Goal: Task Accomplishment & Management: Manage account settings

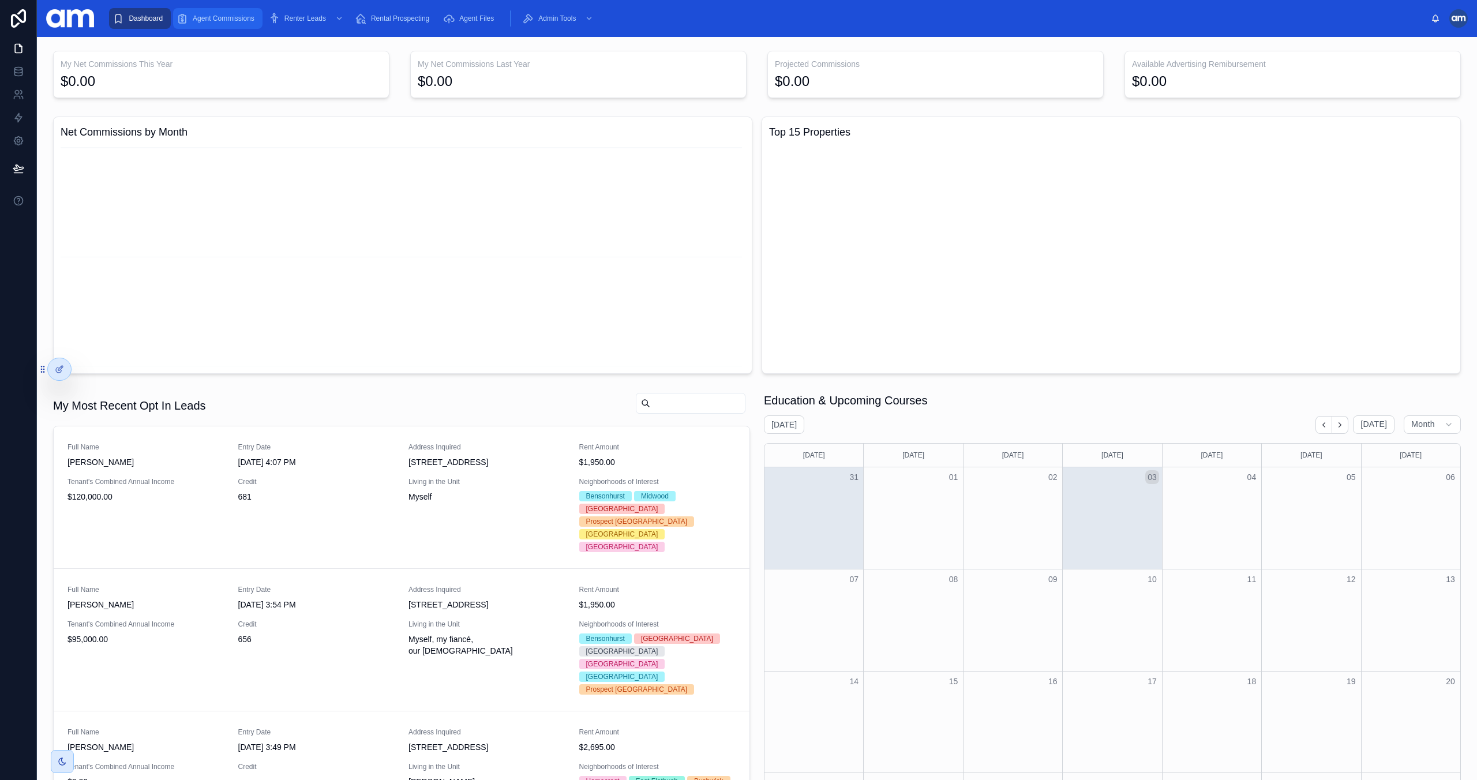
click at [259, 17] on link "Agent Commissions" at bounding box center [217, 18] width 89 height 21
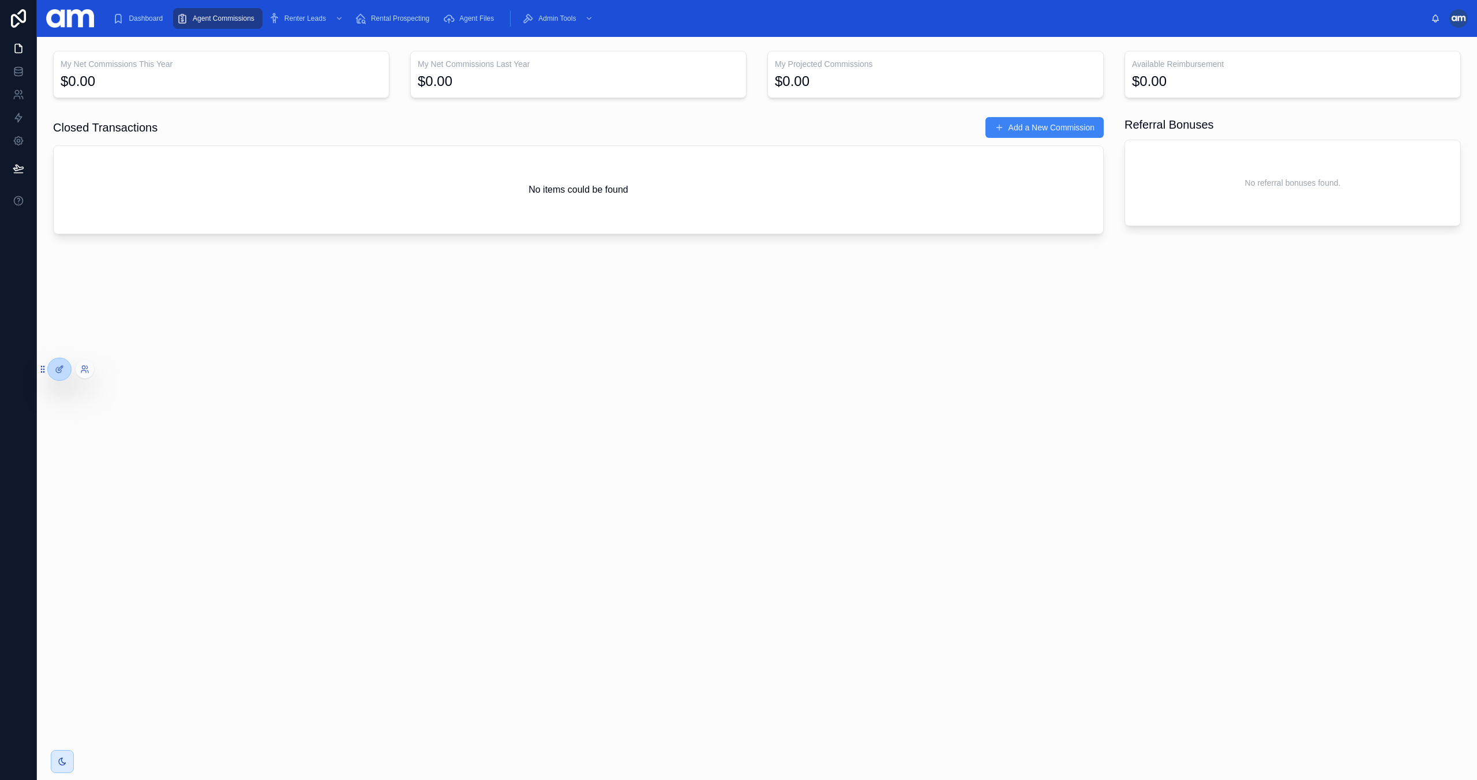
click at [81, 363] on div at bounding box center [85, 369] width 18 height 18
click at [84, 367] on icon at bounding box center [84, 369] width 9 height 9
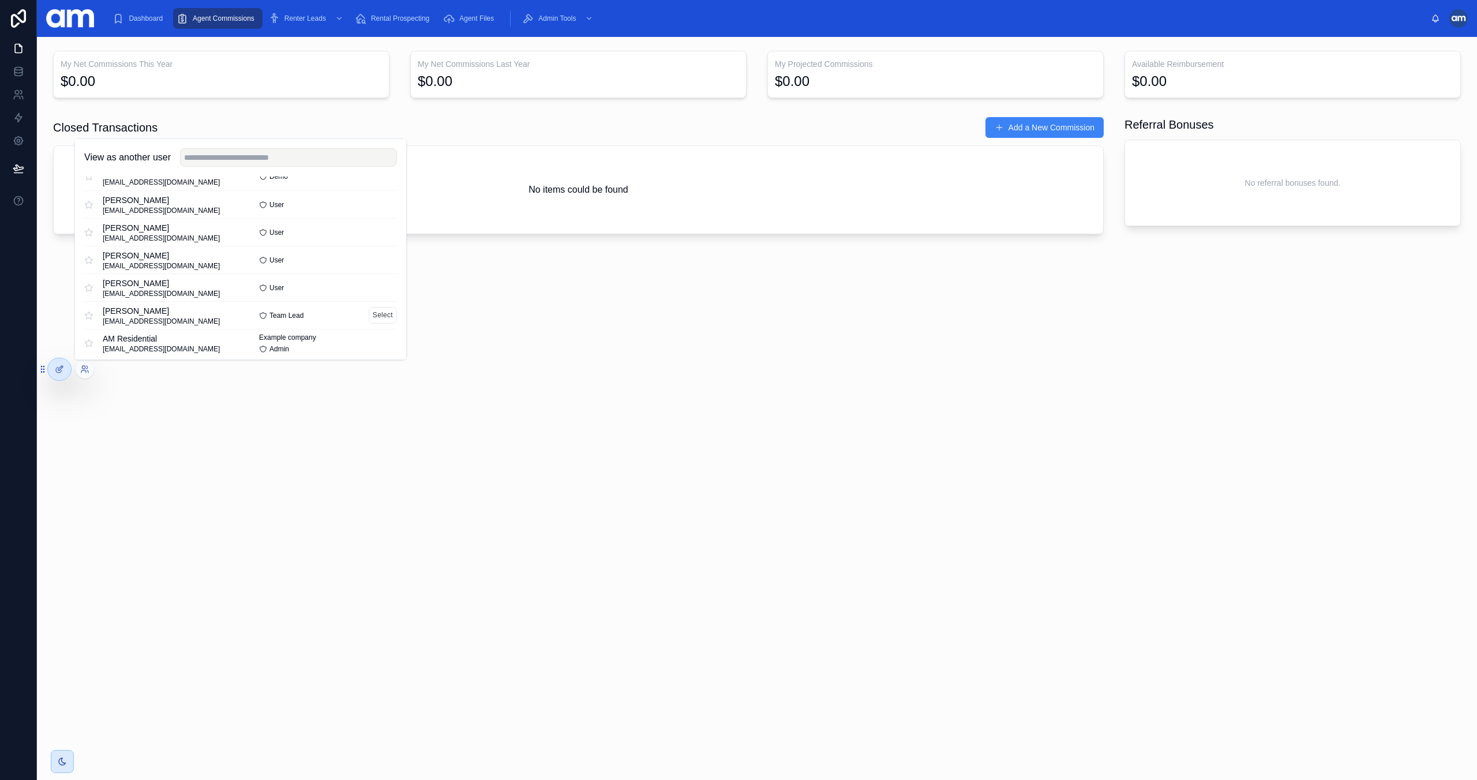
scroll to position [67, 0]
click at [380, 309] on button "Select" at bounding box center [383, 309] width 28 height 17
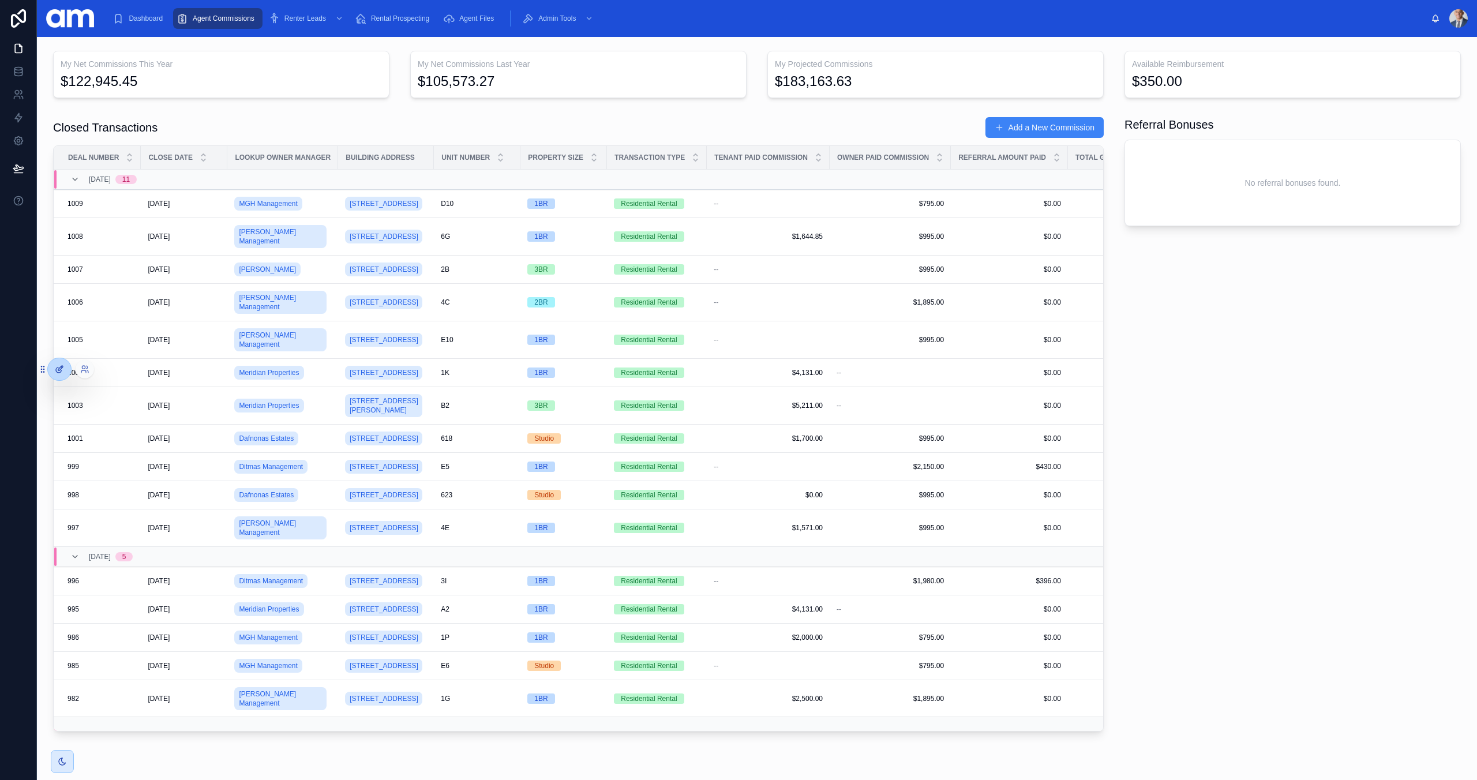
click at [55, 372] on icon at bounding box center [59, 369] width 9 height 9
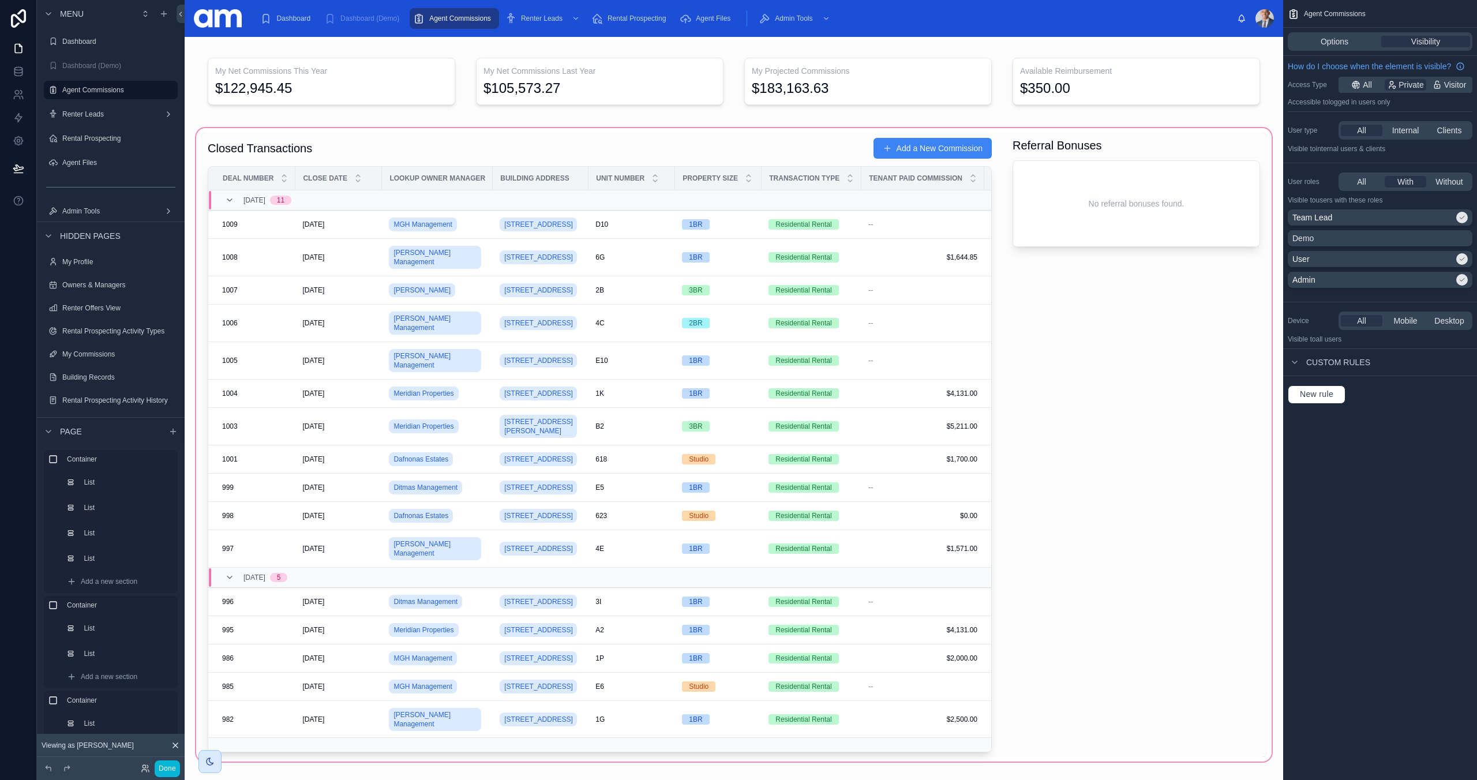
click at [452, 152] on div at bounding box center [734, 445] width 1080 height 638
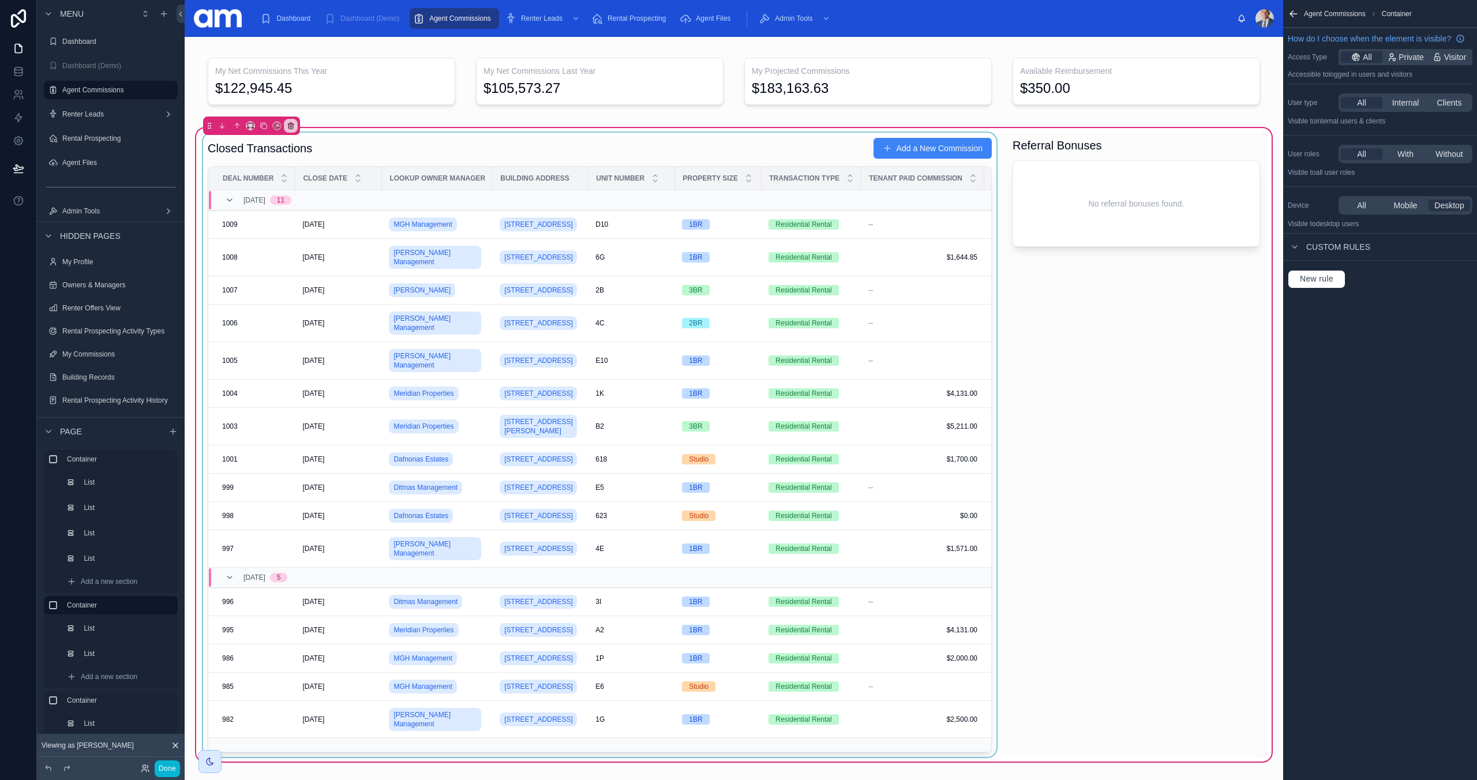
click at [455, 150] on div at bounding box center [600, 445] width 798 height 624
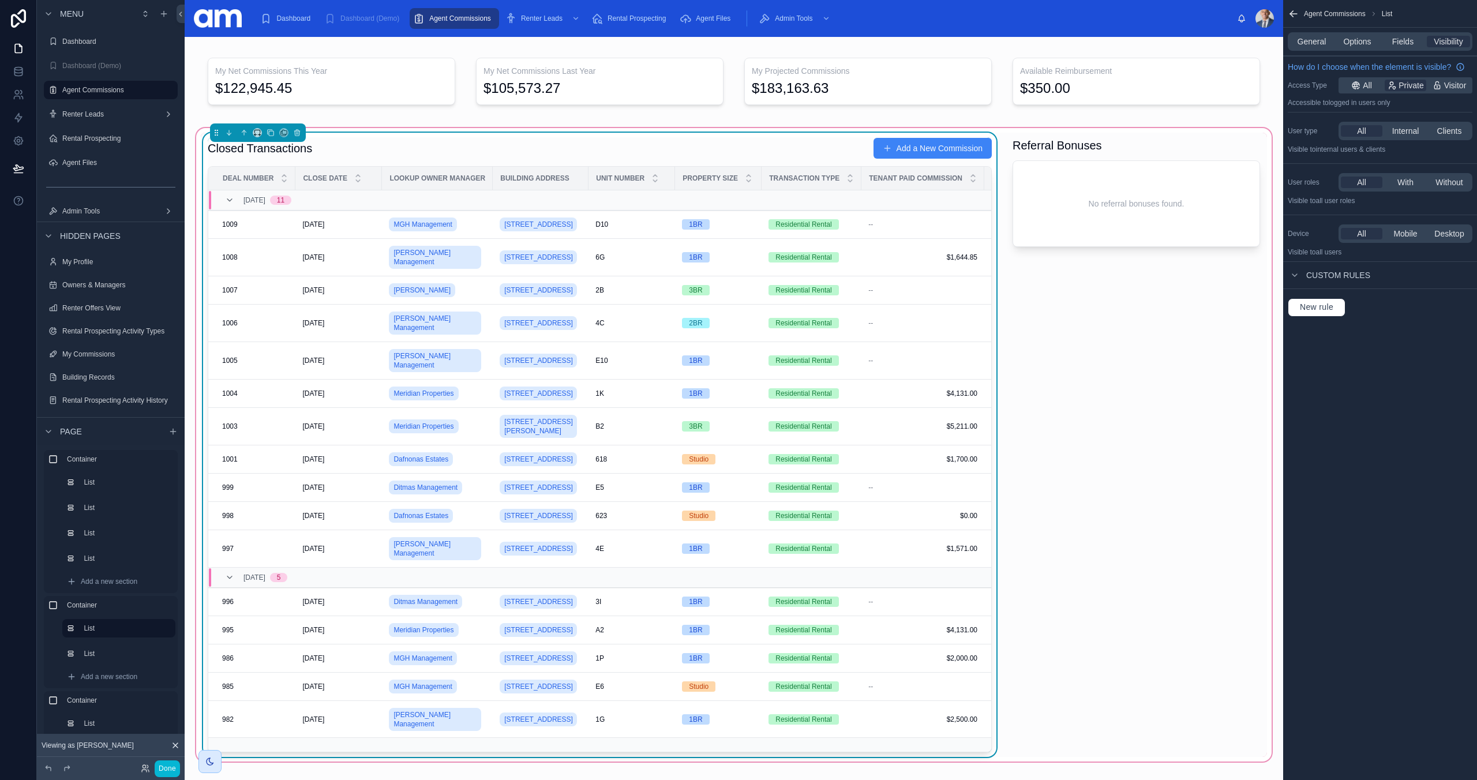
click at [1302, 274] on div "Custom rules" at bounding box center [1329, 275] width 82 height 14
click at [1349, 43] on span "Options" at bounding box center [1357, 42] width 28 height 12
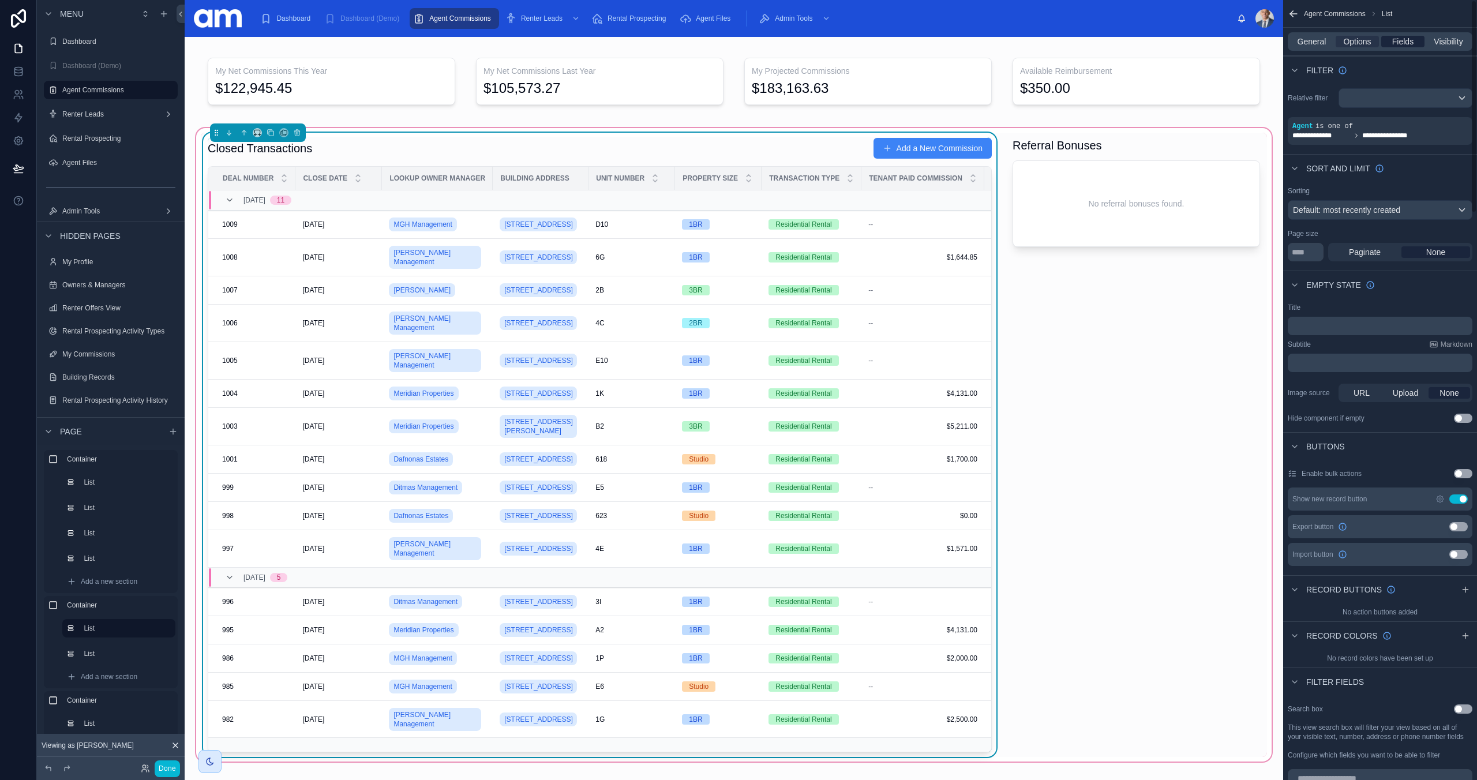
click at [1402, 40] on span "Fields" at bounding box center [1402, 42] width 21 height 12
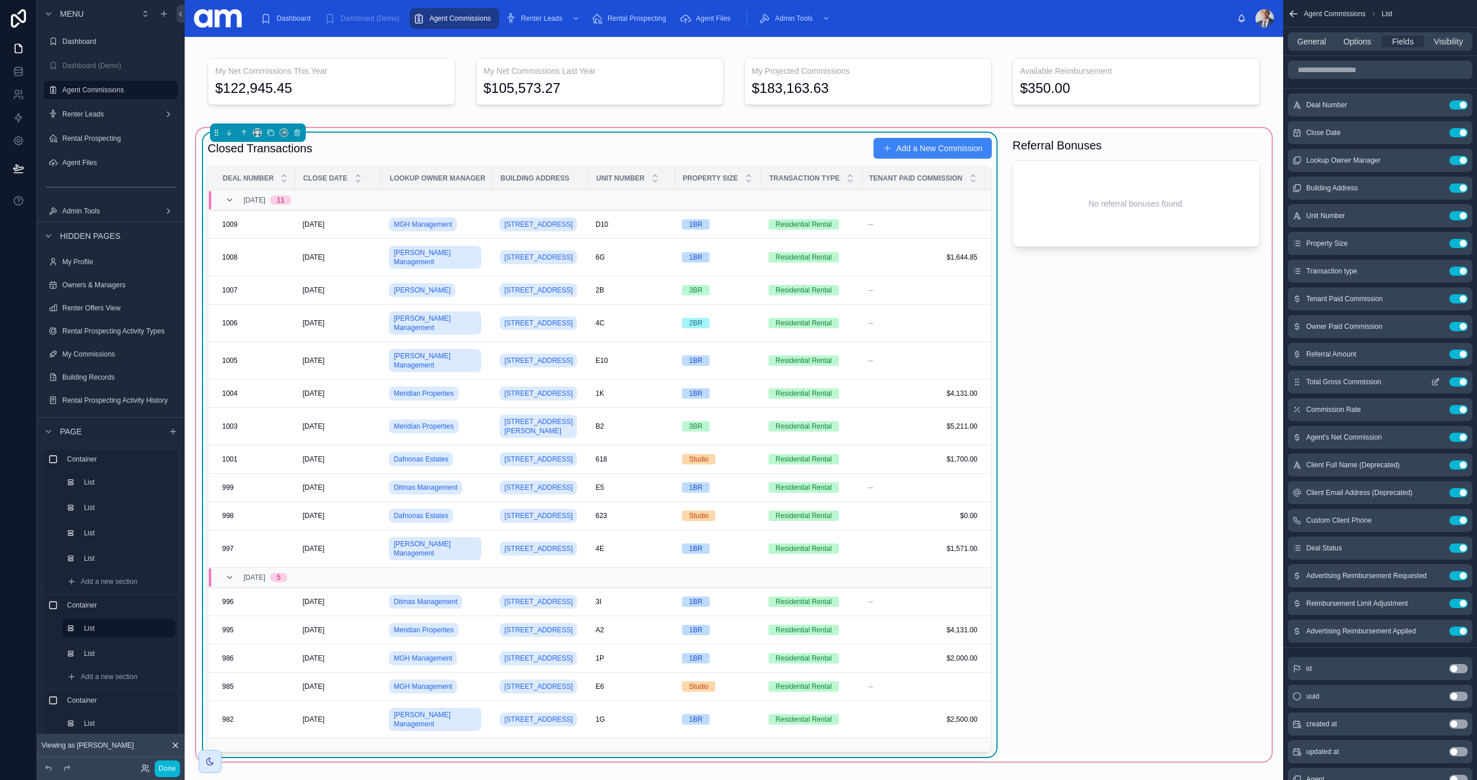
click at [1437, 380] on icon "scrollable content" at bounding box center [1435, 381] width 9 height 9
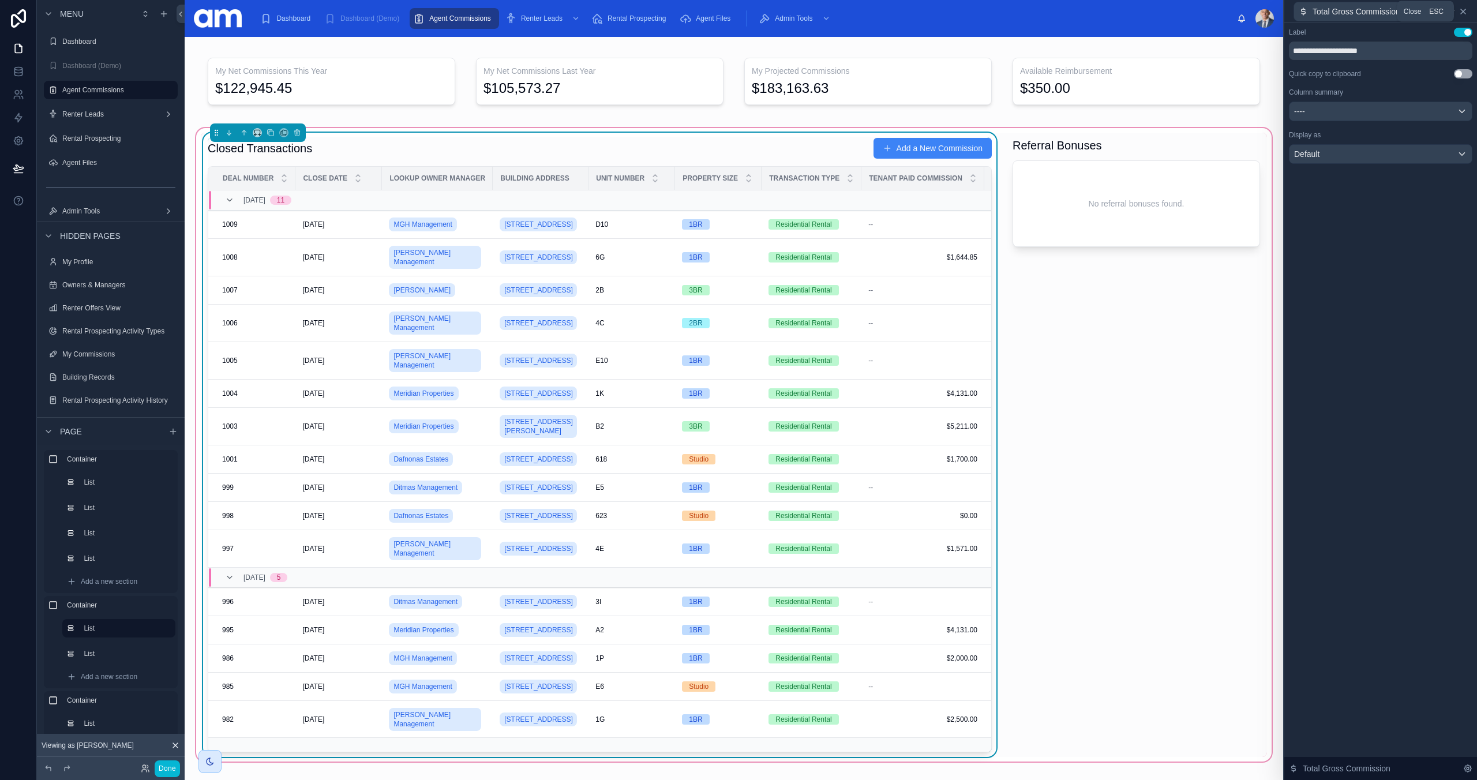
click at [1464, 13] on icon at bounding box center [1462, 11] width 9 height 9
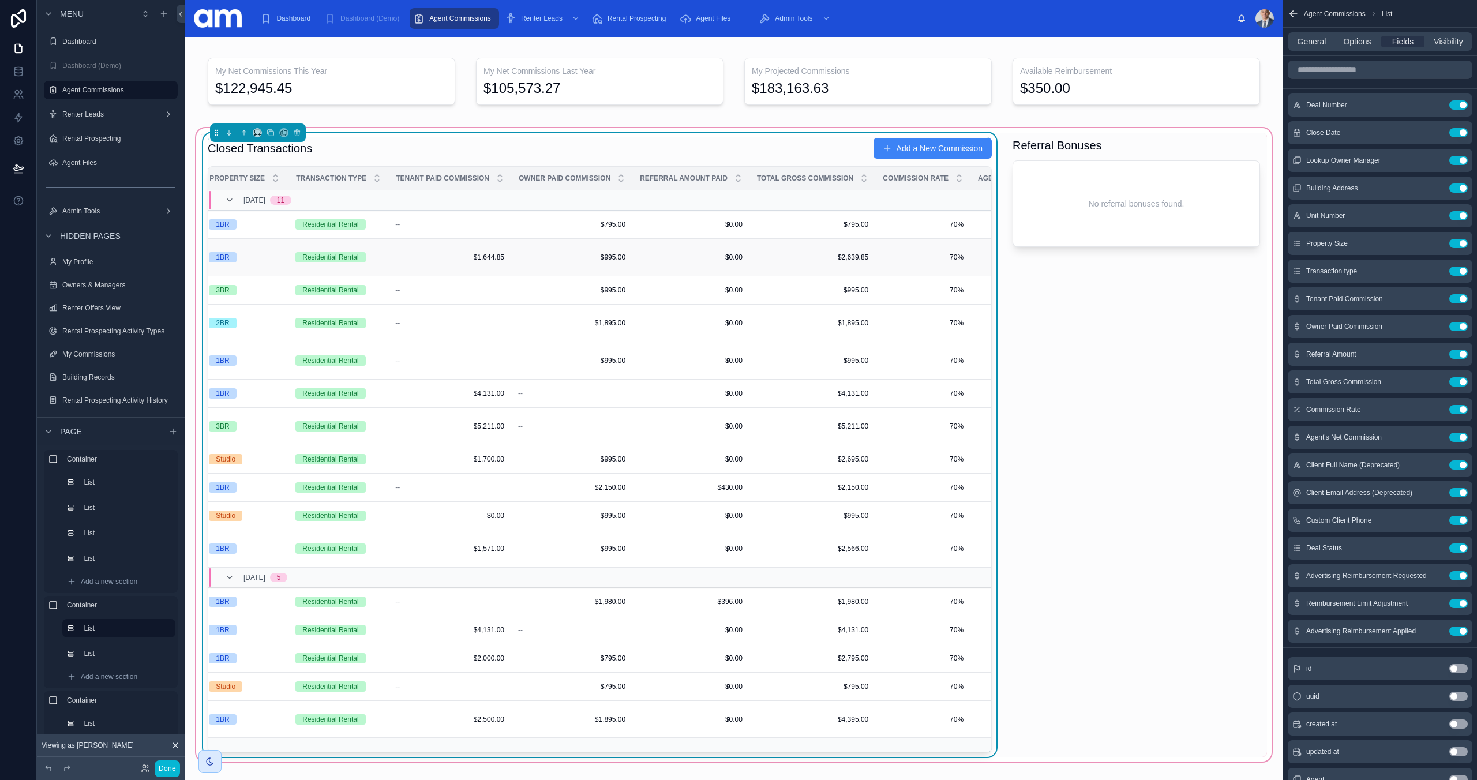
scroll to position [0, 475]
click at [1137, 227] on div at bounding box center [1136, 445] width 261 height 624
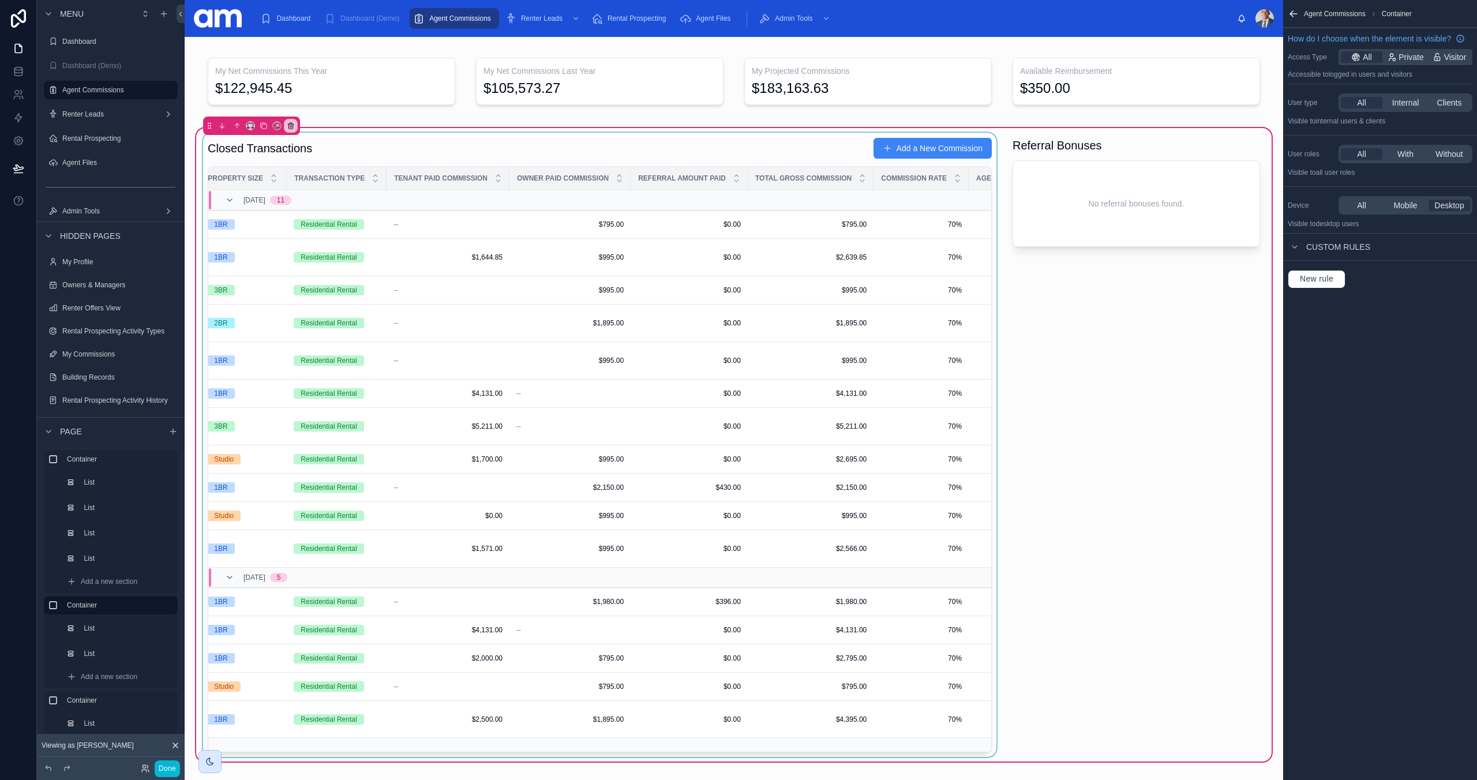
click at [759, 147] on div at bounding box center [600, 445] width 798 height 624
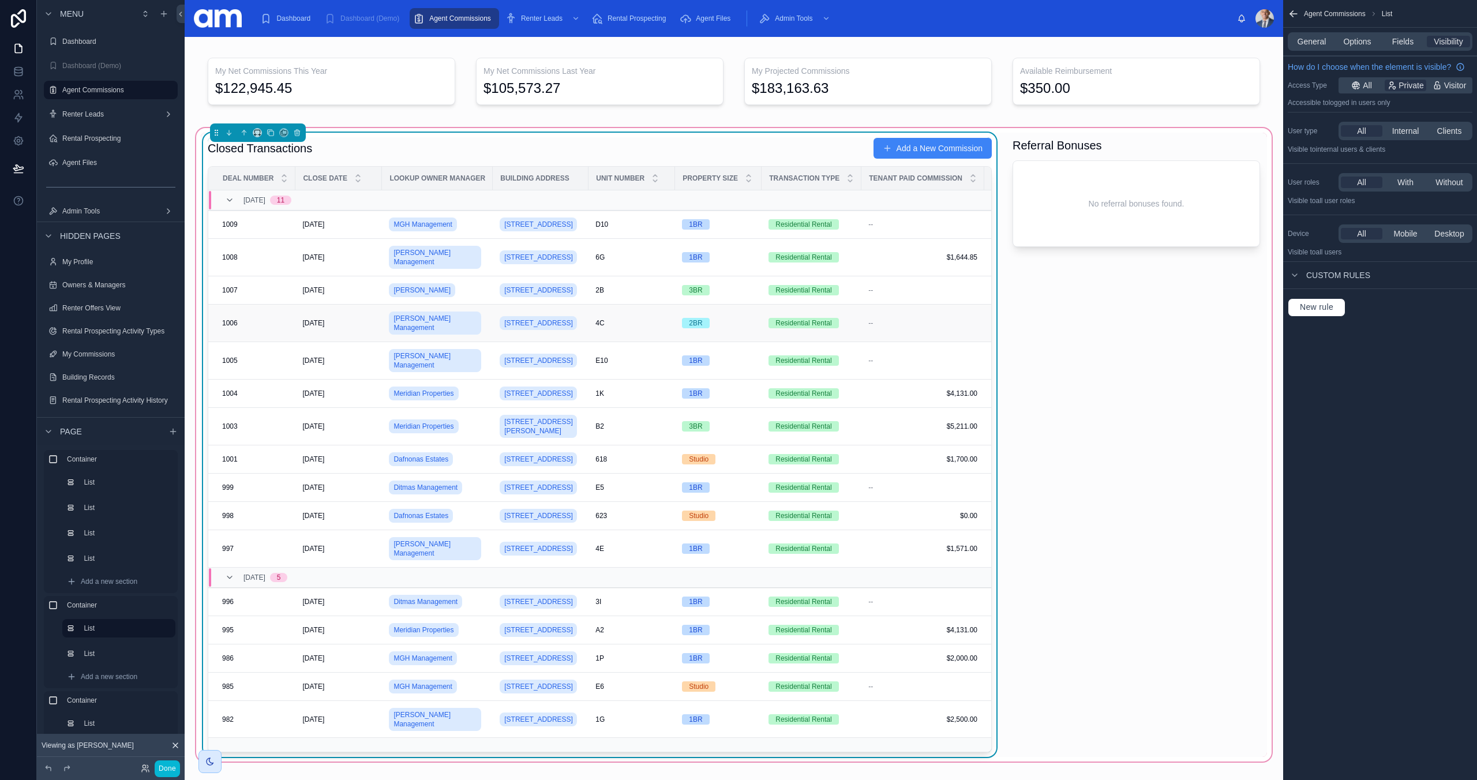
scroll to position [0, 1]
click at [1371, 46] on div "Options" at bounding box center [1357, 42] width 43 height 12
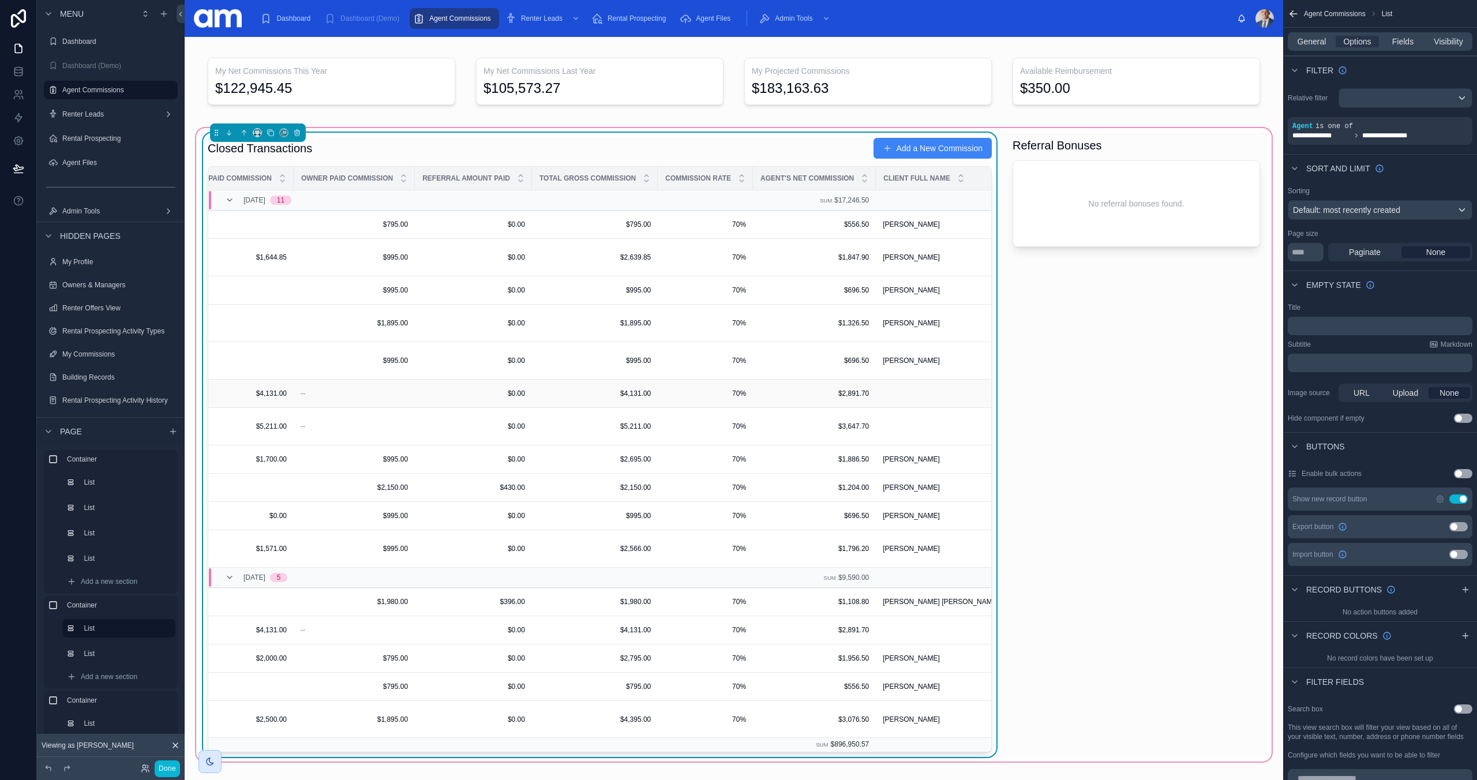
scroll to position [0, 688]
click at [758, 146] on div "Closed Transactions Add a New Commission" at bounding box center [600, 148] width 784 height 22
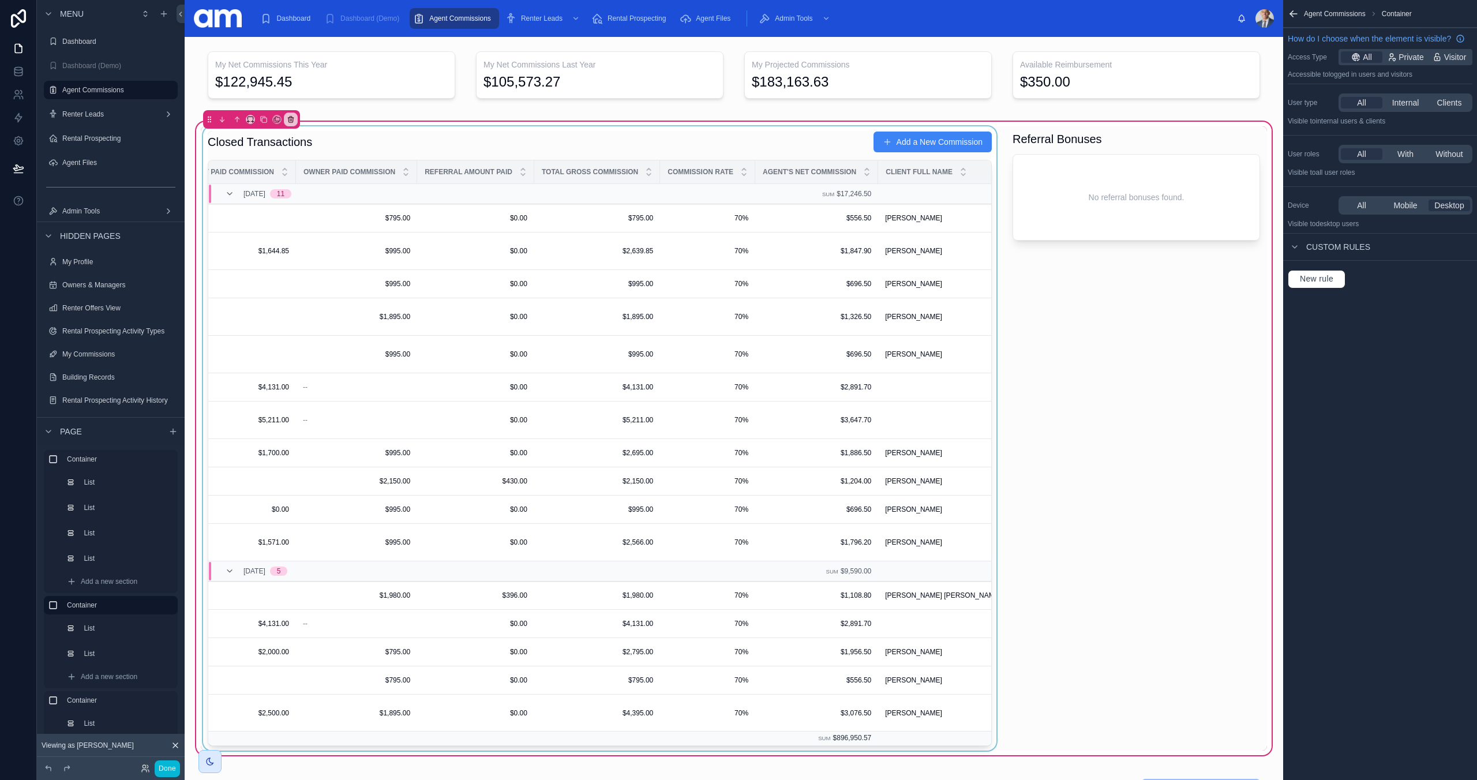
scroll to position [0, 0]
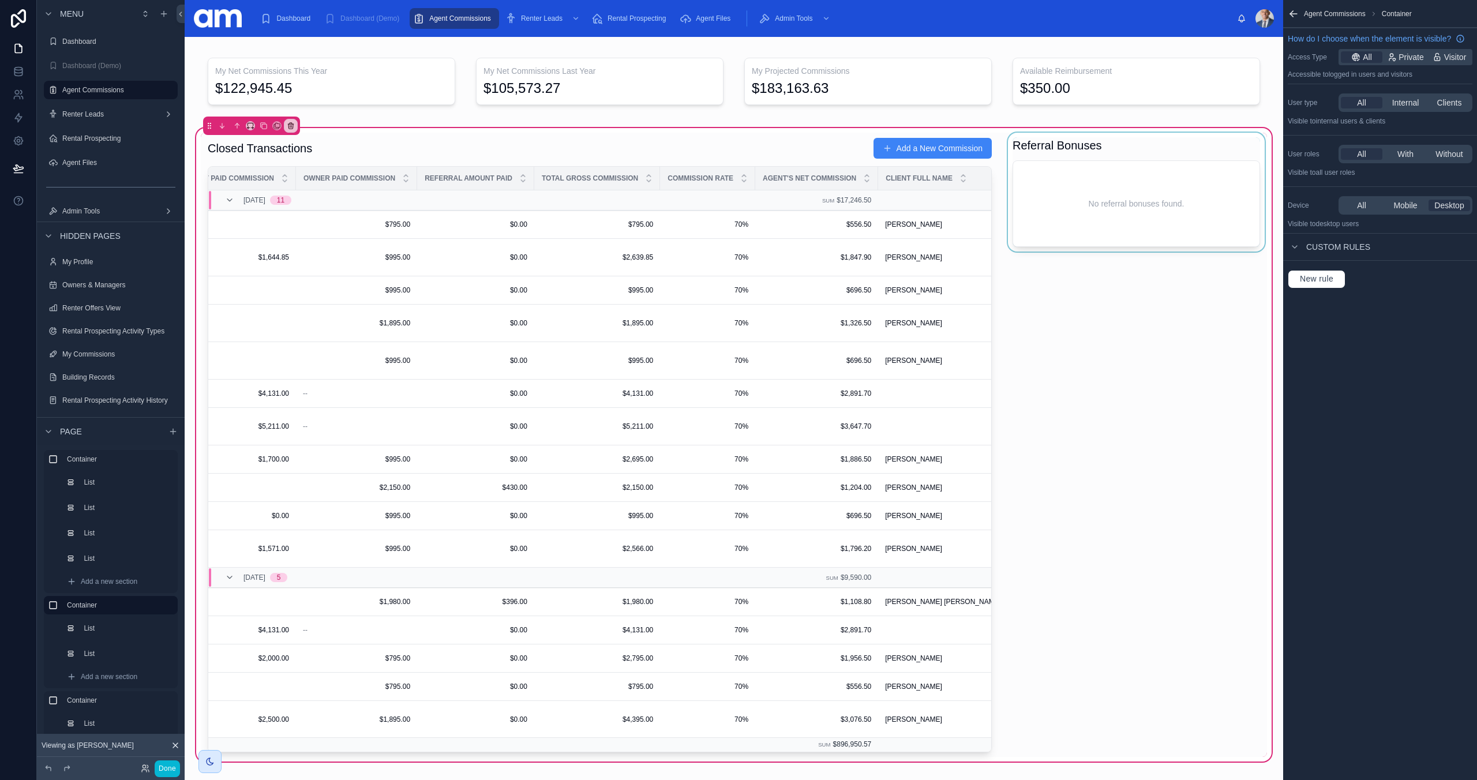
click at [1123, 221] on div at bounding box center [1136, 445] width 261 height 624
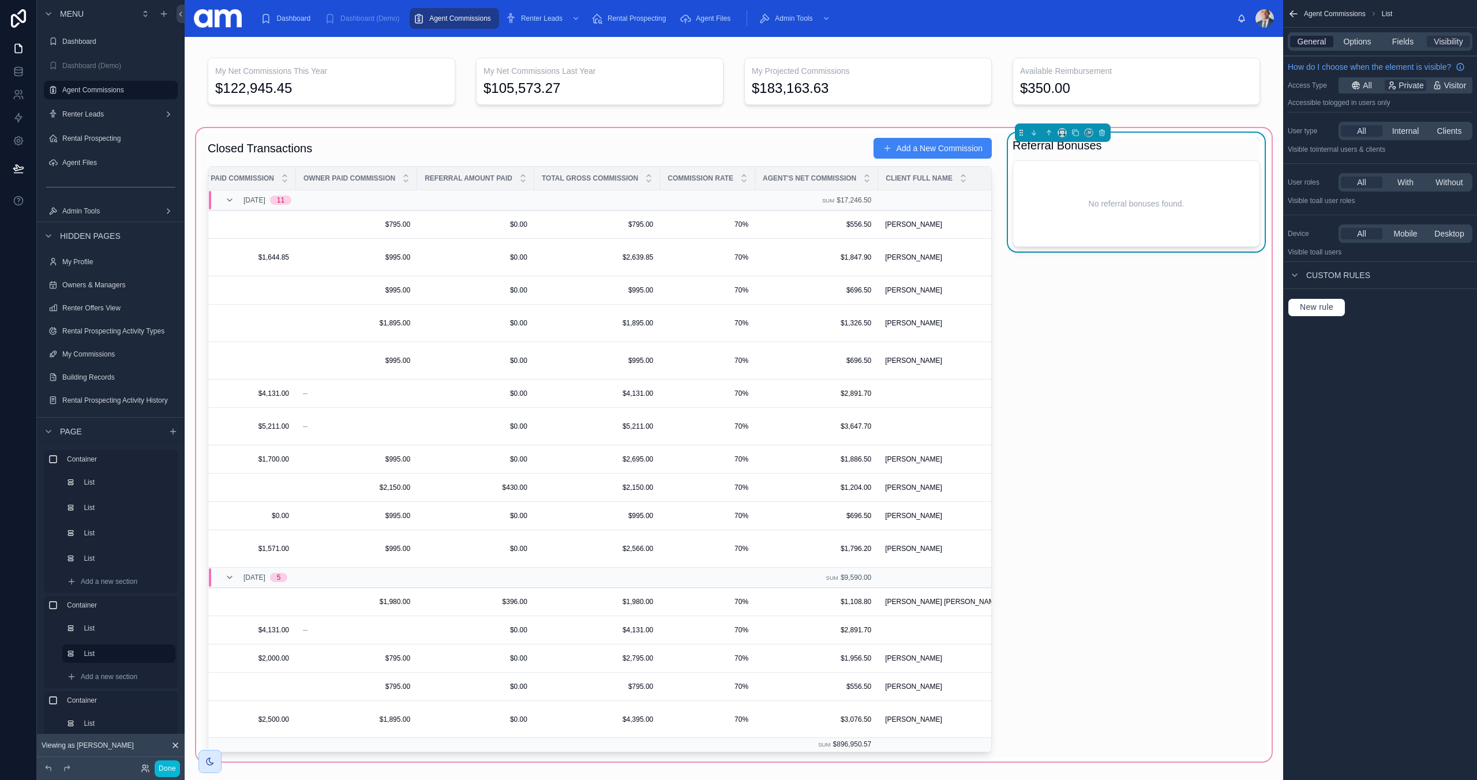
click at [1308, 53] on div "General Options Fields Visibility" at bounding box center [1380, 42] width 194 height 28
click at [1312, 37] on span "General" at bounding box center [1311, 42] width 29 height 12
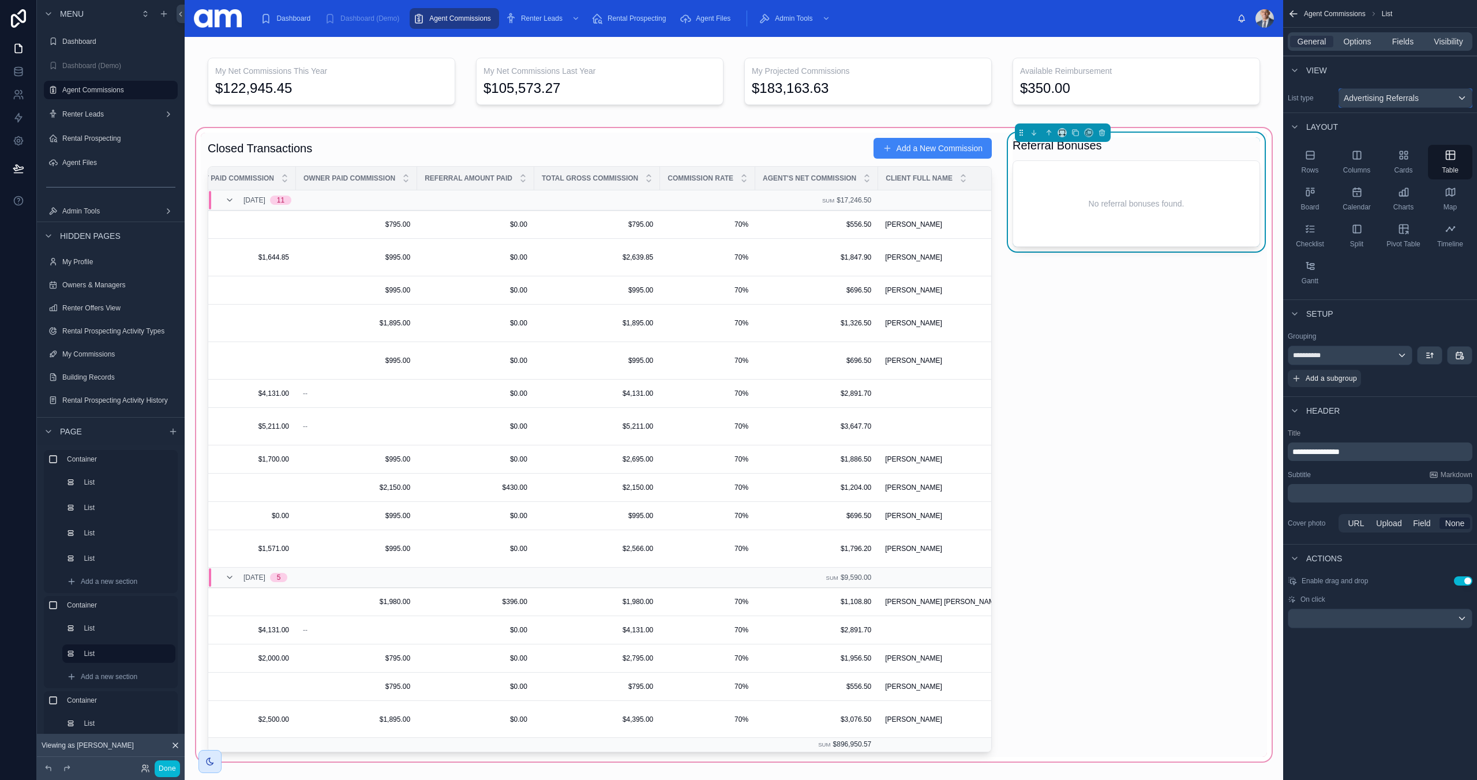
click at [1396, 94] on span "Advertising Referrals" at bounding box center [1381, 98] width 75 height 12
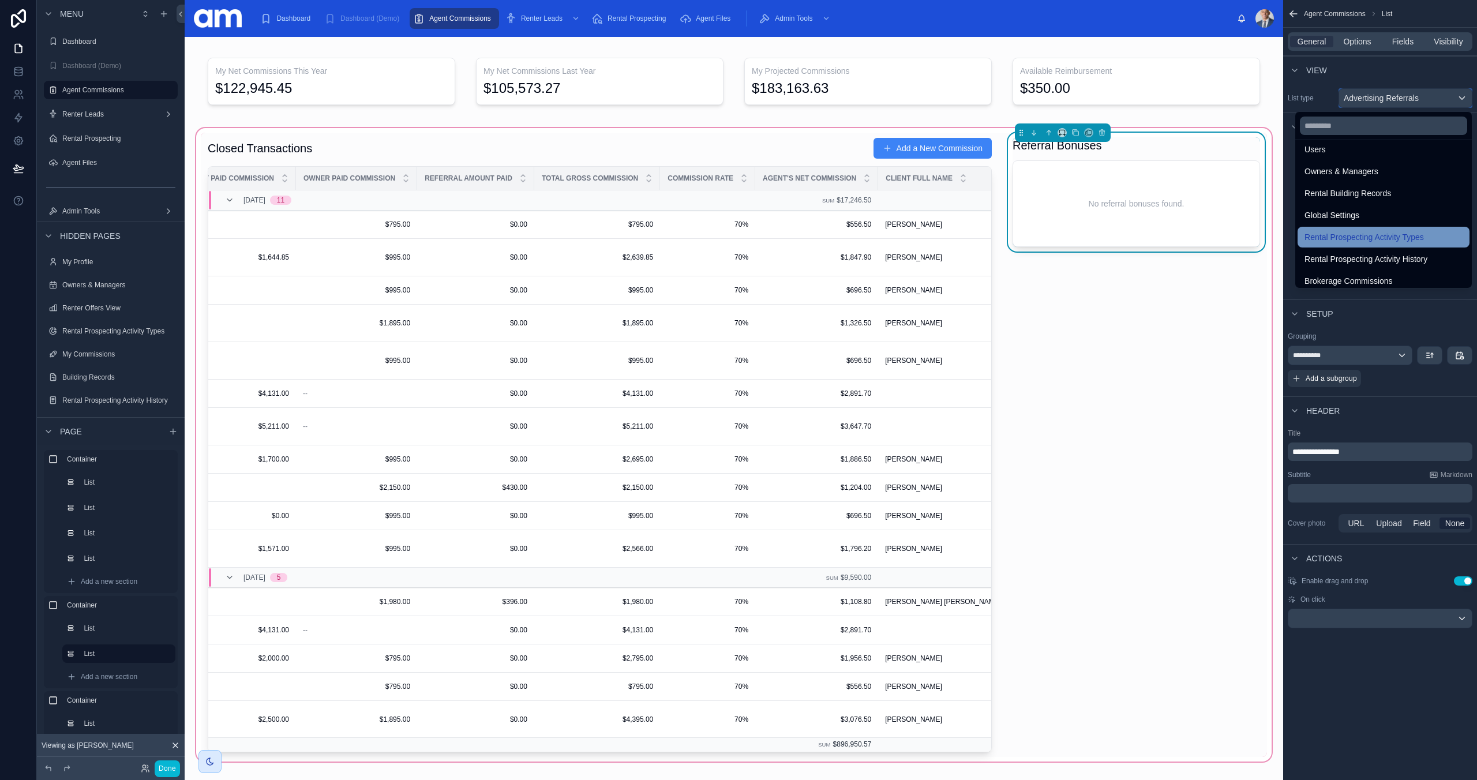
scroll to position [124, 0]
click at [1375, 217] on span "Brokerage Commissions" at bounding box center [1348, 224] width 88 height 14
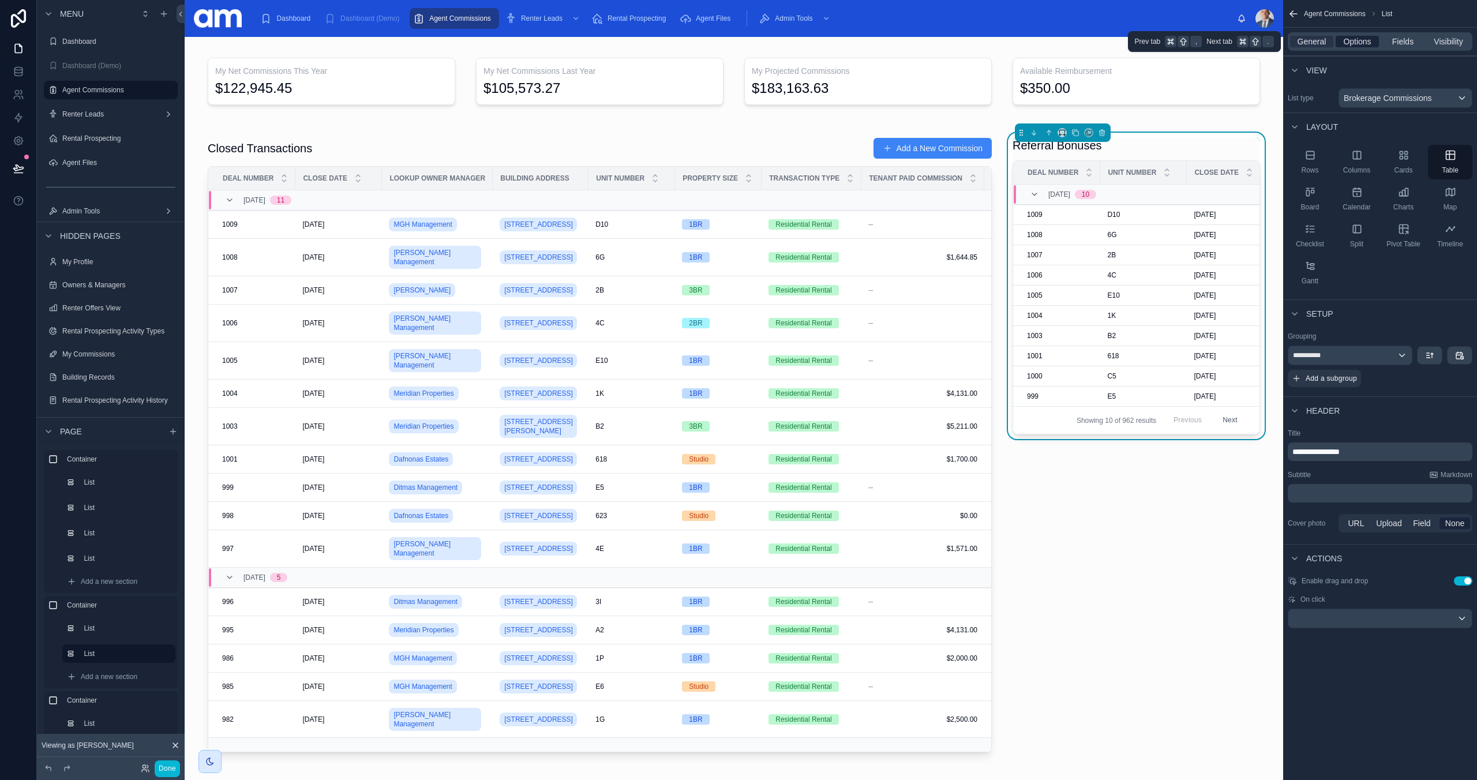
click at [1360, 41] on span "Options" at bounding box center [1357, 42] width 28 height 12
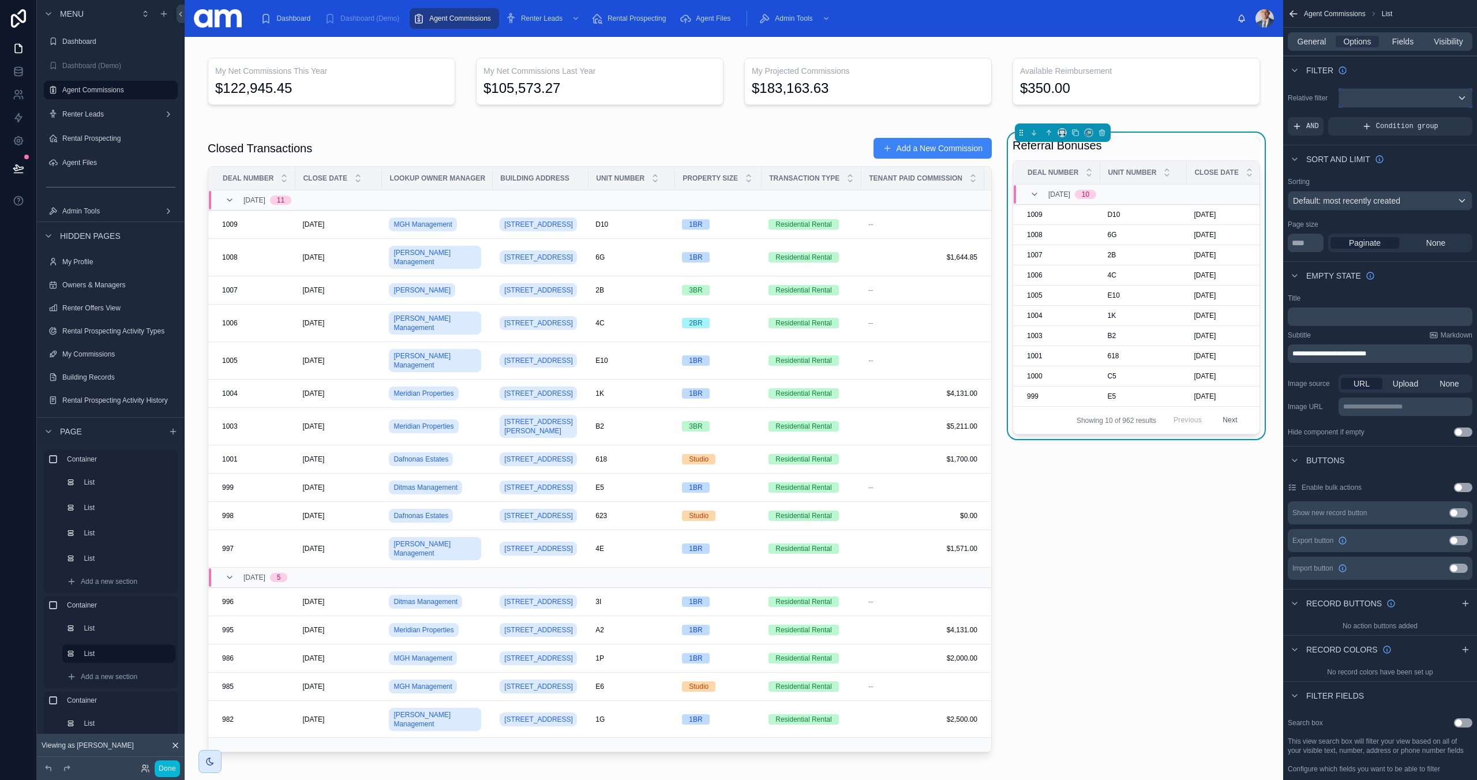
click at [1370, 100] on div "scrollable content" at bounding box center [1405, 98] width 133 height 18
click at [1291, 119] on div "scrollable content" at bounding box center [738, 390] width 1477 height 780
click at [1307, 122] on span "AND" at bounding box center [1312, 126] width 13 height 9
click at [1443, 118] on icon "scrollable content" at bounding box center [1443, 118] width 7 height 7
click at [1187, 109] on span "Select a field" at bounding box center [1174, 108] width 46 height 9
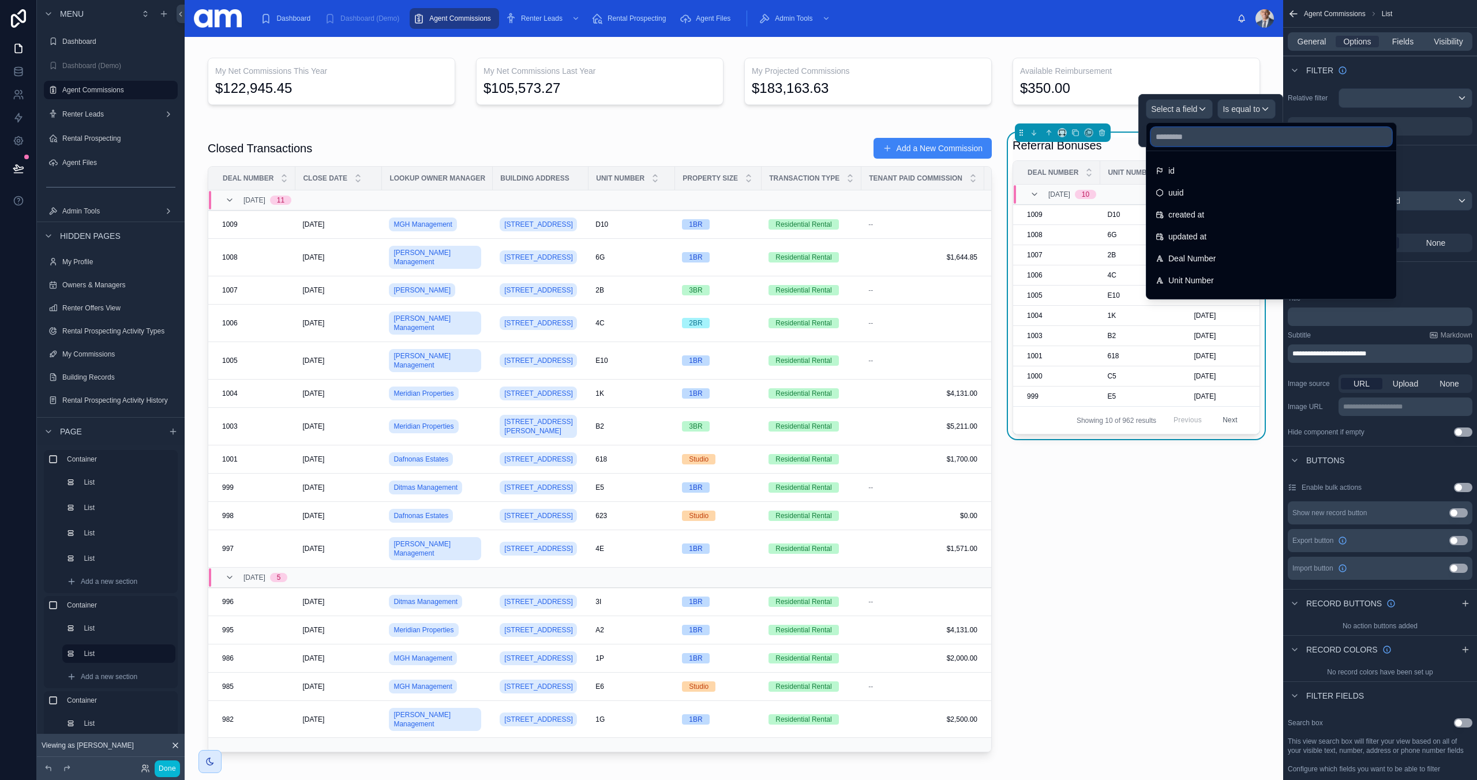
click at [1186, 141] on input "text" at bounding box center [1271, 136] width 241 height 18
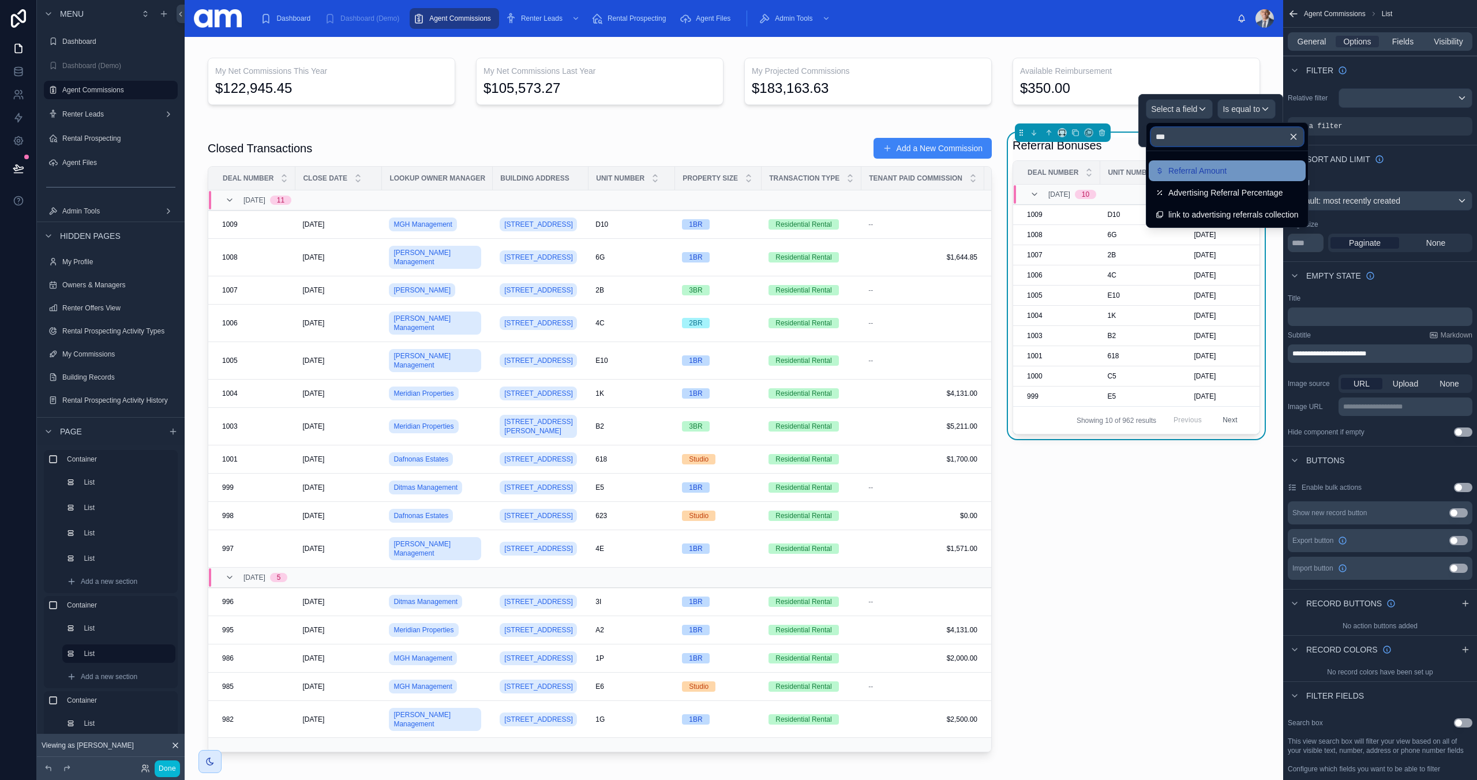
type input "***"
click at [1203, 171] on span "Referral Amount" at bounding box center [1197, 171] width 58 height 14
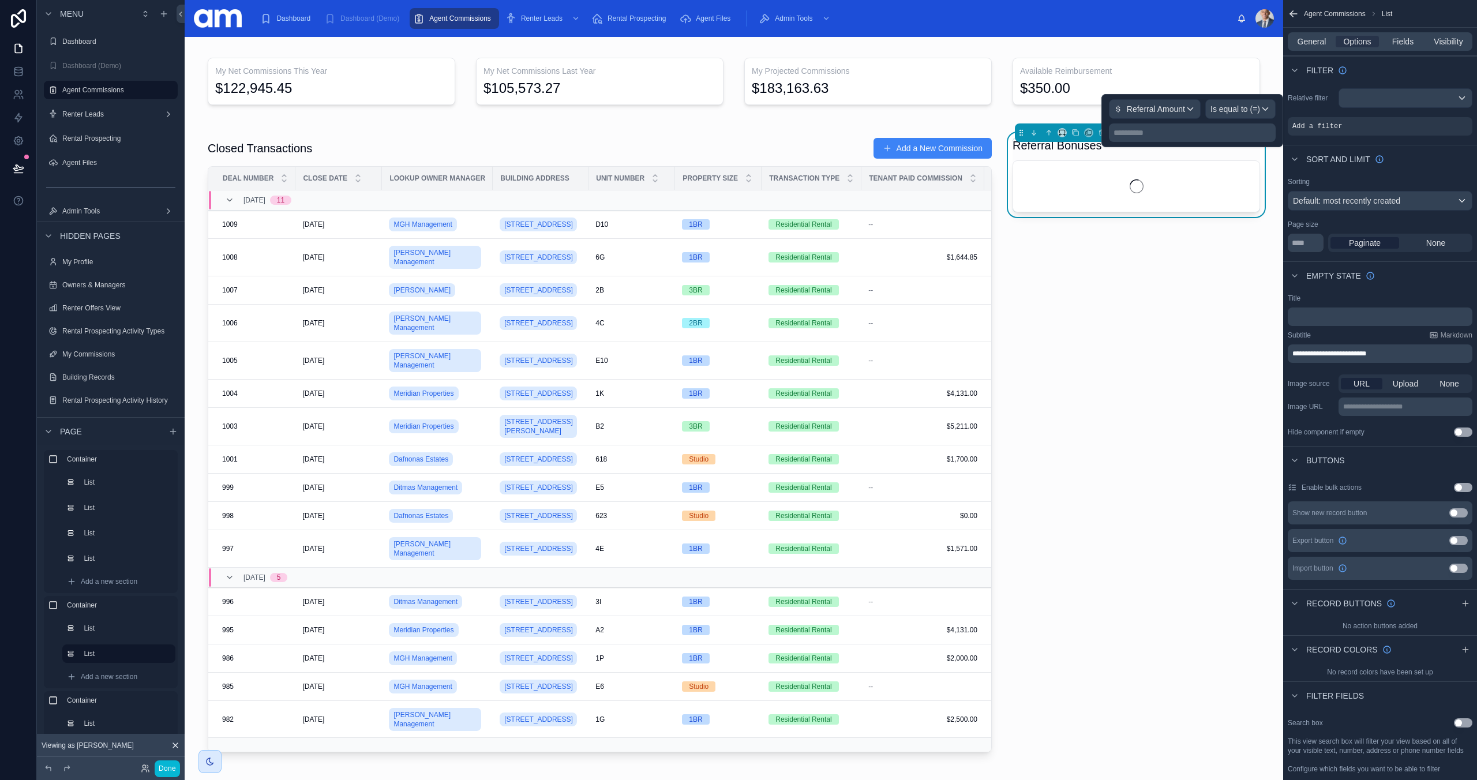
click at [1221, 132] on p "**********" at bounding box center [1193, 133] width 160 height 12
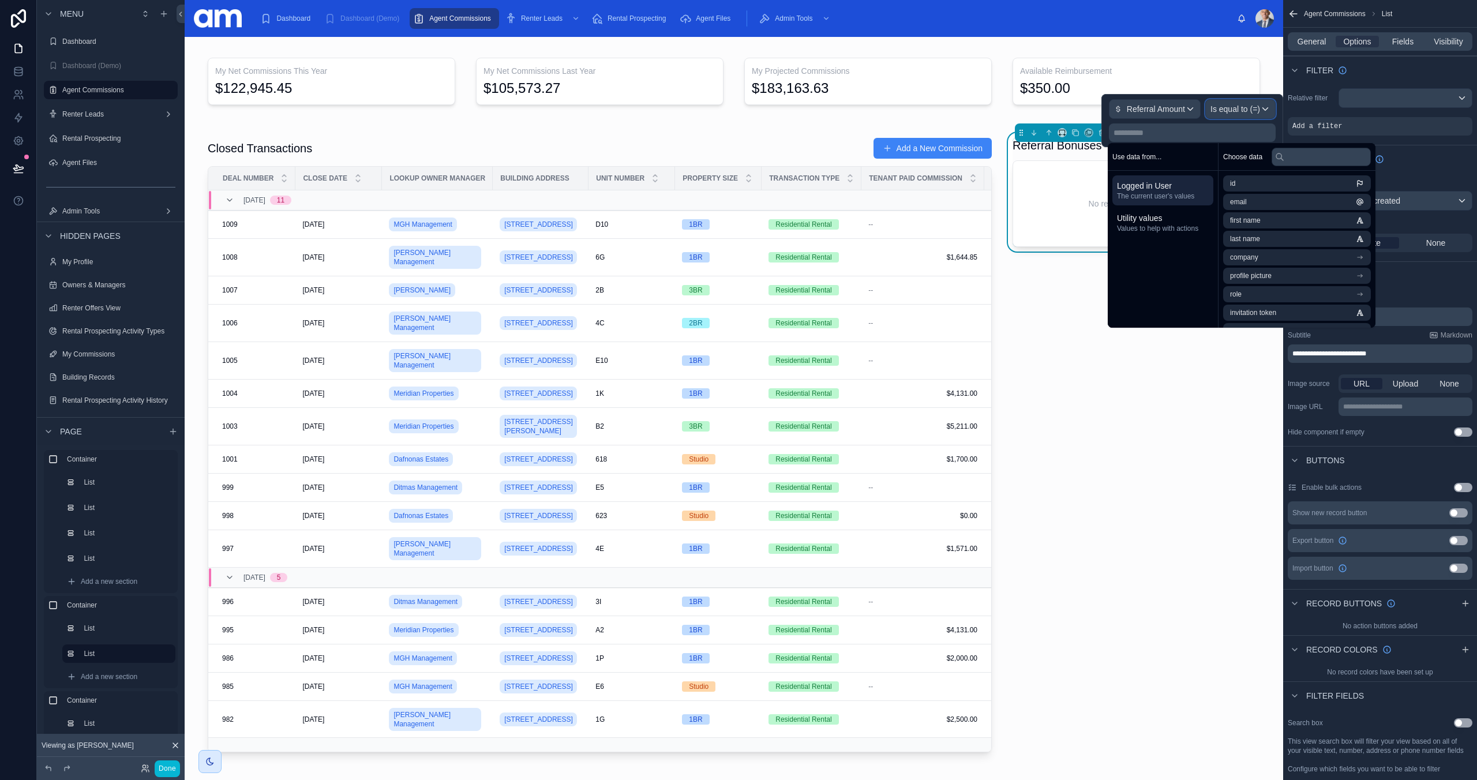
click at [1251, 110] on span "Is equal to (=)" at bounding box center [1235, 109] width 50 height 12
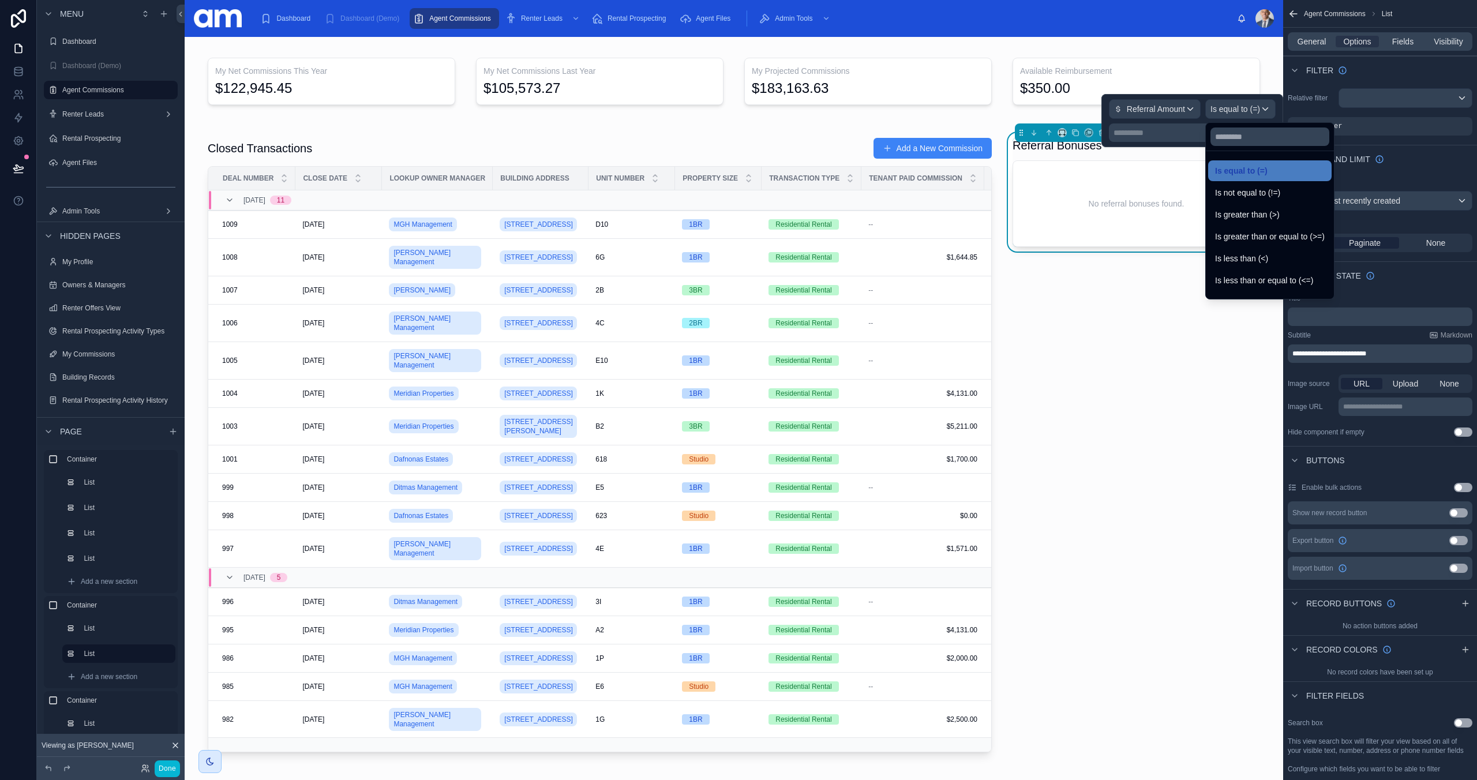
drag, startPoint x: 1259, startPoint y: 216, endPoint x: 1181, endPoint y: 140, distance: 108.9
click at [1259, 216] on span "Is greater than (>)" at bounding box center [1247, 215] width 65 height 14
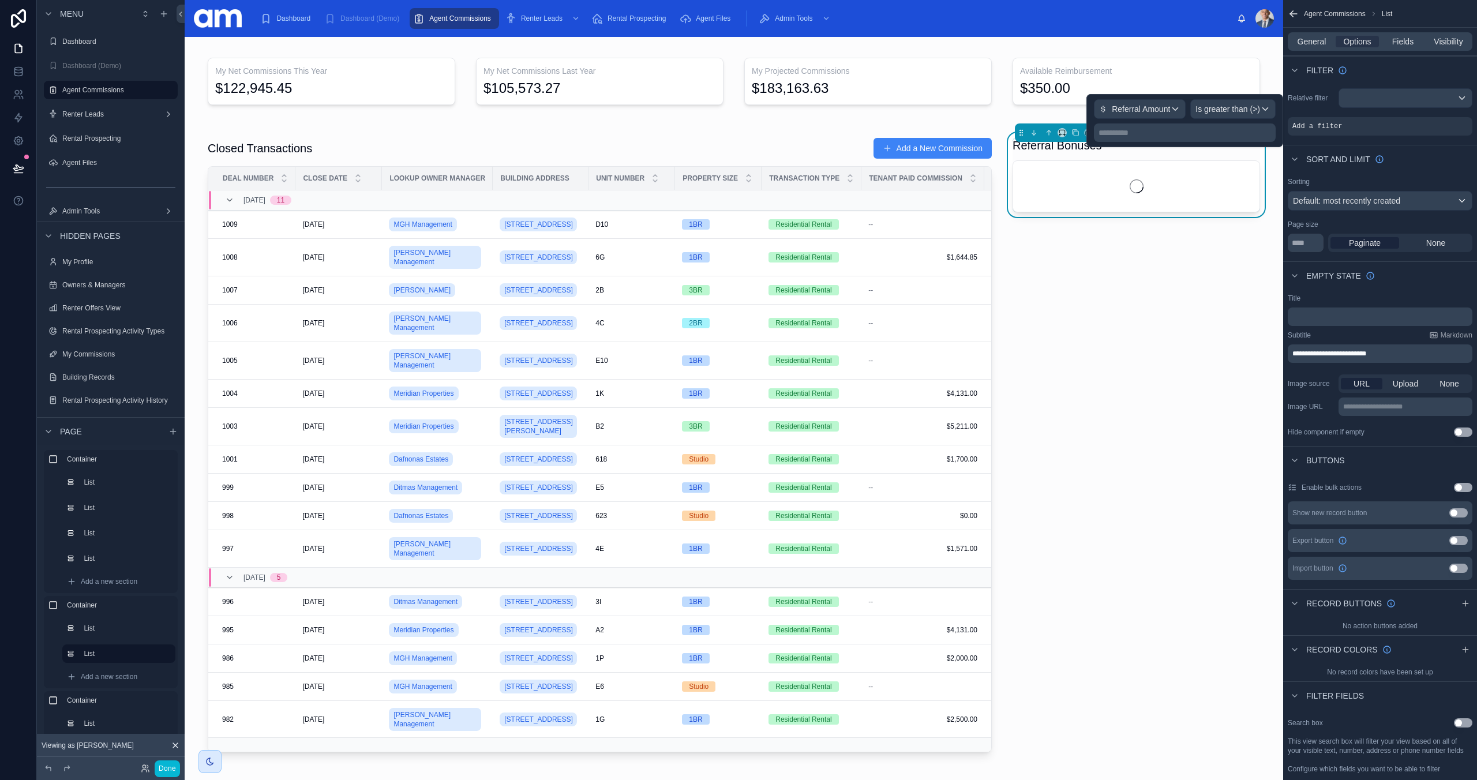
click at [1179, 132] on p "**********" at bounding box center [1185, 133] width 175 height 12
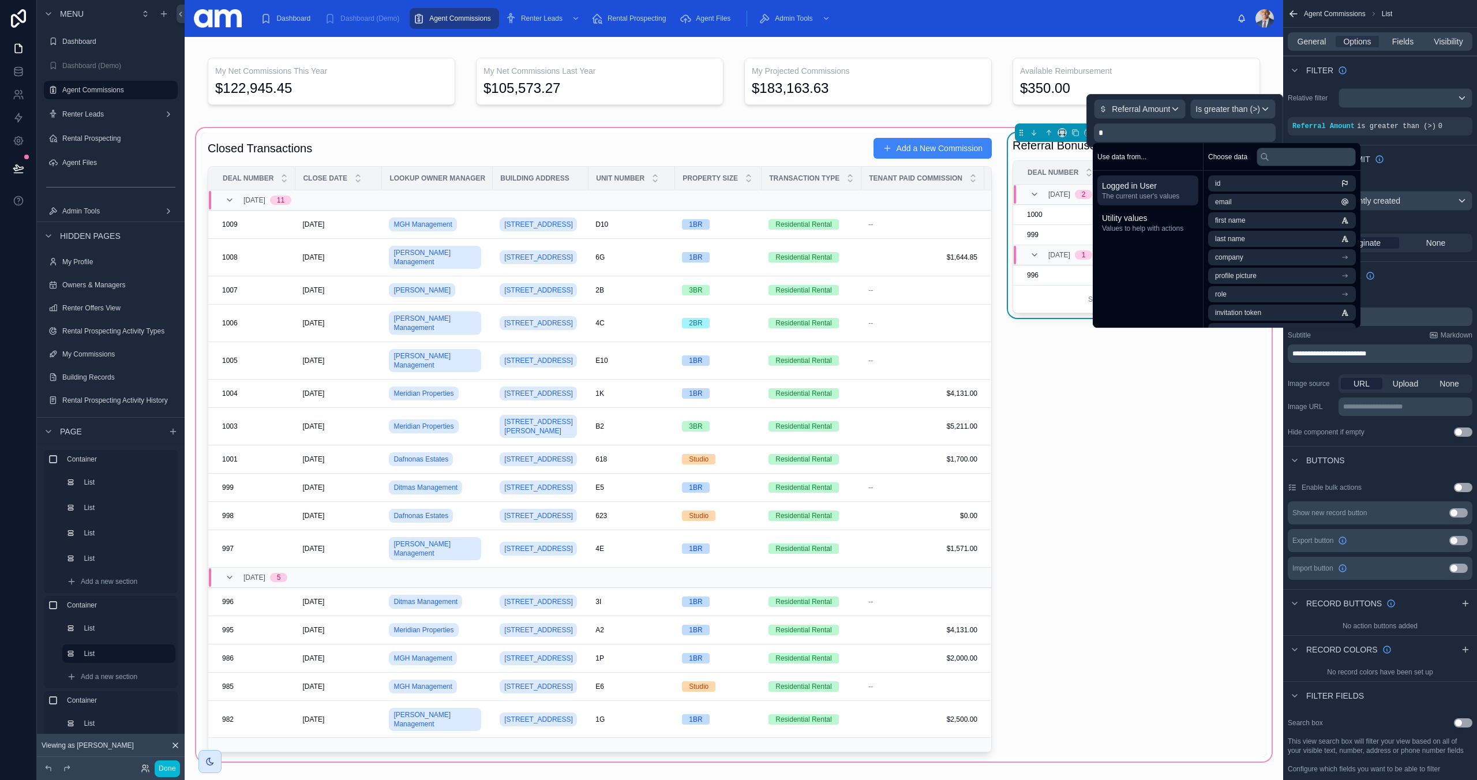
click at [1194, 401] on div "Referral Bonuses Deal Number Unit Number Close Date Property Size Transaction t…" at bounding box center [1136, 445] width 261 height 624
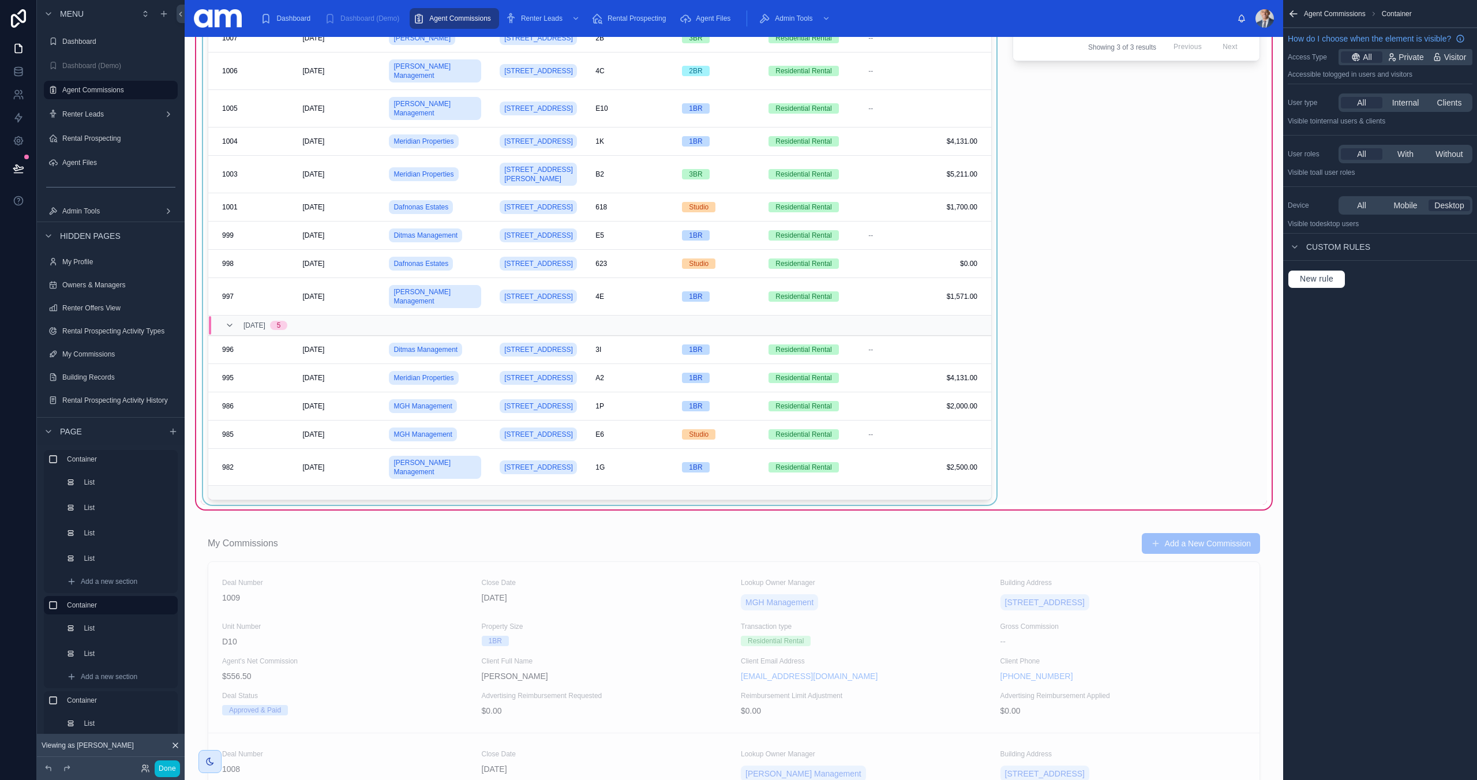
scroll to position [0, 0]
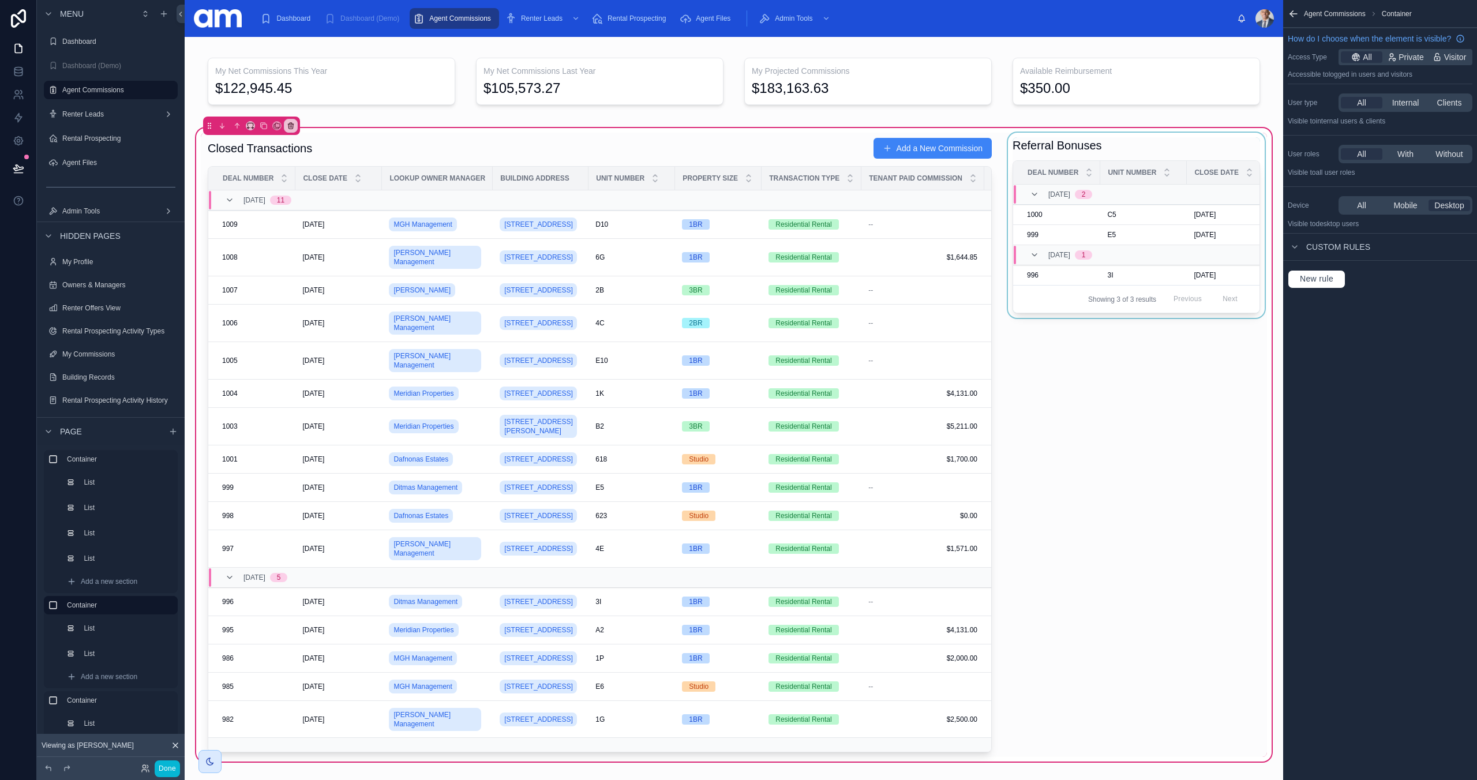
click at [1131, 149] on div at bounding box center [1136, 445] width 261 height 624
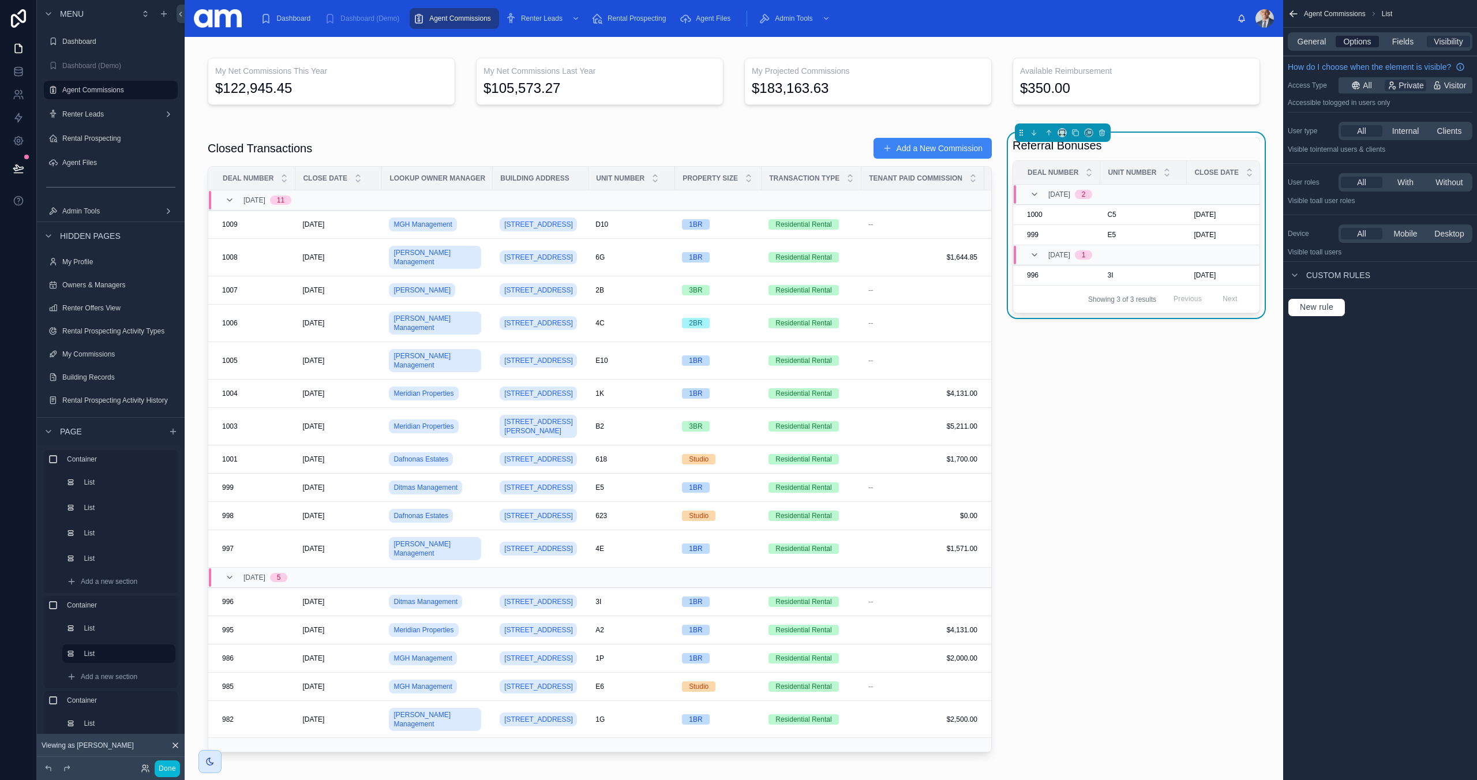
click at [1344, 40] on span "Options" at bounding box center [1357, 42] width 28 height 12
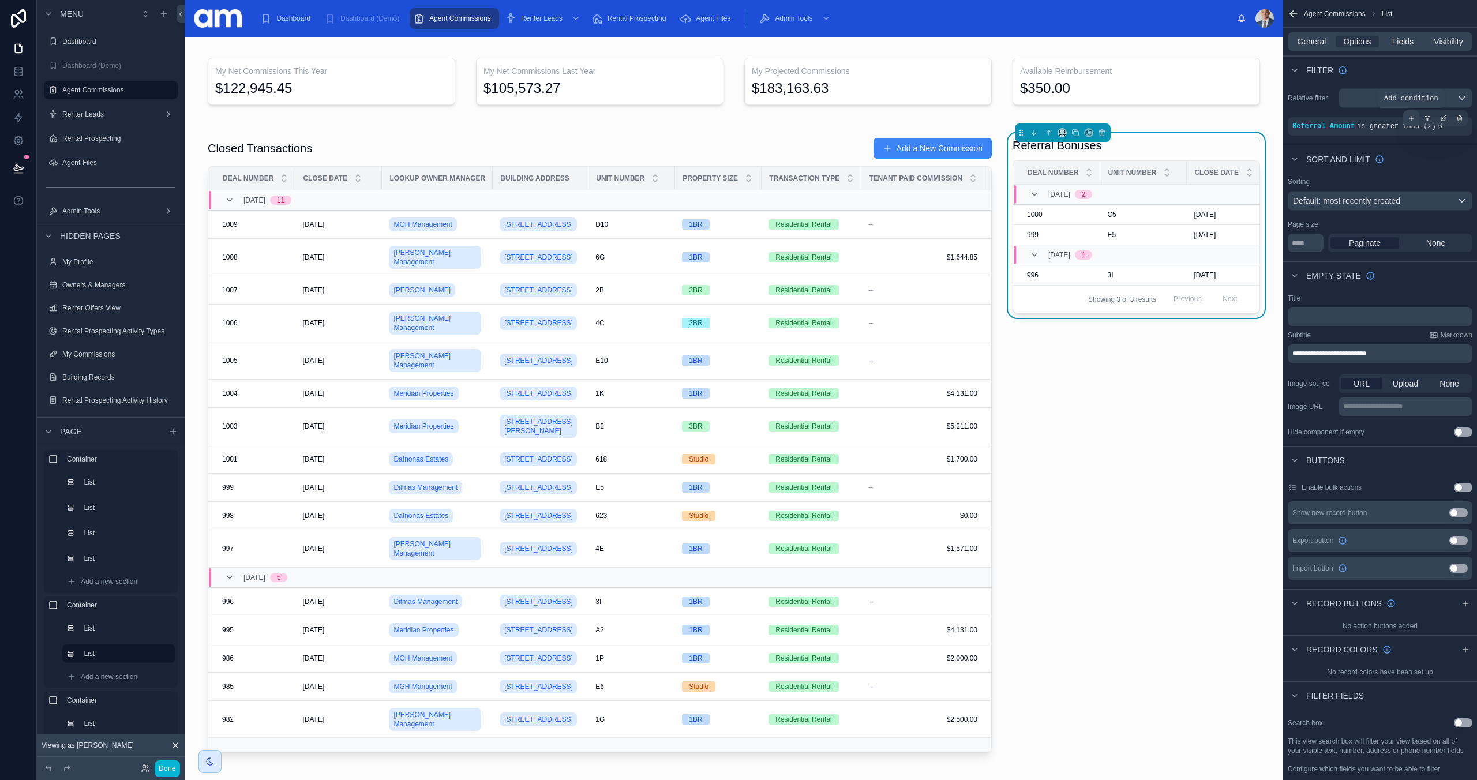
click at [1413, 118] on icon "scrollable content" at bounding box center [1411, 118] width 7 height 7
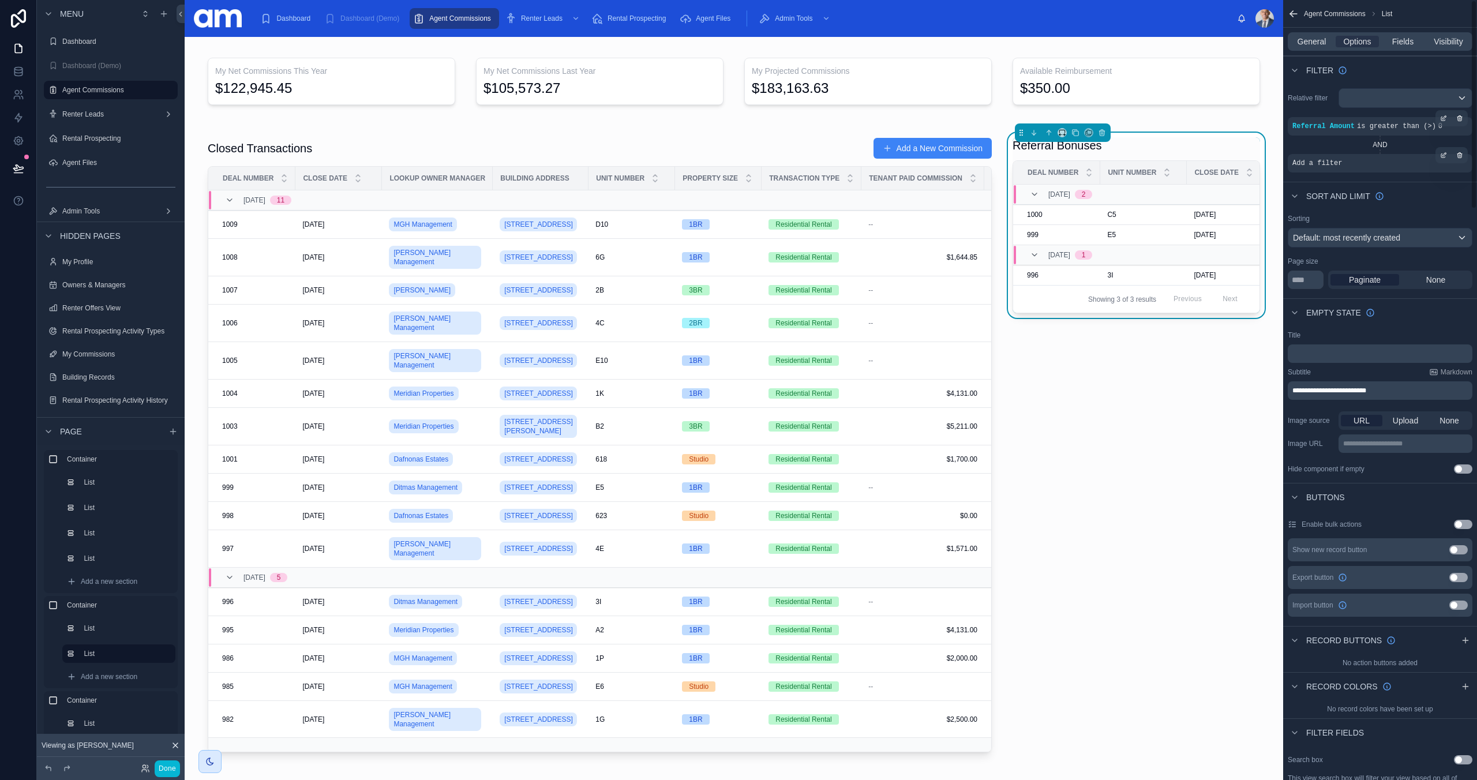
click at [1315, 168] on div "Add a filter" at bounding box center [1380, 163] width 185 height 18
click at [1443, 152] on icon "scrollable content" at bounding box center [1443, 155] width 7 height 7
click at [1186, 152] on div "Select a field" at bounding box center [1179, 146] width 66 height 18
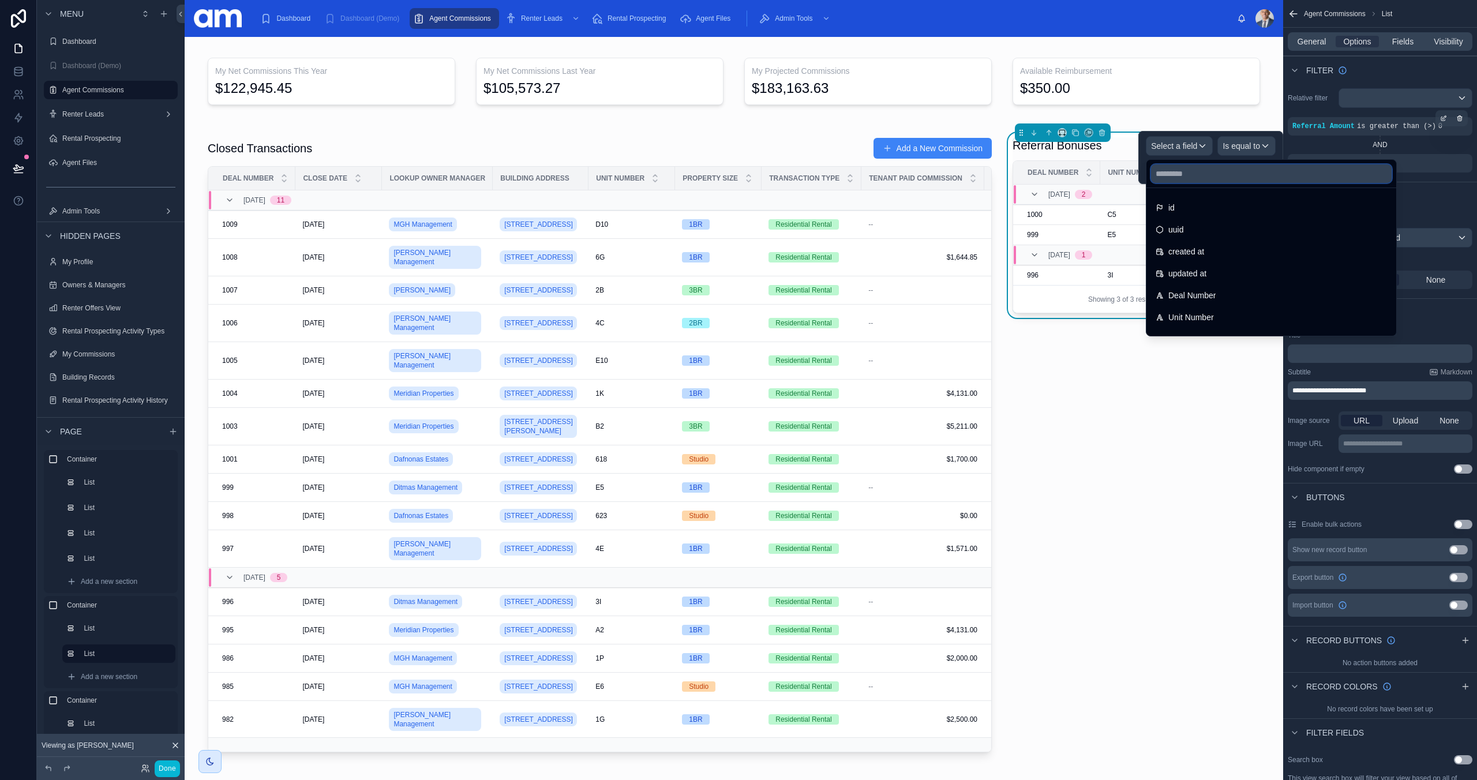
click at [1194, 172] on input "text" at bounding box center [1271, 173] width 241 height 18
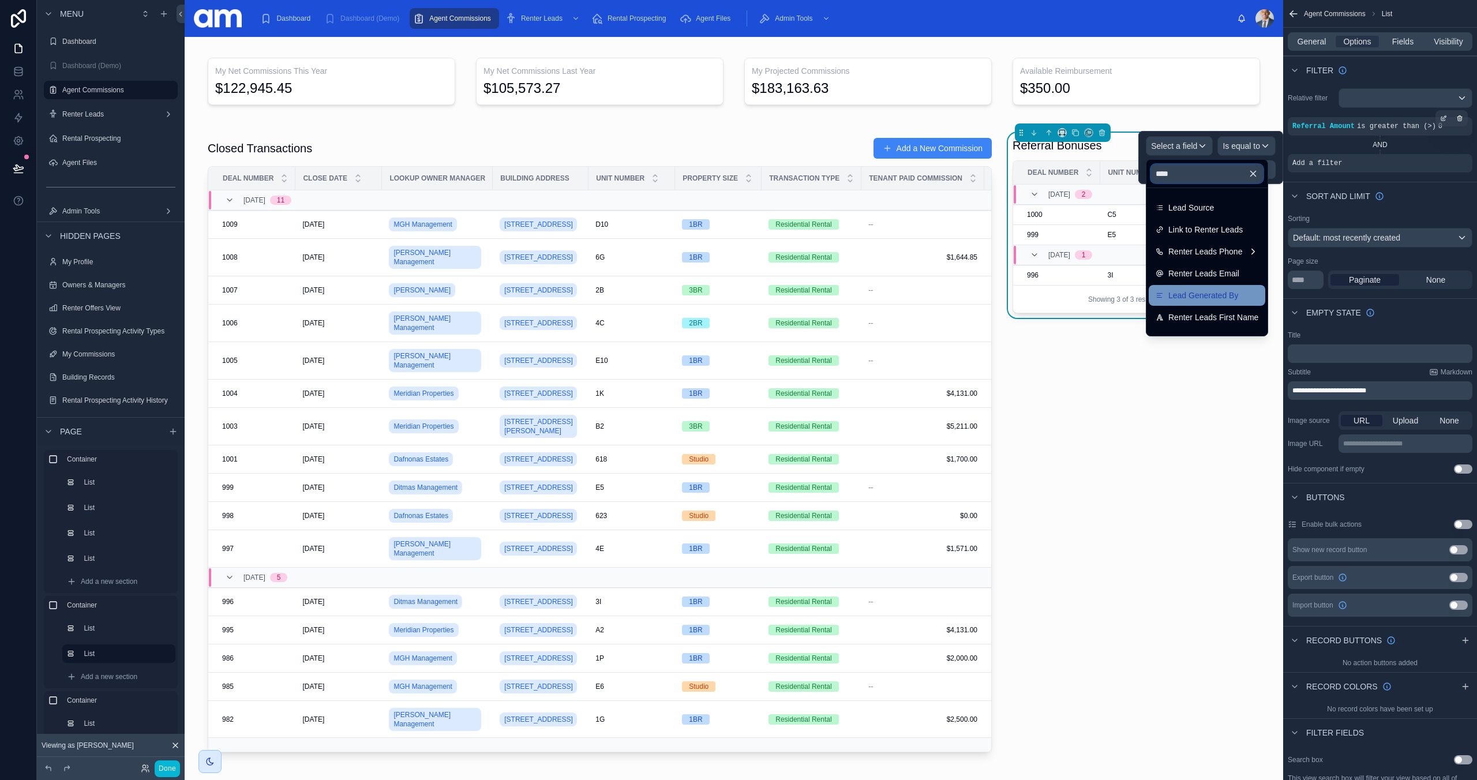
scroll to position [3, 0]
type input "****"
click at [1221, 291] on span "Lead Generated By" at bounding box center [1203, 293] width 70 height 14
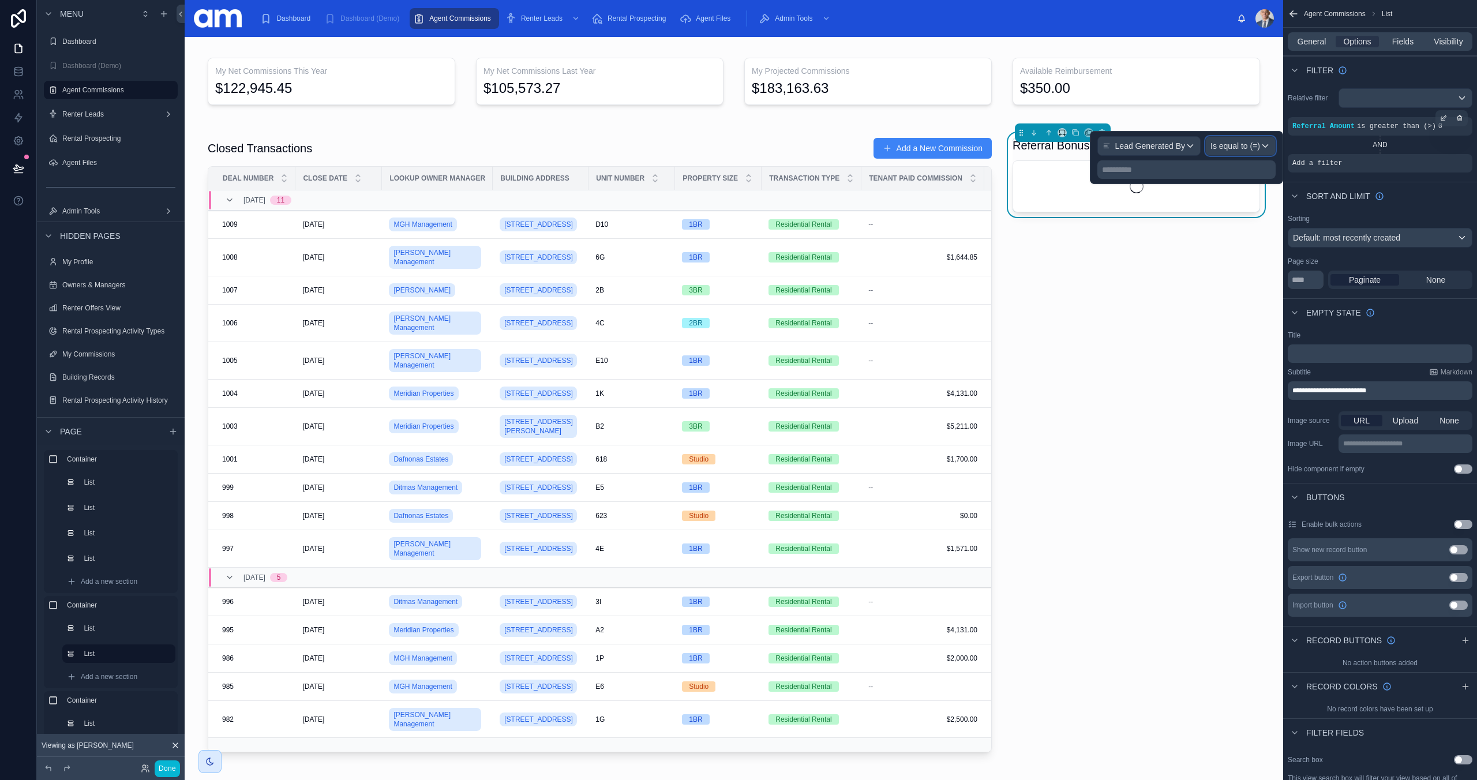
click at [1252, 152] on div "Is equal to (=)" at bounding box center [1240, 146] width 69 height 18
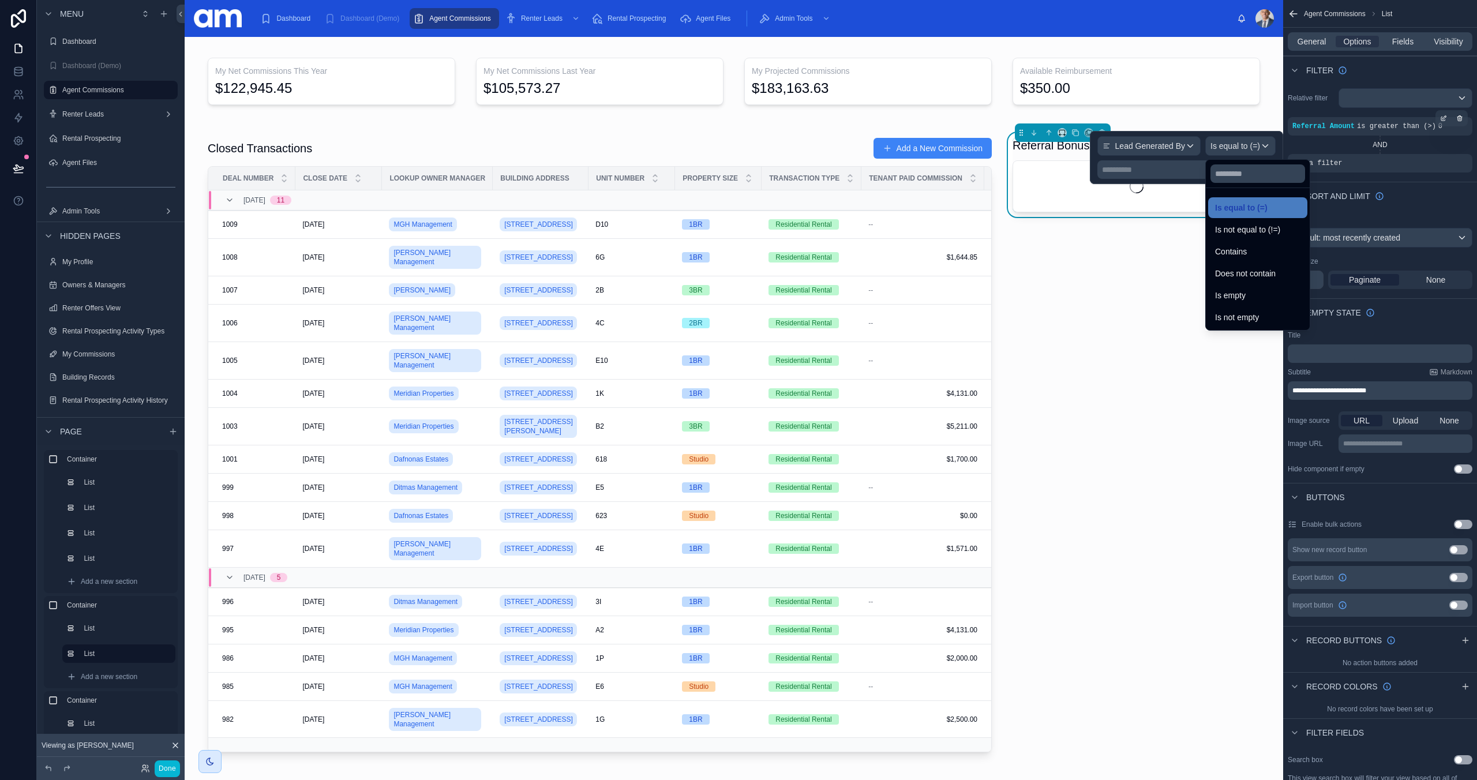
click at [1252, 149] on div at bounding box center [1186, 157] width 193 height 53
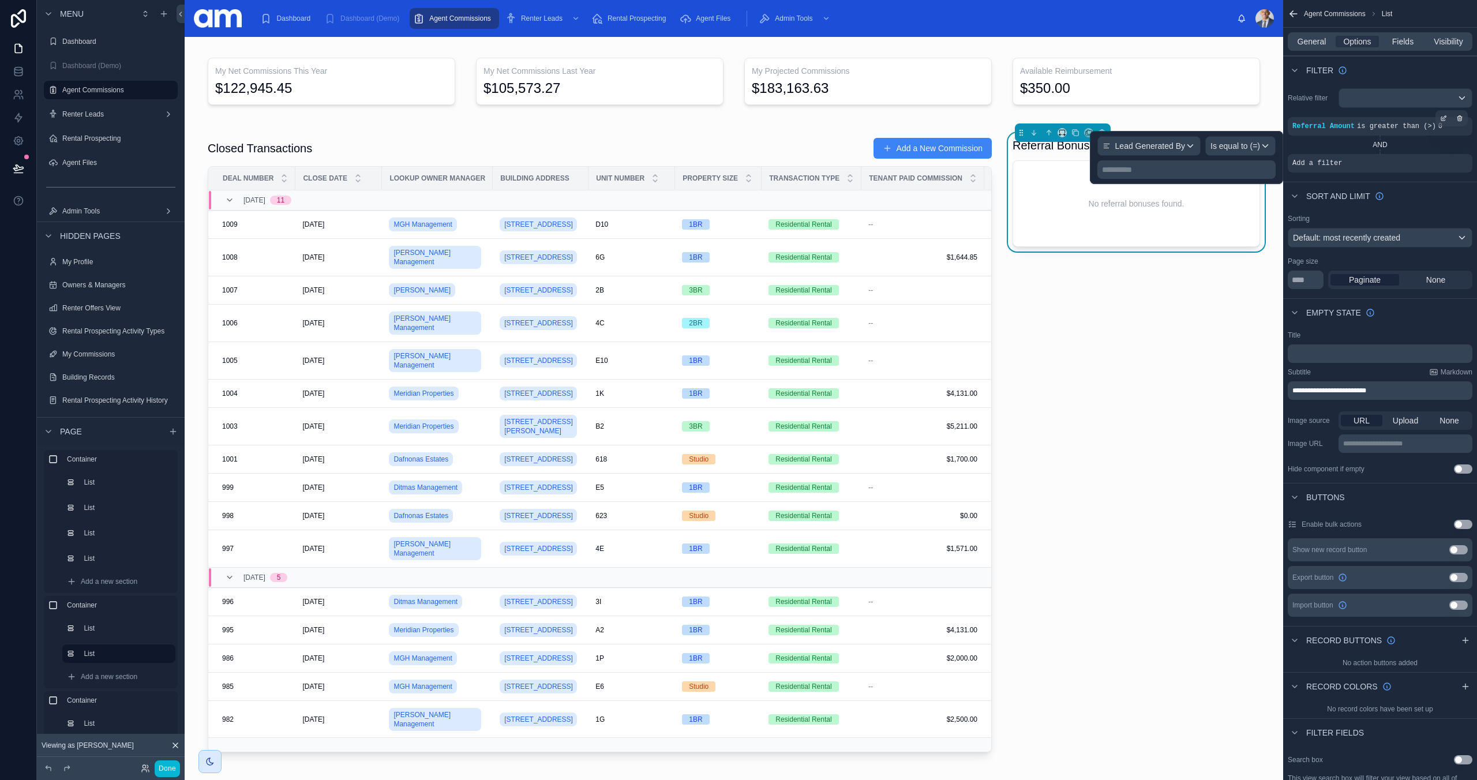
drag, startPoint x: 1145, startPoint y: 163, endPoint x: 1137, endPoint y: 177, distance: 16.0
click at [1145, 163] on div "**********" at bounding box center [1186, 169] width 178 height 18
click at [1139, 174] on p "**********" at bounding box center [1187, 170] width 171 height 12
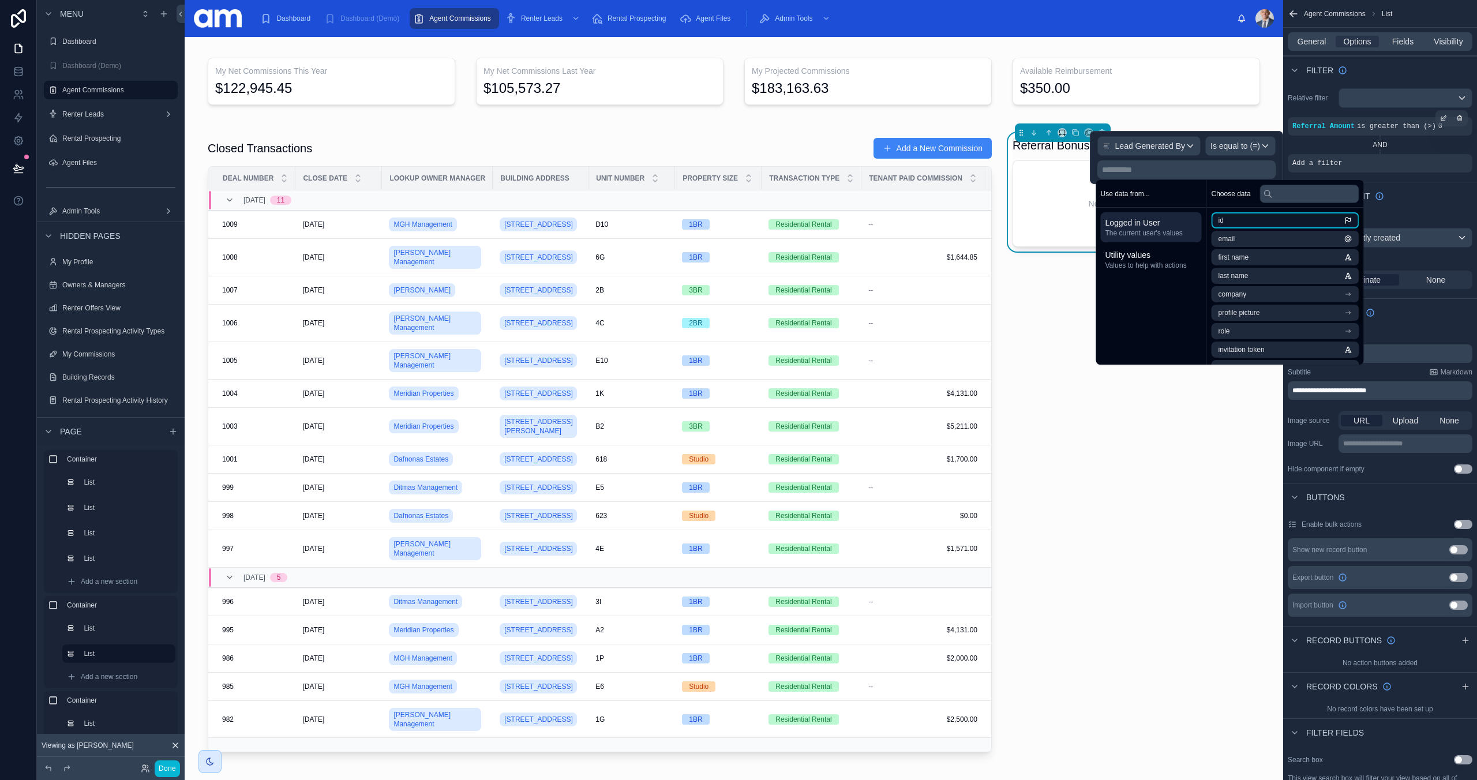
click at [1234, 219] on li "id" at bounding box center [1286, 220] width 148 height 16
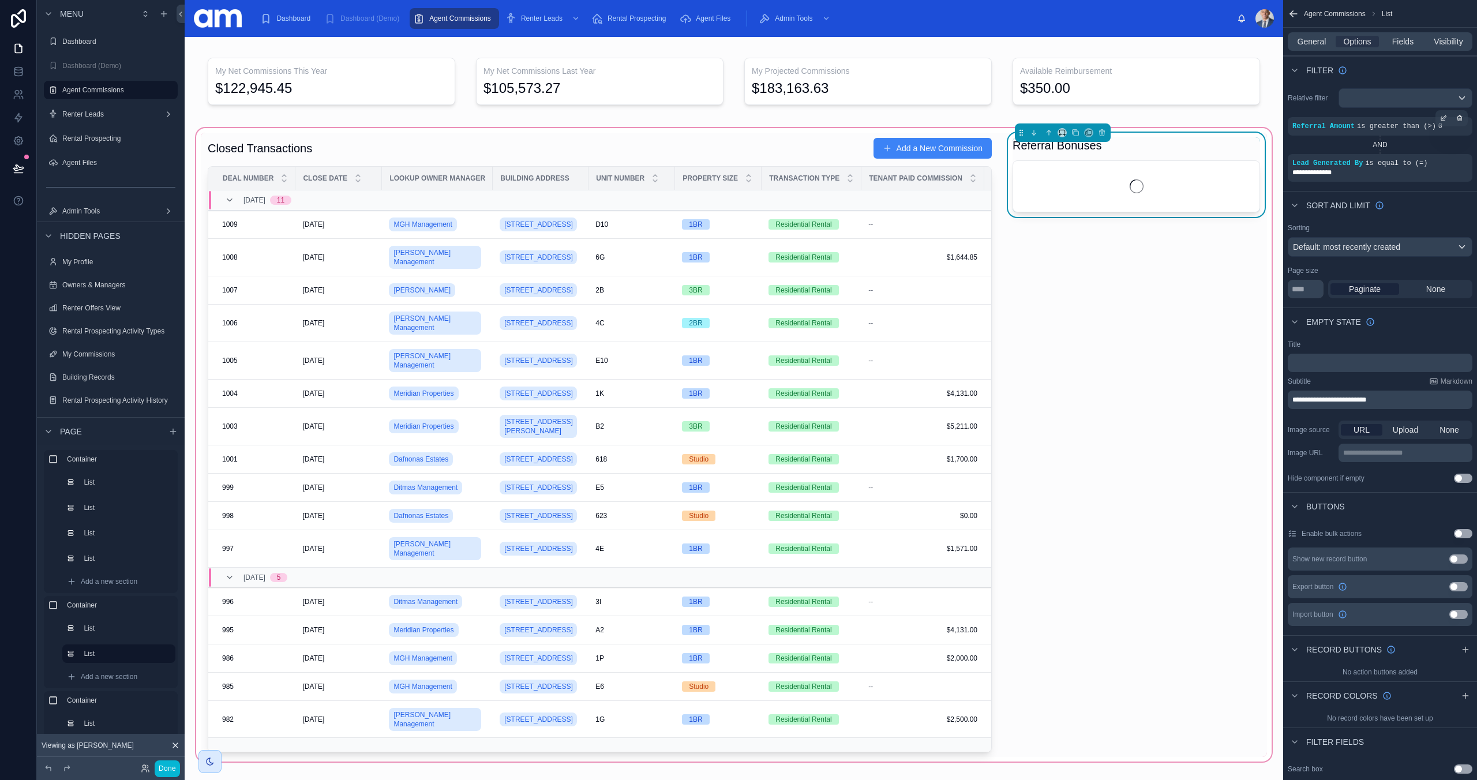
click at [1052, 274] on div "Referral Bonuses" at bounding box center [1136, 445] width 261 height 624
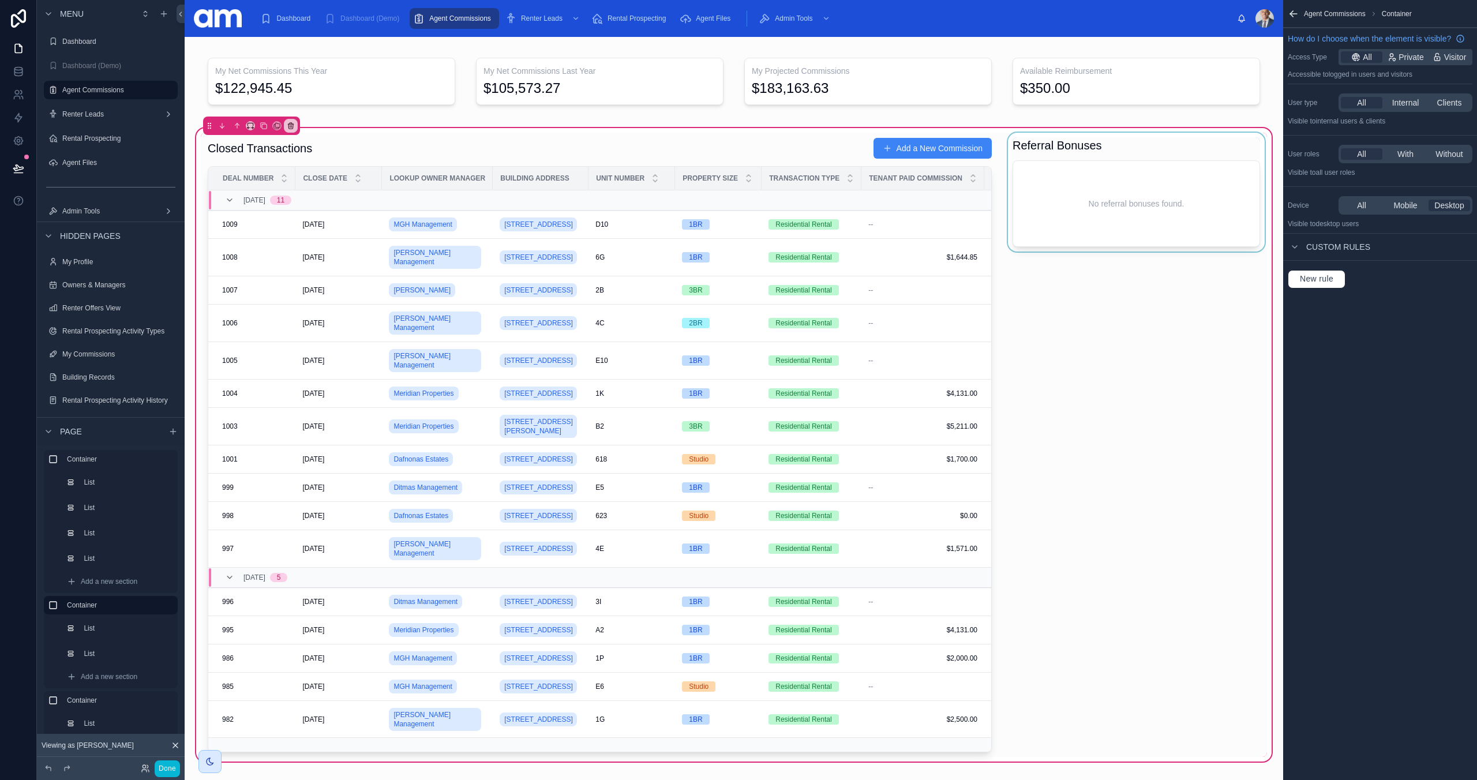
click at [1145, 196] on div at bounding box center [1136, 445] width 261 height 624
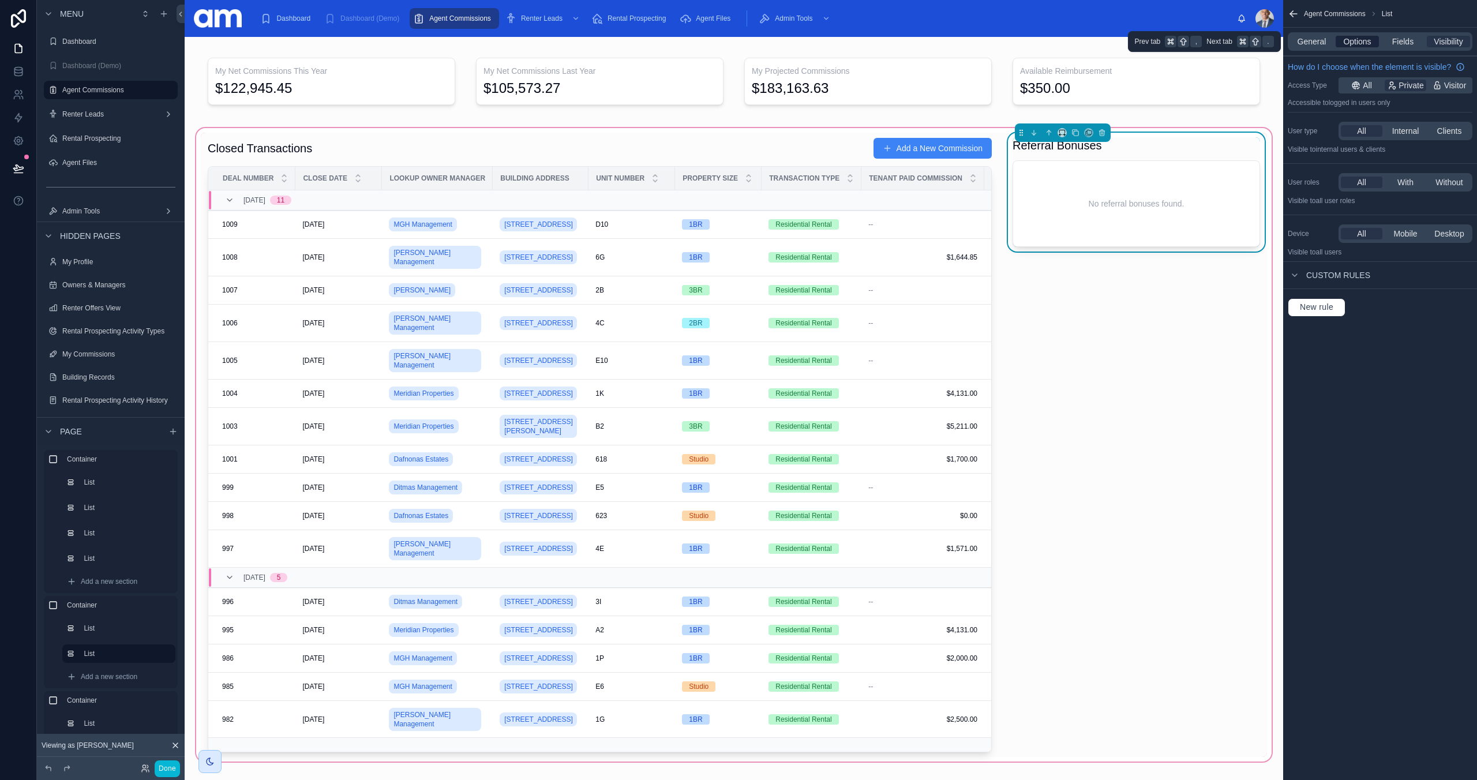
click at [1358, 44] on span "Options" at bounding box center [1357, 42] width 28 height 12
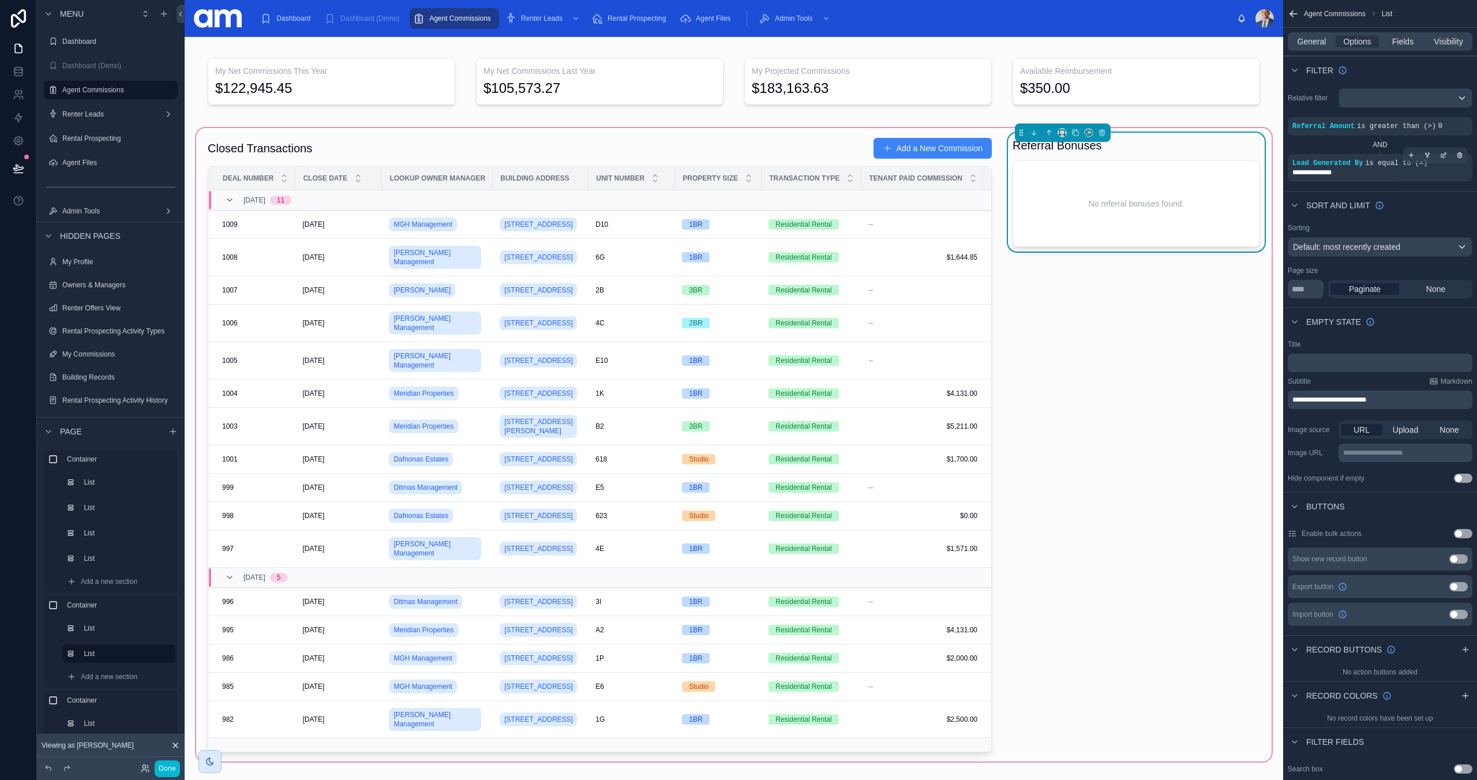
click at [1404, 172] on div "**********" at bounding box center [1379, 172] width 175 height 9
click at [1404, 152] on div "scrollable content" at bounding box center [1411, 155] width 16 height 16
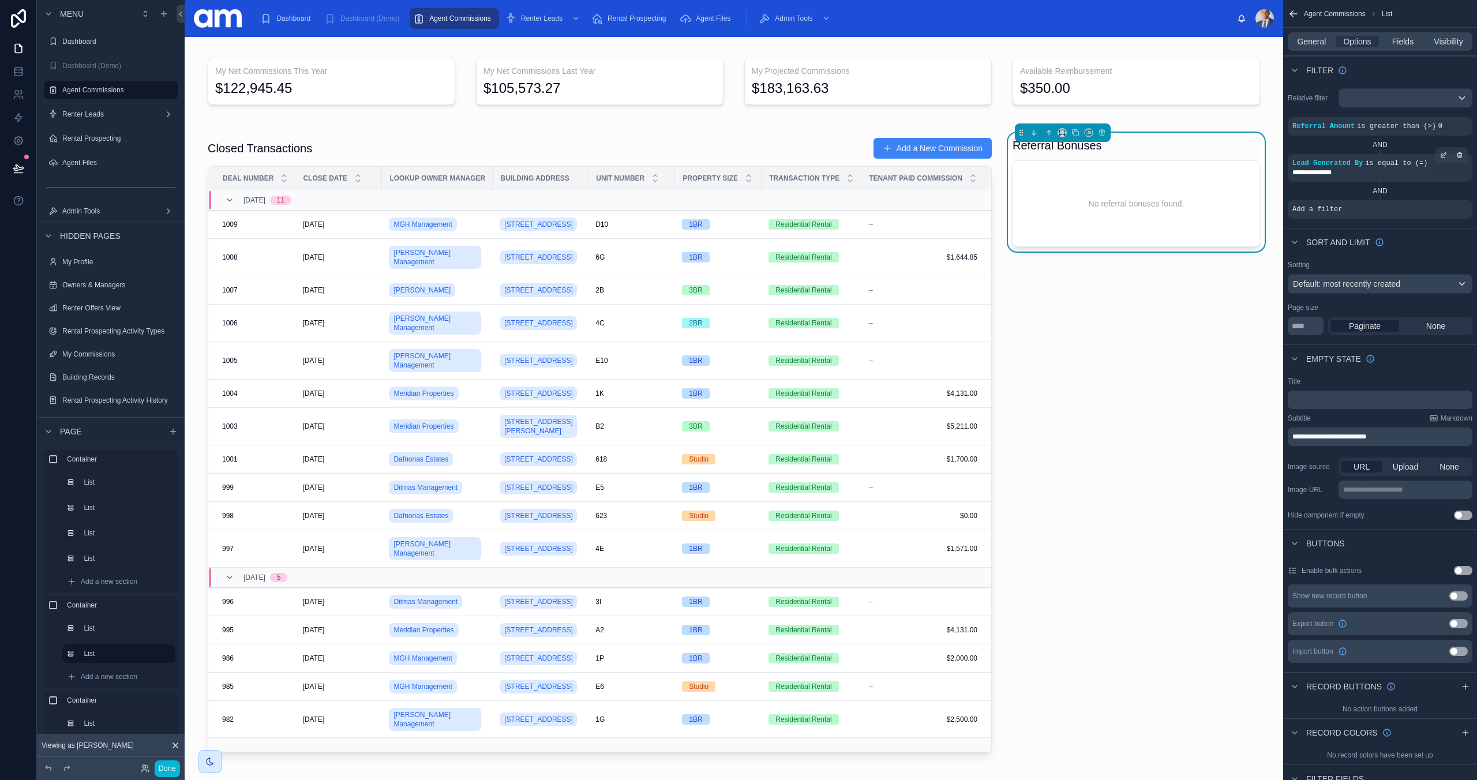
click at [1386, 172] on div "**********" at bounding box center [1379, 172] width 175 height 9
click at [1446, 154] on icon "scrollable content" at bounding box center [1443, 155] width 7 height 7
drag, startPoint x: 1176, startPoint y: 176, endPoint x: 1184, endPoint y: 176, distance: 8.1
click at [1176, 176] on div "**********" at bounding box center [1140, 174] width 77 height 16
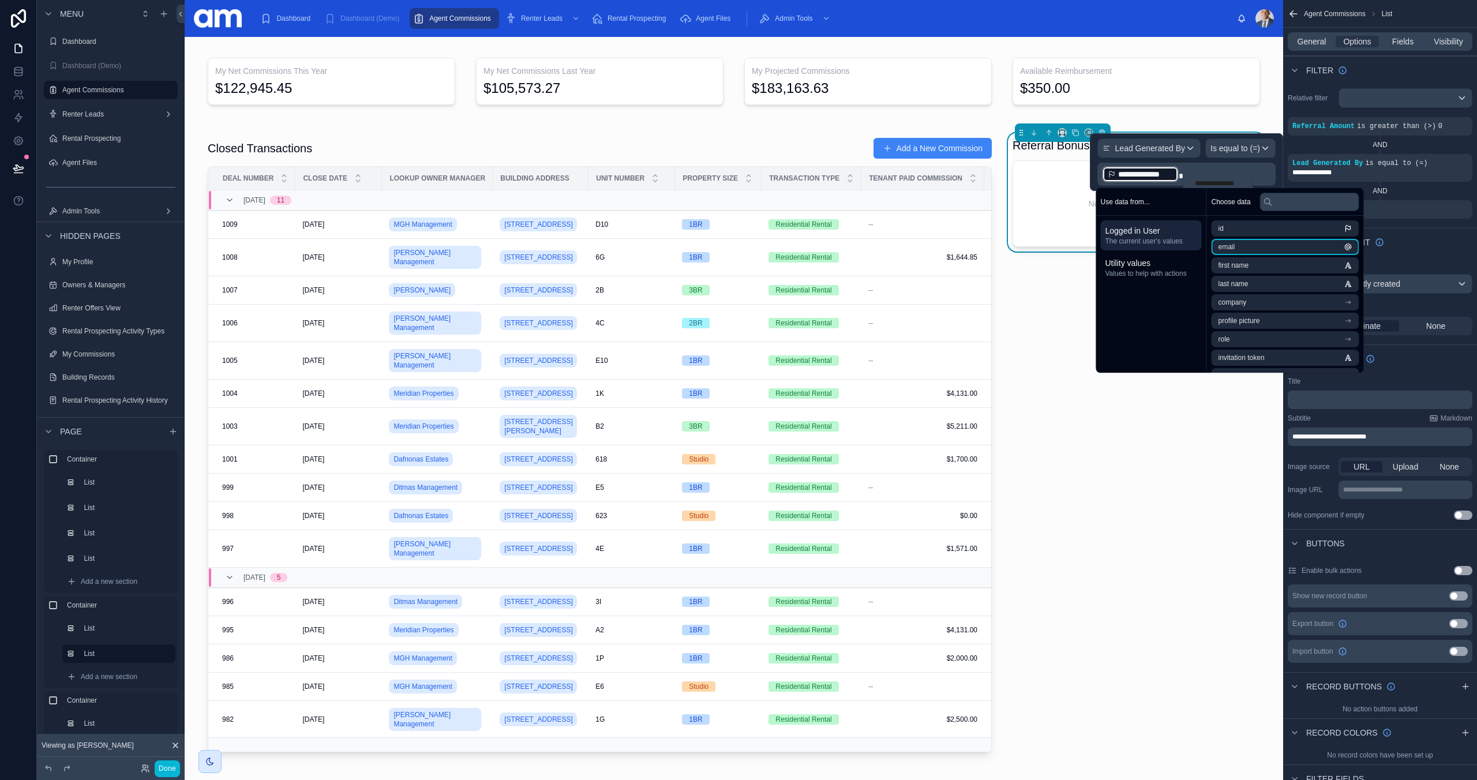
drag, startPoint x: 1255, startPoint y: 250, endPoint x: 1186, endPoint y: 223, distance: 73.8
click at [1254, 250] on li "email" at bounding box center [1286, 247] width 148 height 16
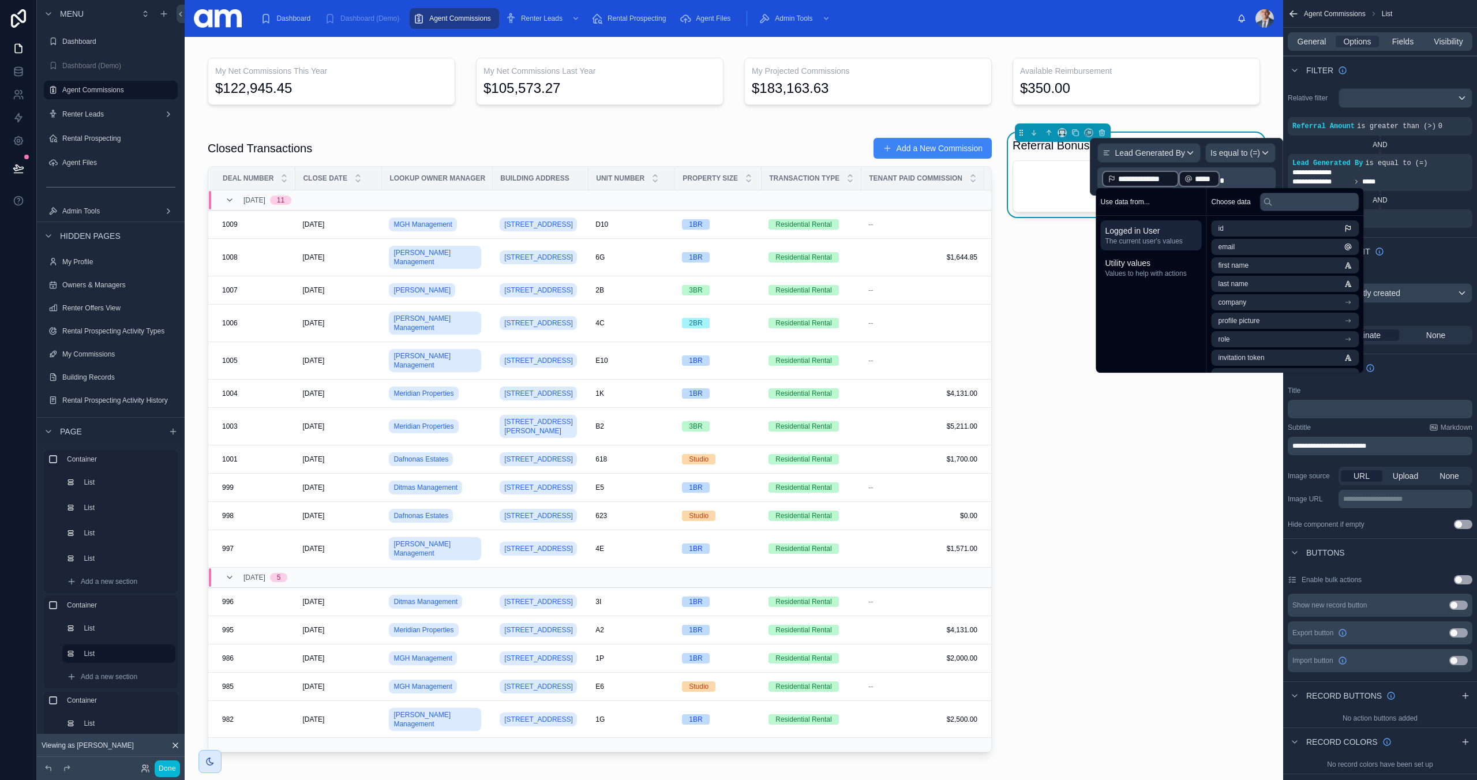
click at [1143, 177] on span "**********" at bounding box center [1145, 179] width 55 height 12
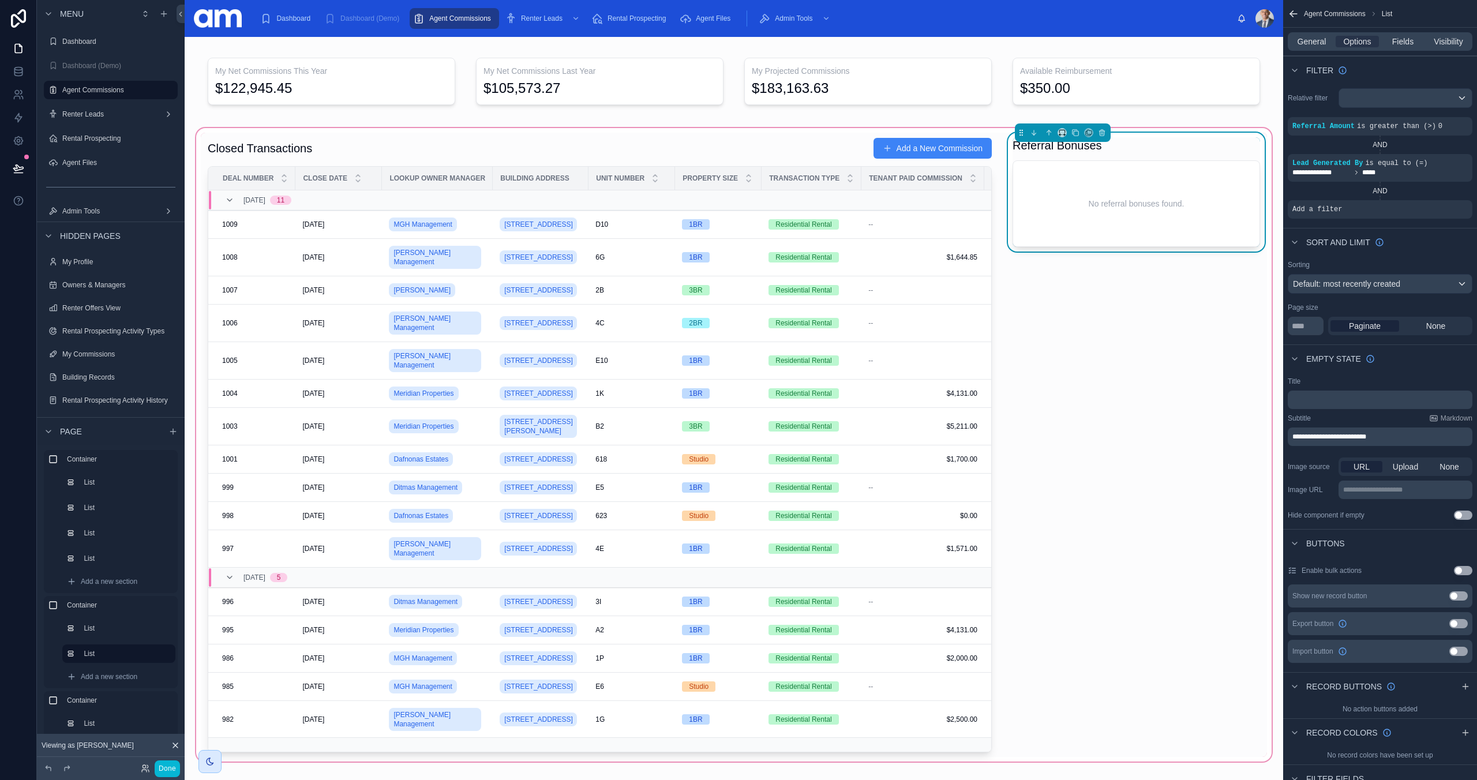
click at [1049, 359] on div "Referral Bonuses No referral bonuses found." at bounding box center [1136, 445] width 261 height 624
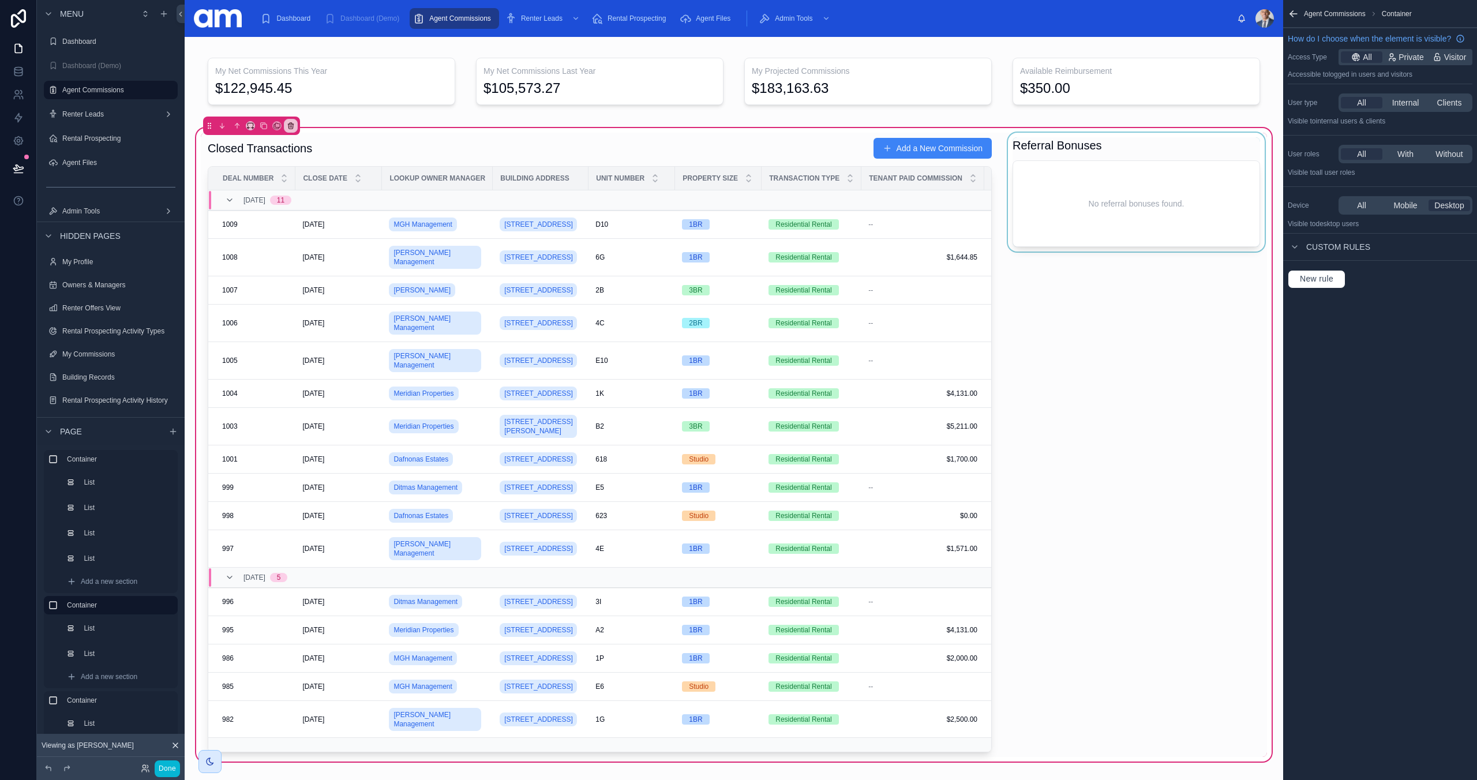
click at [1120, 205] on div at bounding box center [1136, 445] width 261 height 624
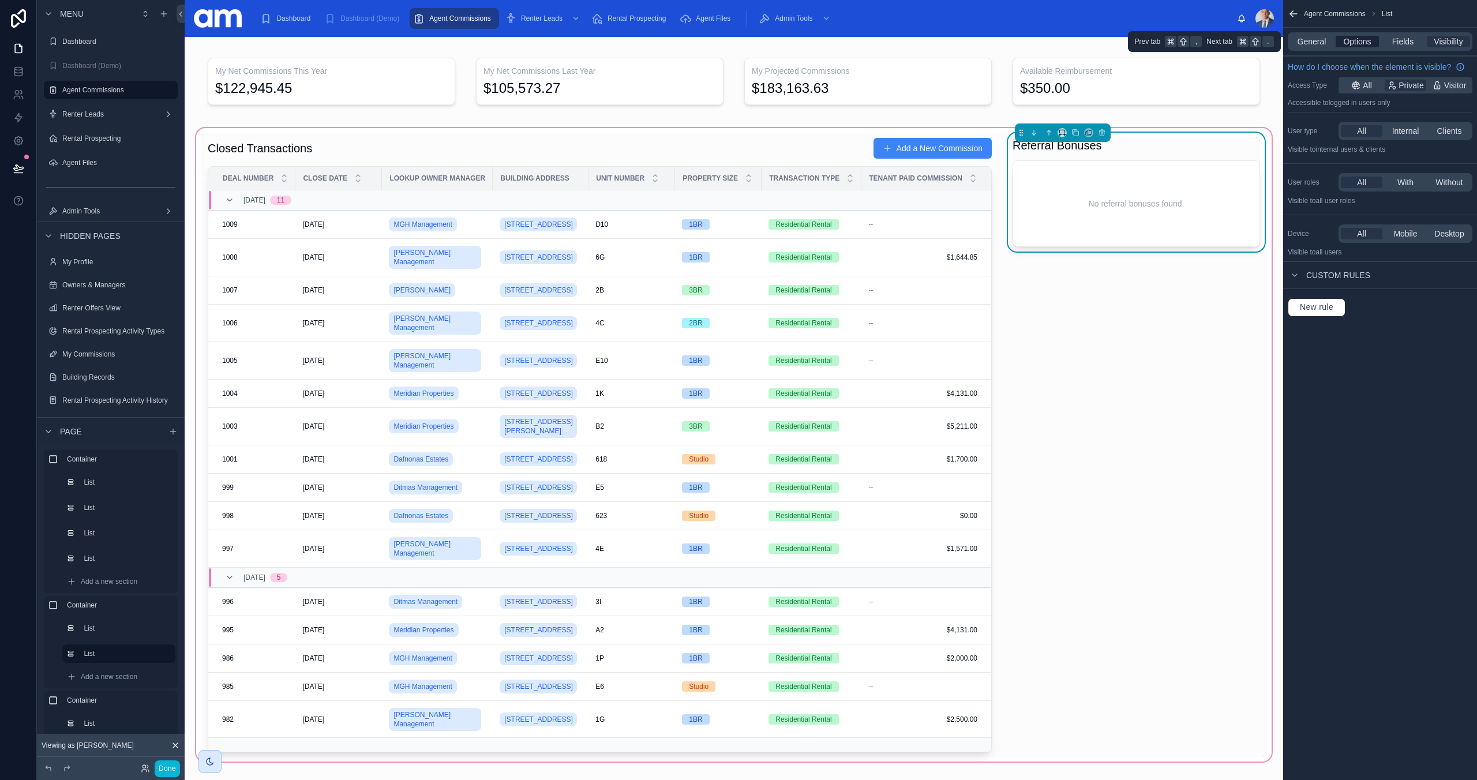
click at [1355, 42] on span "Options" at bounding box center [1357, 42] width 28 height 12
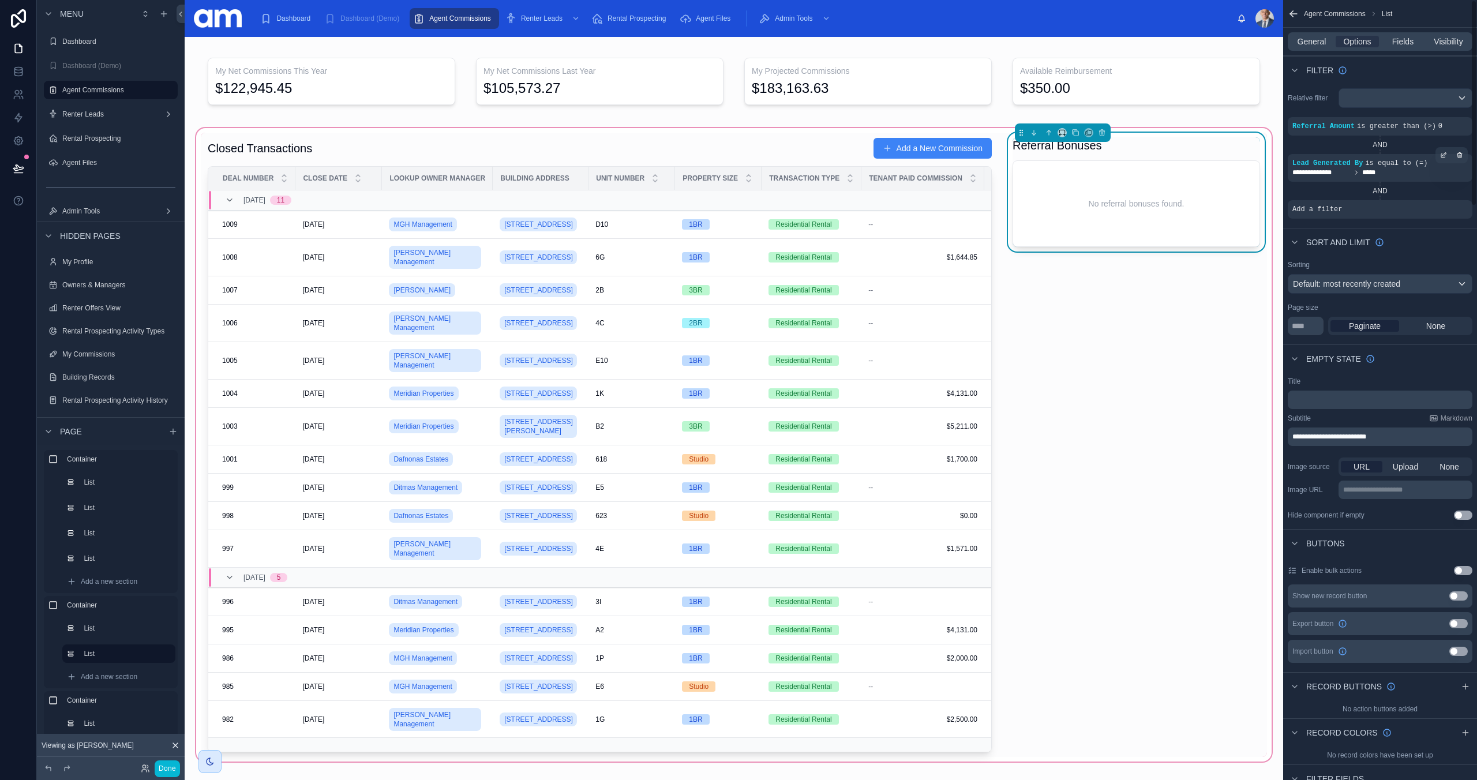
click at [1350, 159] on span "Lead Generated By" at bounding box center [1327, 163] width 70 height 8
click at [1395, 167] on span "is equal to (=)" at bounding box center [1396, 163] width 62 height 8
click at [17, 67] on icon at bounding box center [19, 72] width 12 height 12
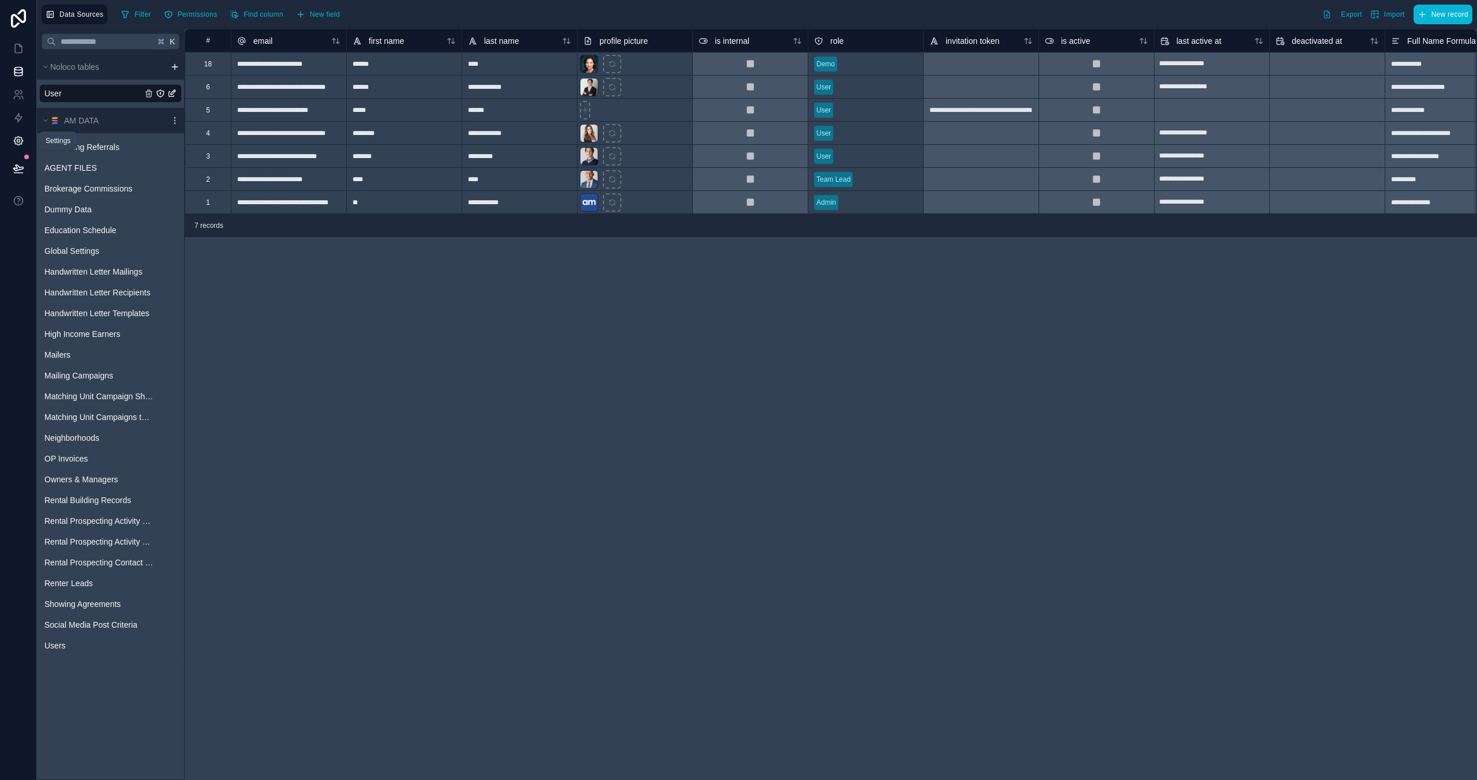
click at [18, 142] on icon at bounding box center [19, 141] width 12 height 12
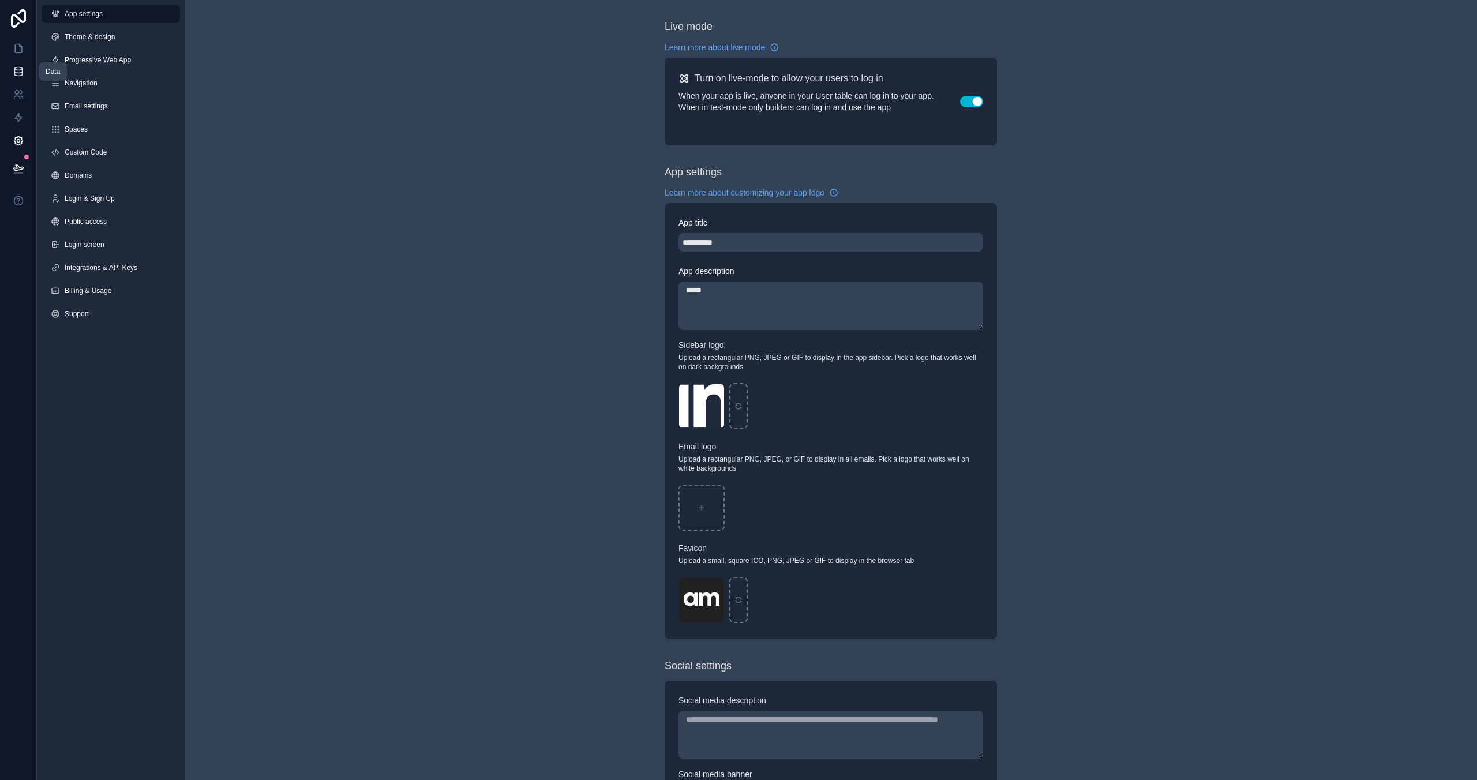
click at [13, 64] on link at bounding box center [18, 71] width 36 height 23
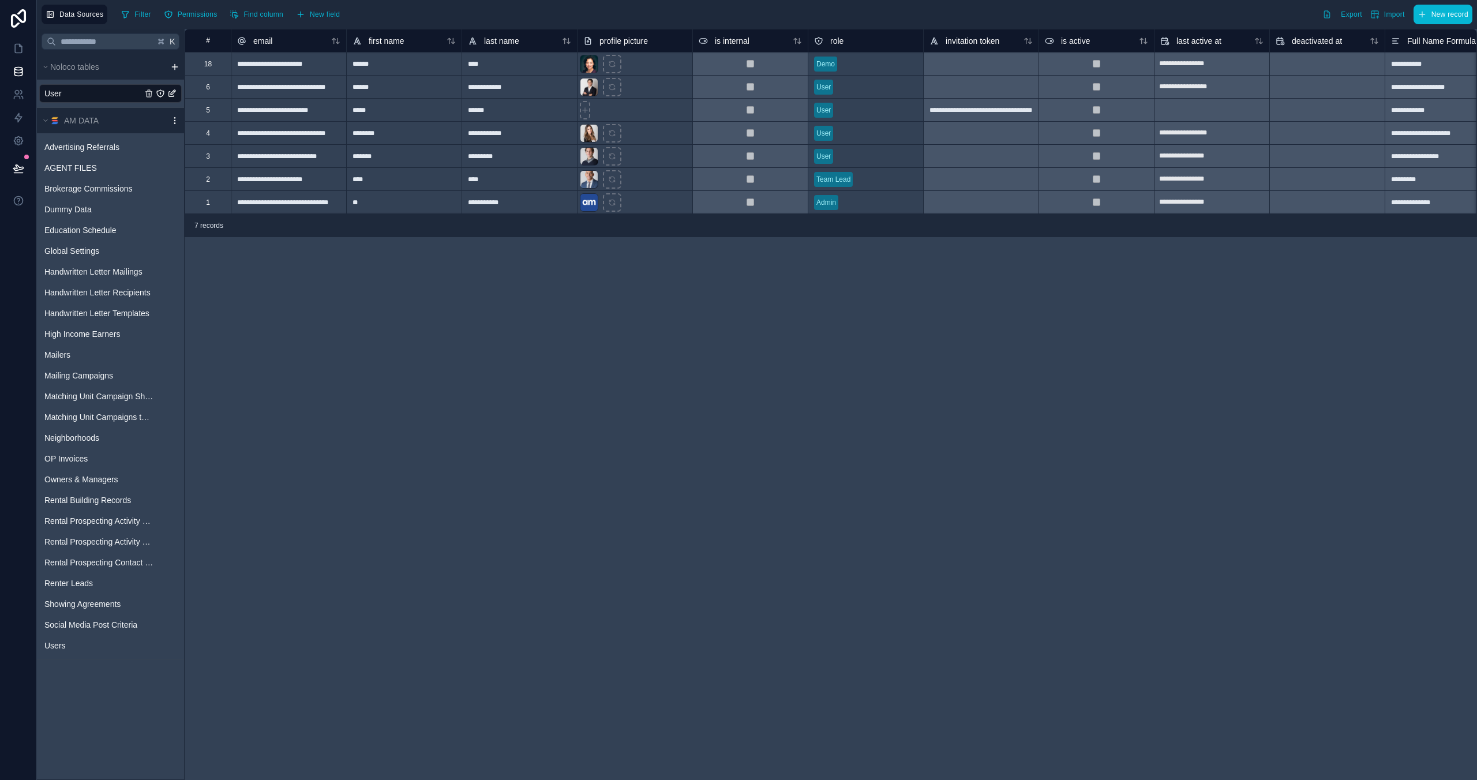
click at [174, 118] on icon "scrollable content" at bounding box center [174, 118] width 1 height 1
click at [213, 182] on span "Queue schema sync" at bounding box center [233, 182] width 83 height 9
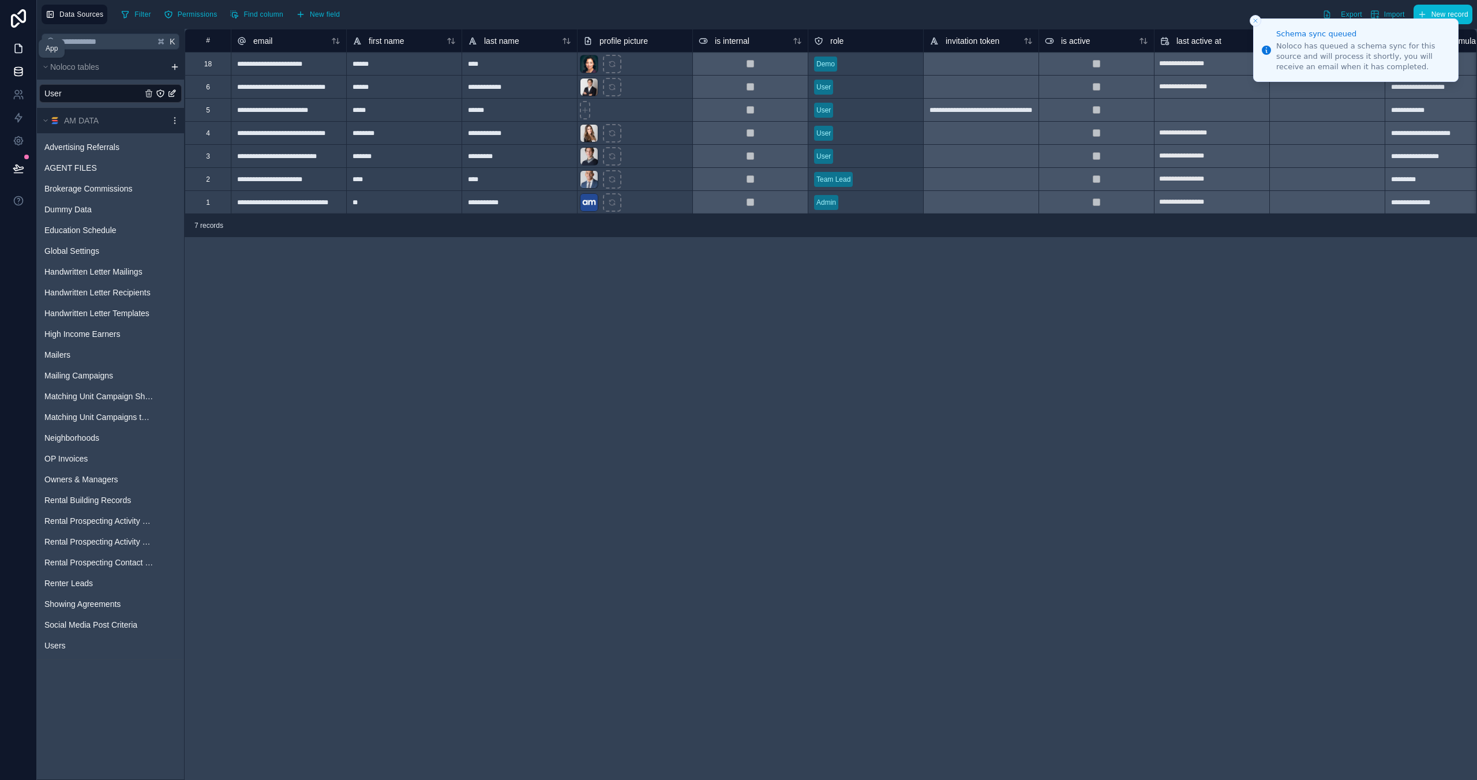
click at [25, 44] on link at bounding box center [18, 48] width 36 height 23
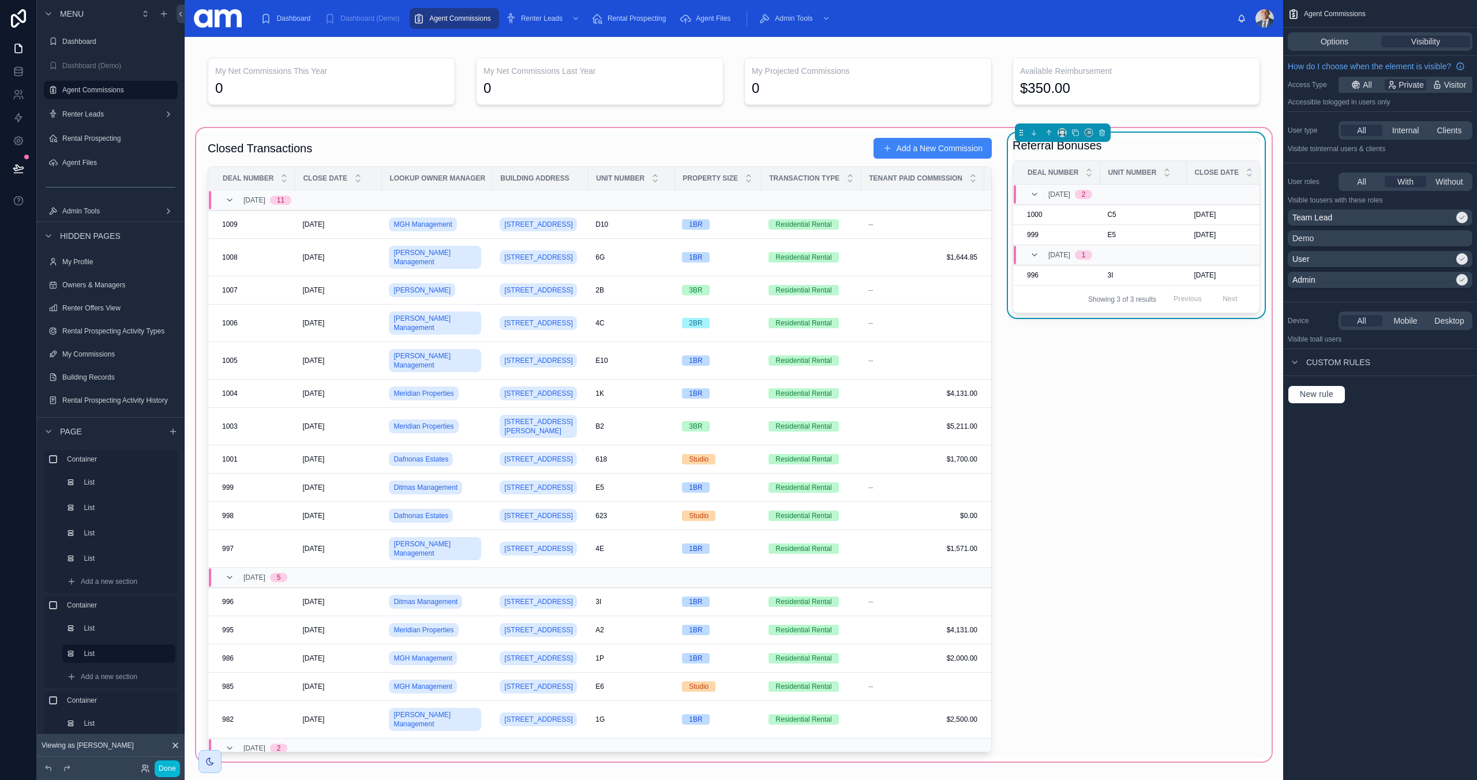
click at [1151, 140] on div "Referral Bonuses" at bounding box center [1135, 145] width 247 height 16
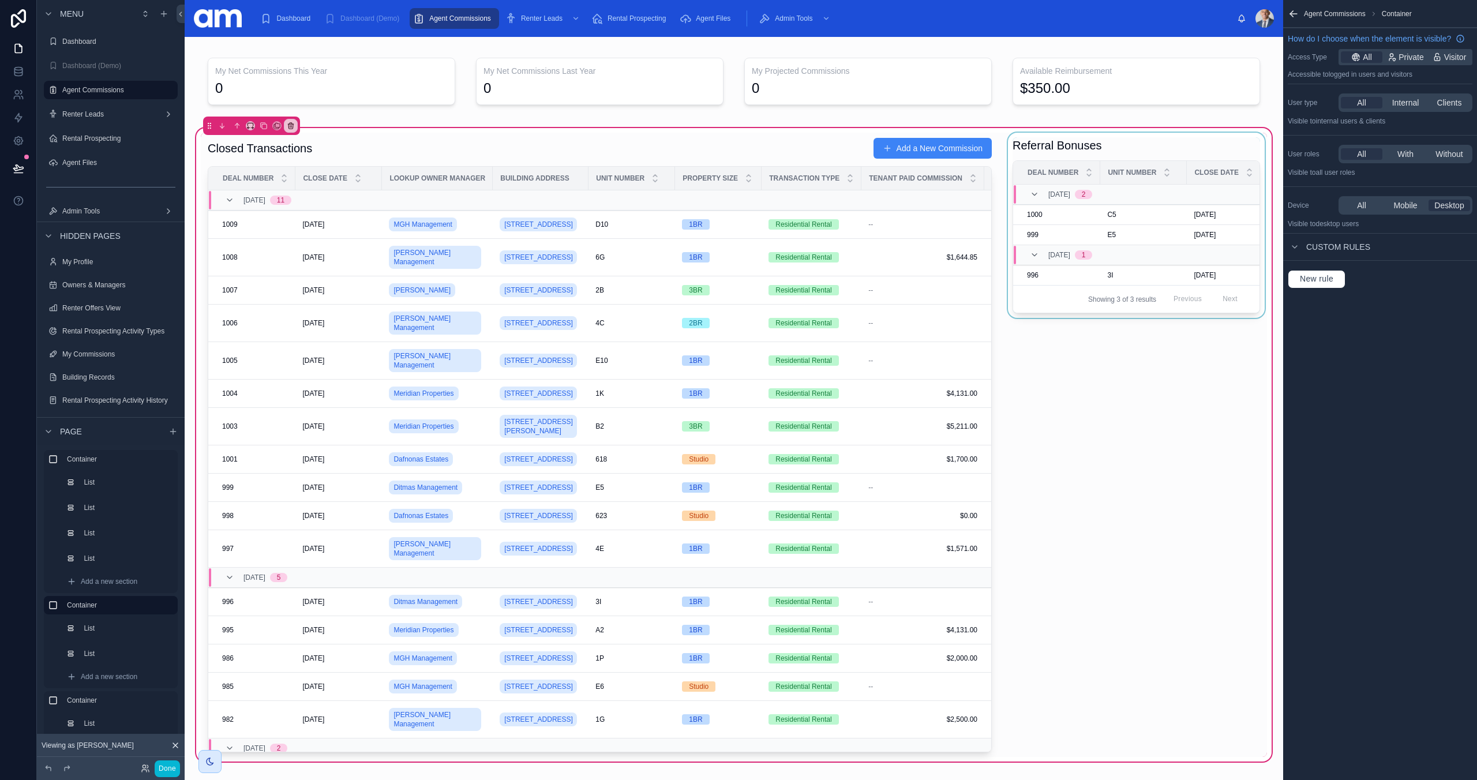
drag, startPoint x: 1168, startPoint y: 368, endPoint x: 1151, endPoint y: 173, distance: 195.8
click at [1168, 368] on div at bounding box center [1136, 445] width 261 height 624
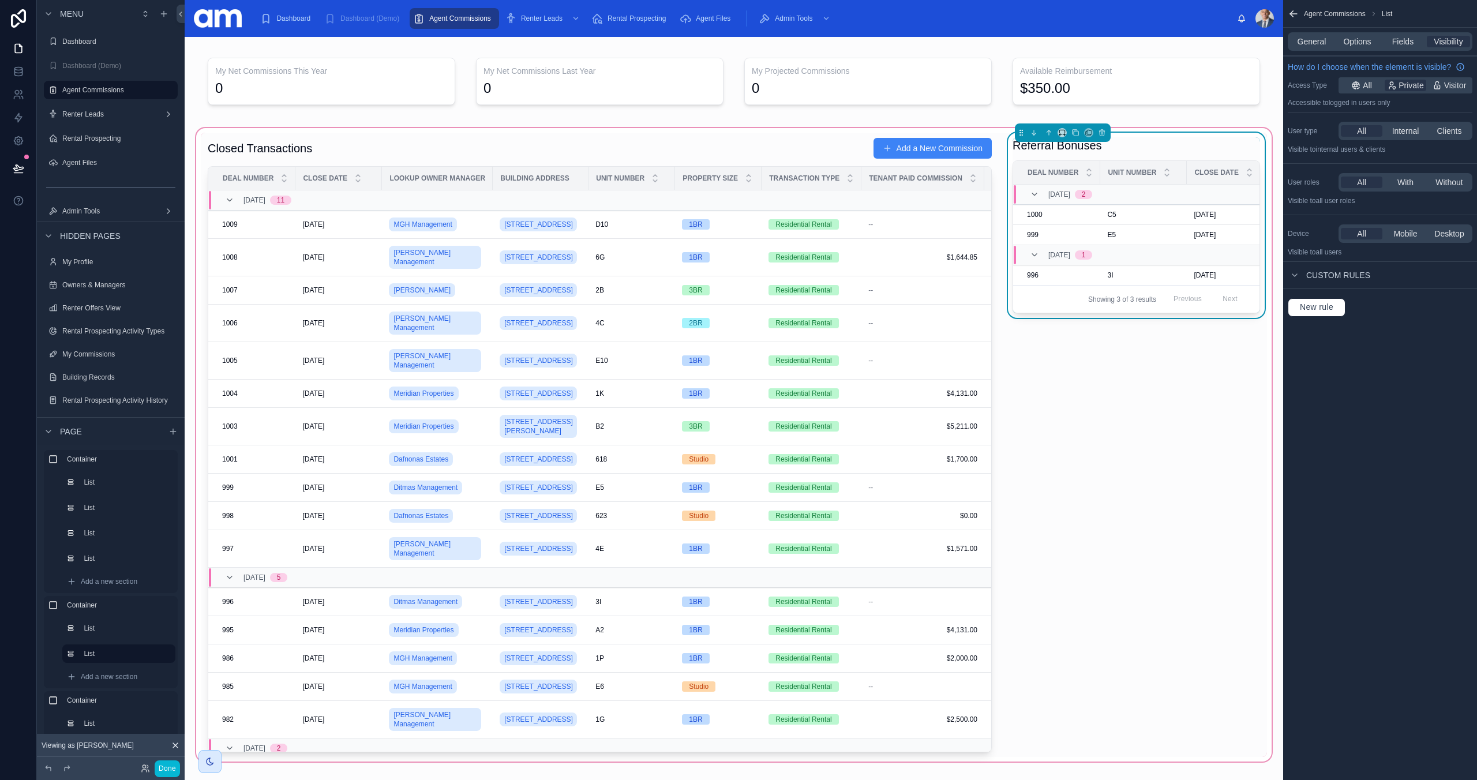
click at [1152, 151] on div "Referral Bonuses" at bounding box center [1135, 145] width 247 height 16
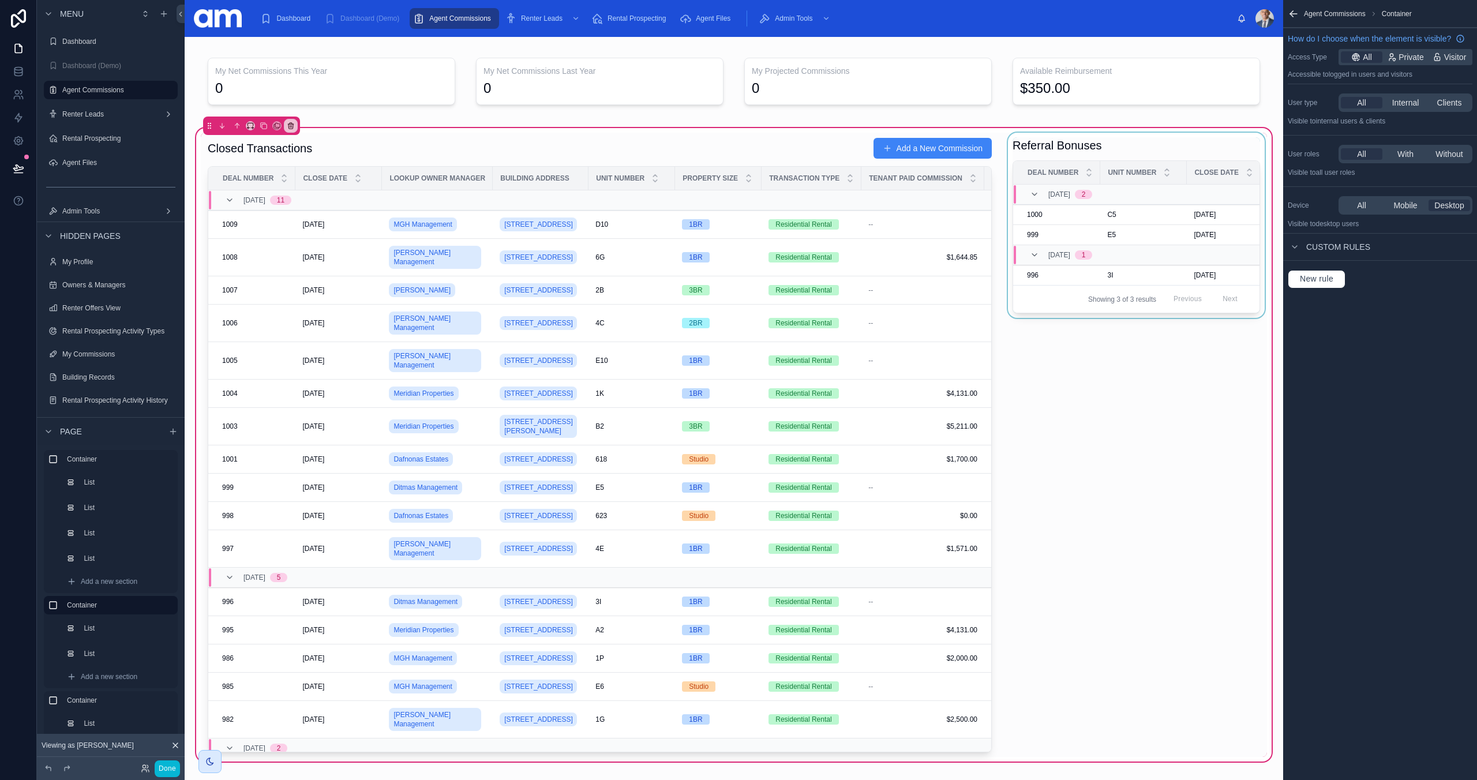
click at [1198, 156] on div at bounding box center [1136, 445] width 261 height 624
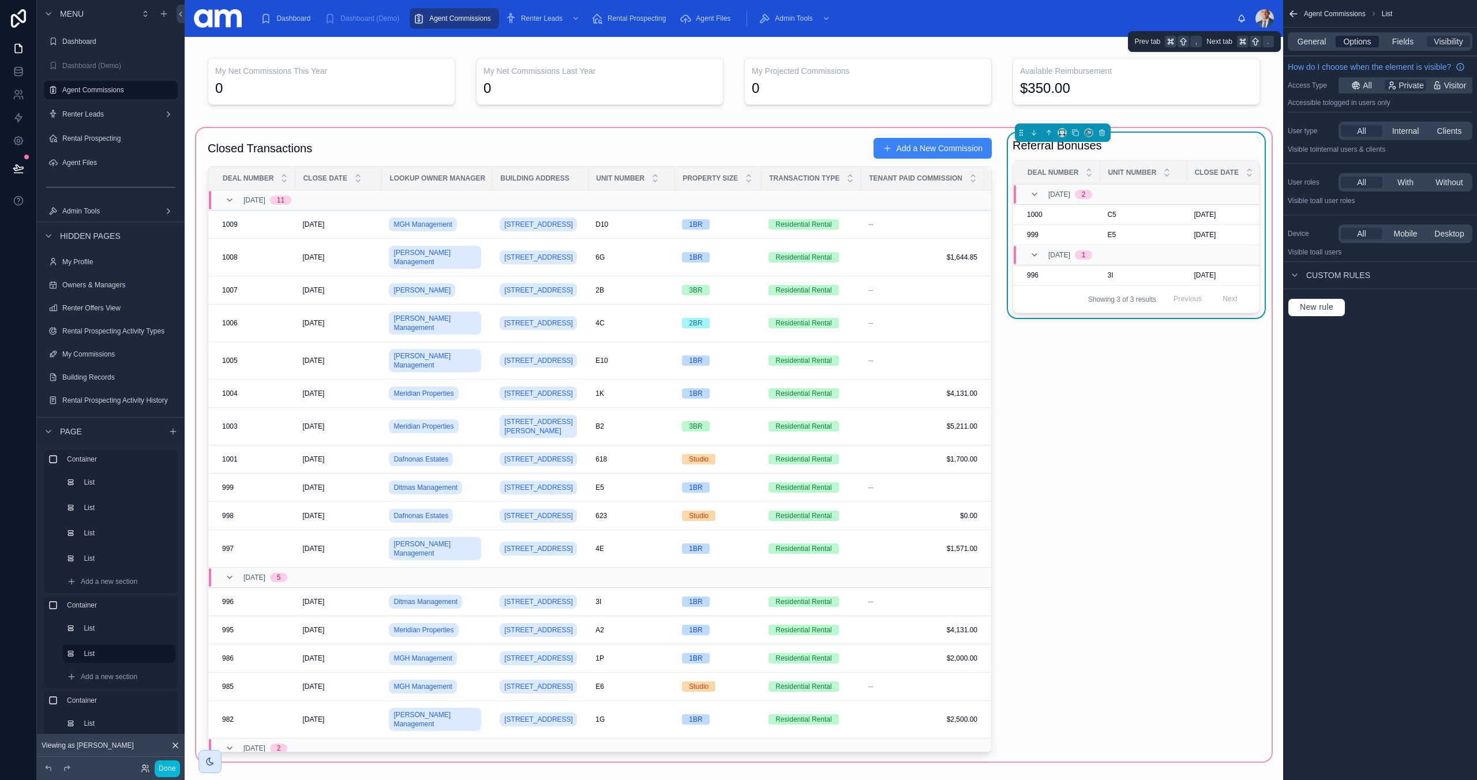
click at [1343, 41] on span "Options" at bounding box center [1357, 42] width 28 height 12
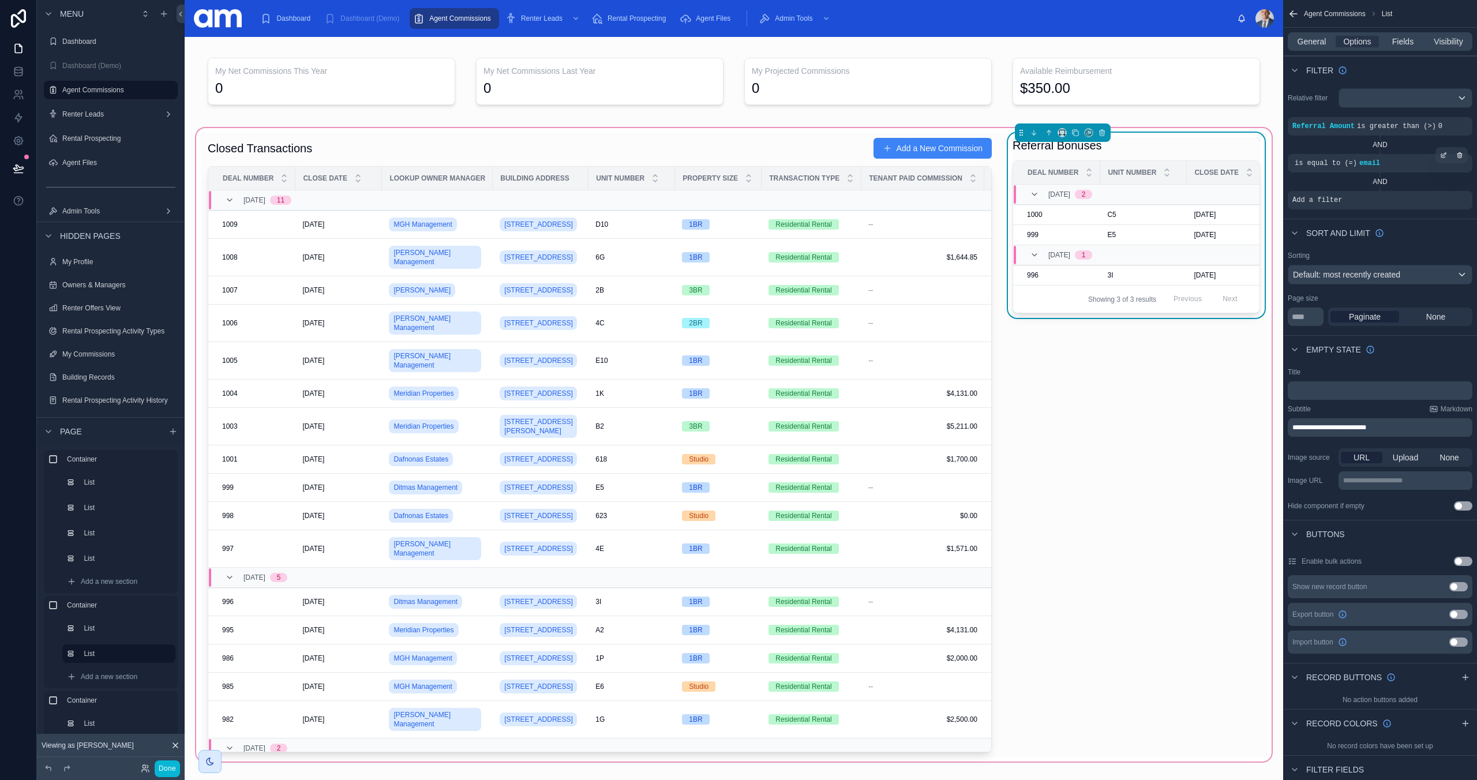
click at [1402, 161] on div "is equal to (=) email" at bounding box center [1379, 163] width 175 height 9
click at [1442, 157] on icon "scrollable content" at bounding box center [1443, 155] width 7 height 7
click at [1185, 144] on span "leadGeneratedBy" at bounding box center [1176, 144] width 63 height 12
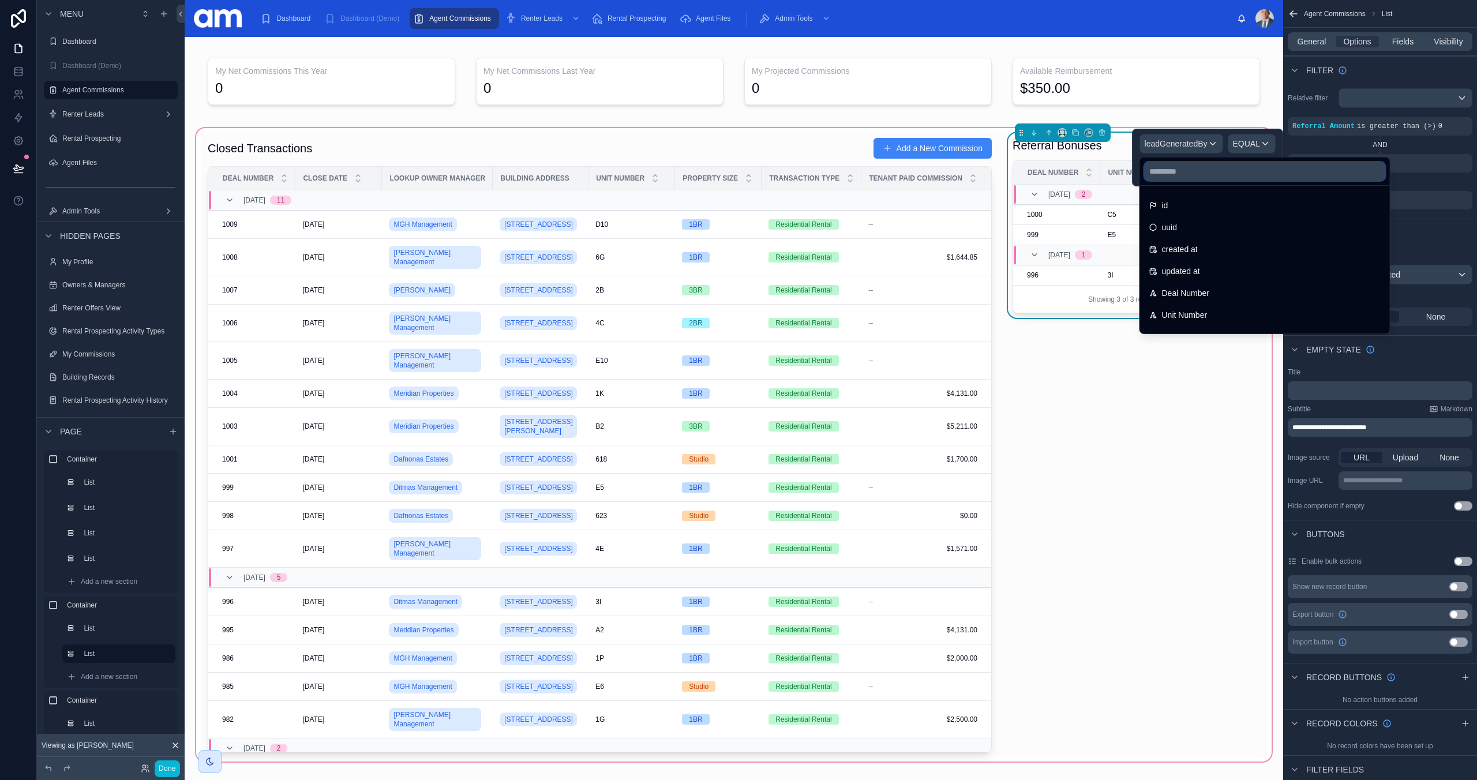
click at [1197, 171] on input "text" at bounding box center [1265, 171] width 241 height 18
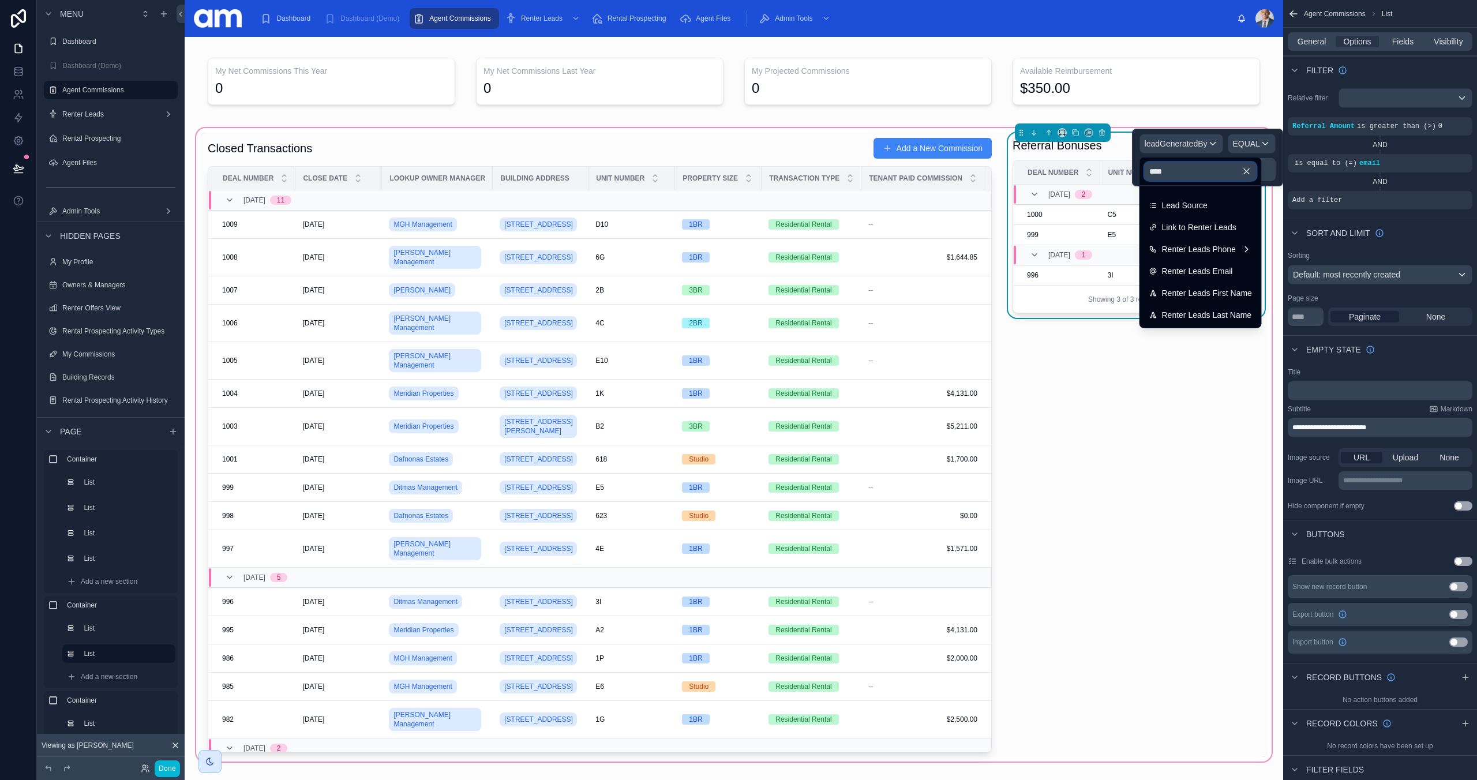
type input "****"
click at [1246, 170] on icon "button" at bounding box center [1247, 171] width 10 height 10
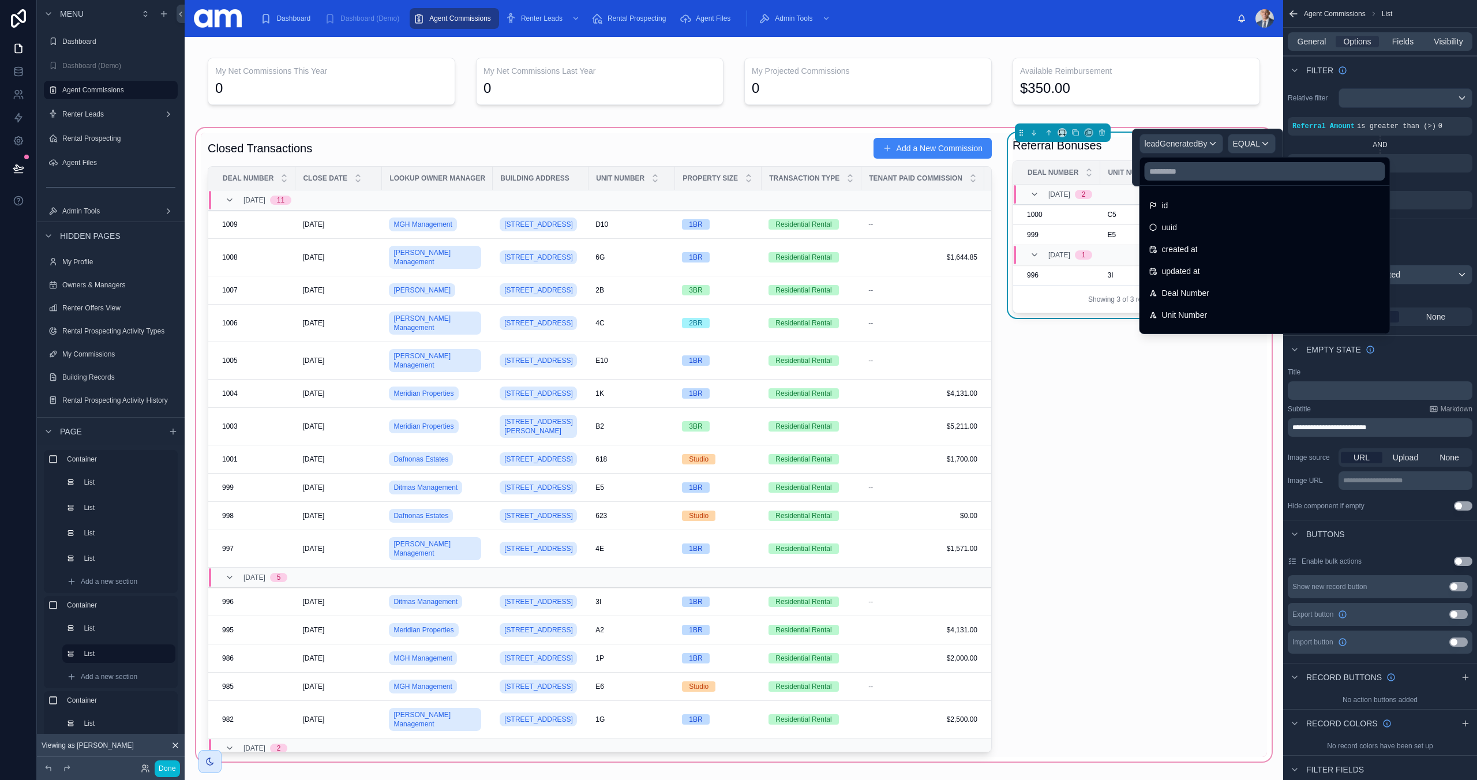
click at [1191, 140] on div at bounding box center [1207, 158] width 151 height 58
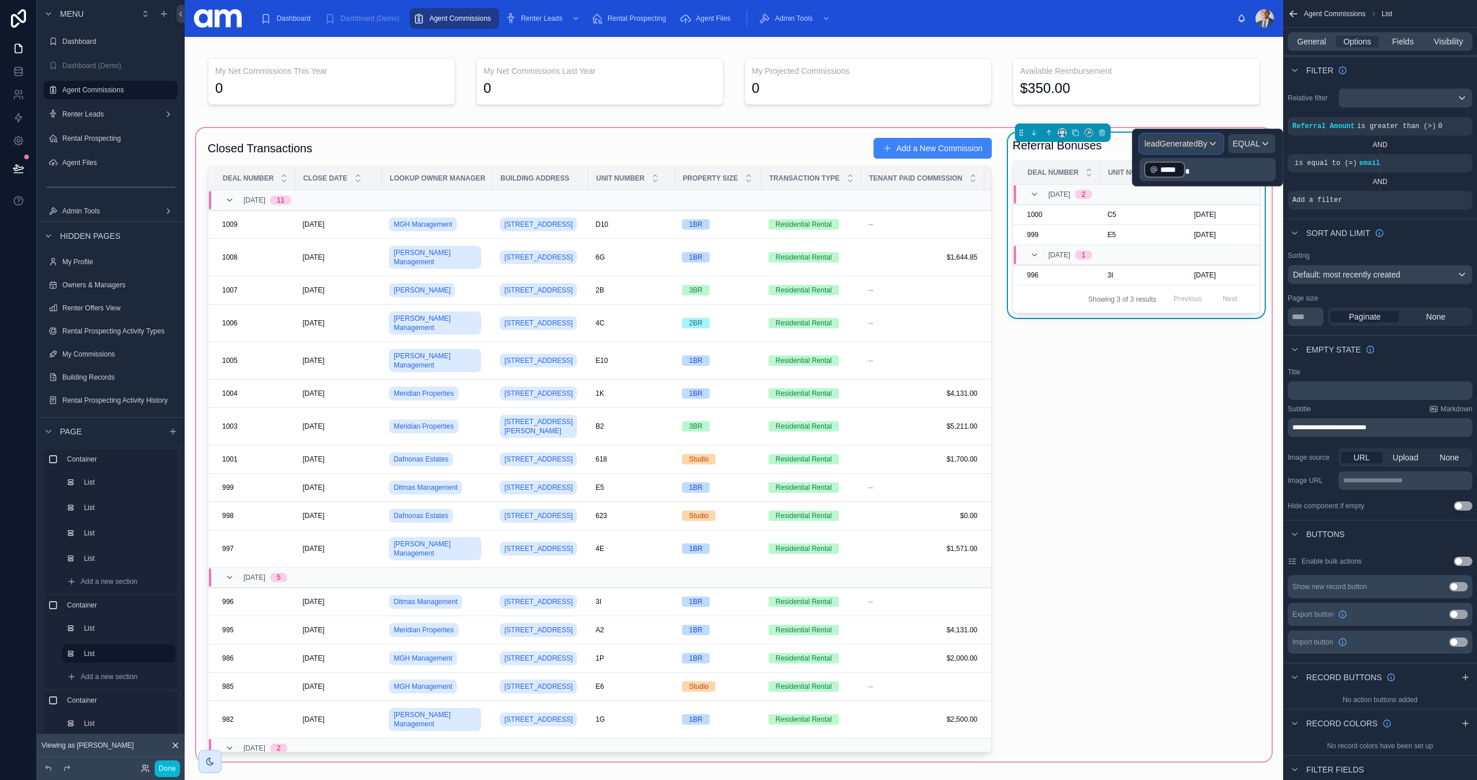
click at [1191, 140] on span "leadGeneratedBy" at bounding box center [1176, 144] width 63 height 12
click at [1432, 131] on div "Referral Amount is greater than (>) 0" at bounding box center [1380, 126] width 185 height 18
click at [1465, 155] on div "scrollable content" at bounding box center [1460, 155] width 16 height 16
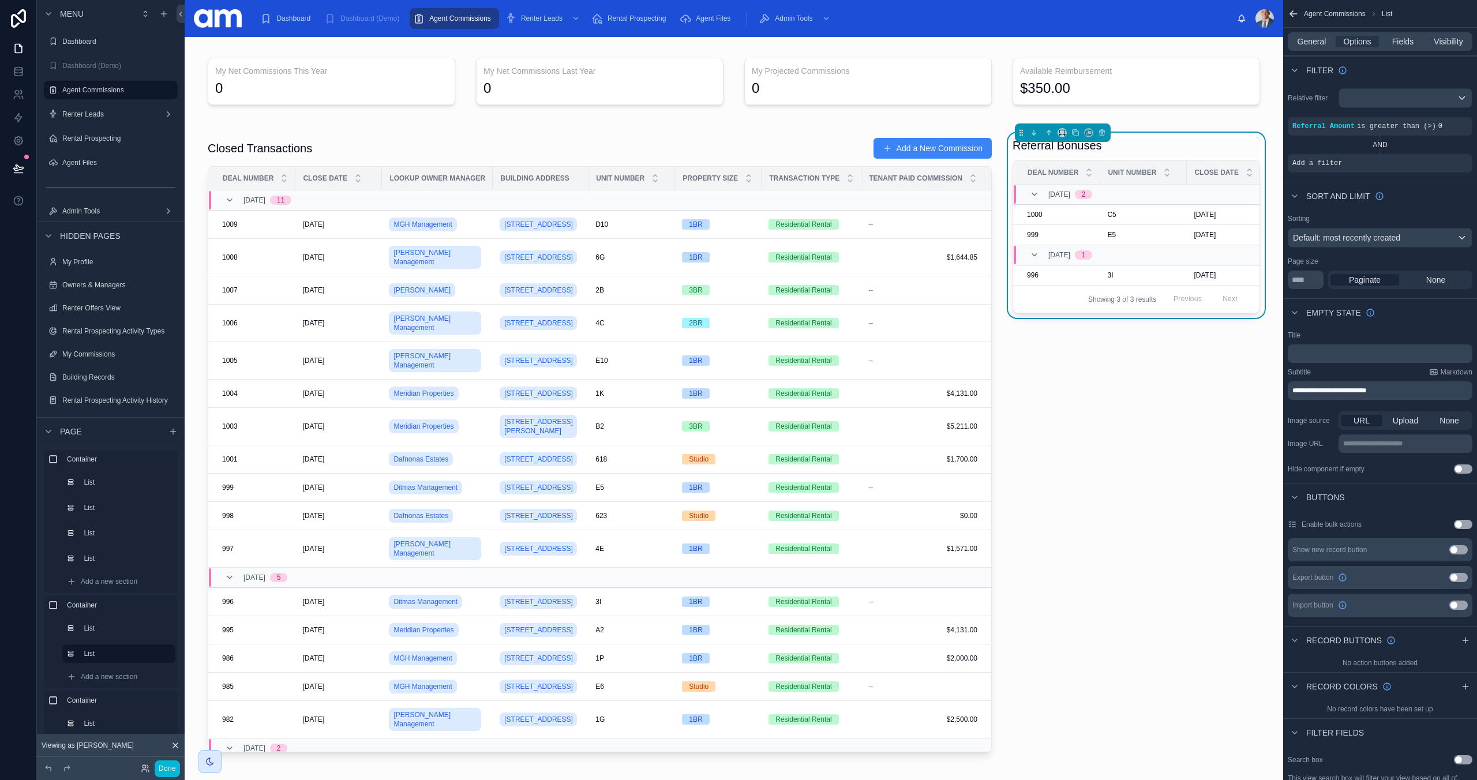
click at [0, 0] on icon "scrollable content" at bounding box center [0, 0] width 0 height 0
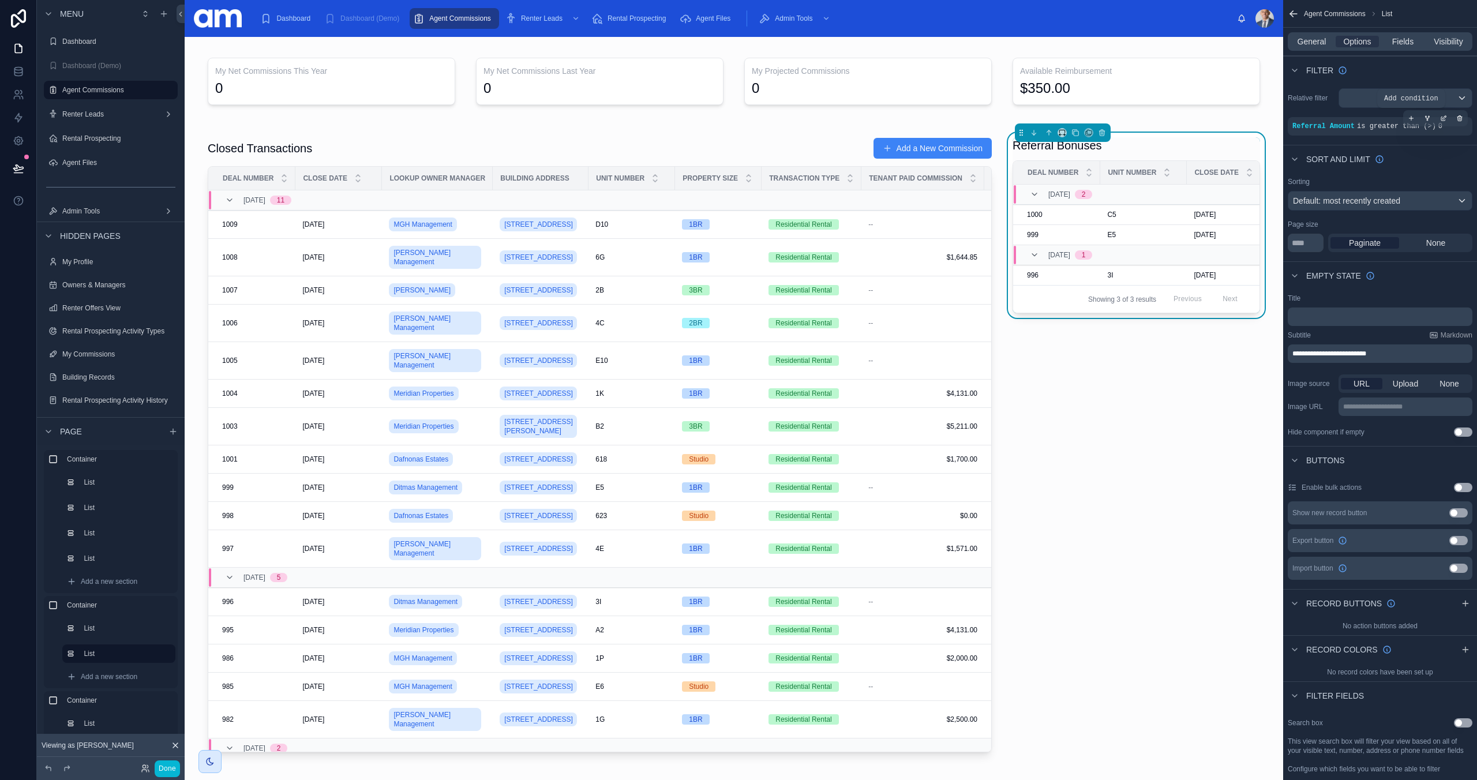
click at [1413, 118] on icon "scrollable content" at bounding box center [1411, 118] width 7 height 7
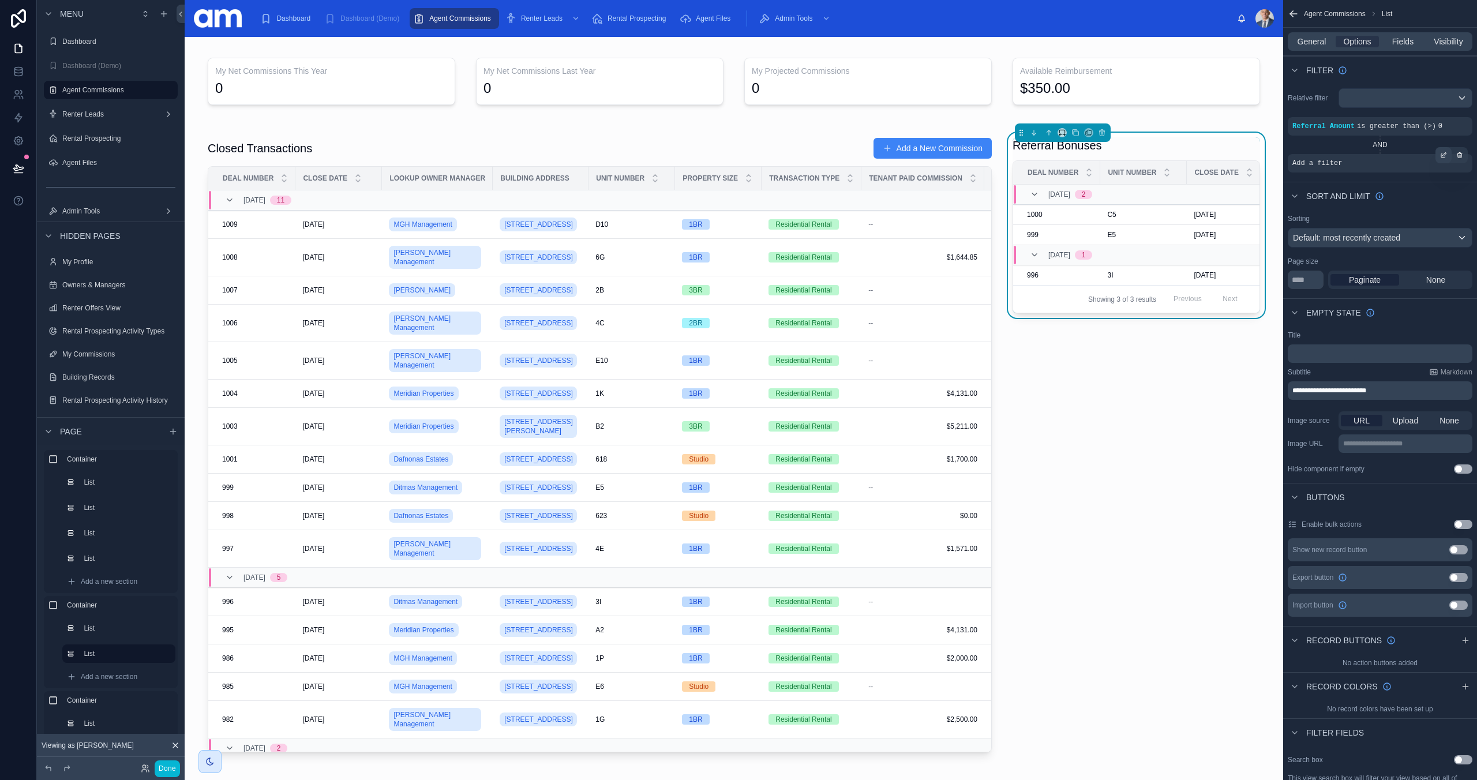
click at [1445, 155] on icon "scrollable content" at bounding box center [1443, 155] width 7 height 7
click at [1193, 142] on span "Select a field" at bounding box center [1174, 145] width 46 height 9
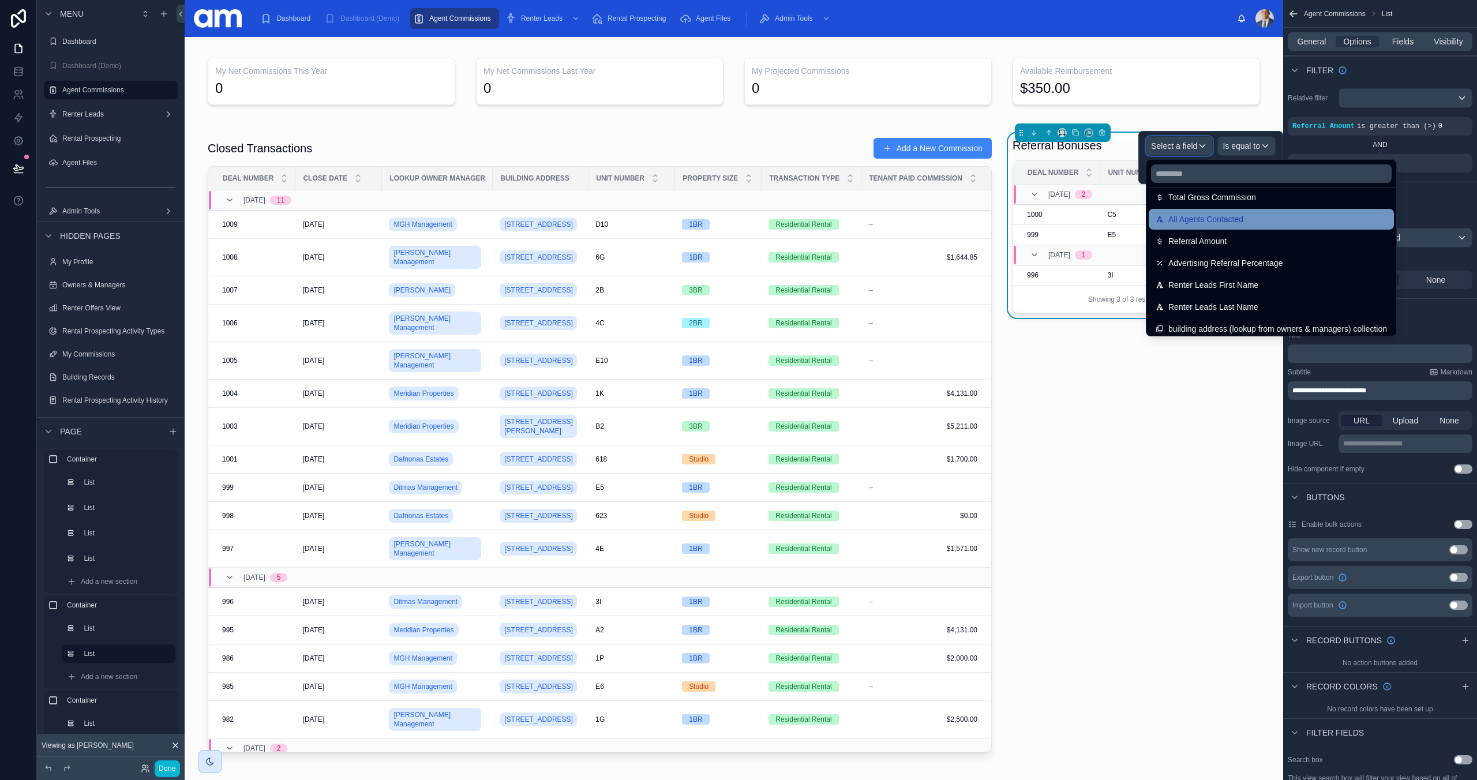
scroll to position [1353, 0]
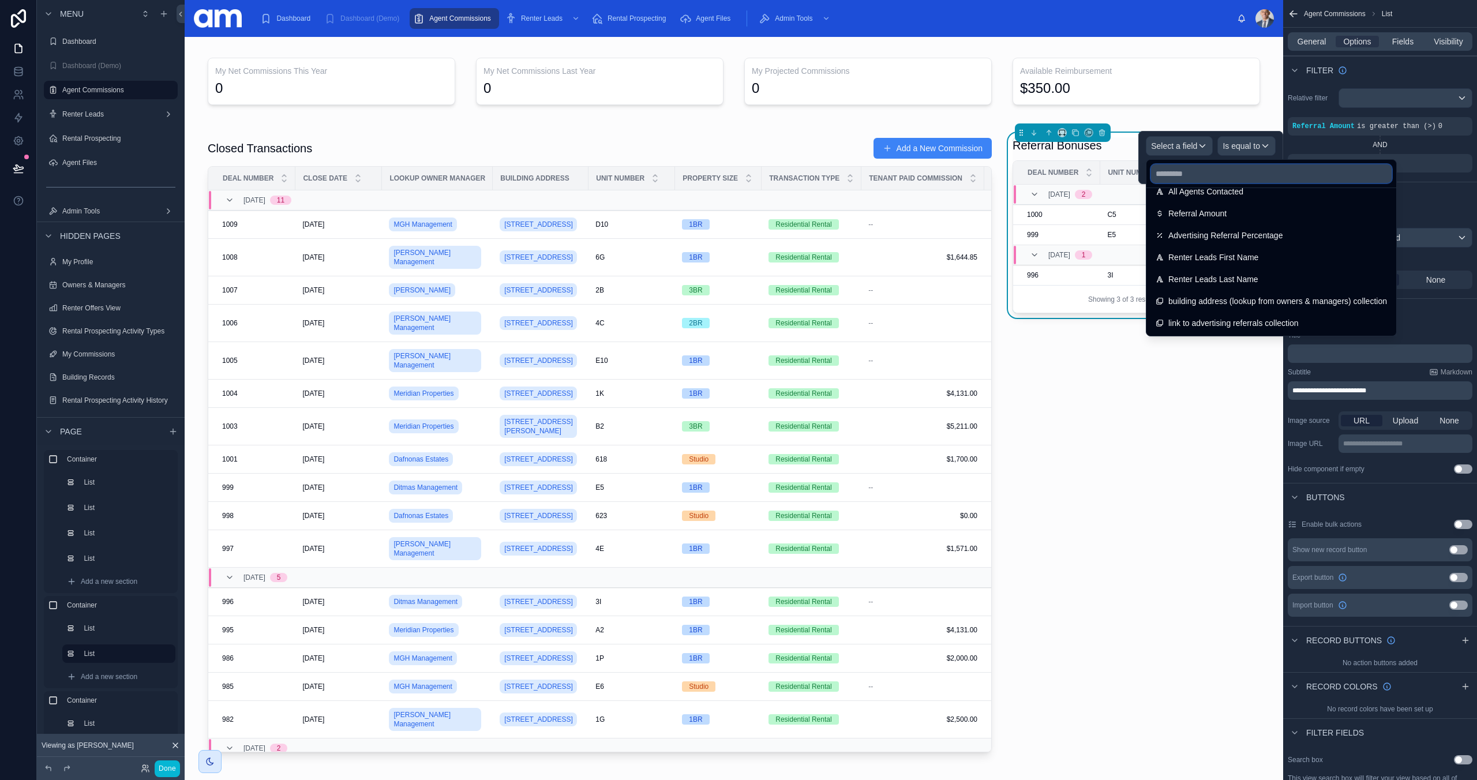
click at [1214, 174] on input "text" at bounding box center [1271, 173] width 241 height 18
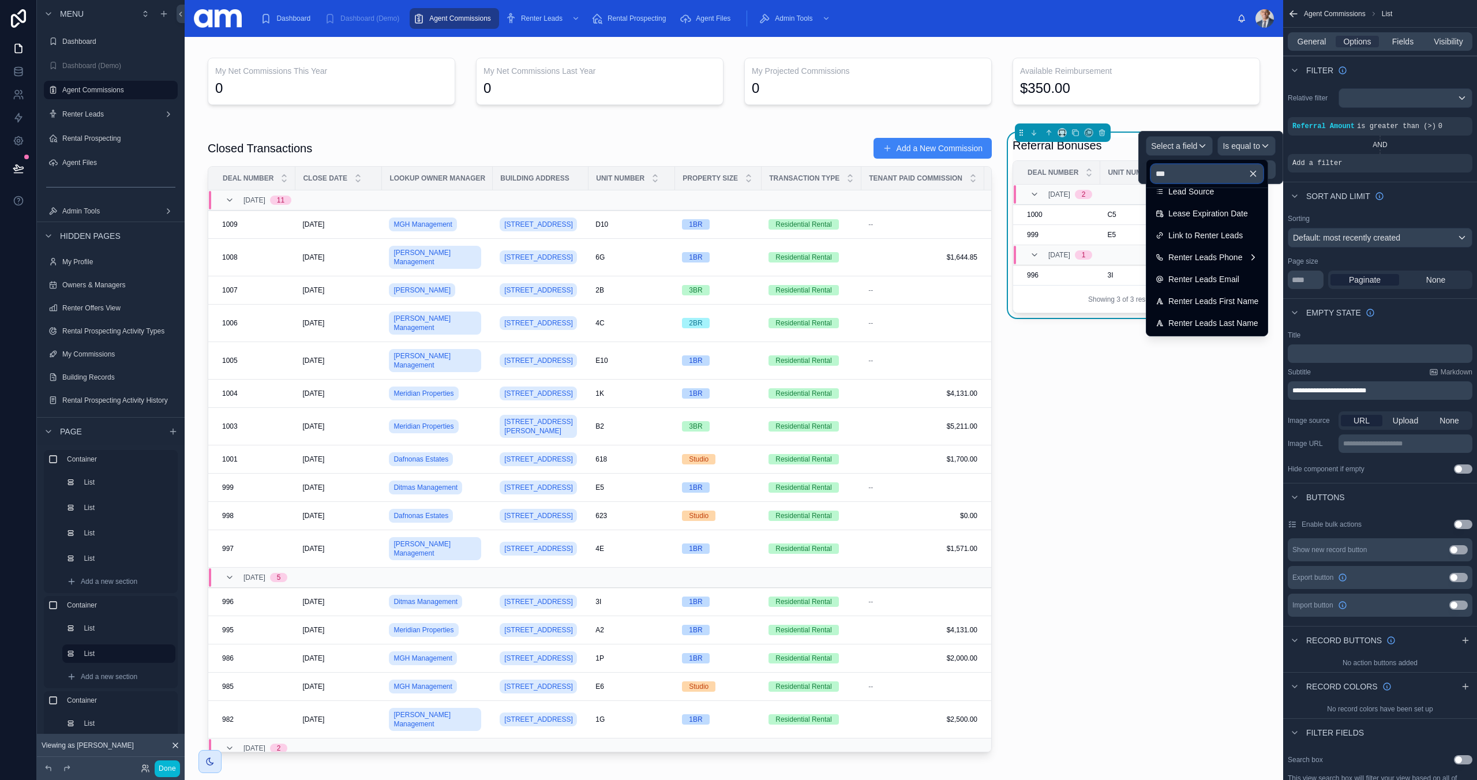
type input "****"
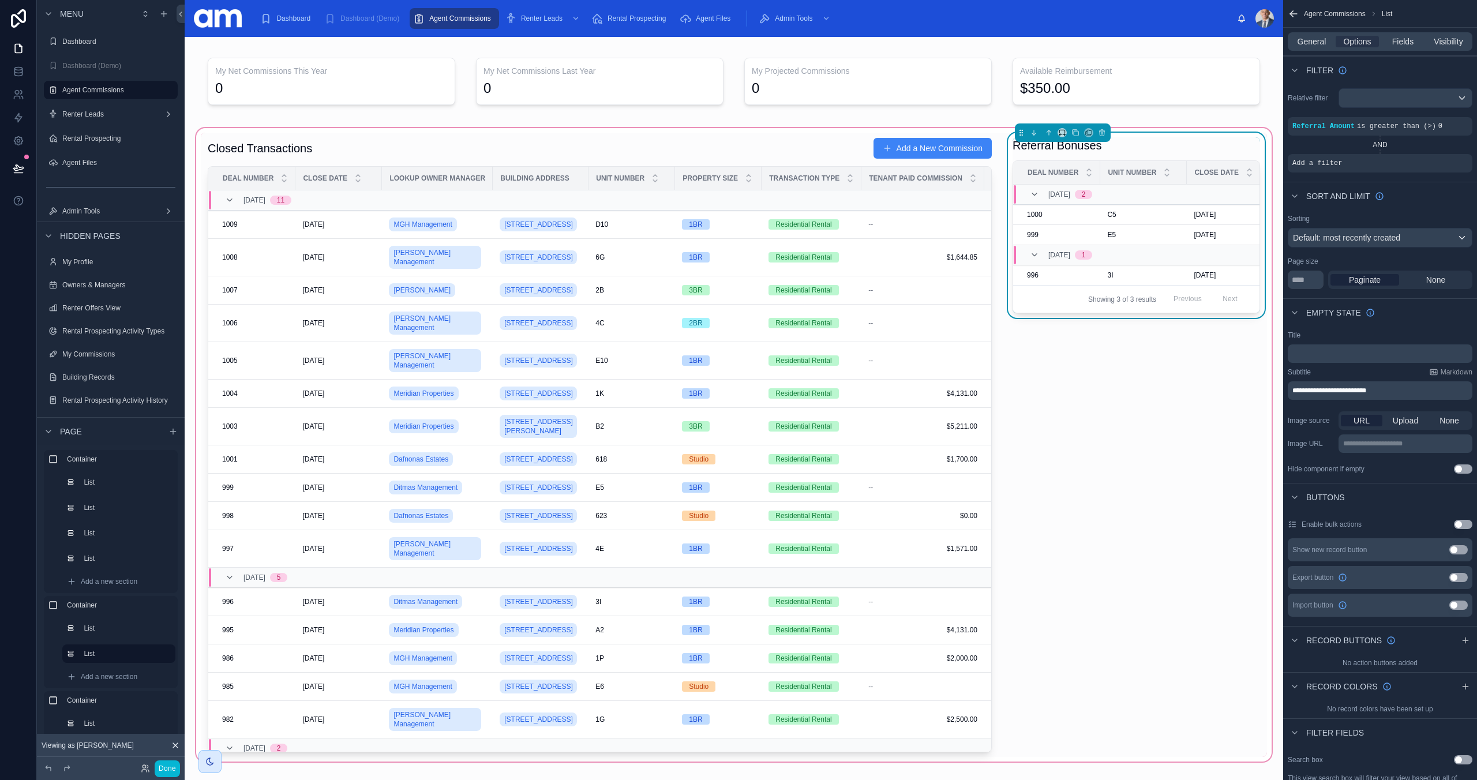
click at [1142, 471] on div "Referral Bonuses Deal Number Unit Number Close Date Property Size Transaction t…" at bounding box center [1136, 445] width 261 height 624
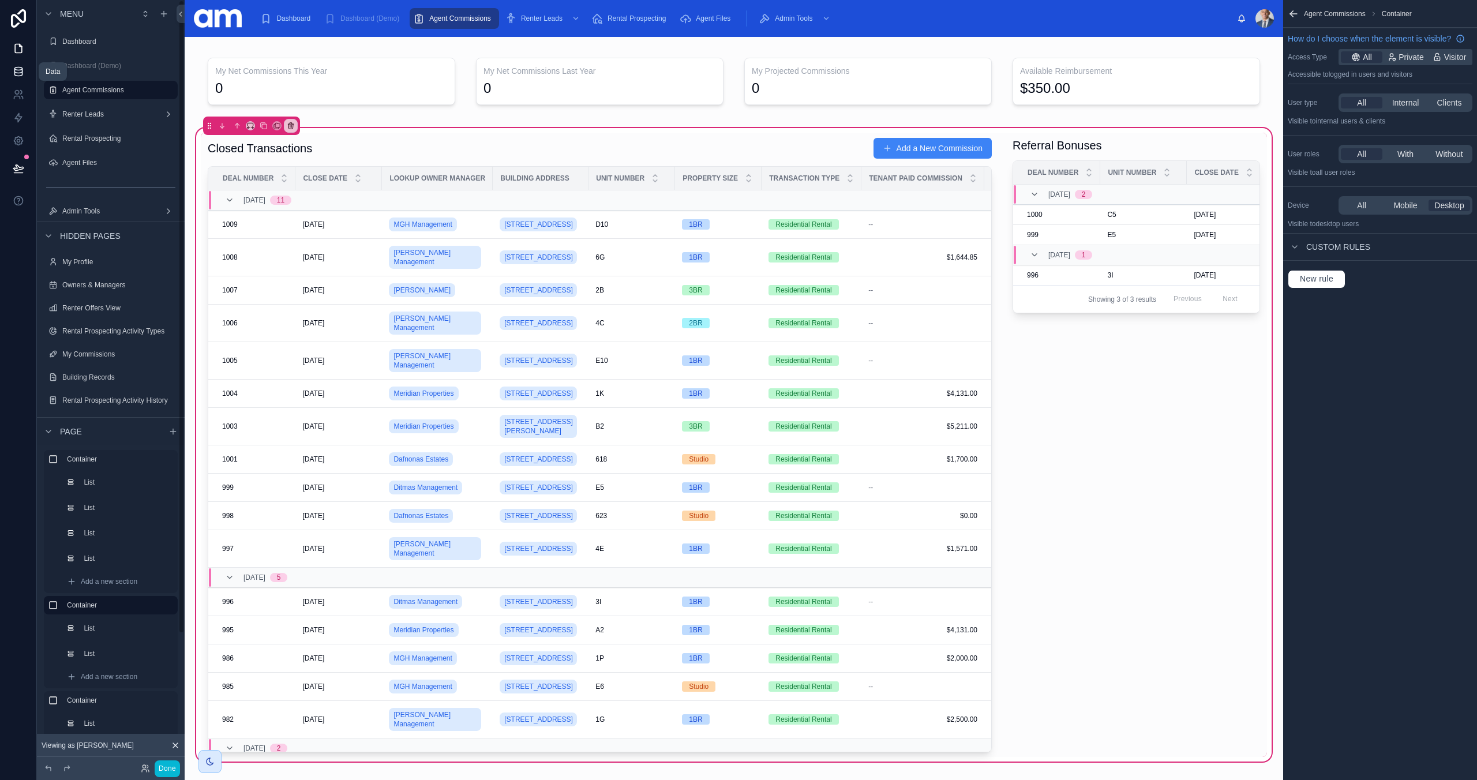
click at [14, 67] on icon at bounding box center [19, 72] width 12 height 12
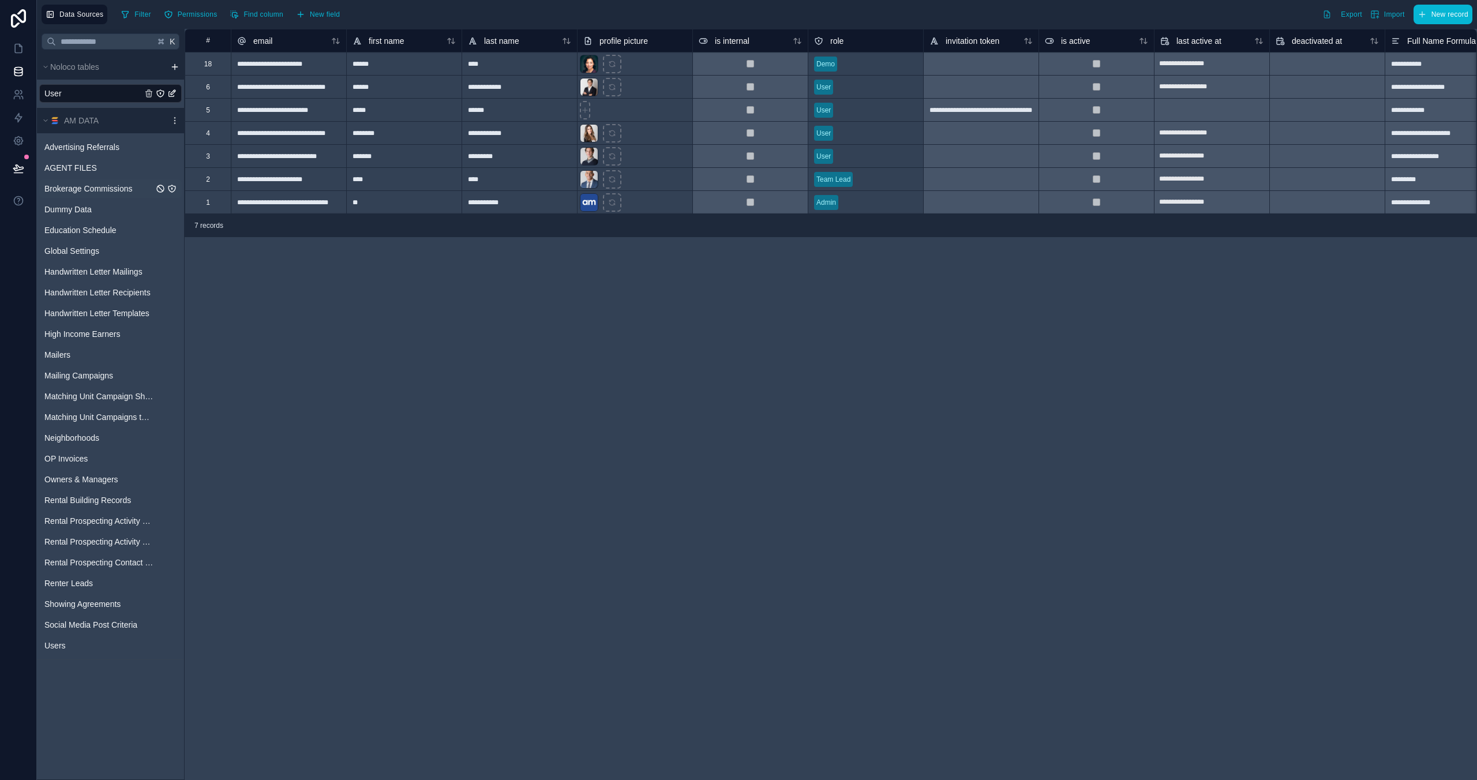
click at [129, 186] on span "Brokerage Commissions" at bounding box center [88, 189] width 88 height 12
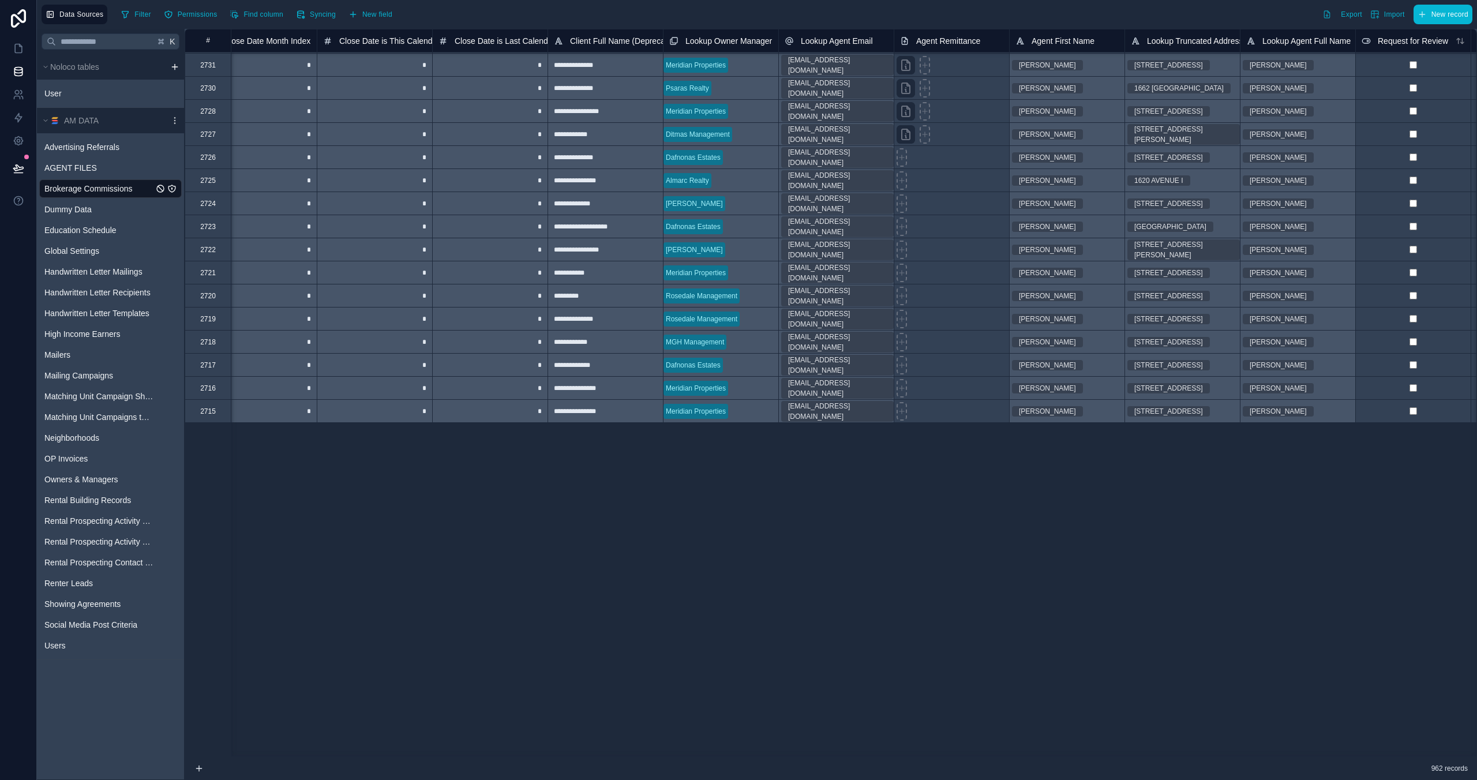
scroll to position [0, 4645]
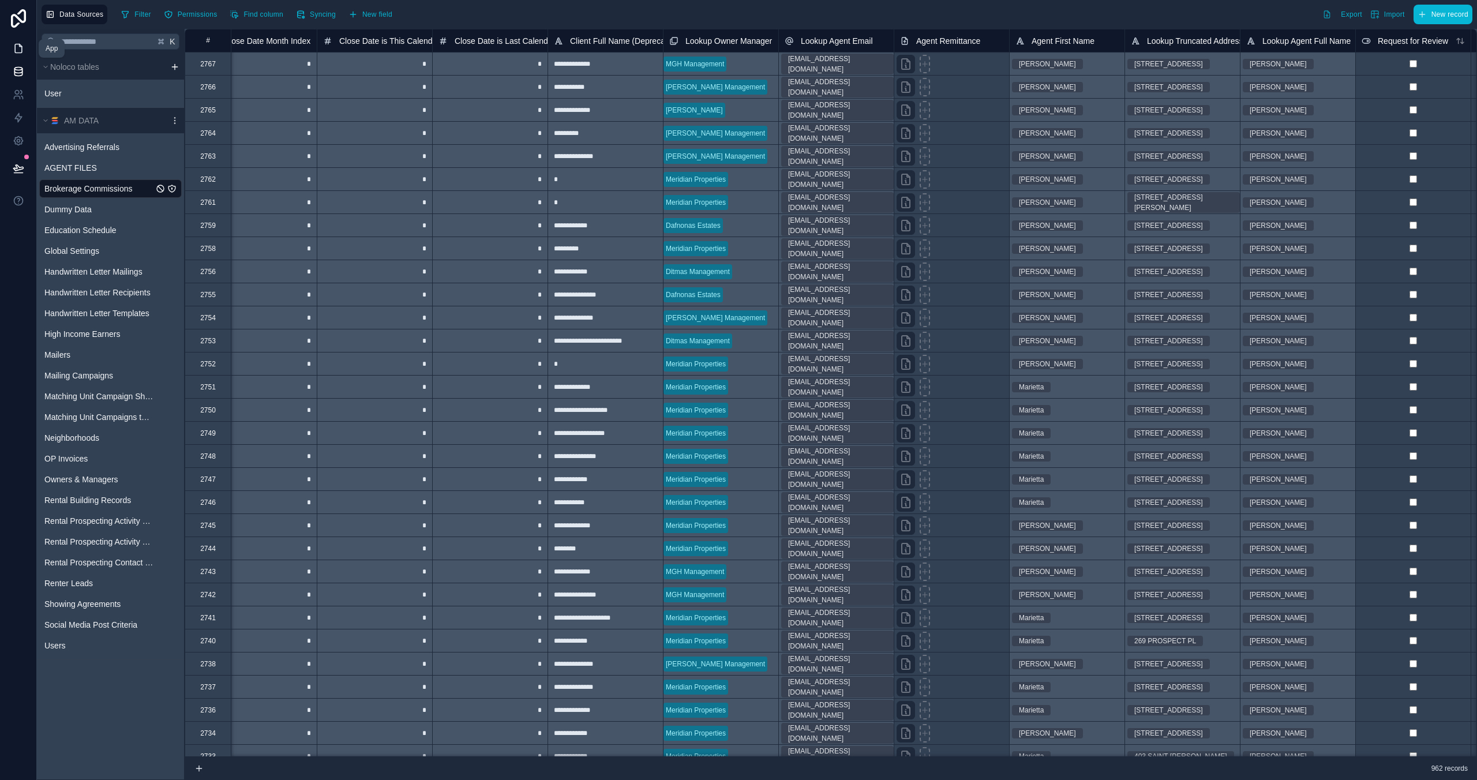
click at [20, 47] on icon at bounding box center [19, 49] width 12 height 12
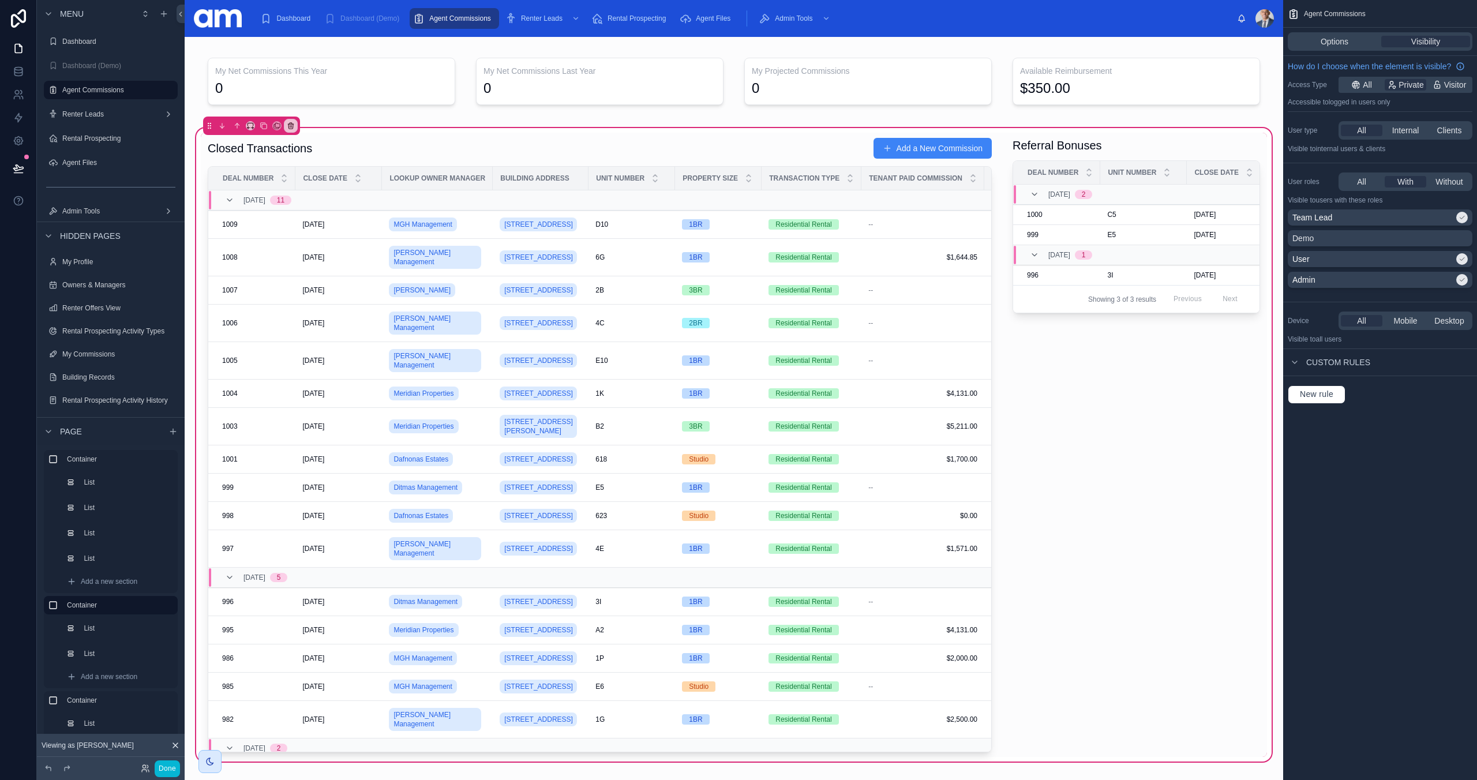
click at [1298, 29] on div "Options Visibility" at bounding box center [1380, 42] width 194 height 28
click at [1330, 39] on span "Options" at bounding box center [1335, 42] width 28 height 12
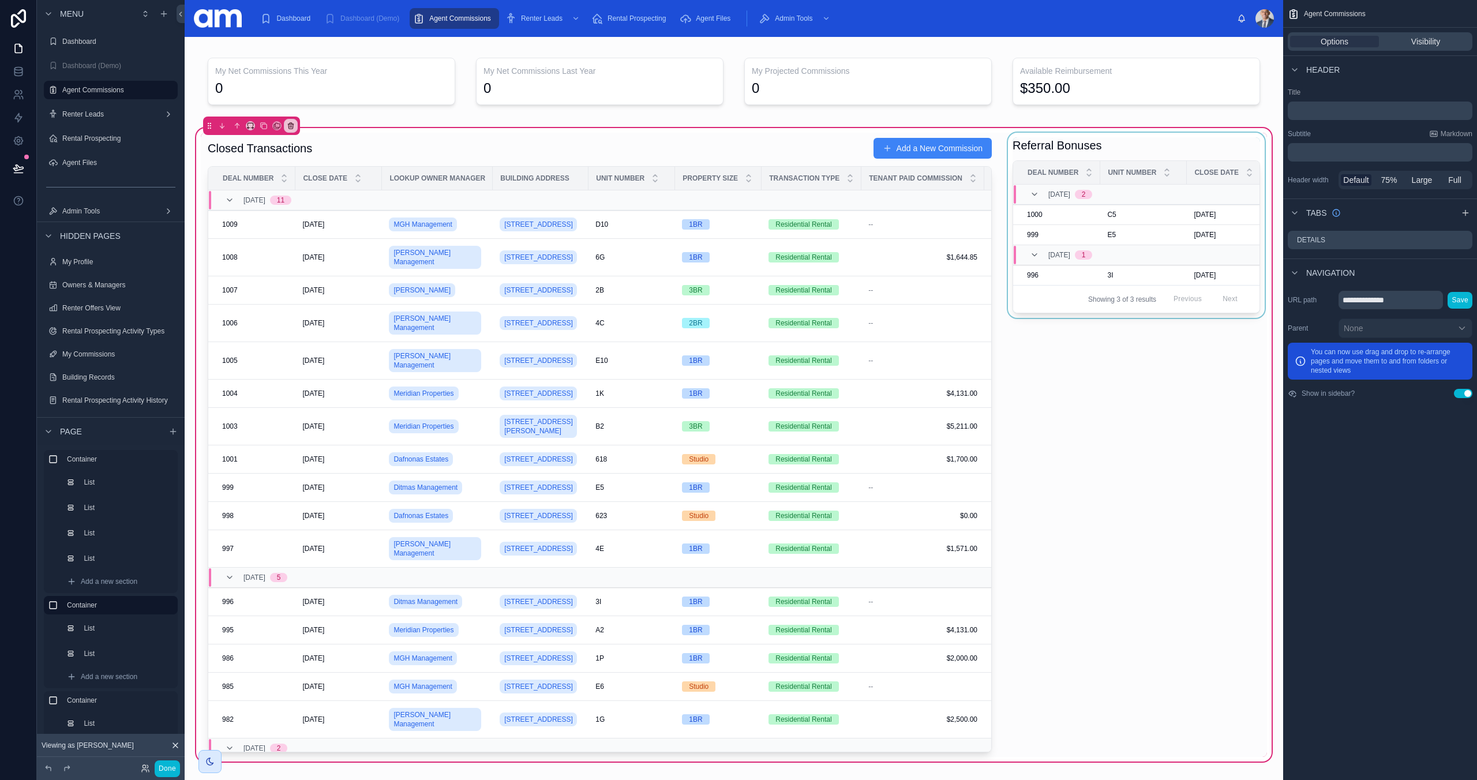
drag, startPoint x: 1137, startPoint y: 179, endPoint x: 1148, endPoint y: 164, distance: 18.9
click at [1137, 179] on div "Unit Number" at bounding box center [1143, 173] width 85 height 22
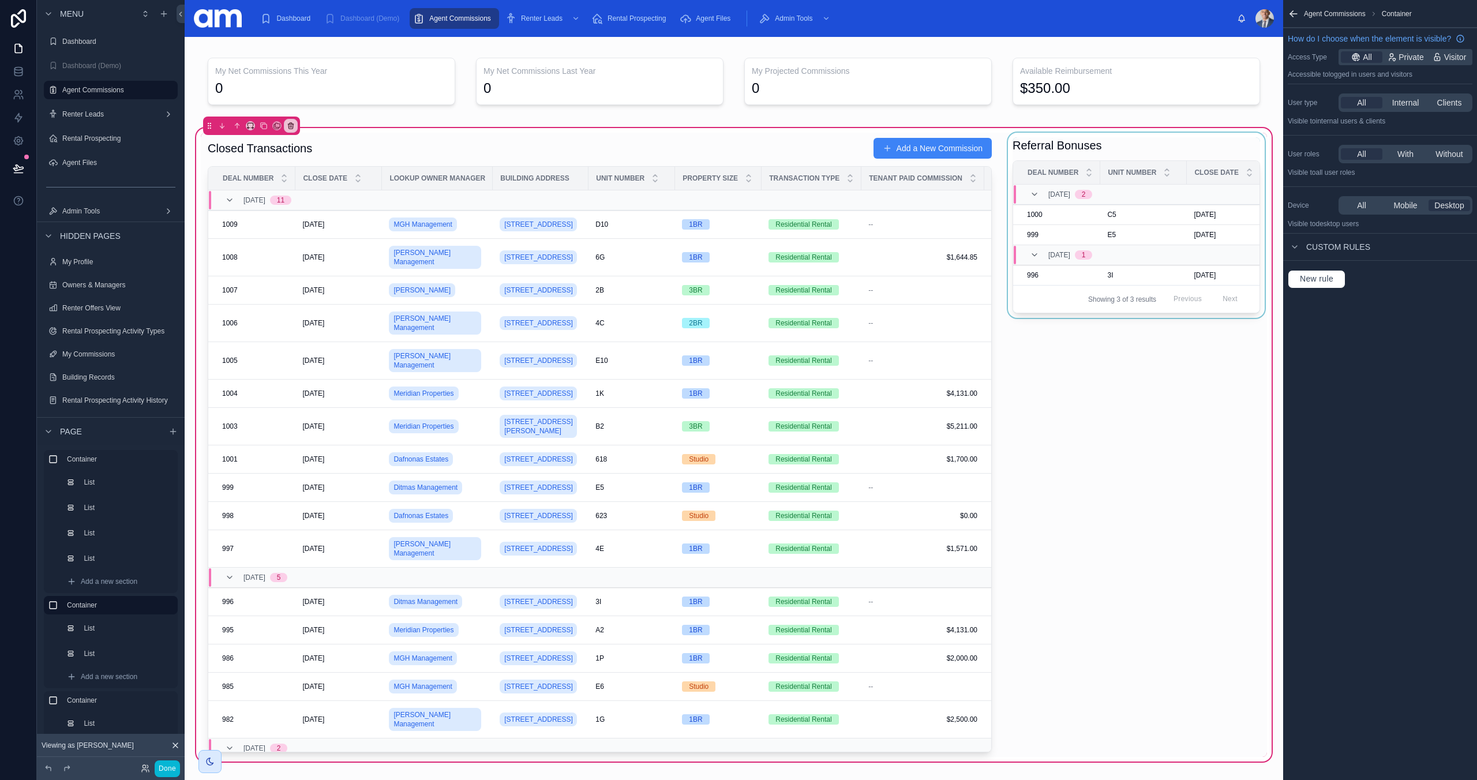
click at [1149, 156] on div at bounding box center [1136, 445] width 261 height 624
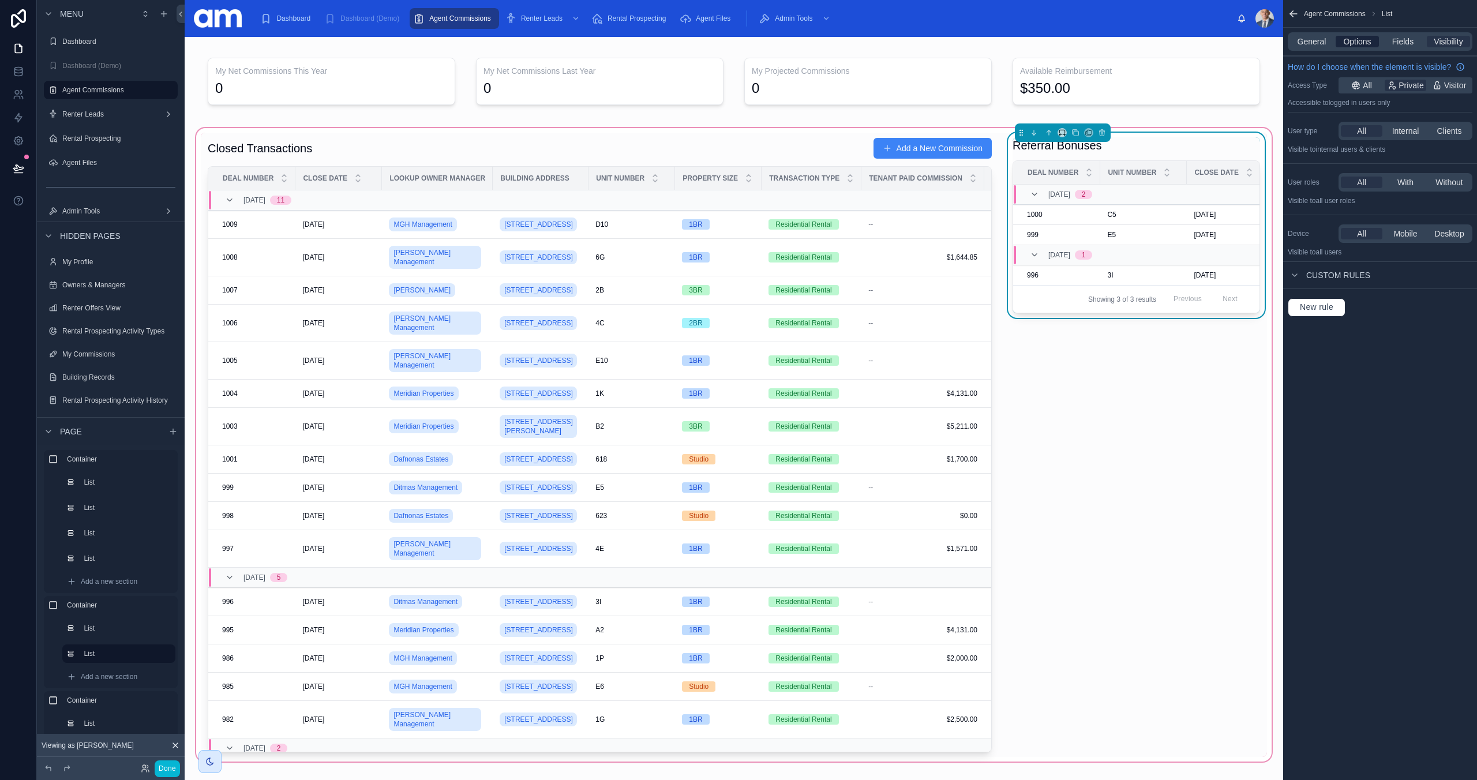
click at [1361, 43] on span "Options" at bounding box center [1357, 42] width 28 height 12
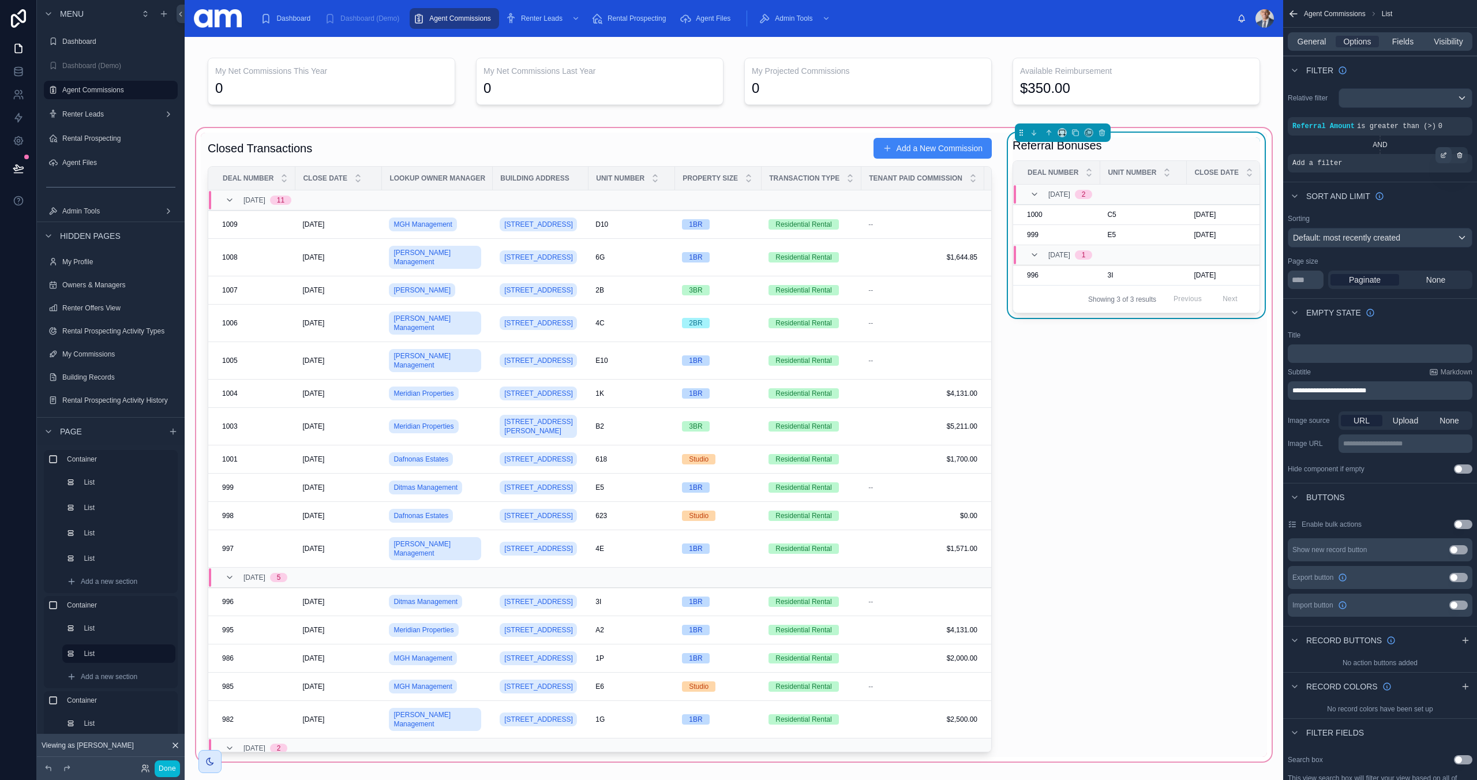
click at [1442, 152] on icon "scrollable content" at bounding box center [1443, 155] width 7 height 7
click at [1189, 140] on span "Select a field" at bounding box center [1174, 146] width 46 height 12
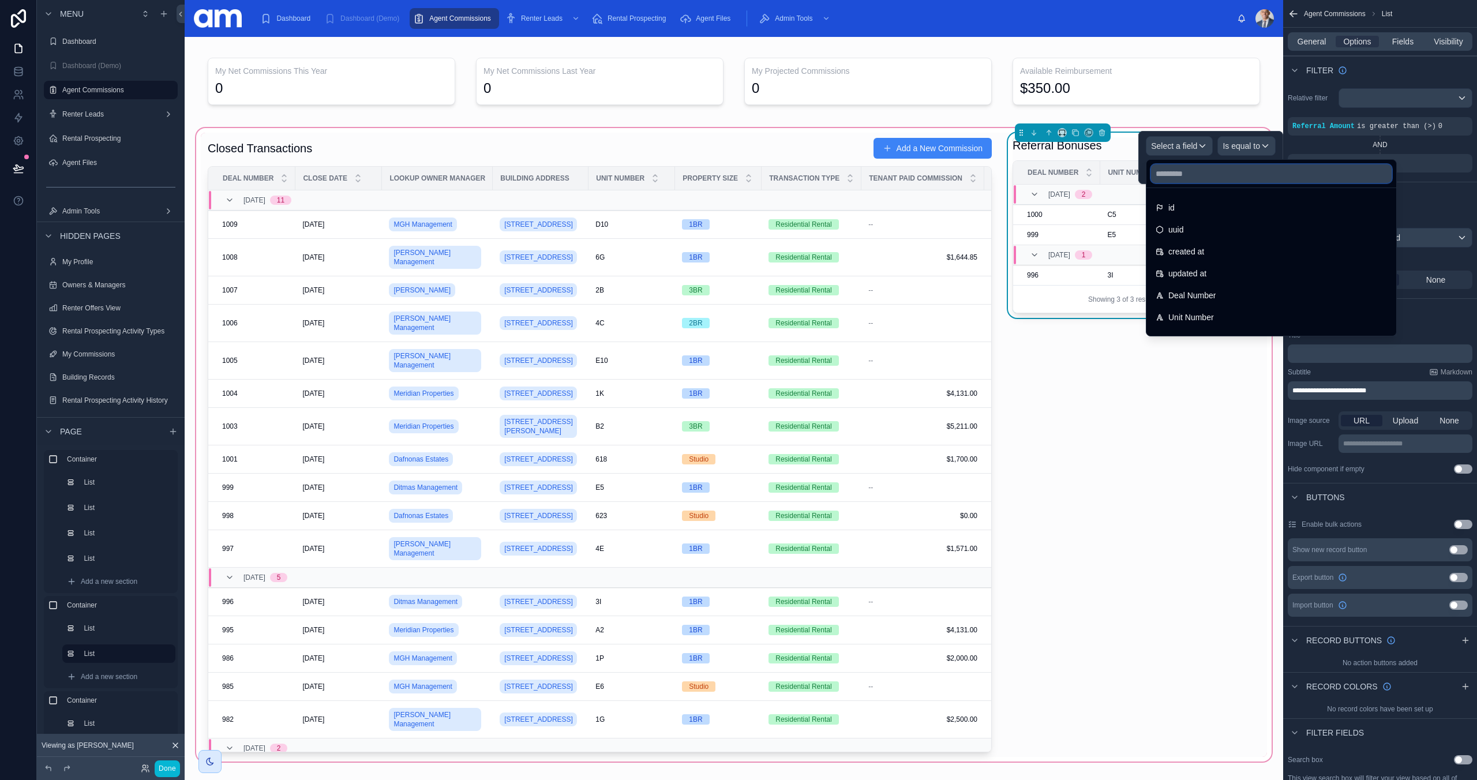
click at [1184, 178] on input "text" at bounding box center [1271, 173] width 241 height 18
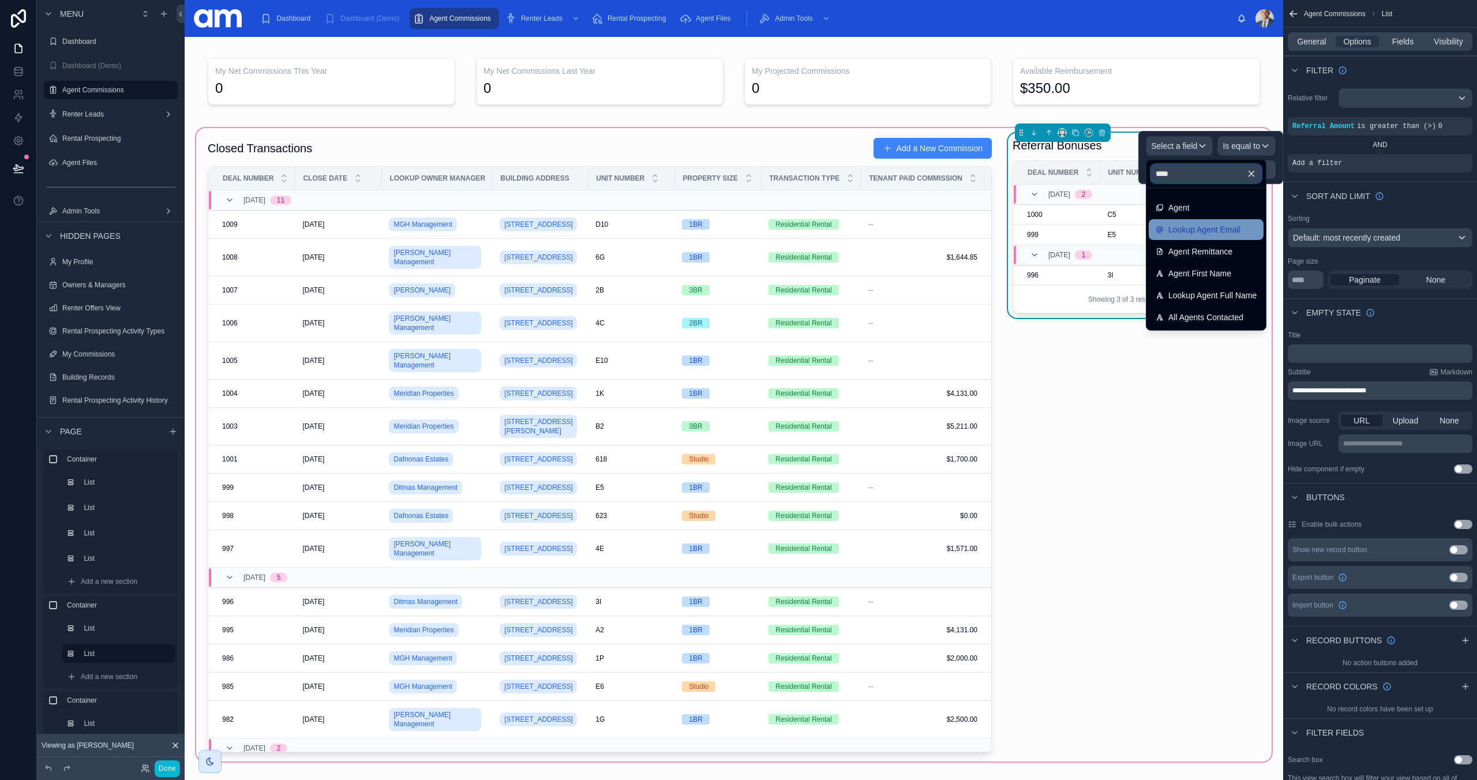
type input "****"
drag, startPoint x: 1204, startPoint y: 232, endPoint x: 1293, endPoint y: 149, distance: 122.1
click at [1204, 232] on span "Lookup Agent Email" at bounding box center [1204, 230] width 72 height 14
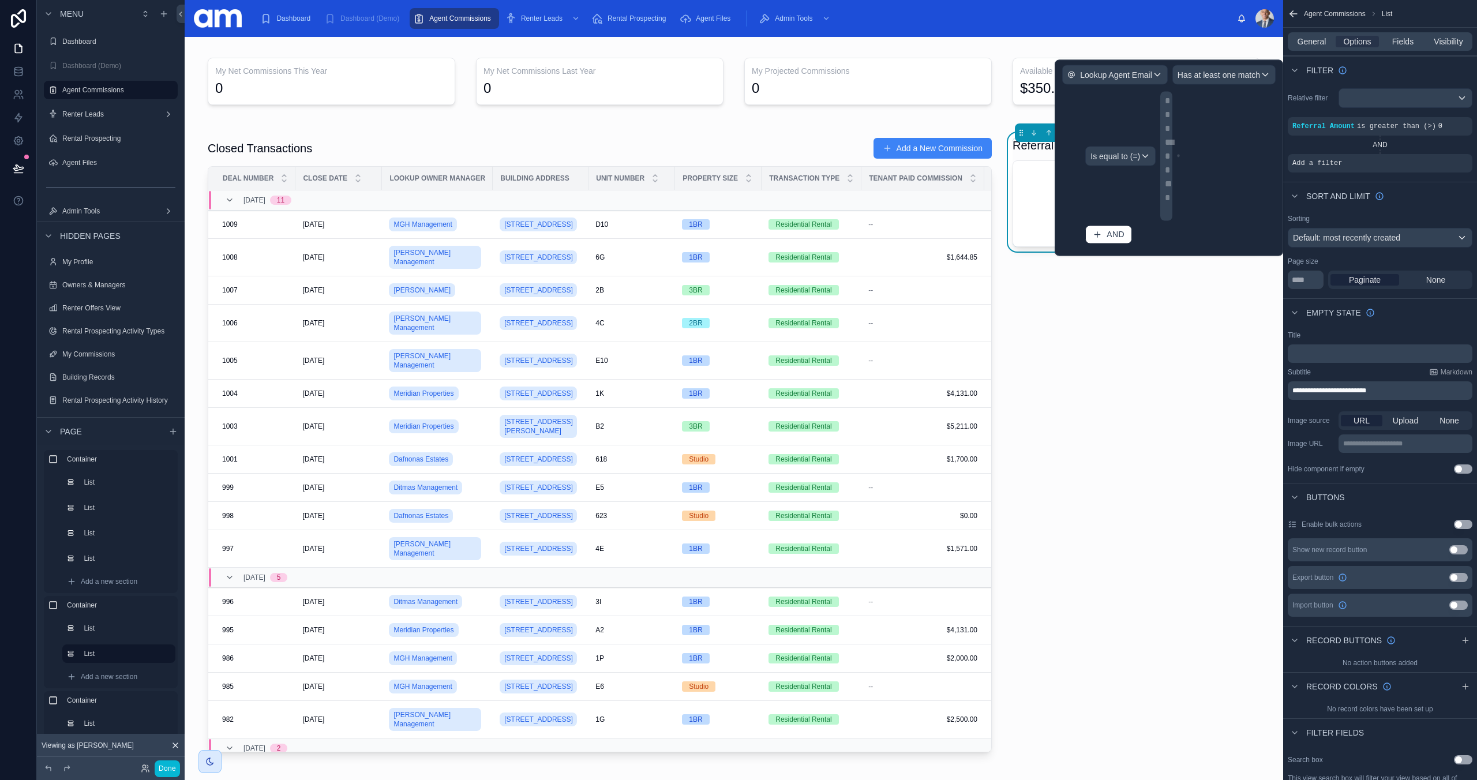
click at [1168, 157] on div "**********" at bounding box center [1167, 156] width 5 height 125
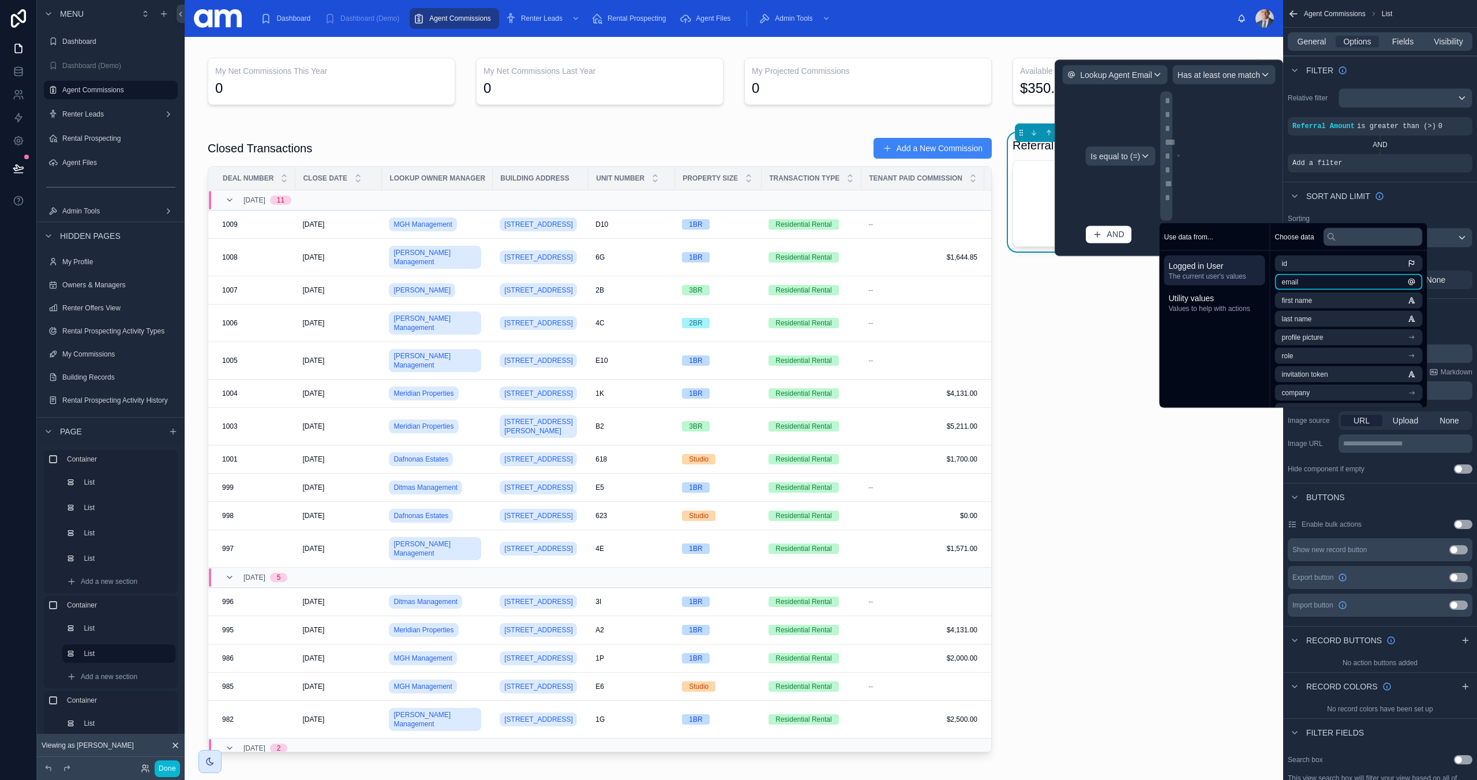
click at [1311, 281] on li "email" at bounding box center [1349, 282] width 148 height 16
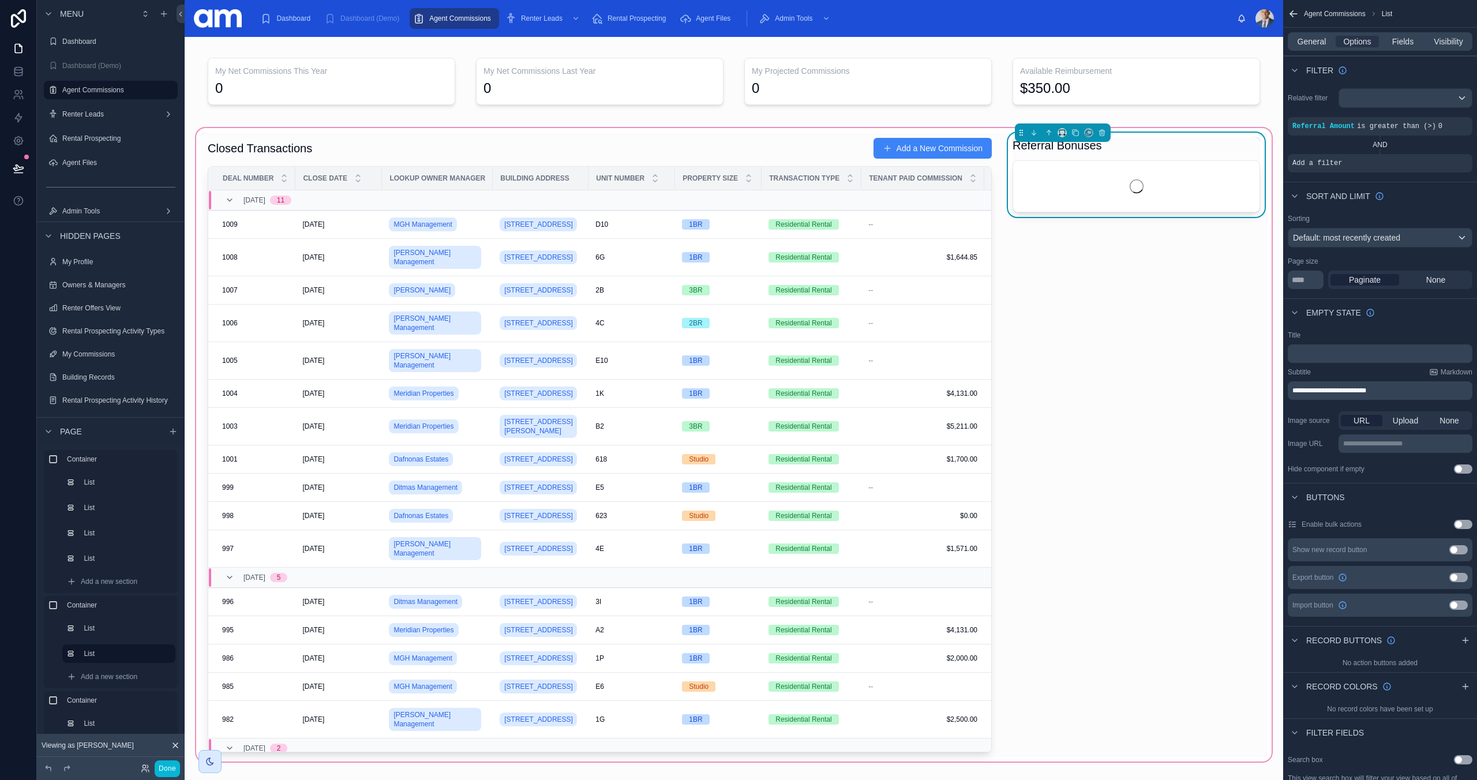
click at [1072, 301] on div "Referral Bonuses" at bounding box center [1136, 445] width 261 height 624
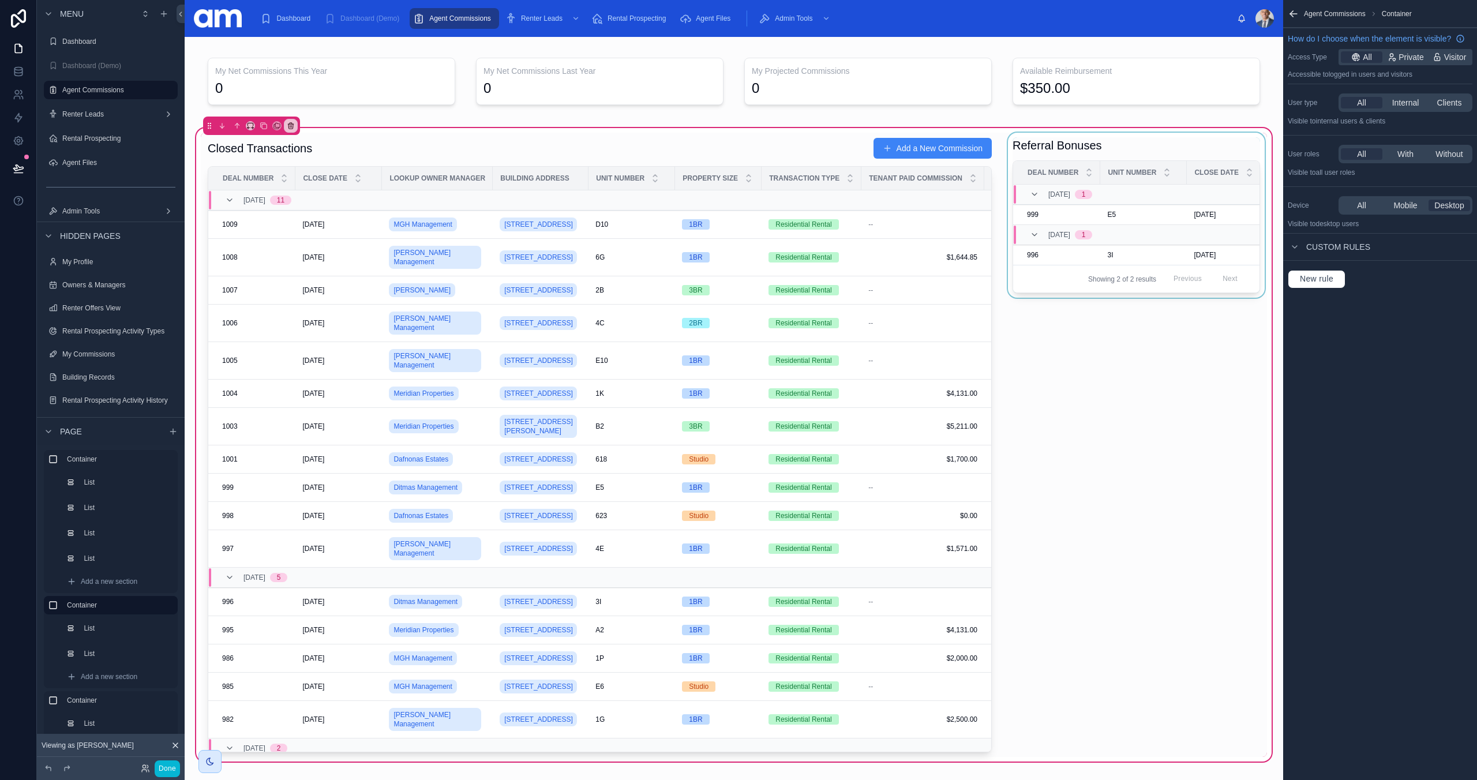
click at [1132, 147] on div at bounding box center [1136, 445] width 261 height 624
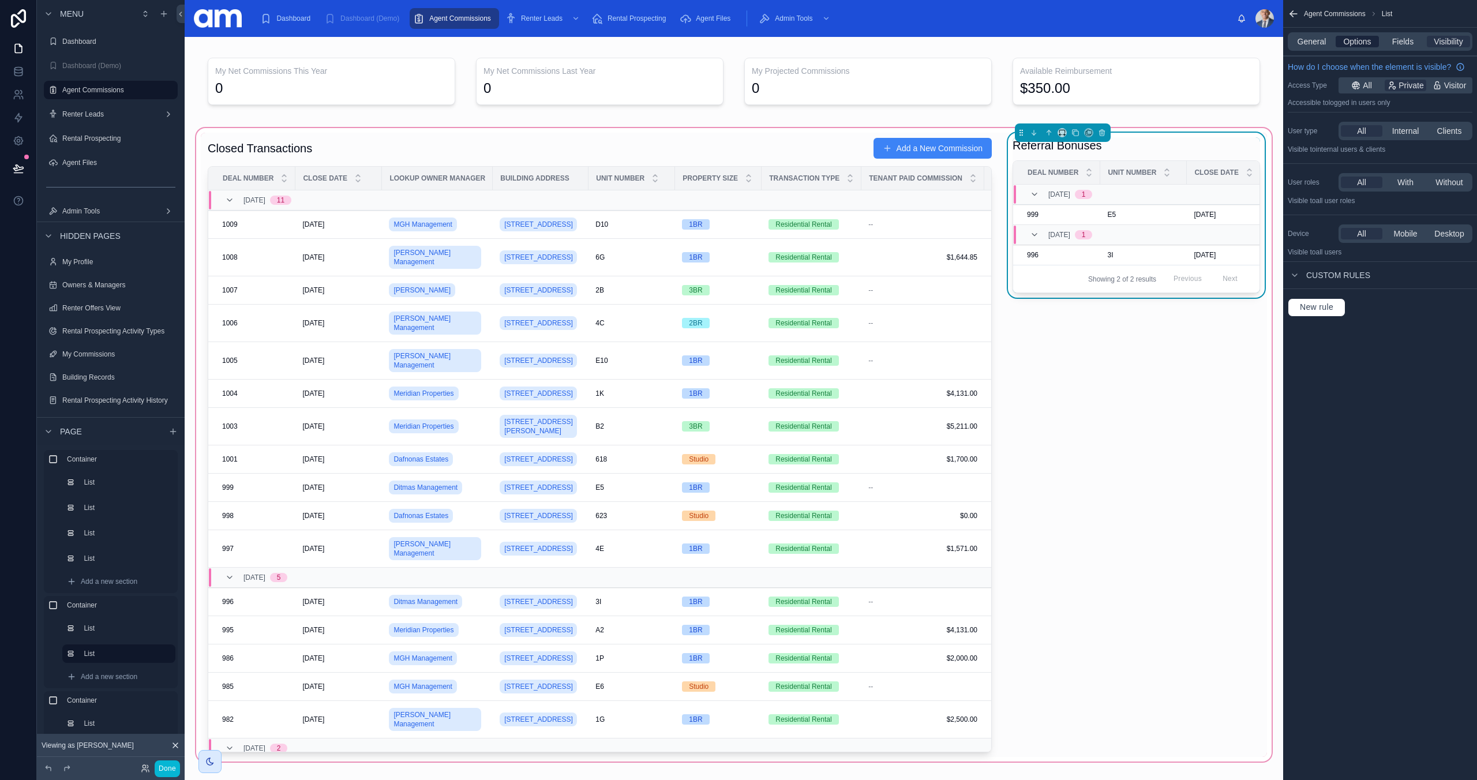
click at [1358, 46] on span "Options" at bounding box center [1357, 42] width 28 height 12
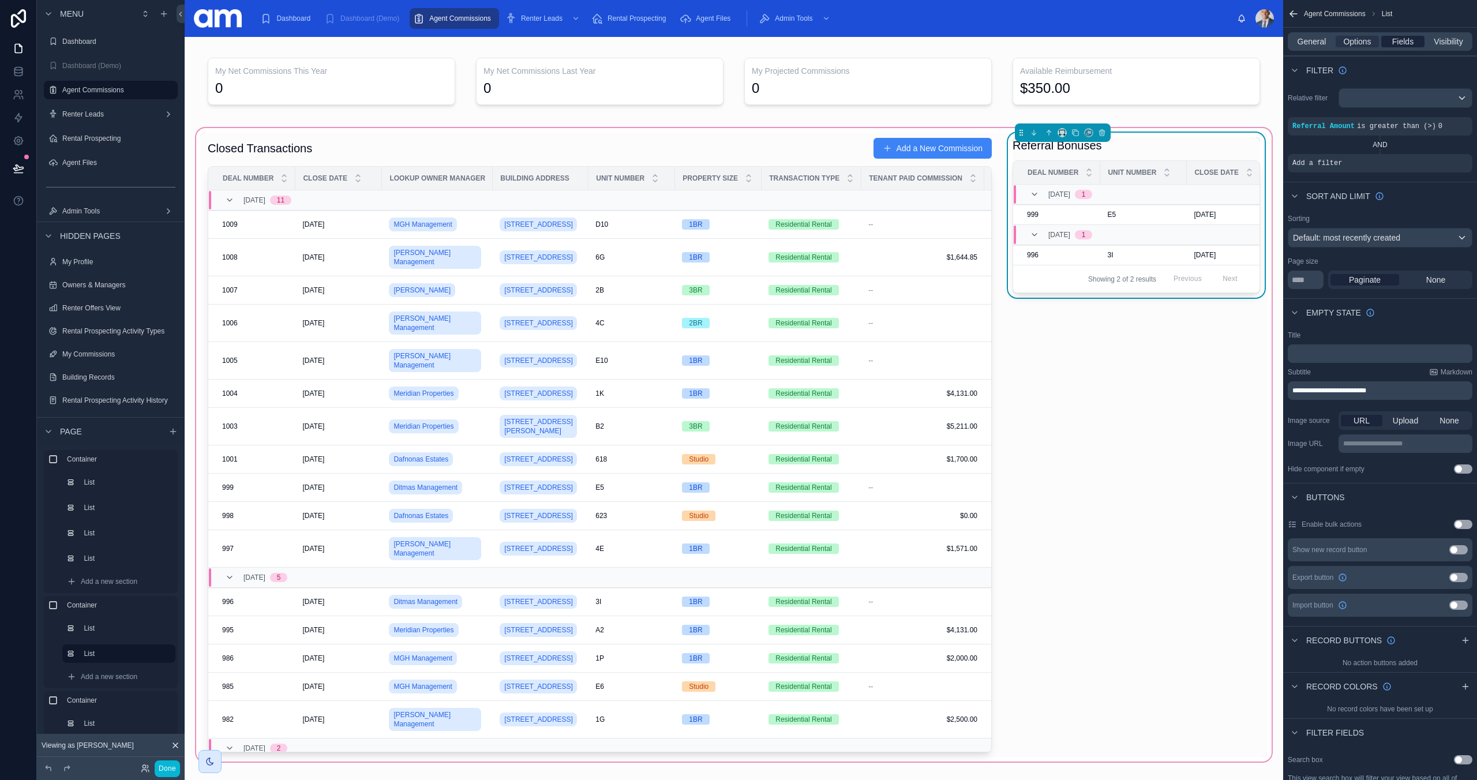
click at [1416, 43] on div "Fields" at bounding box center [1402, 42] width 43 height 12
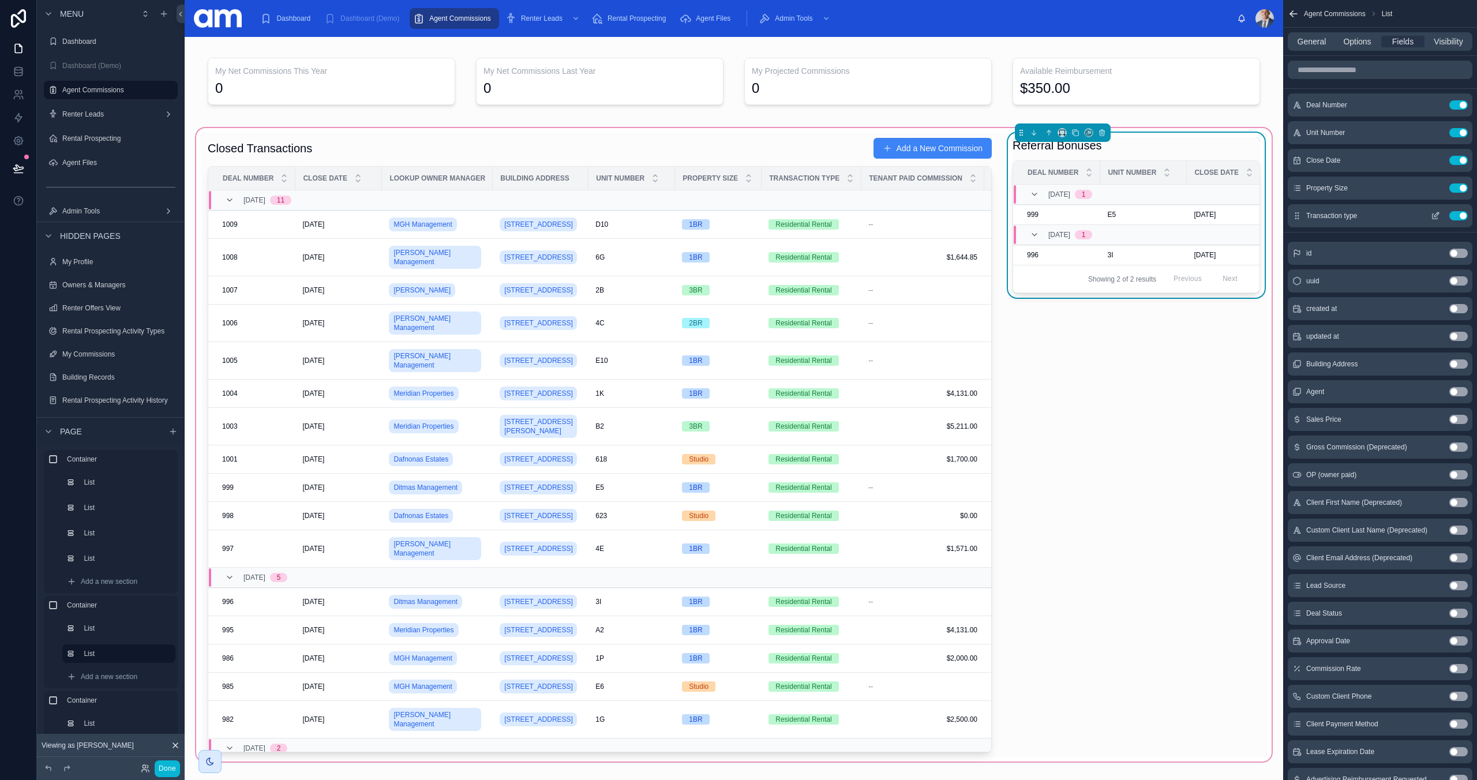
click at [1455, 187] on button "Use setting" at bounding box center [1458, 187] width 18 height 9
click at [1460, 189] on button "Use setting" at bounding box center [1458, 187] width 18 height 9
click at [1452, 364] on button "Use setting" at bounding box center [1458, 363] width 18 height 9
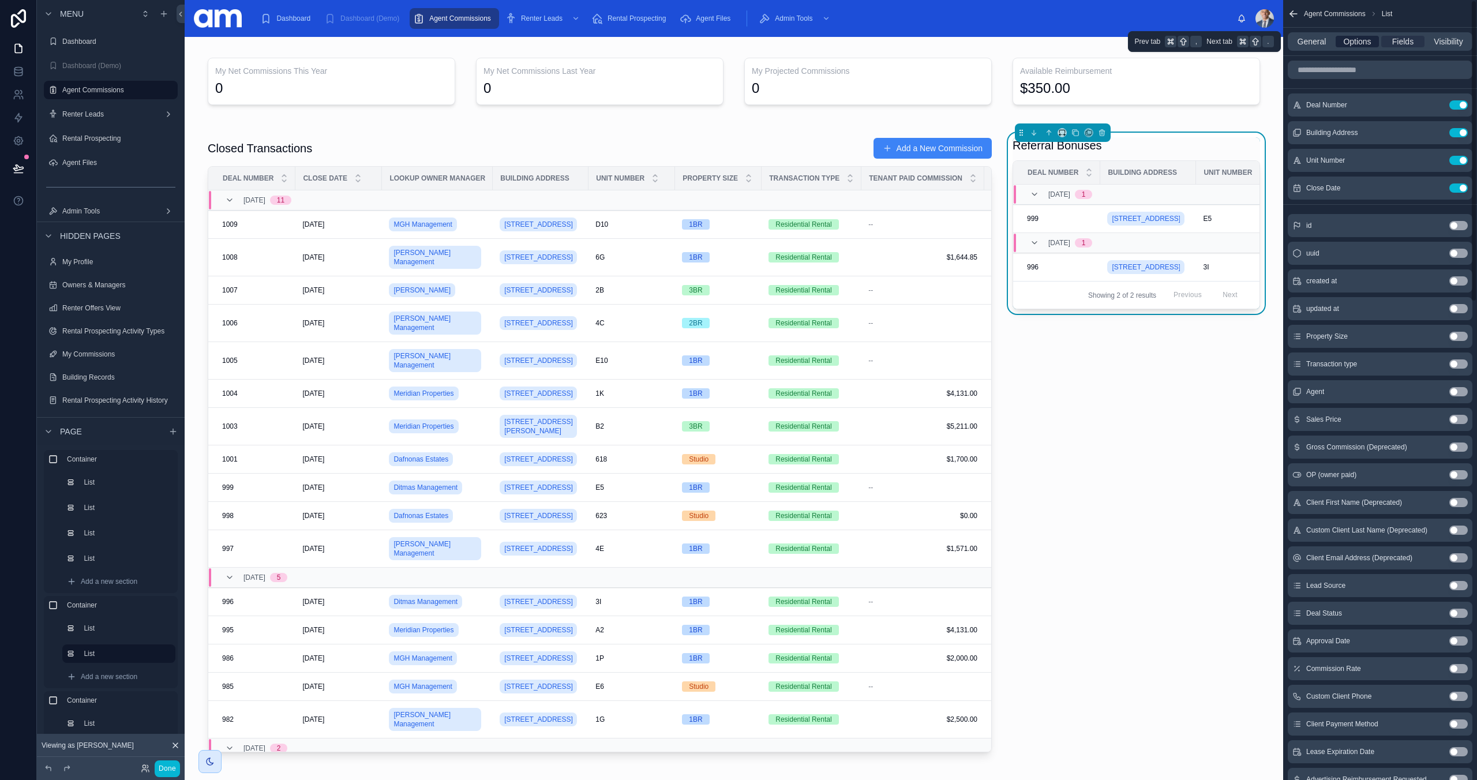
click at [1355, 42] on span "Options" at bounding box center [1357, 42] width 28 height 12
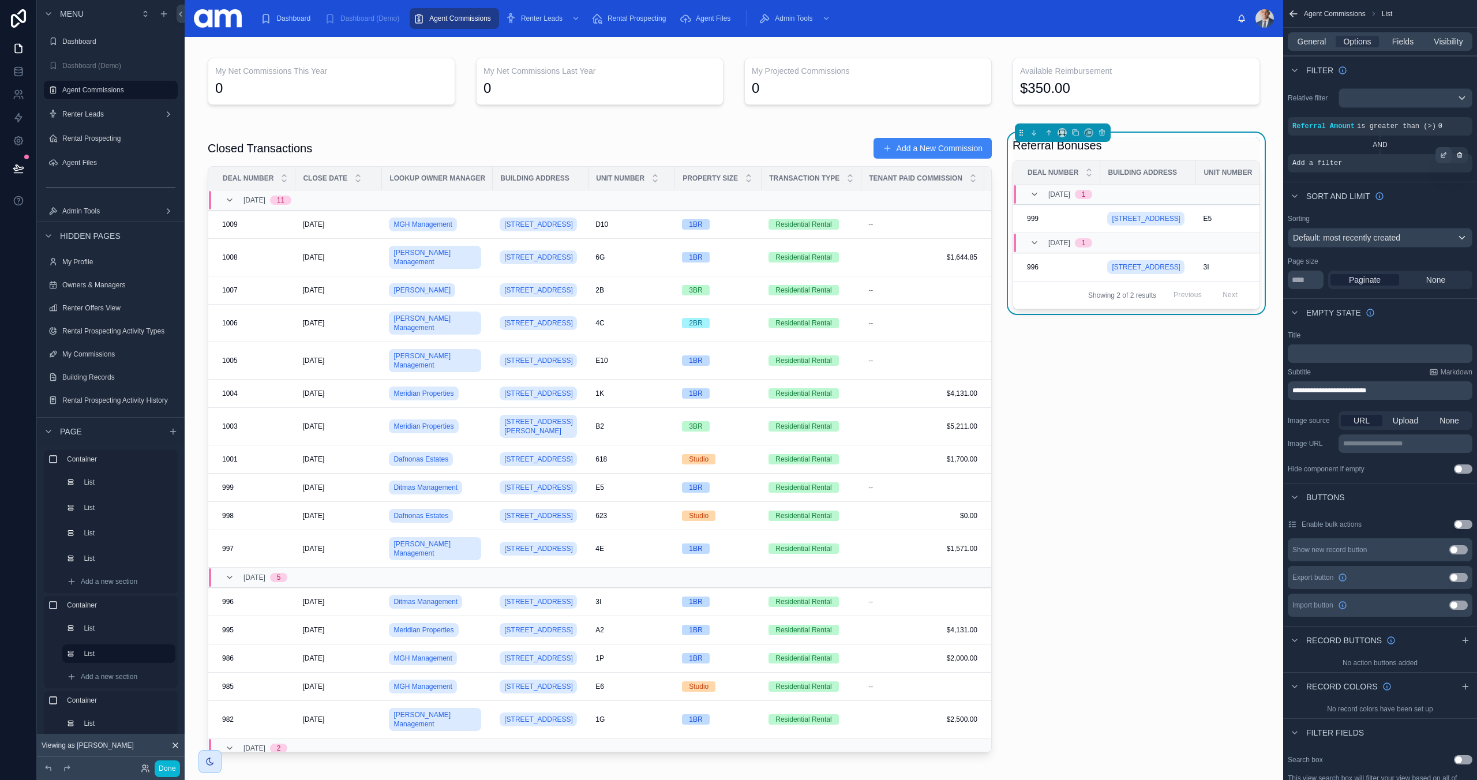
click at [1439, 154] on div "scrollable content" at bounding box center [1443, 155] width 16 height 16
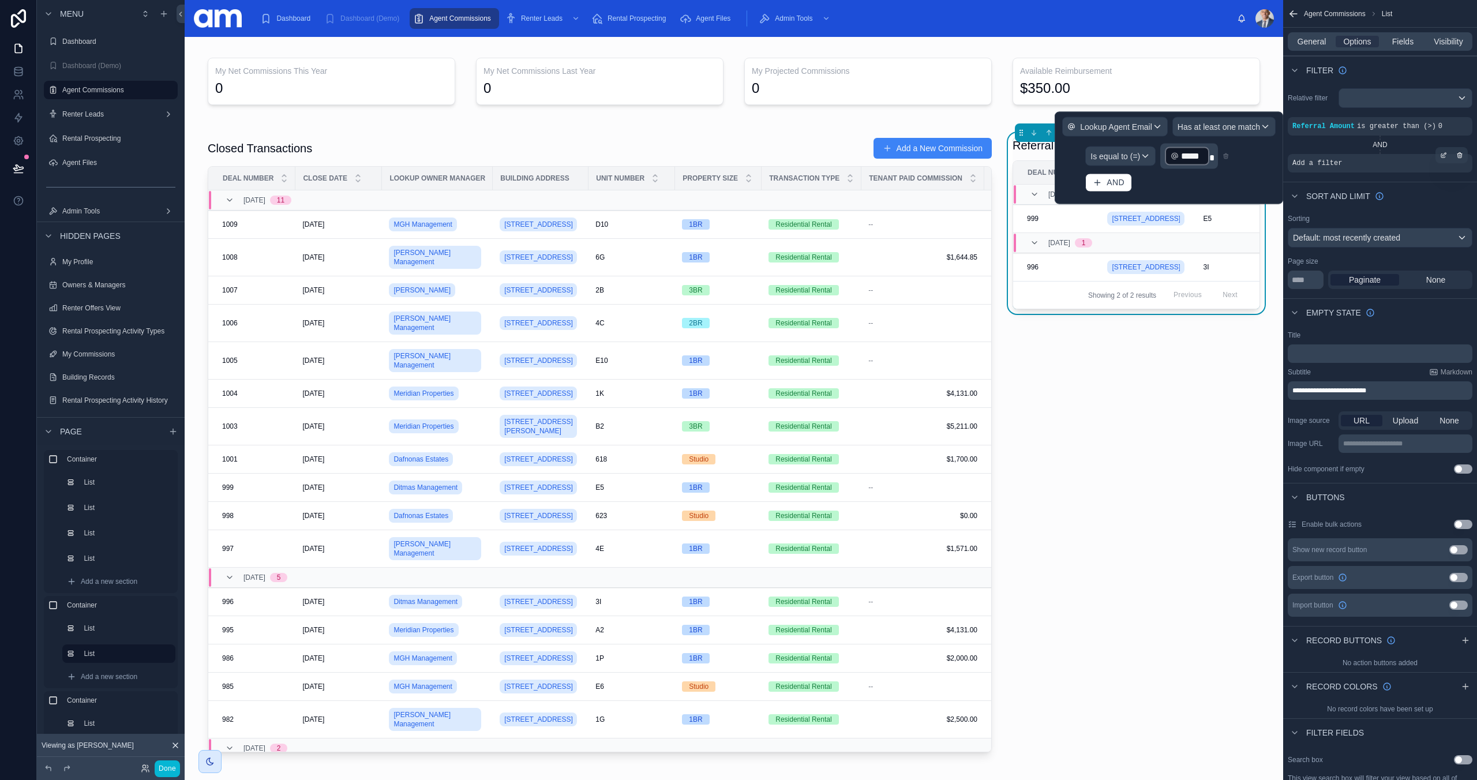
click at [1372, 167] on div "Add a filter" at bounding box center [1380, 163] width 185 height 18
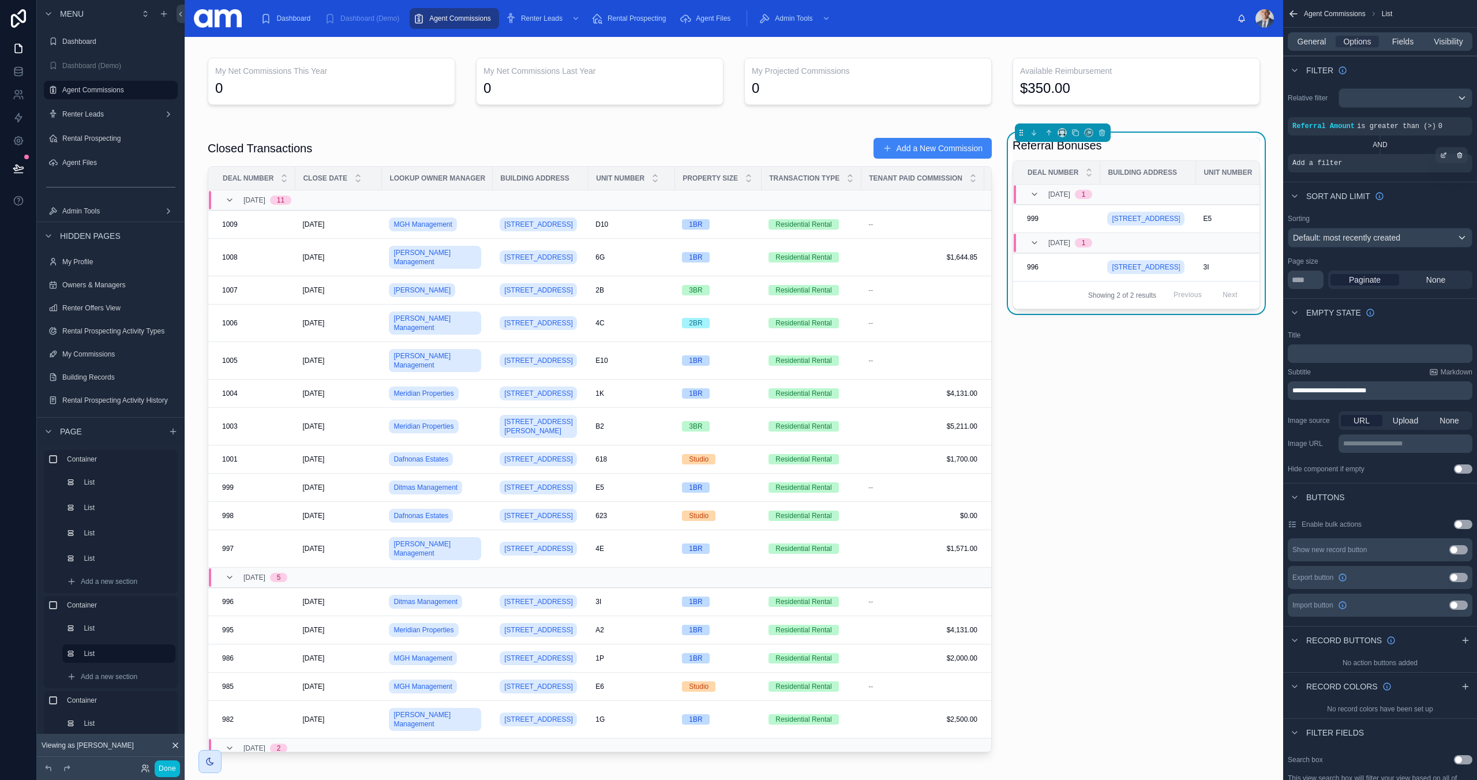
click at [1334, 167] on span "Add a filter" at bounding box center [1317, 163] width 50 height 9
click at [1449, 156] on div "scrollable content" at bounding box center [1443, 155] width 16 height 16
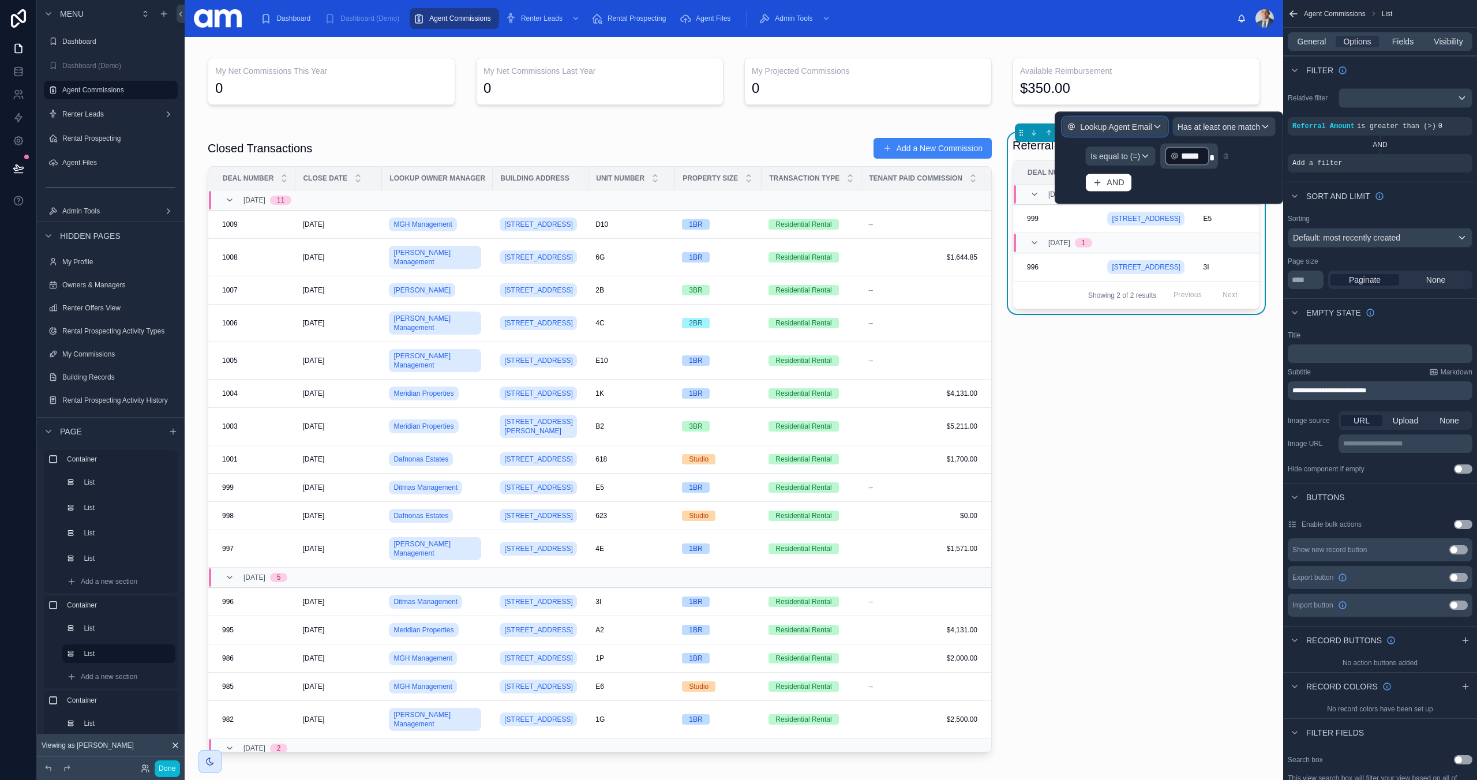
click at [1130, 128] on span "Lookup Agent Email" at bounding box center [1116, 127] width 72 height 12
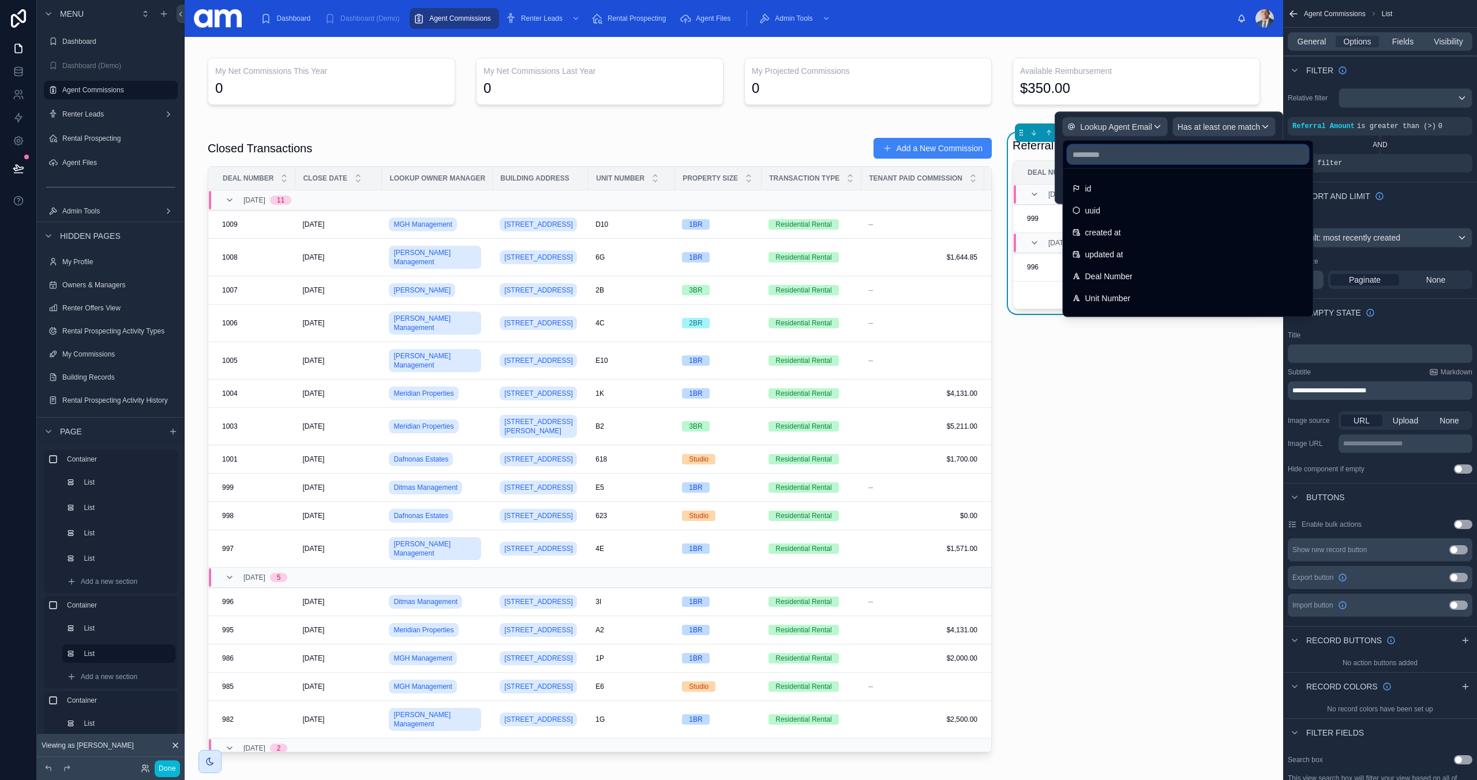
click at [1115, 156] on input "text" at bounding box center [1188, 154] width 241 height 18
type input "****"
click at [1381, 73] on div "Filter" at bounding box center [1380, 70] width 194 height 28
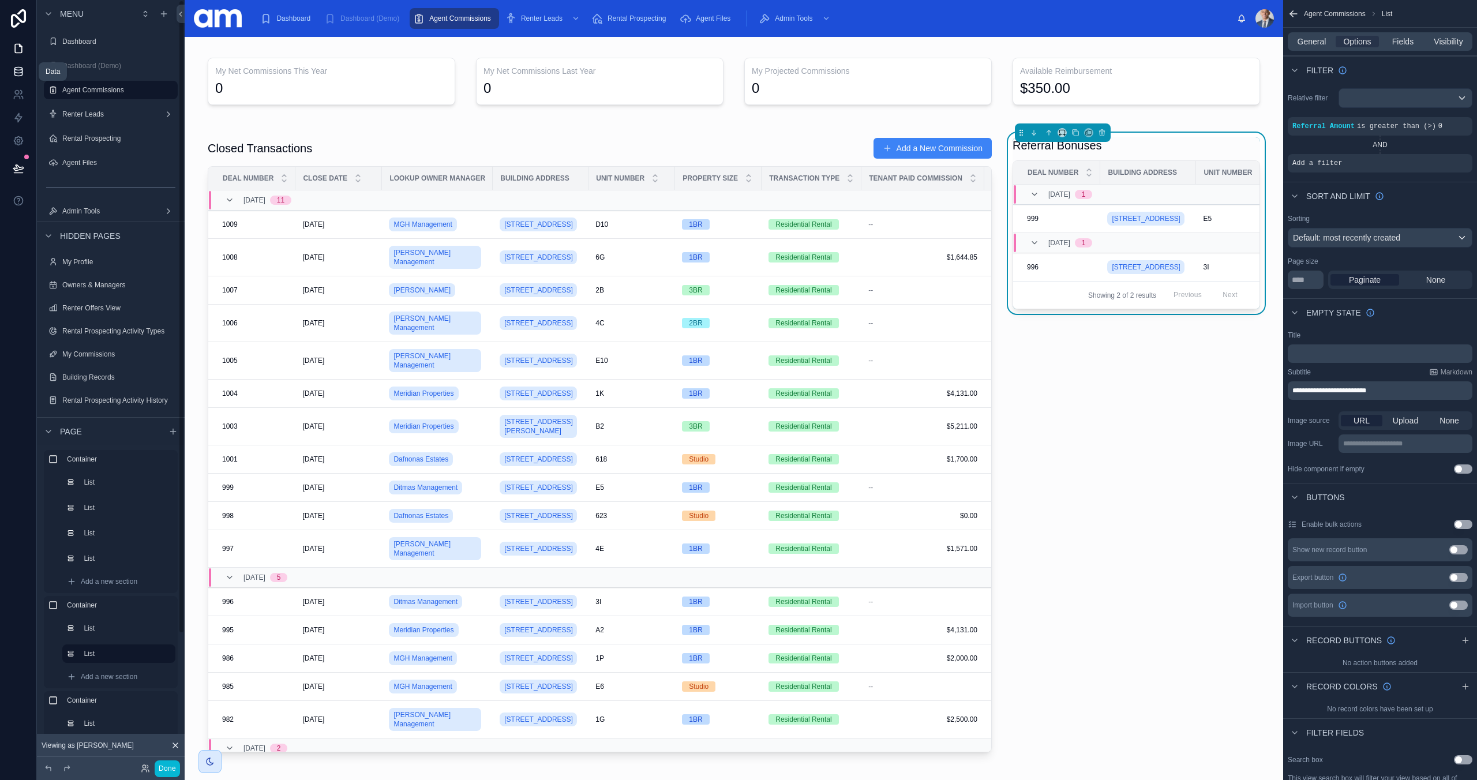
click at [20, 68] on icon at bounding box center [19, 72] width 12 height 12
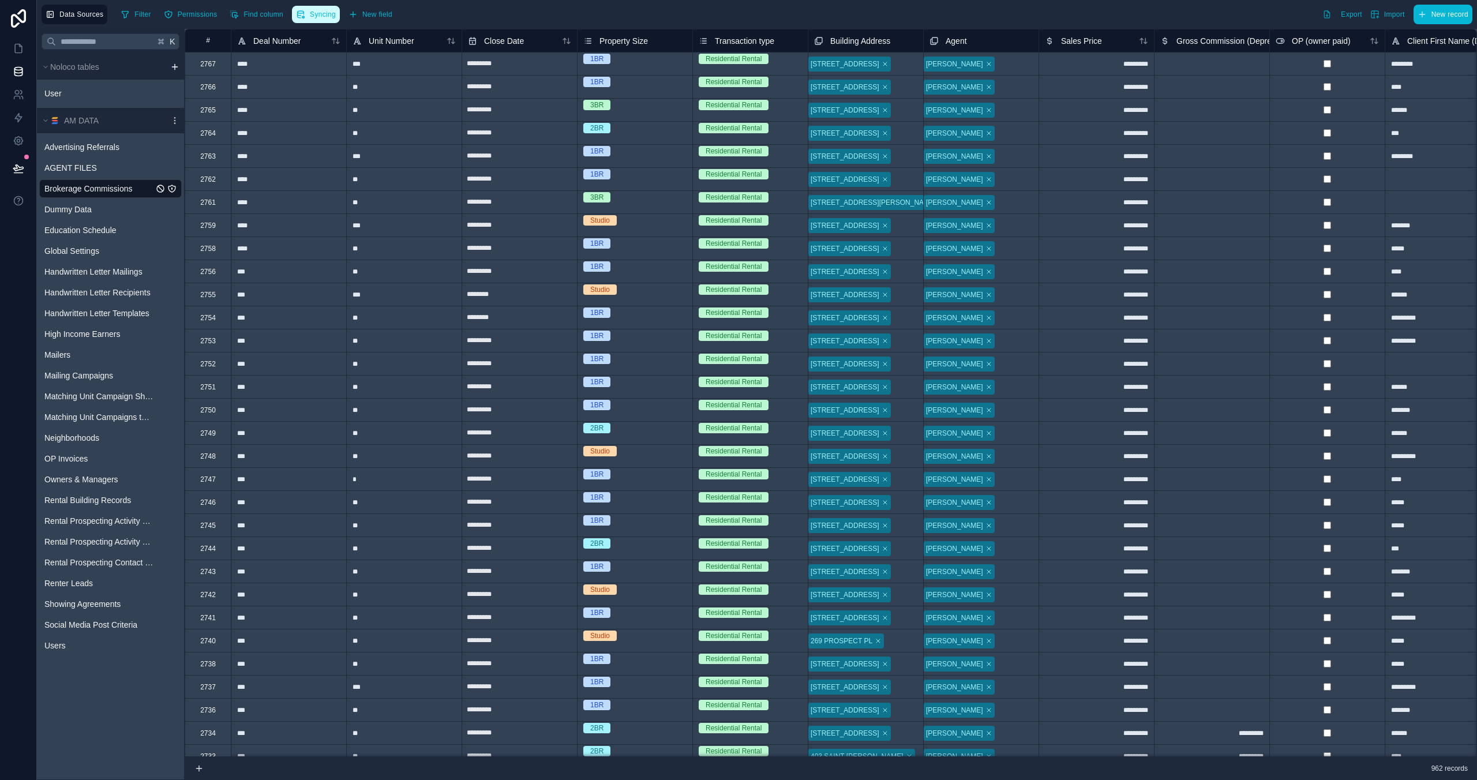
click at [320, 11] on span "Syncing" at bounding box center [323, 14] width 26 height 9
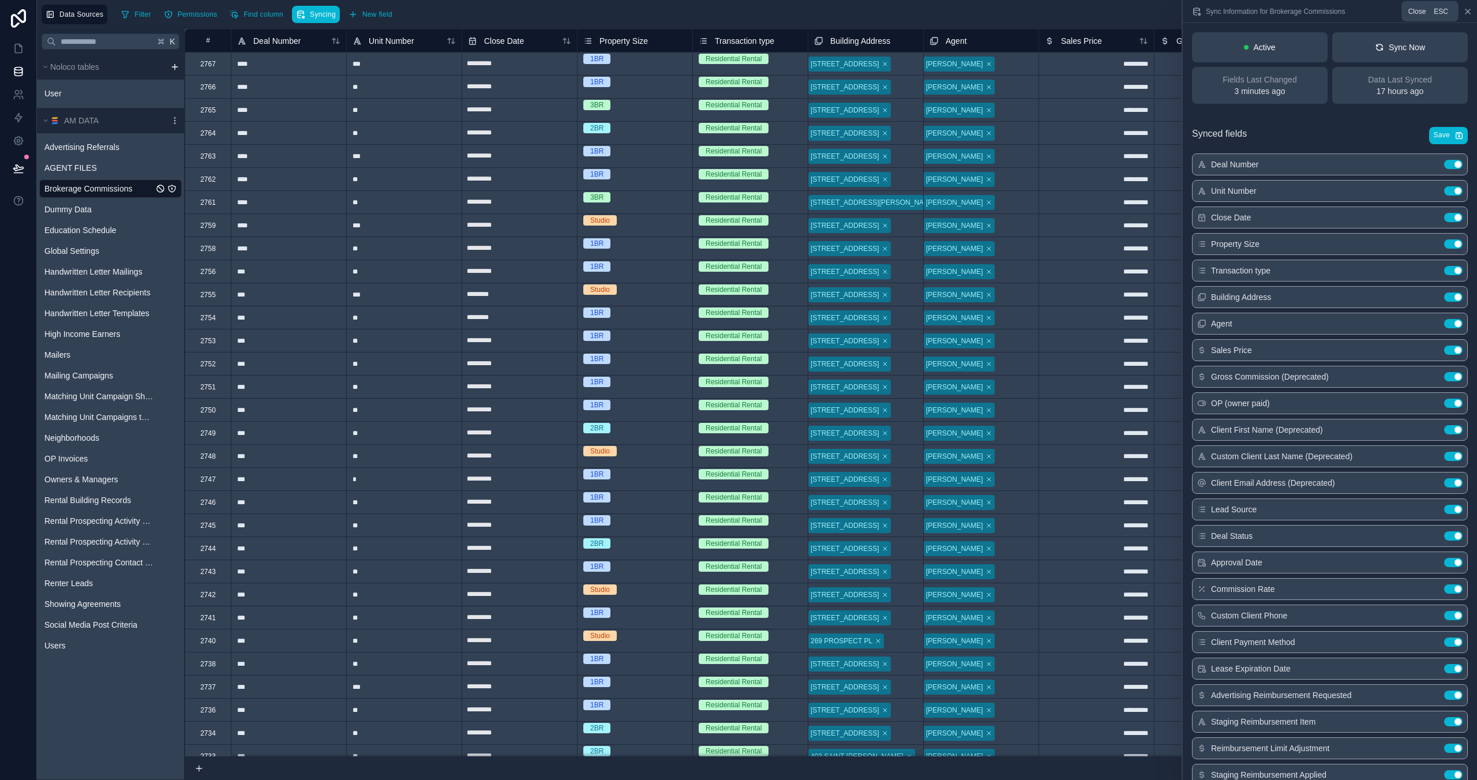
click at [1468, 12] on icon at bounding box center [1467, 11] width 5 height 5
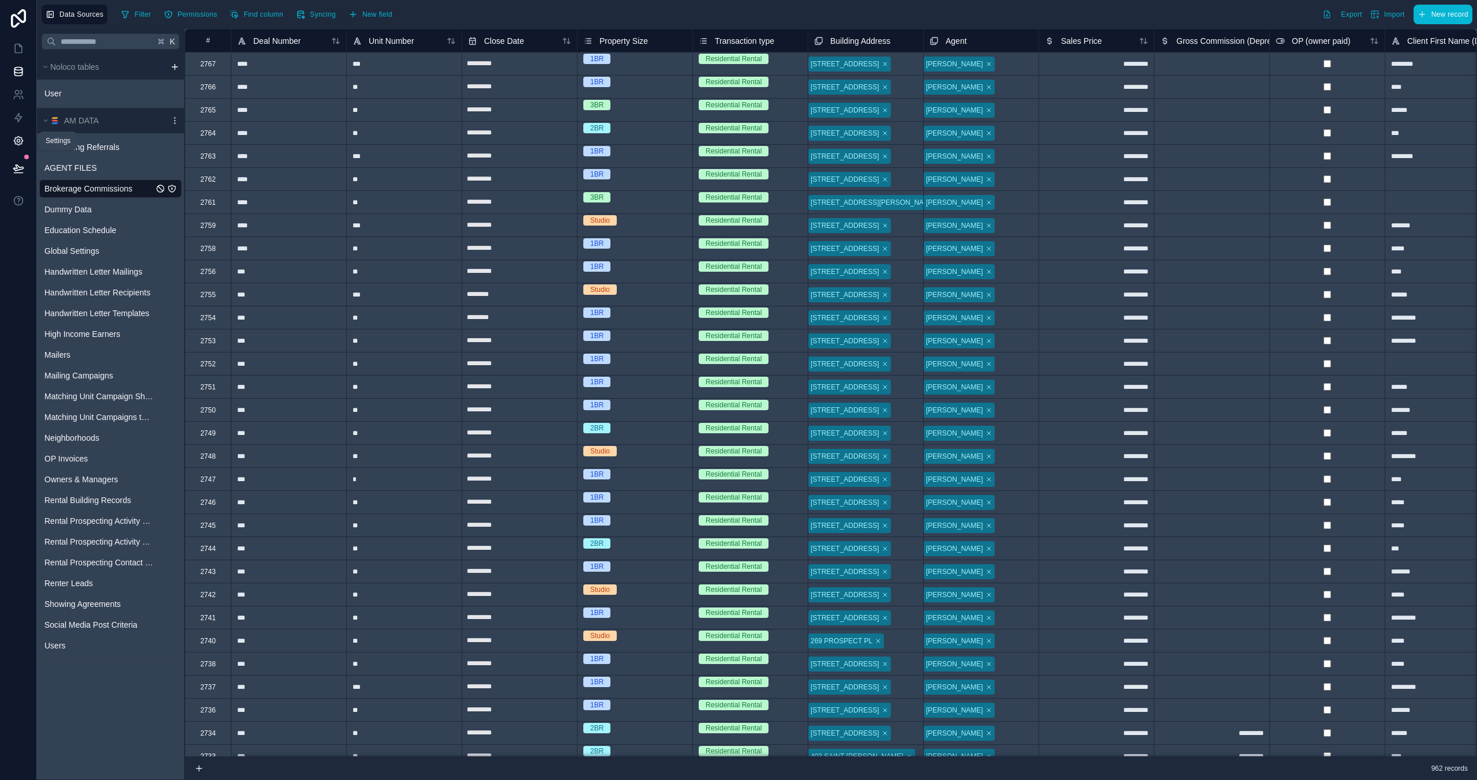
click at [26, 138] on link at bounding box center [18, 140] width 36 height 23
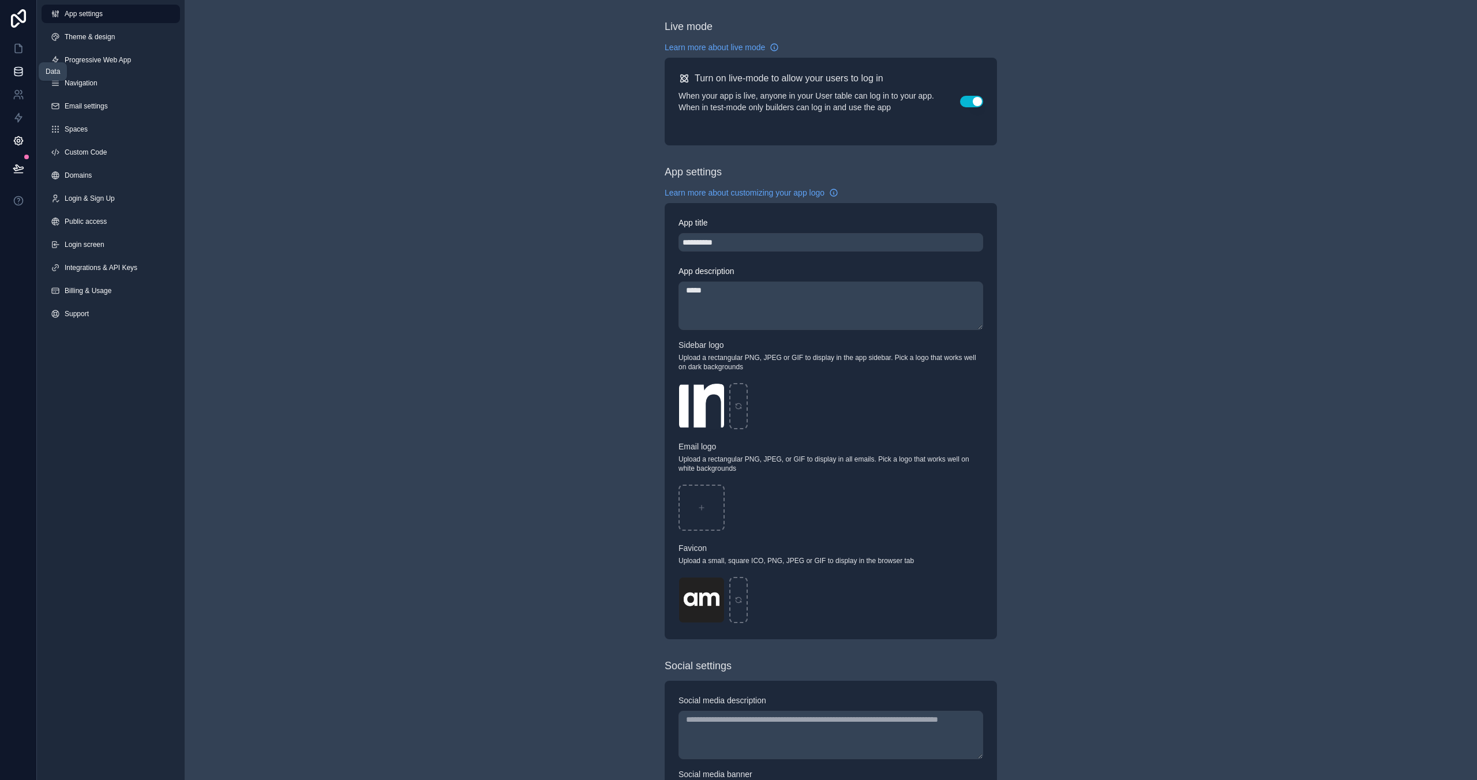
click at [21, 63] on link at bounding box center [18, 71] width 36 height 23
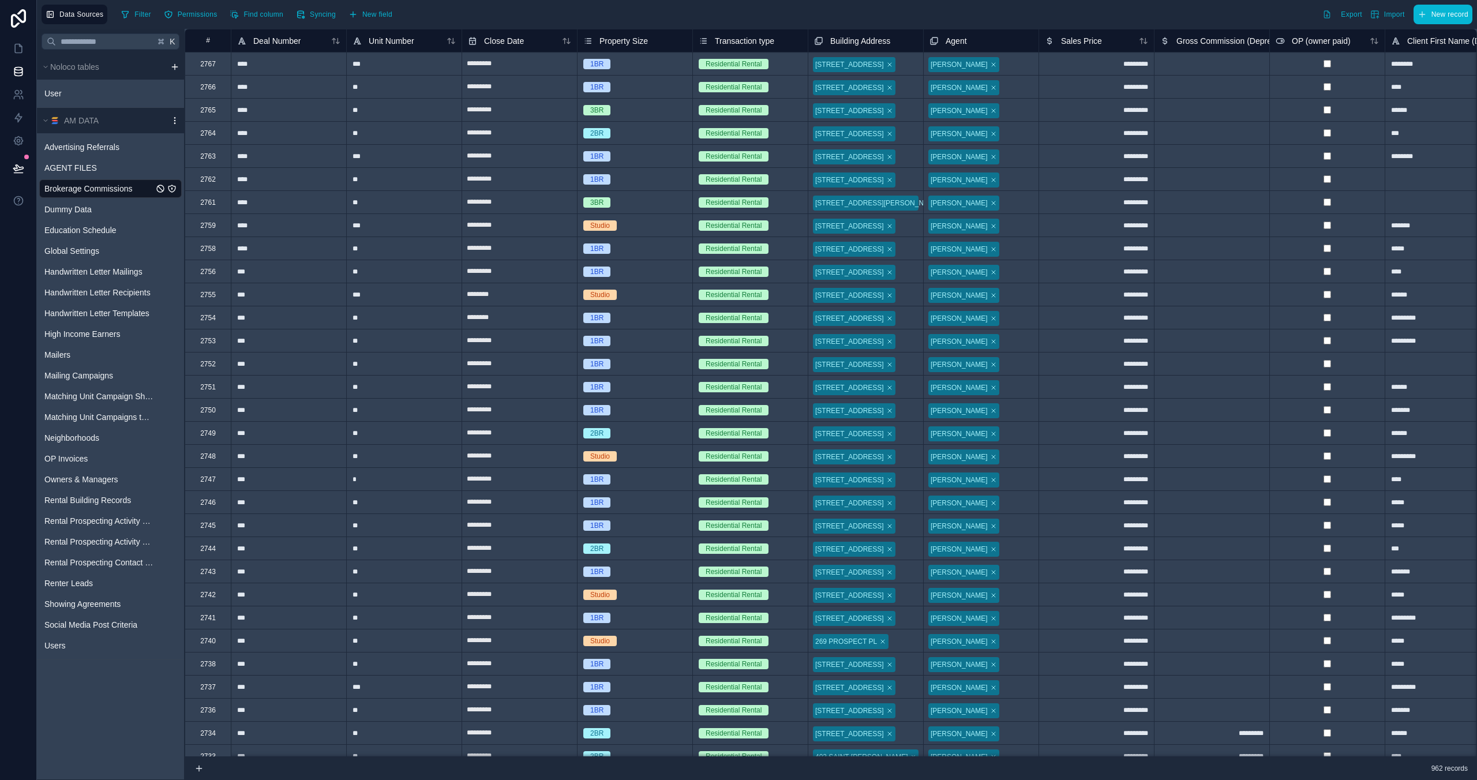
click at [175, 123] on icon "scrollable content" at bounding box center [174, 123] width 1 height 1
click at [227, 186] on span "Queue schema sync" at bounding box center [233, 182] width 83 height 9
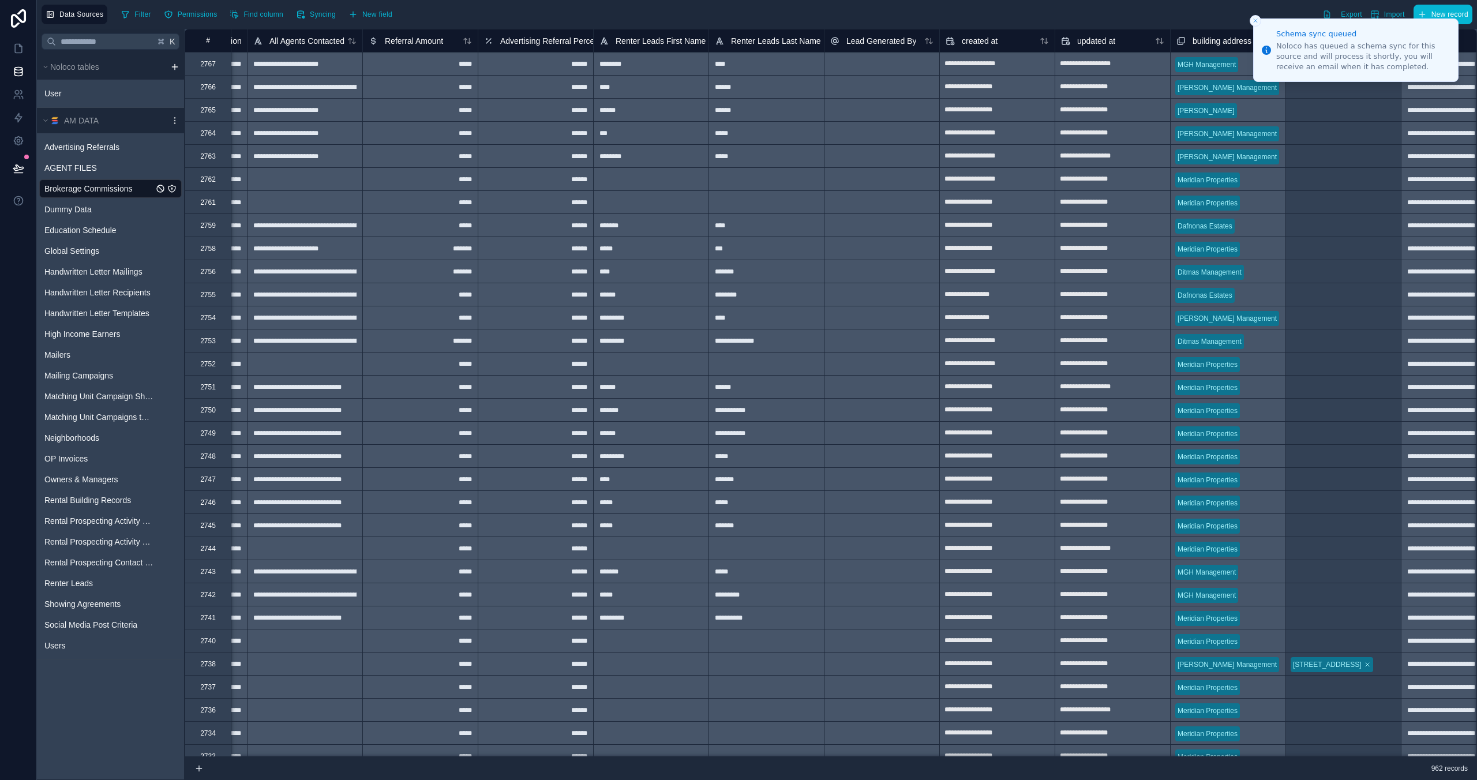
scroll to position [0, 6549]
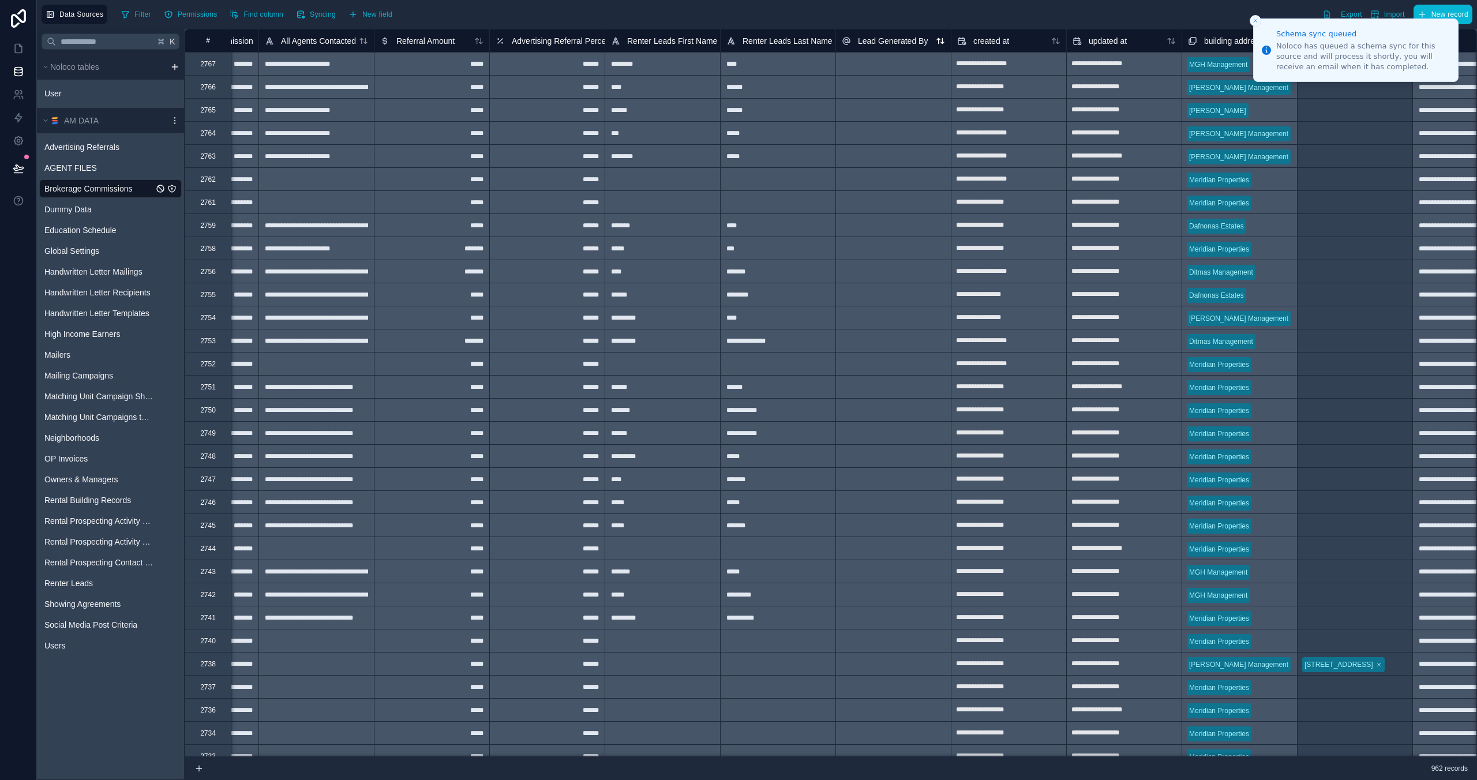
click at [873, 41] on span "Lead Generated By" at bounding box center [893, 41] width 70 height 12
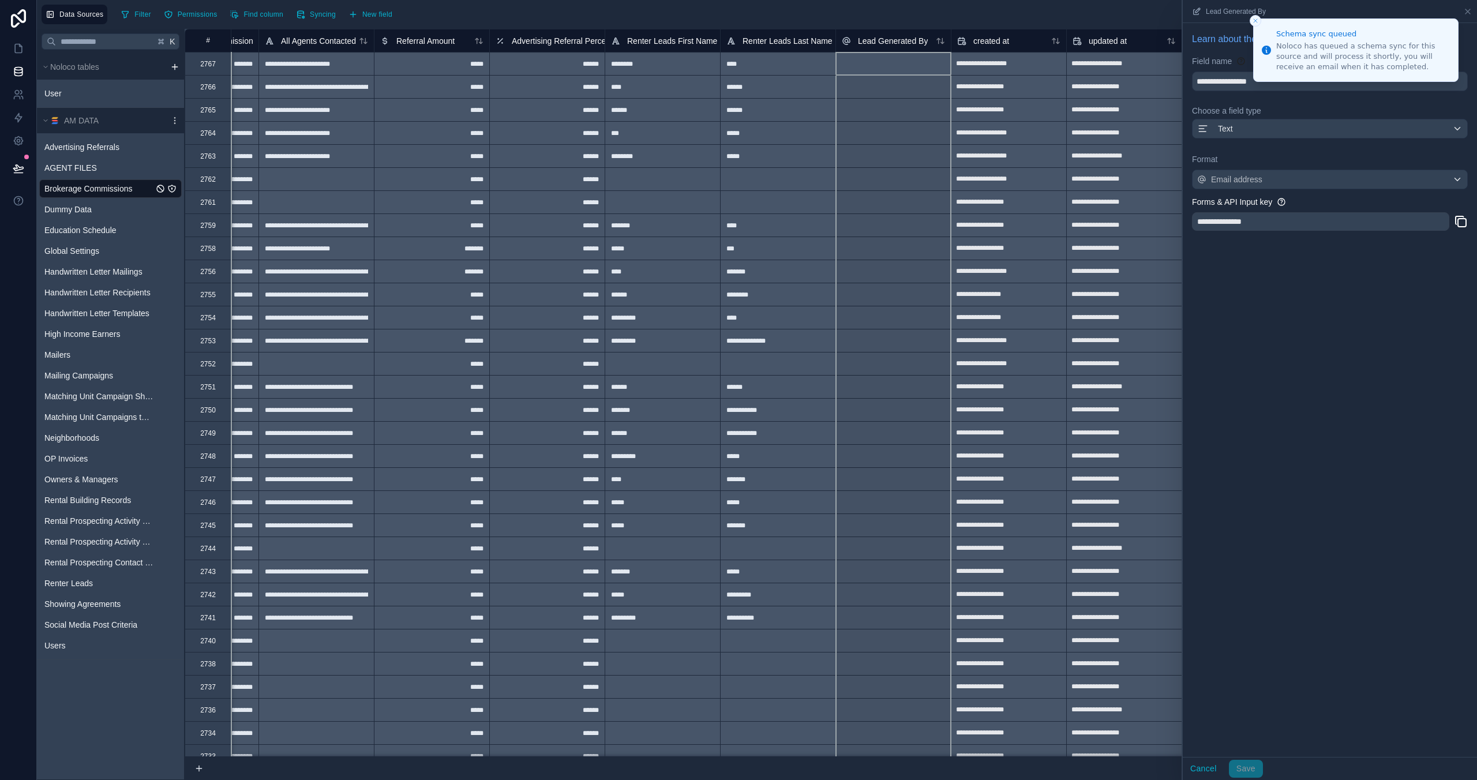
click at [886, 17] on div "Filter Permissions Find column Syncing New field Export Import New record" at bounding box center [795, 15] width 1356 height 20
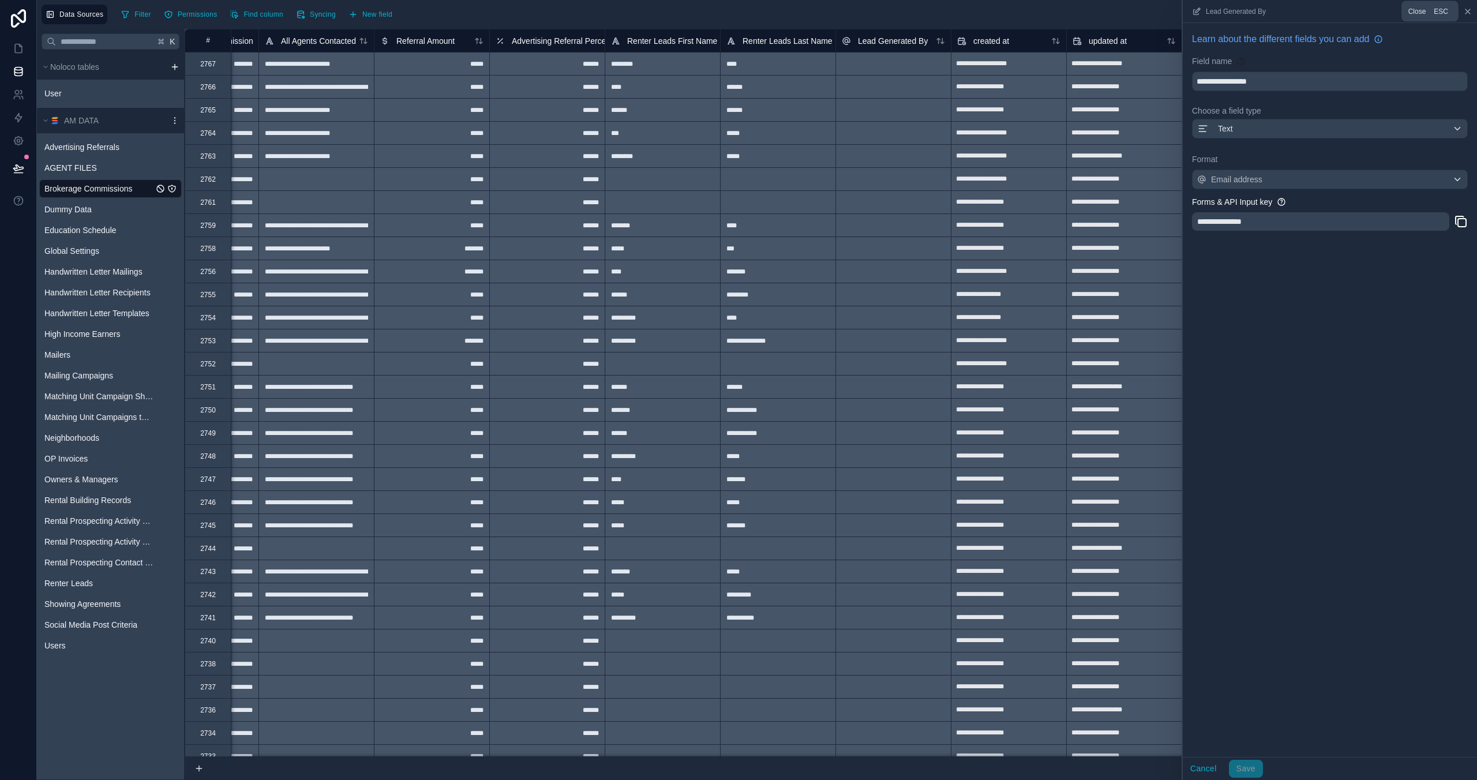
click at [1467, 12] on icon at bounding box center [1467, 11] width 5 height 5
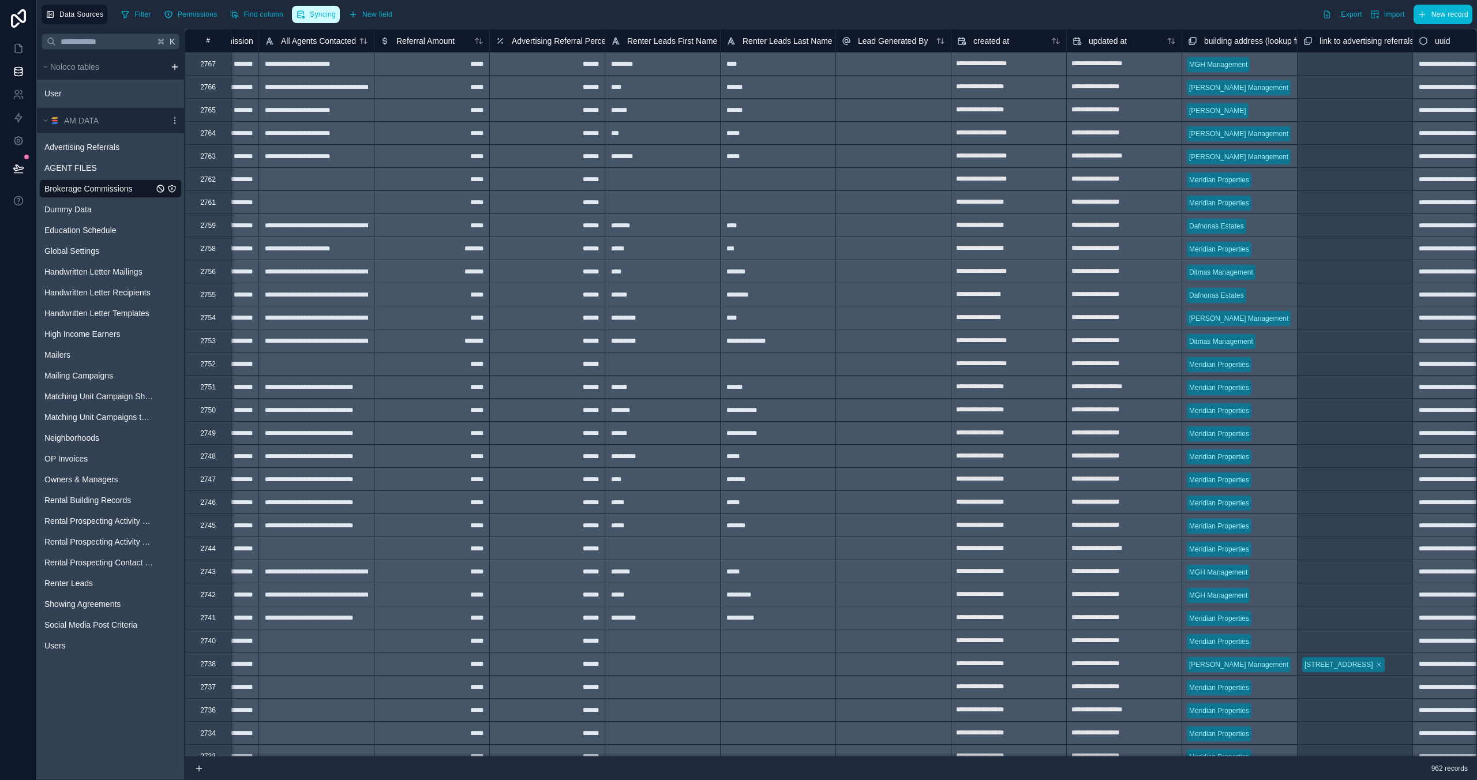
click at [316, 14] on span "Syncing" at bounding box center [323, 14] width 26 height 9
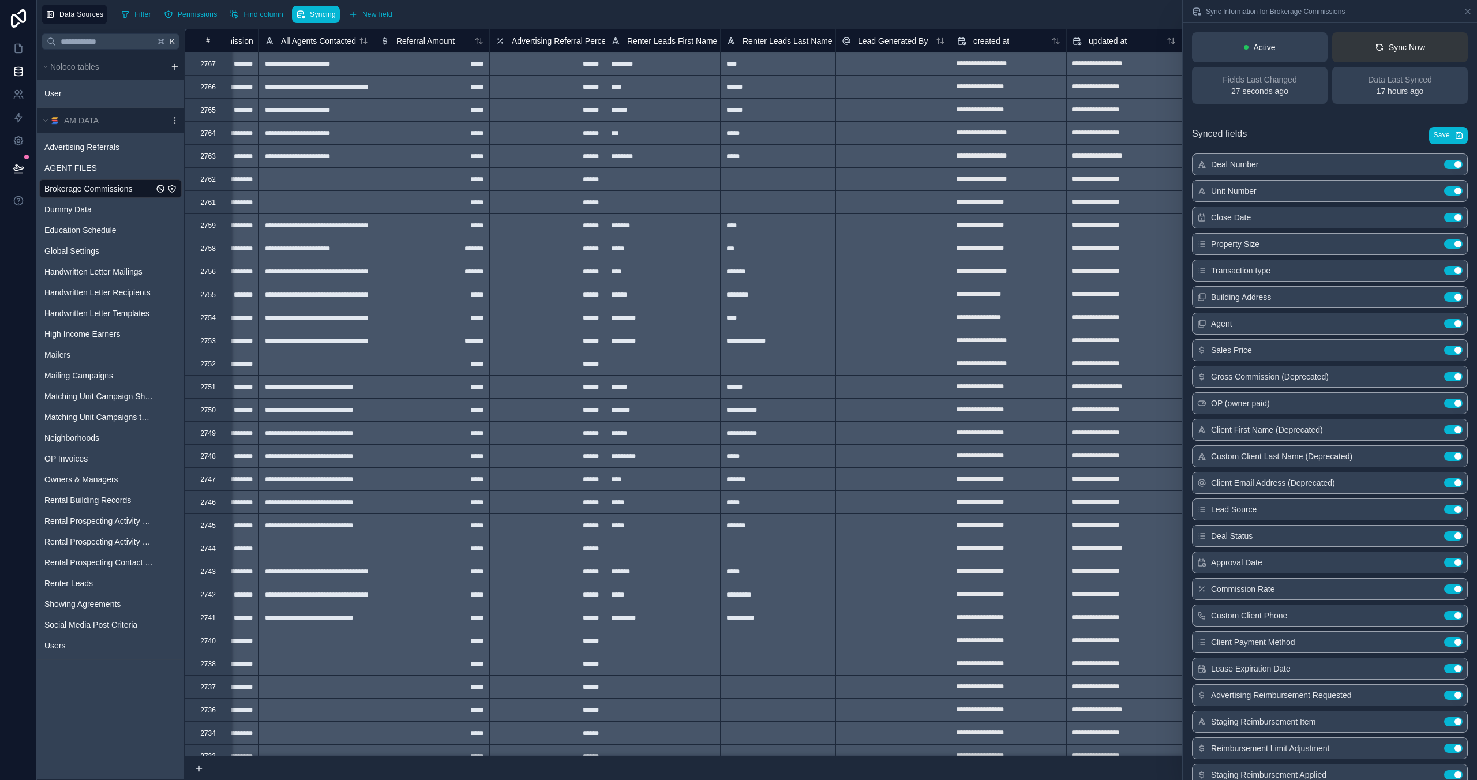
click at [1392, 48] on div "Sync Now" at bounding box center [1400, 48] width 50 height 12
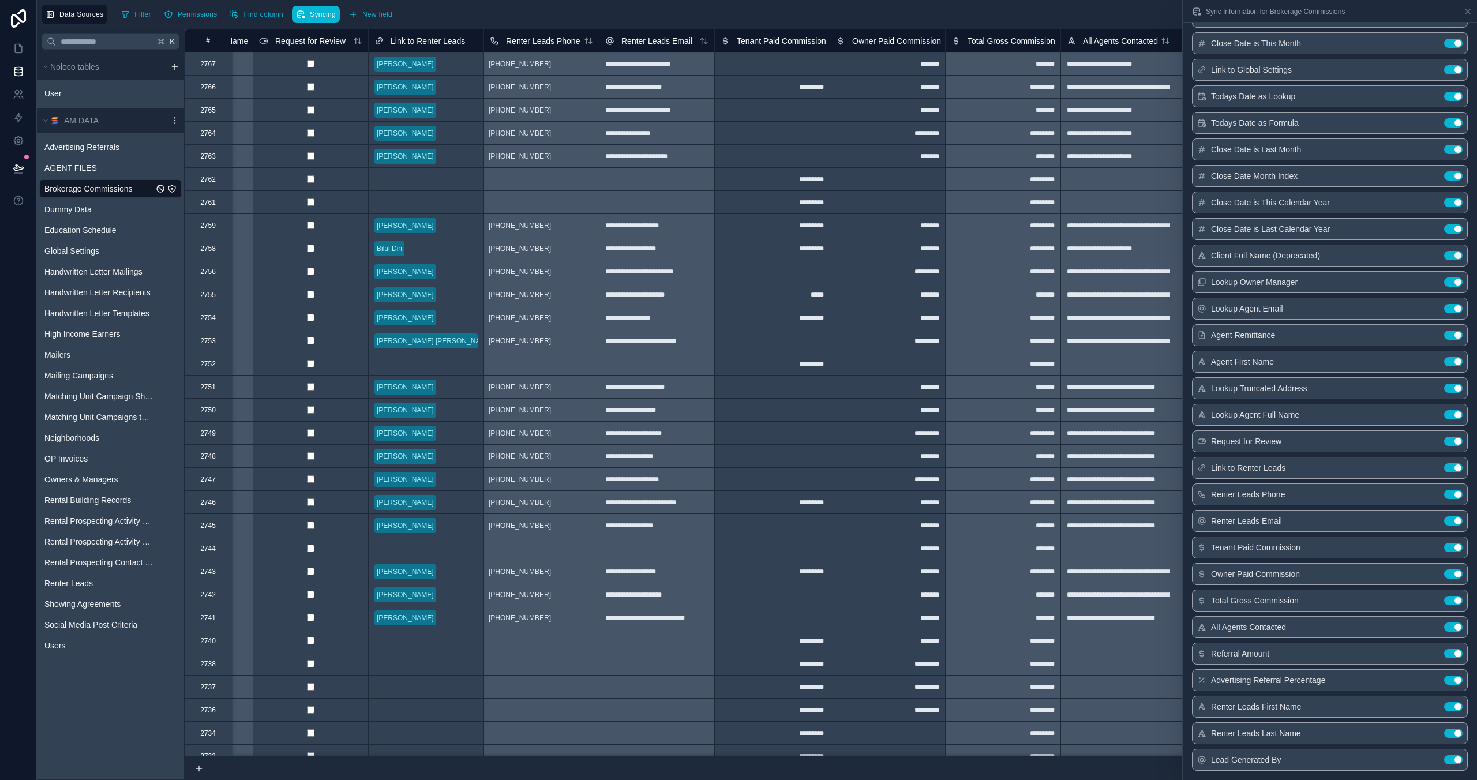
scroll to position [0, 6600]
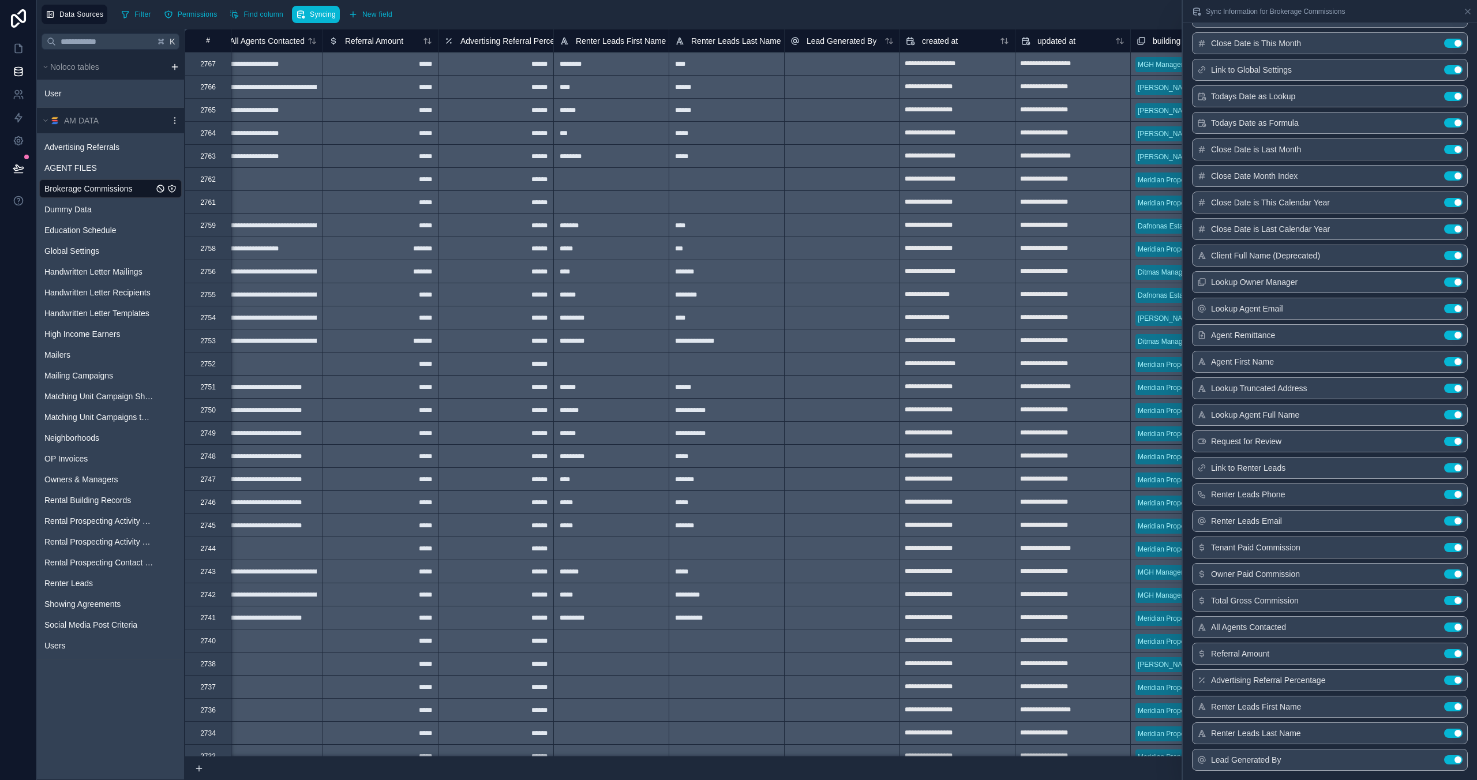
click at [871, 20] on div "Filter Permissions Find column Syncing New field Export Import New record" at bounding box center [795, 15] width 1356 height 20
click at [1470, 11] on icon at bounding box center [1467, 11] width 9 height 9
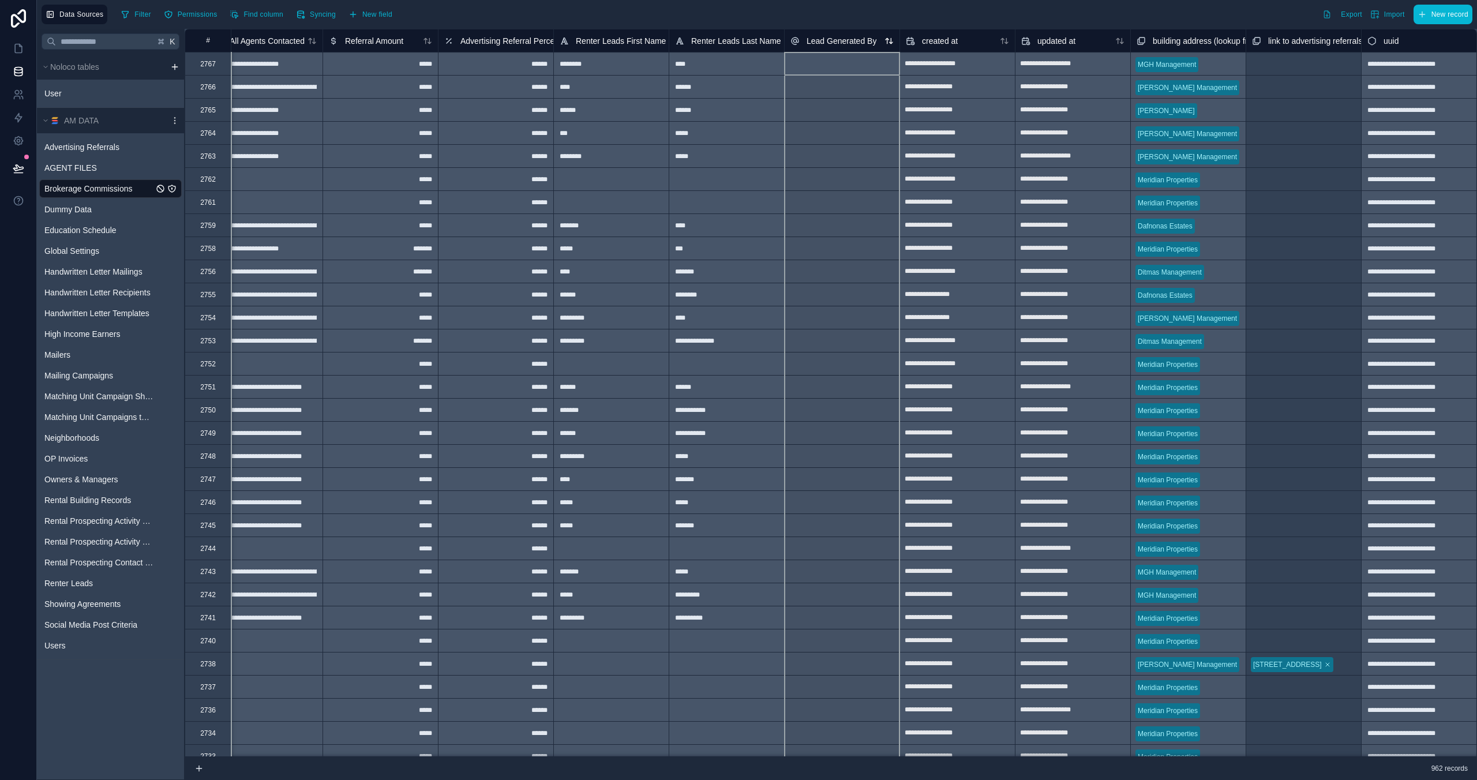
click at [823, 40] on span "Lead Generated By" at bounding box center [842, 41] width 70 height 12
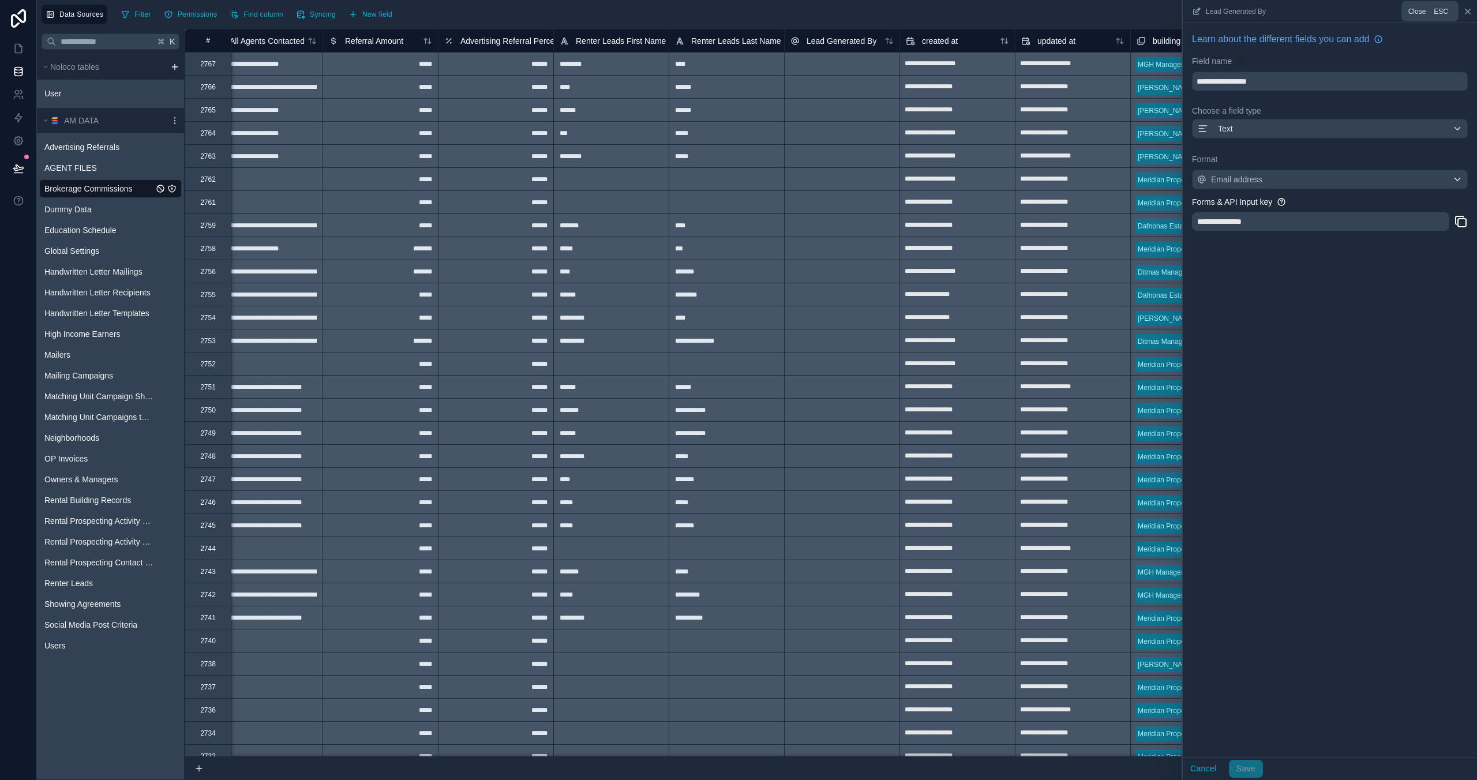
click at [1469, 13] on icon at bounding box center [1467, 11] width 9 height 9
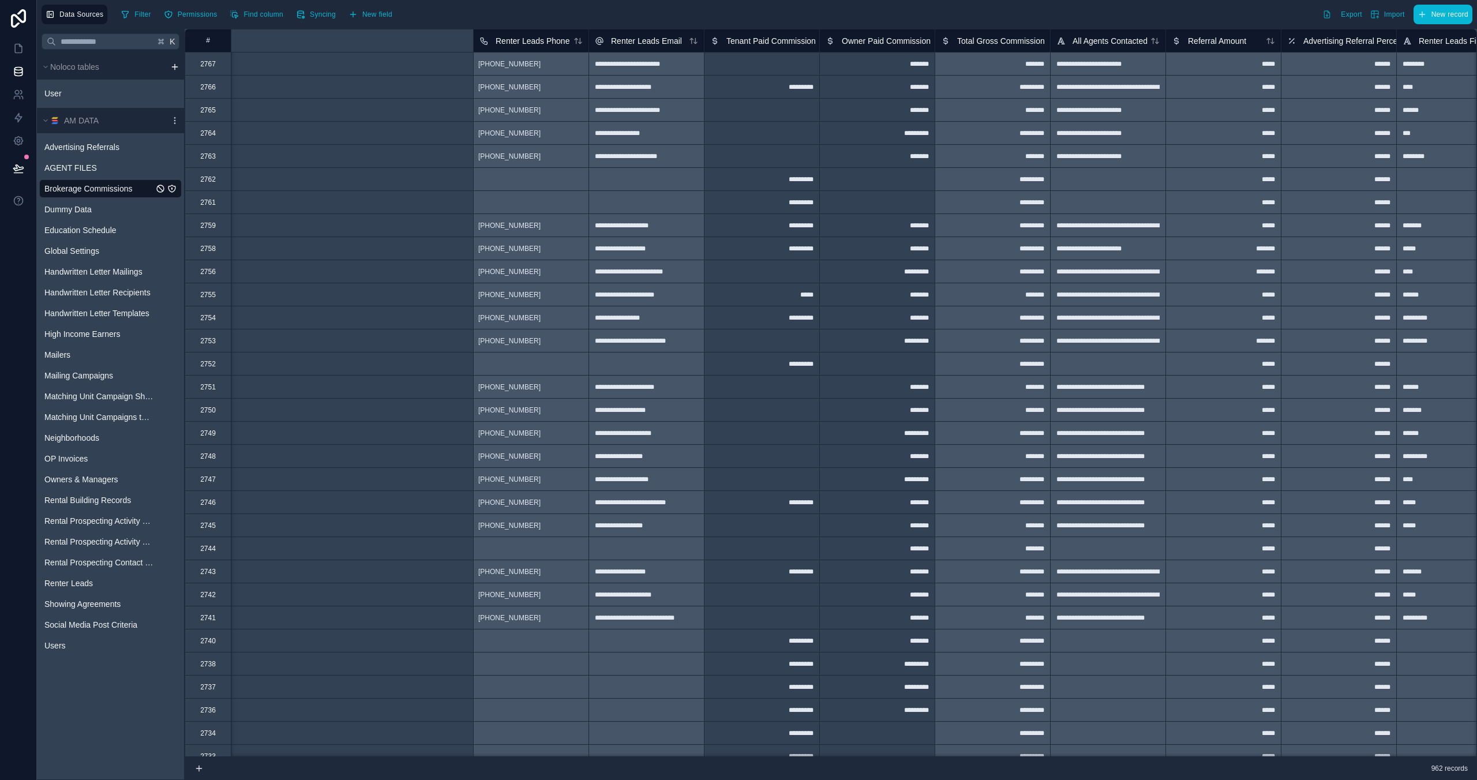
scroll to position [0, 6600]
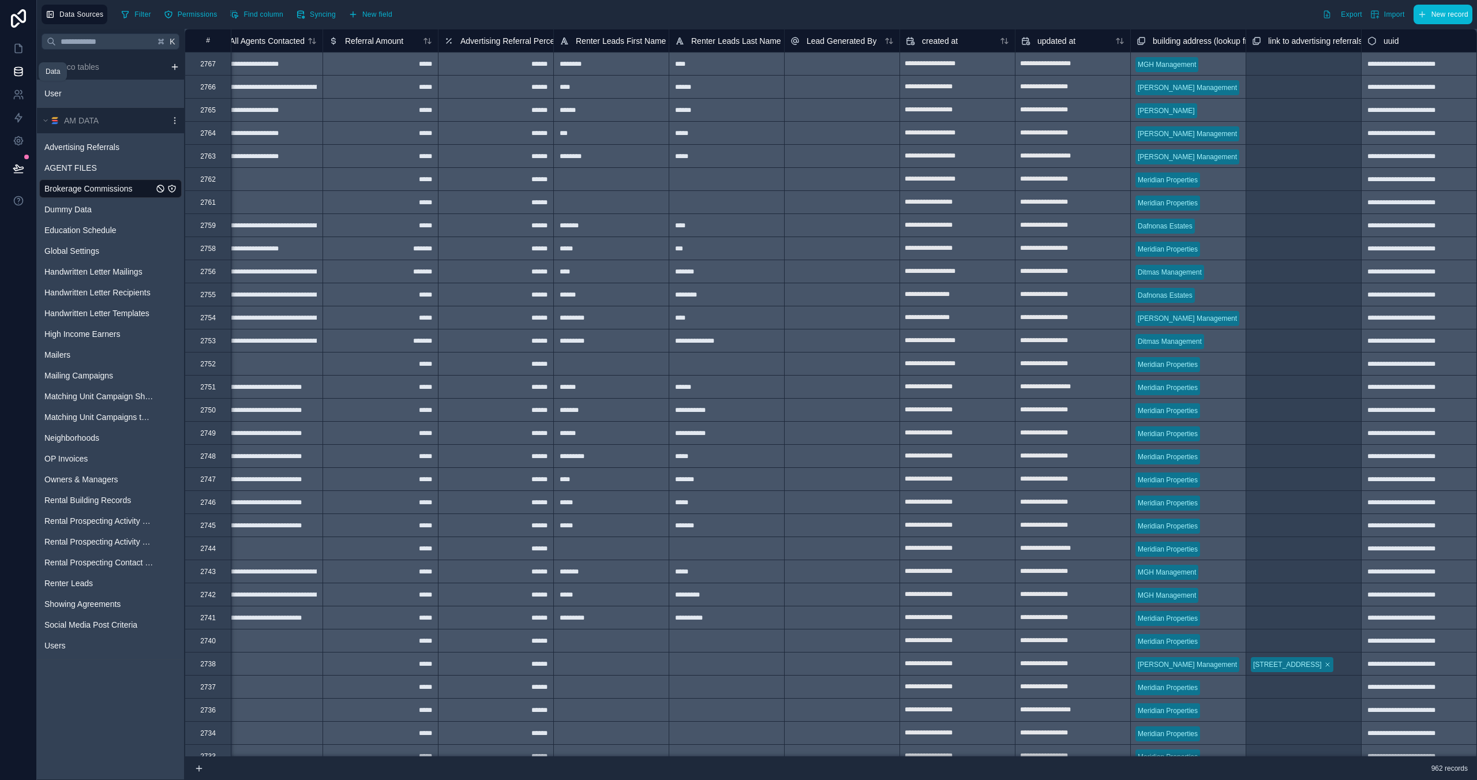
click at [18, 76] on icon at bounding box center [17, 74] width 7 height 5
click at [316, 14] on span "Syncing" at bounding box center [323, 14] width 26 height 9
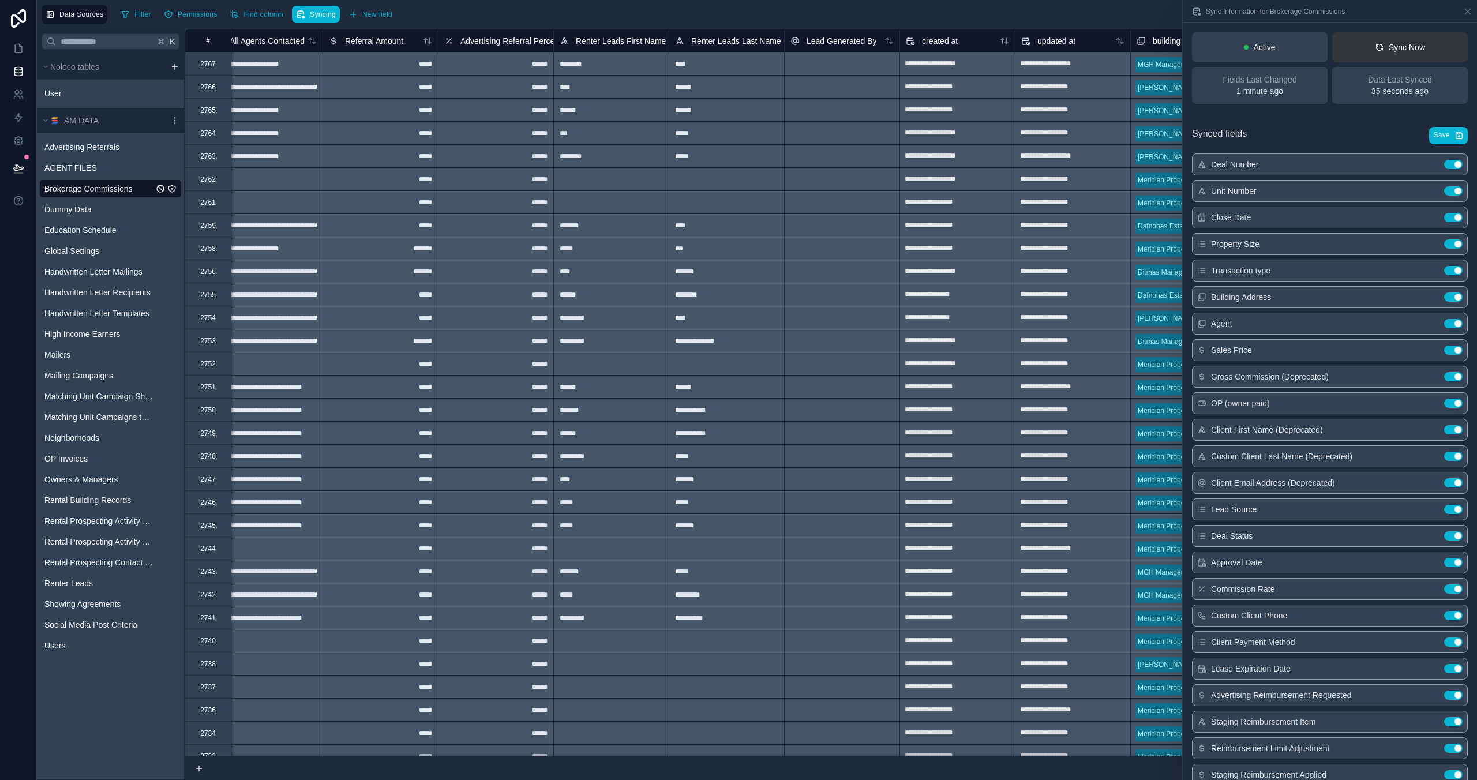
click at [1410, 51] on div "Sync Now" at bounding box center [1400, 48] width 50 height 12
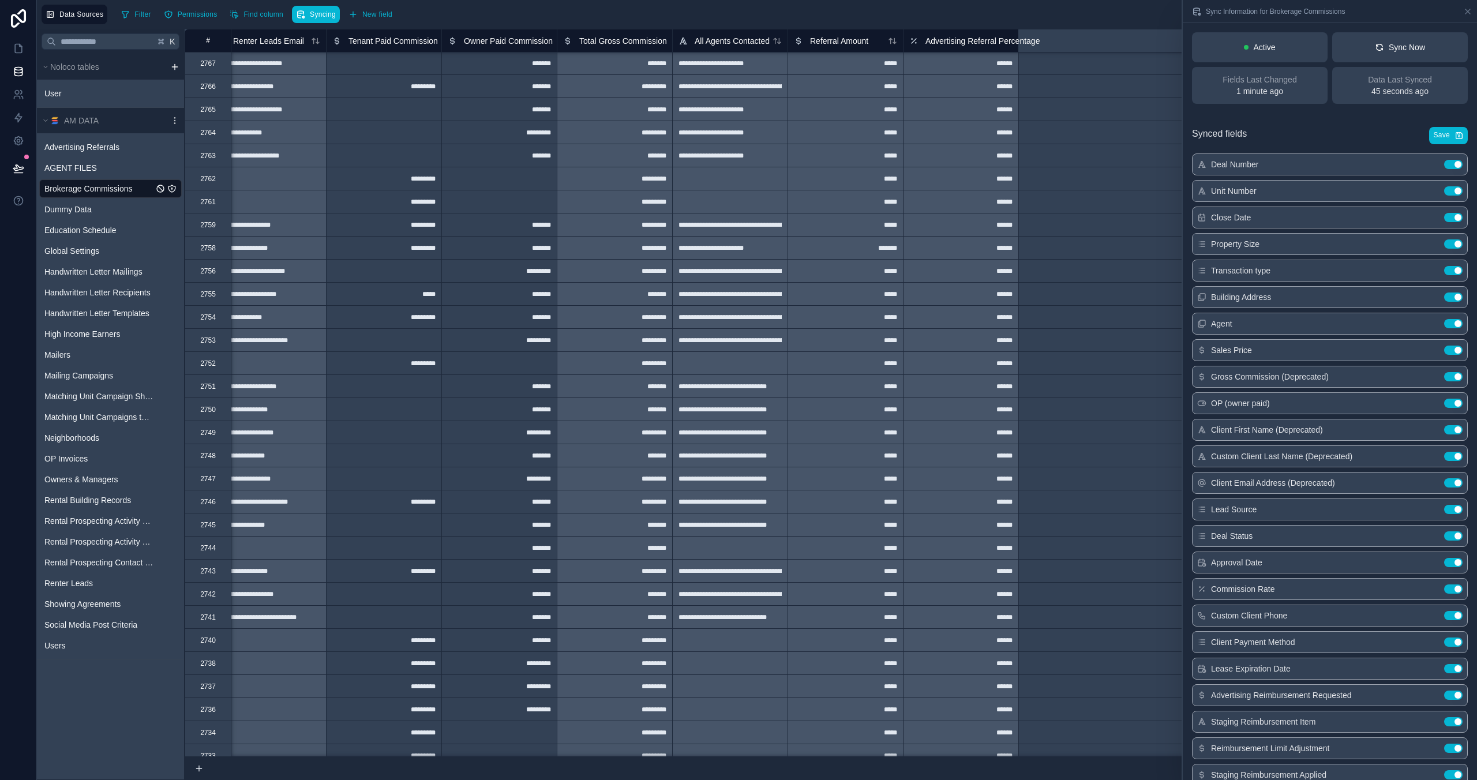
scroll to position [1, 6600]
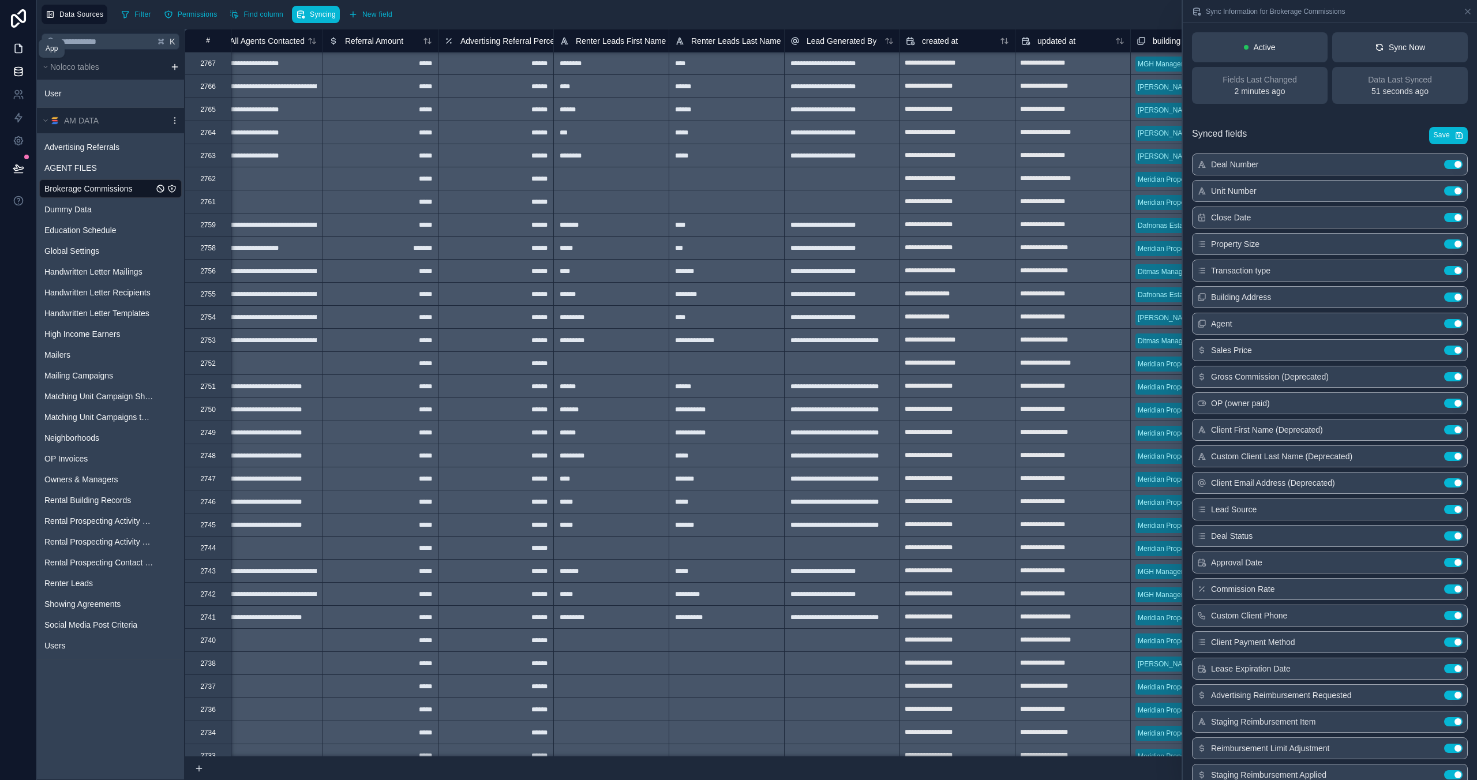
click at [25, 45] on link at bounding box center [18, 48] width 36 height 23
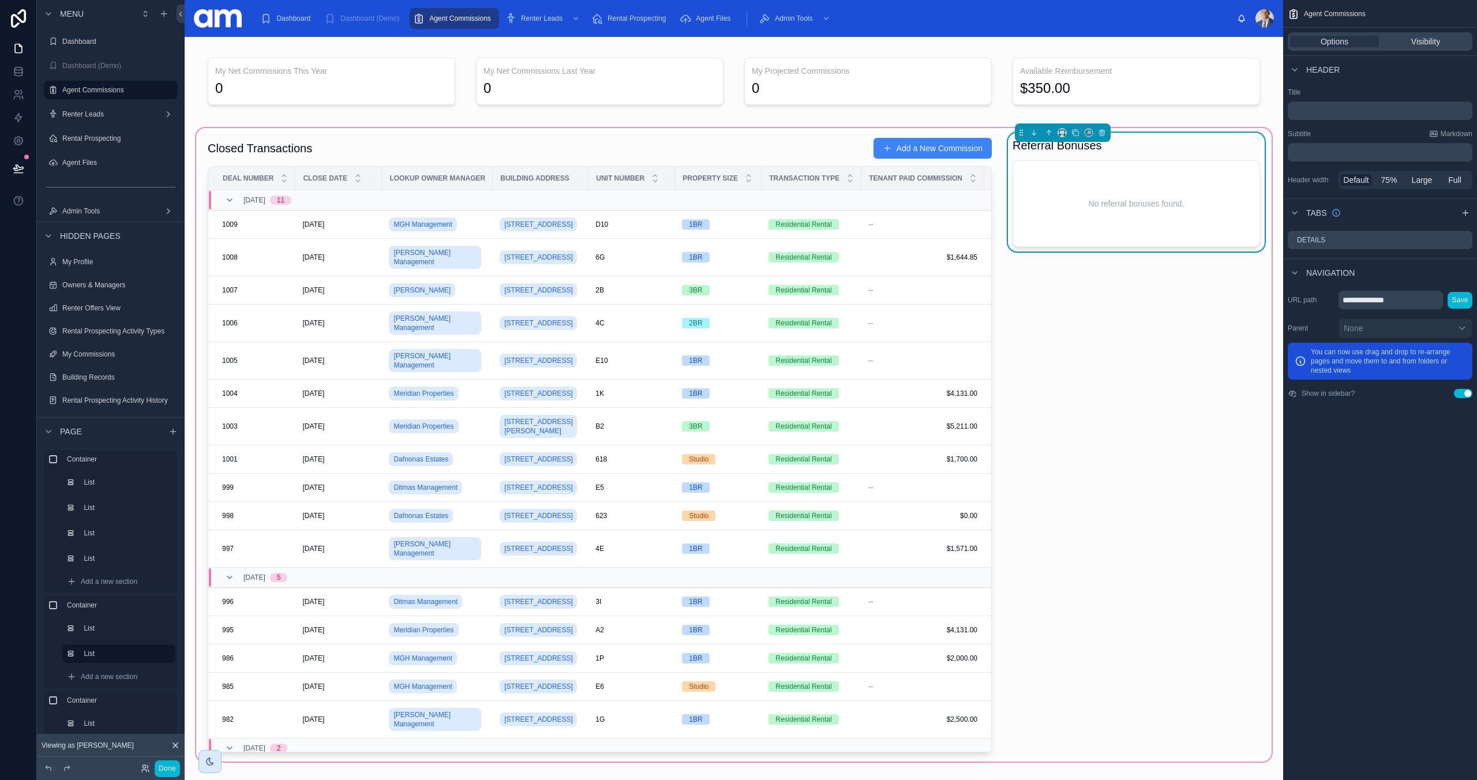
click at [1160, 145] on div "Referral Bonuses" at bounding box center [1135, 145] width 247 height 16
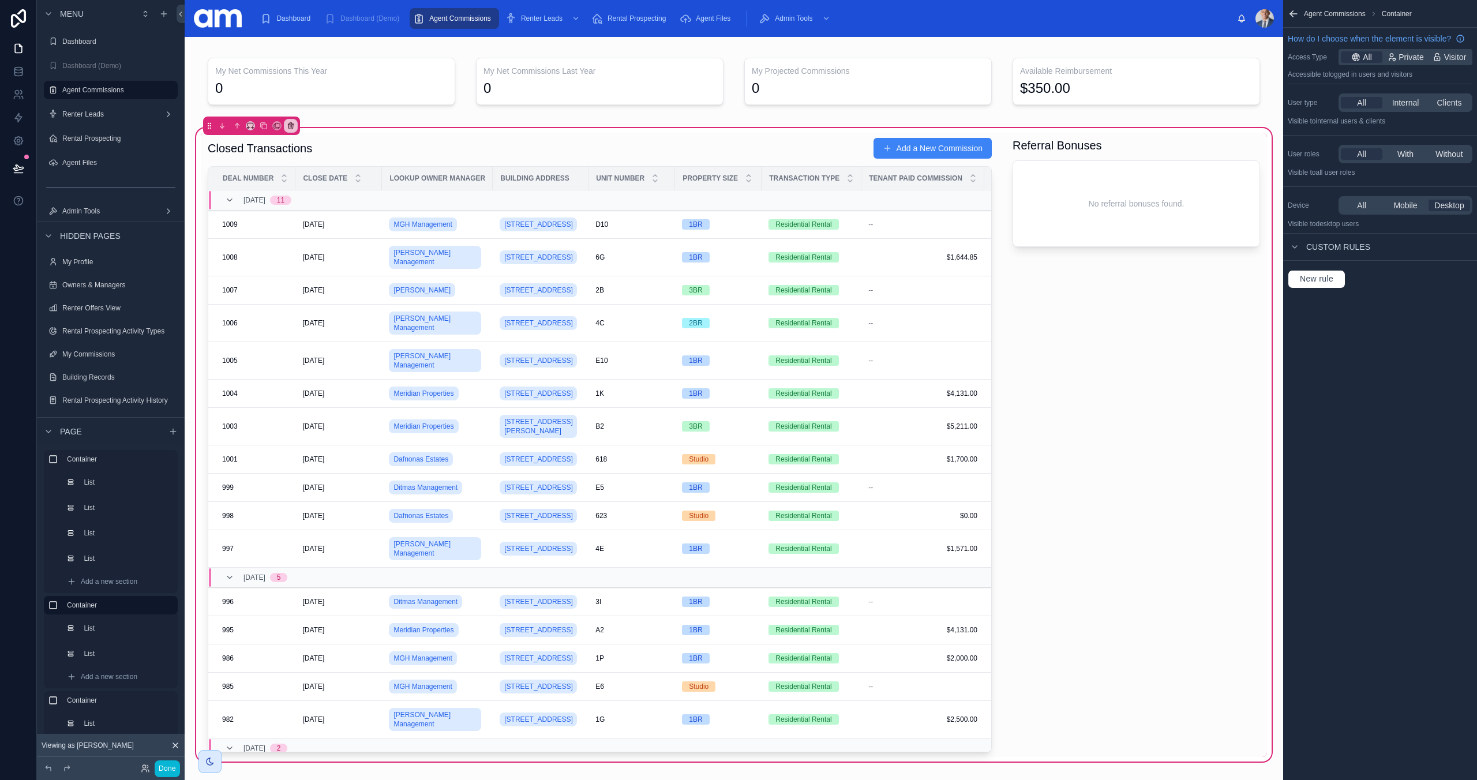
click at [1326, 241] on span "Custom rules" at bounding box center [1338, 247] width 64 height 12
click at [1297, 245] on icon "scrollable content" at bounding box center [1294, 246] width 9 height 9
click at [1327, 284] on button "New rule" at bounding box center [1317, 279] width 58 height 18
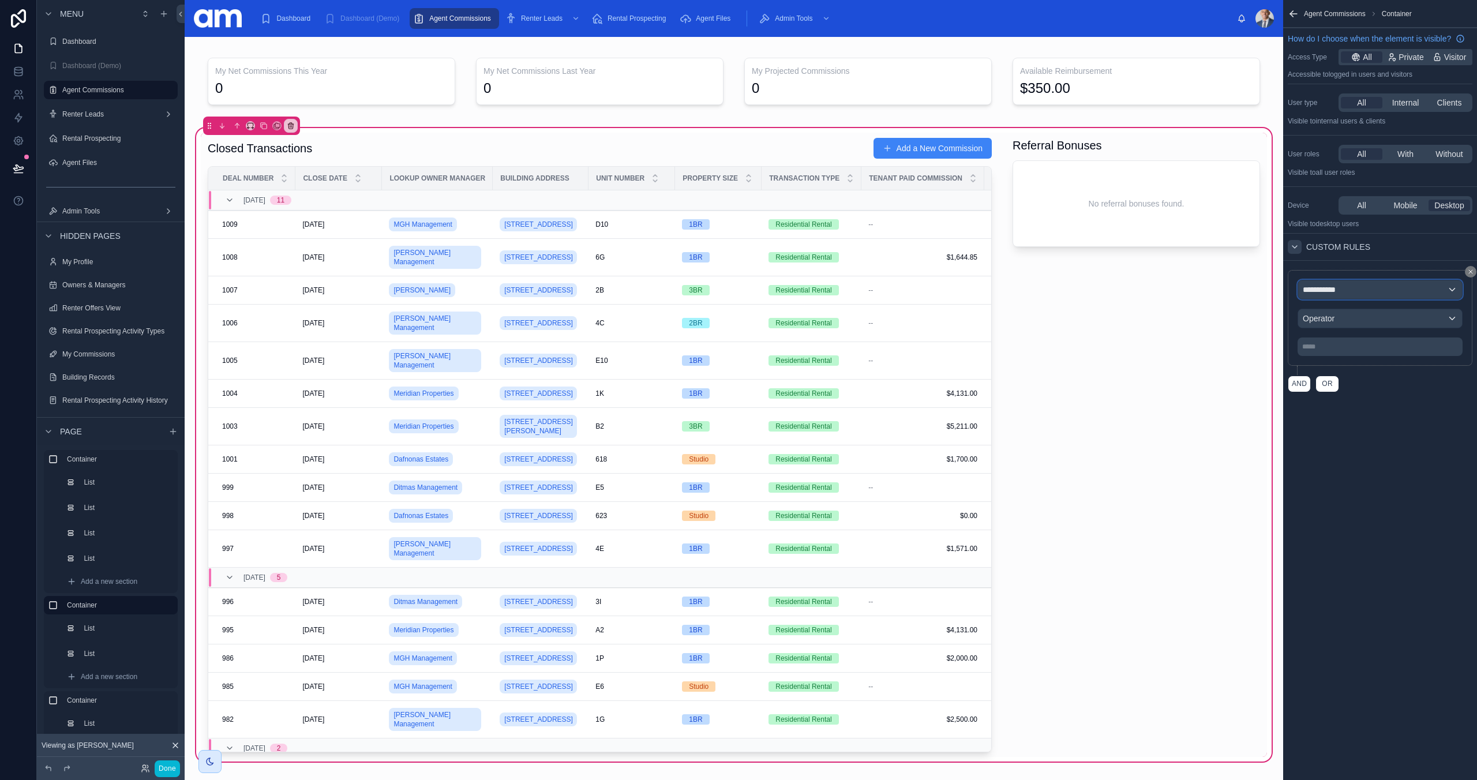
click at [1330, 295] on div "**********" at bounding box center [1380, 289] width 164 height 18
click at [1343, 355] on span "Logged in User" at bounding box center [1352, 351] width 91 height 14
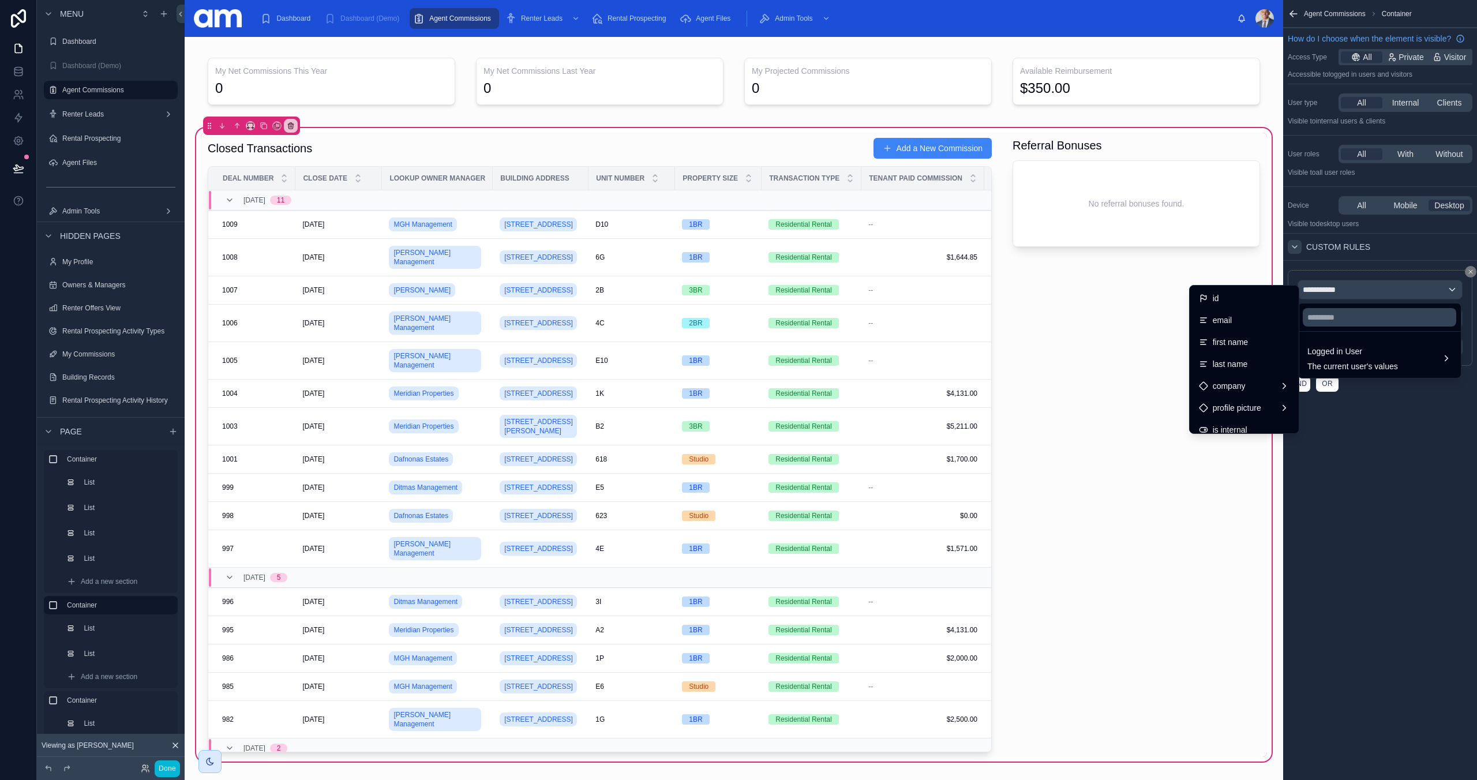
drag, startPoint x: 1228, startPoint y: 322, endPoint x: 1340, endPoint y: 318, distance: 112.0
click at [1228, 322] on span "email" at bounding box center [1222, 320] width 19 height 14
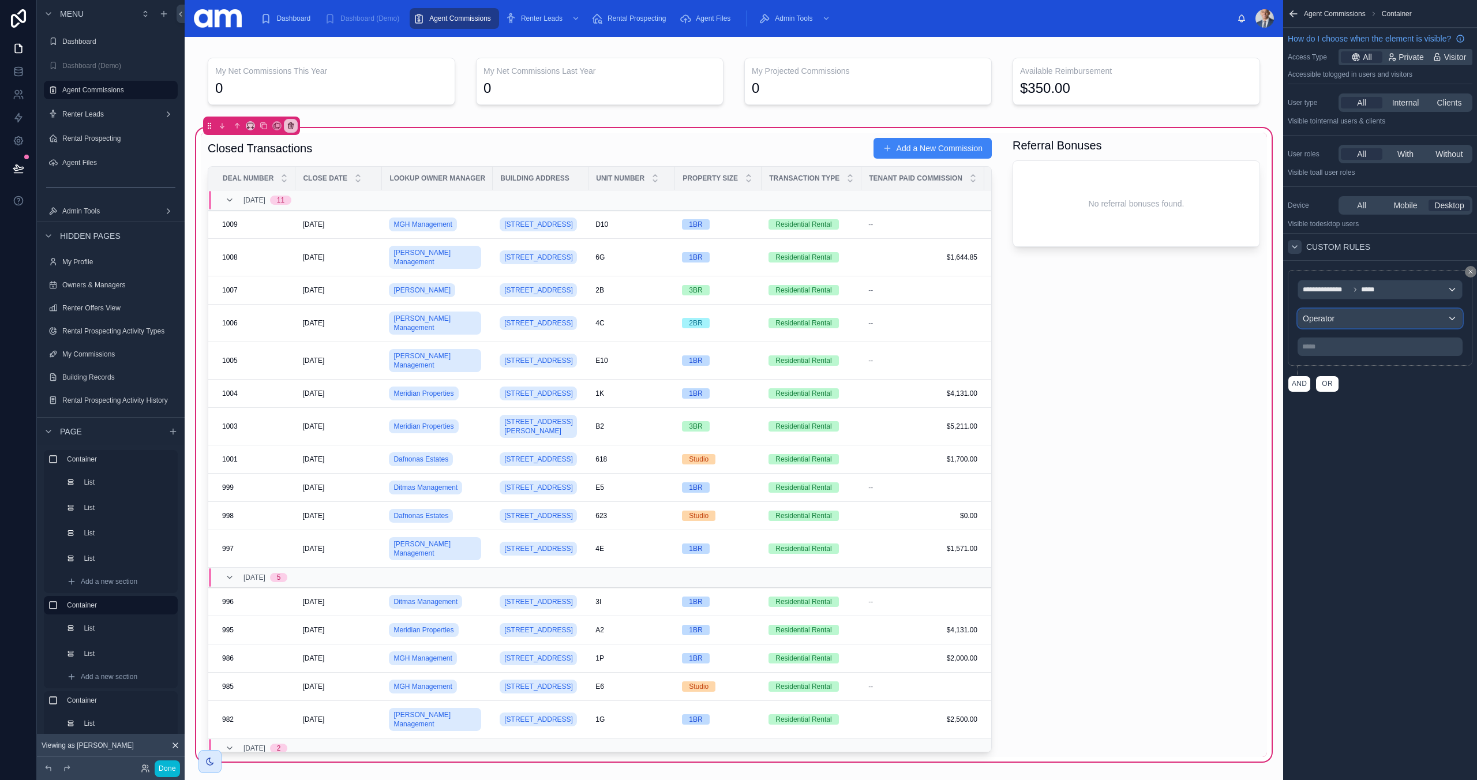
click at [1336, 321] on div "Operator" at bounding box center [1380, 318] width 164 height 18
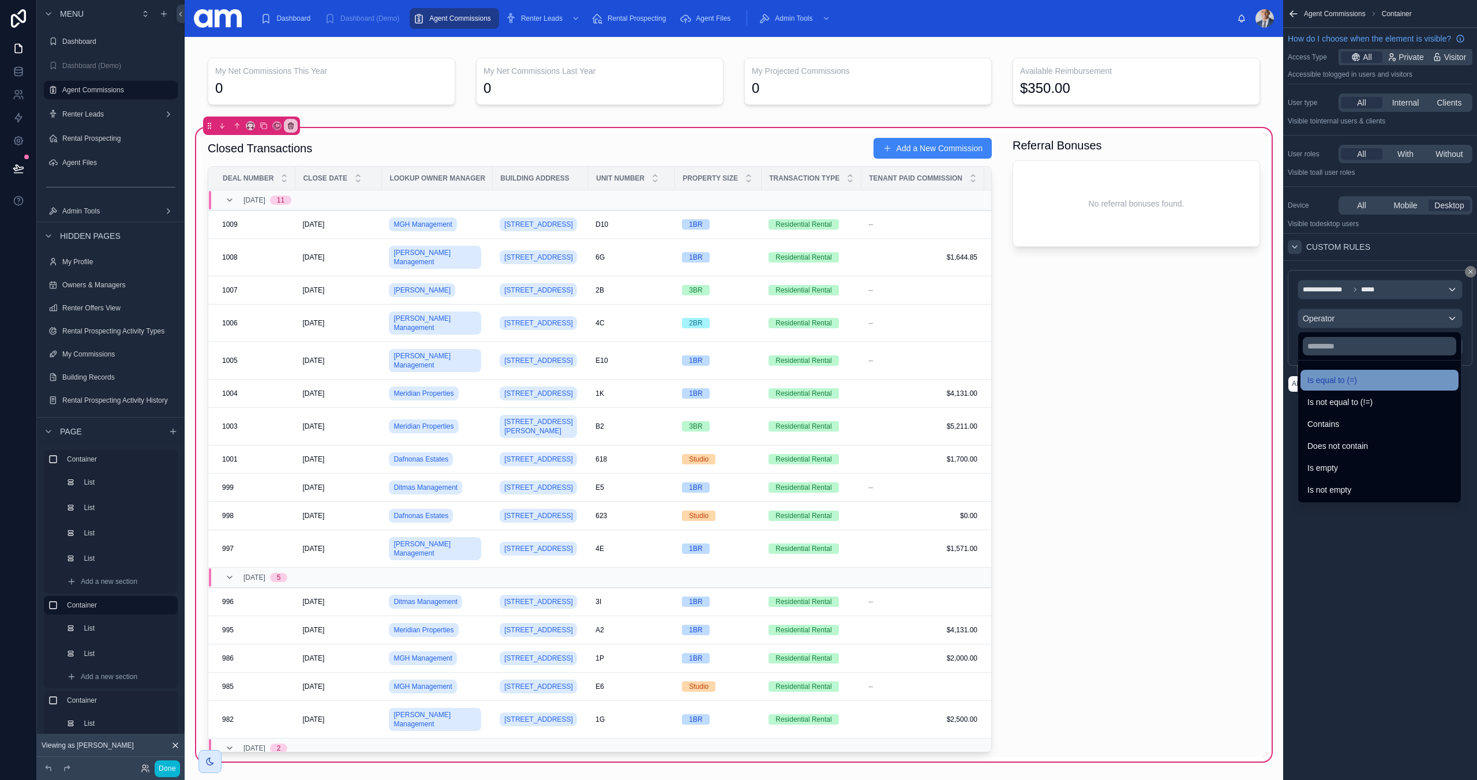
click at [1333, 378] on span "Is equal to (=)" at bounding box center [1332, 380] width 50 height 14
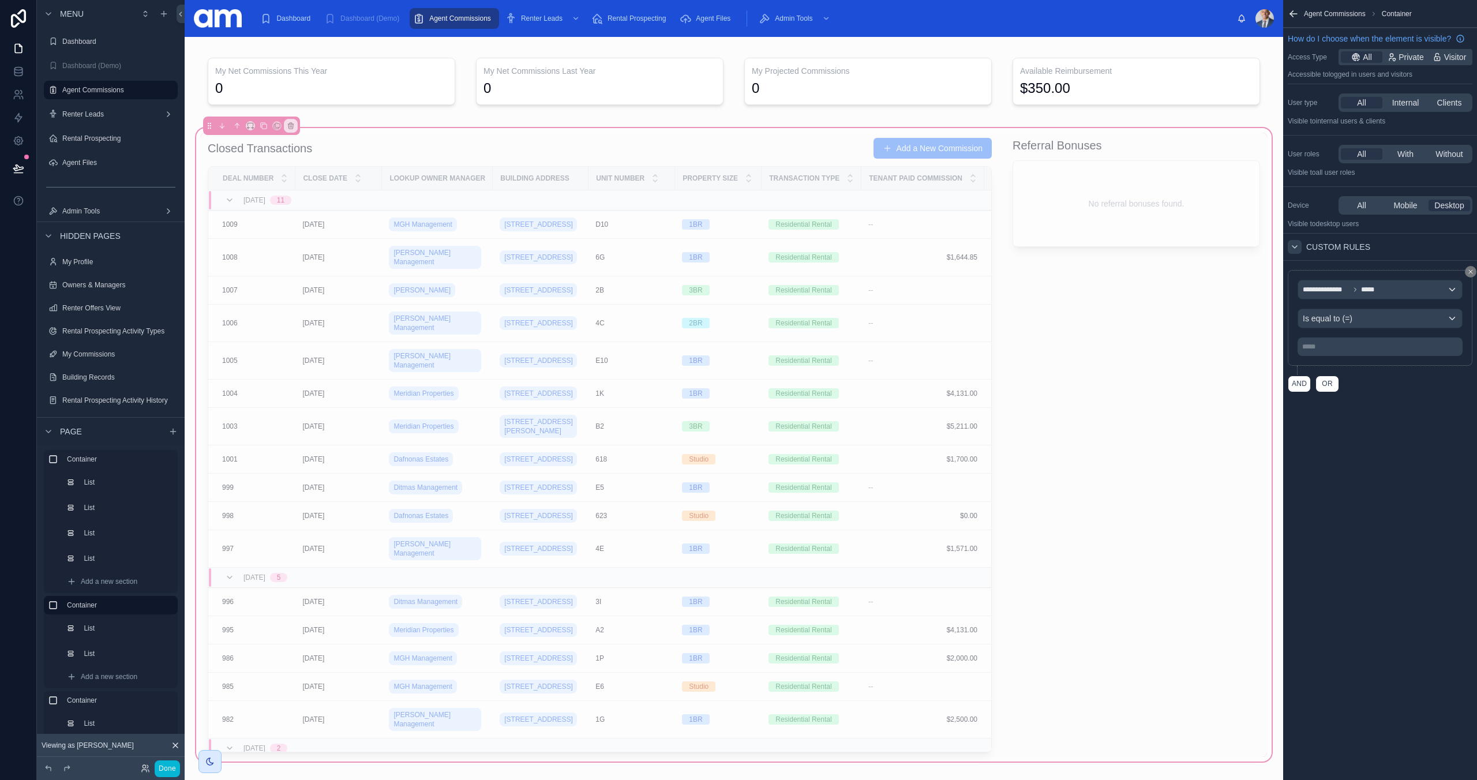
click at [1331, 345] on p "***** ﻿" at bounding box center [1381, 346] width 158 height 9
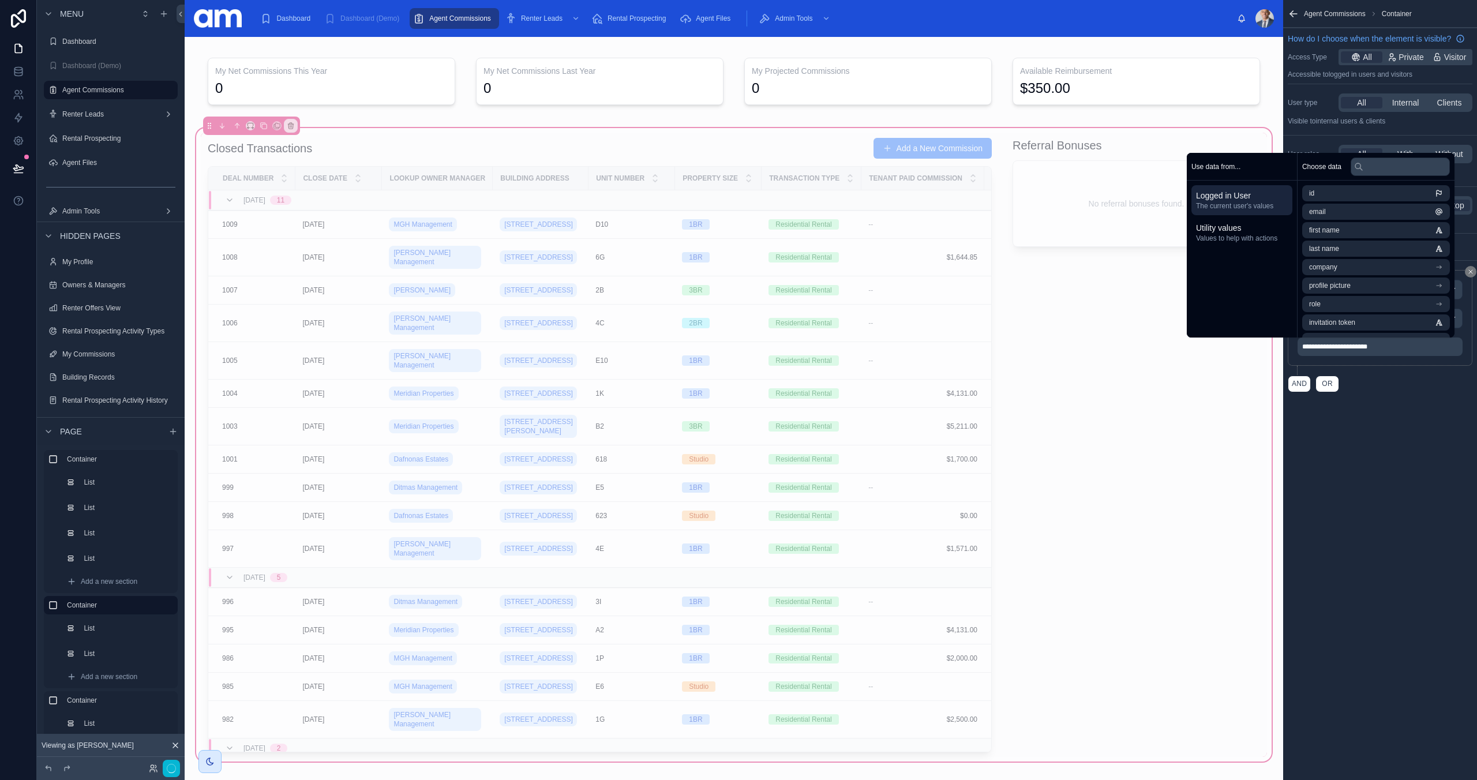
click at [1425, 527] on div "**********" at bounding box center [1380, 390] width 194 height 780
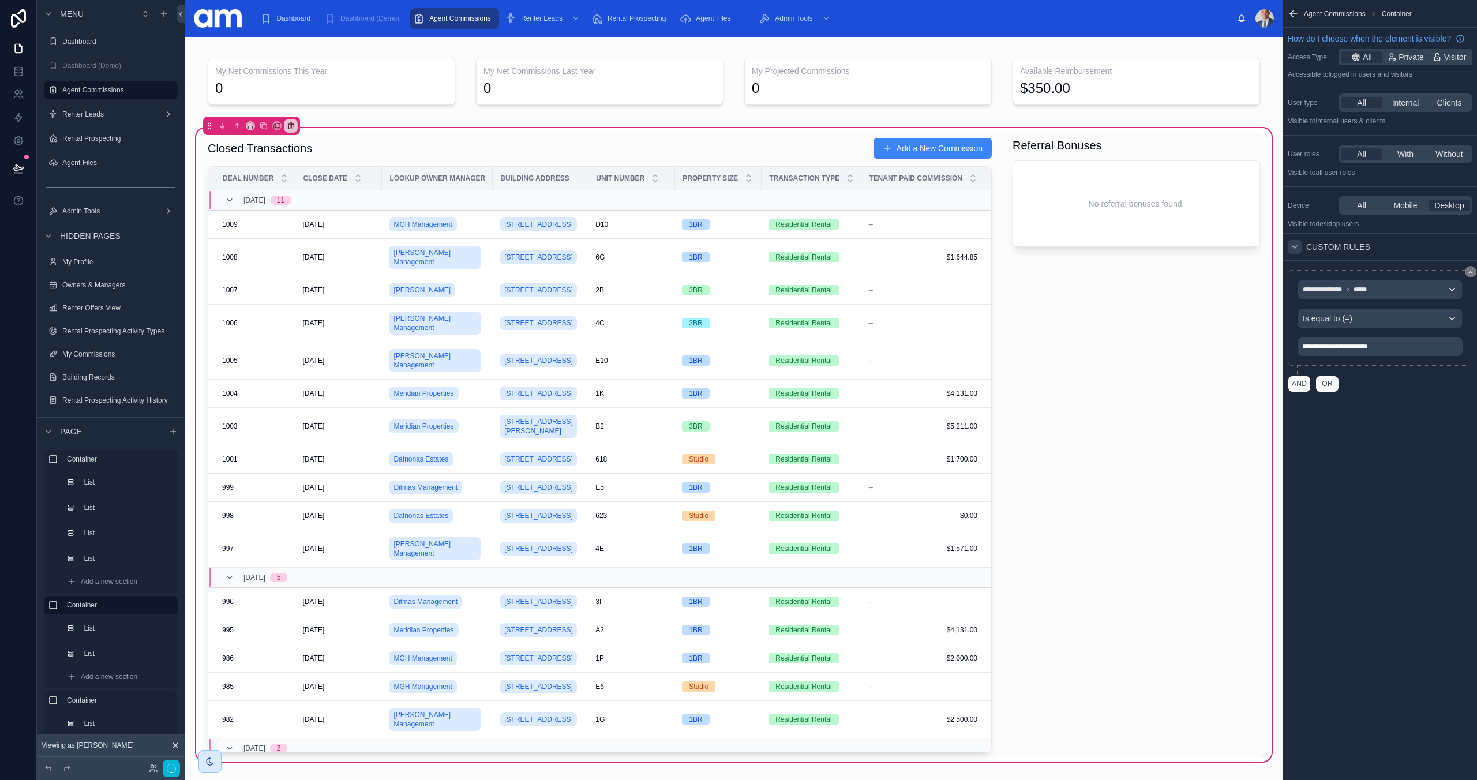
drag, startPoint x: 1411, startPoint y: 452, endPoint x: 1062, endPoint y: 146, distance: 464.0
click at [1411, 452] on div "**********" at bounding box center [1380, 390] width 194 height 780
click at [1134, 146] on div at bounding box center [1136, 445] width 261 height 624
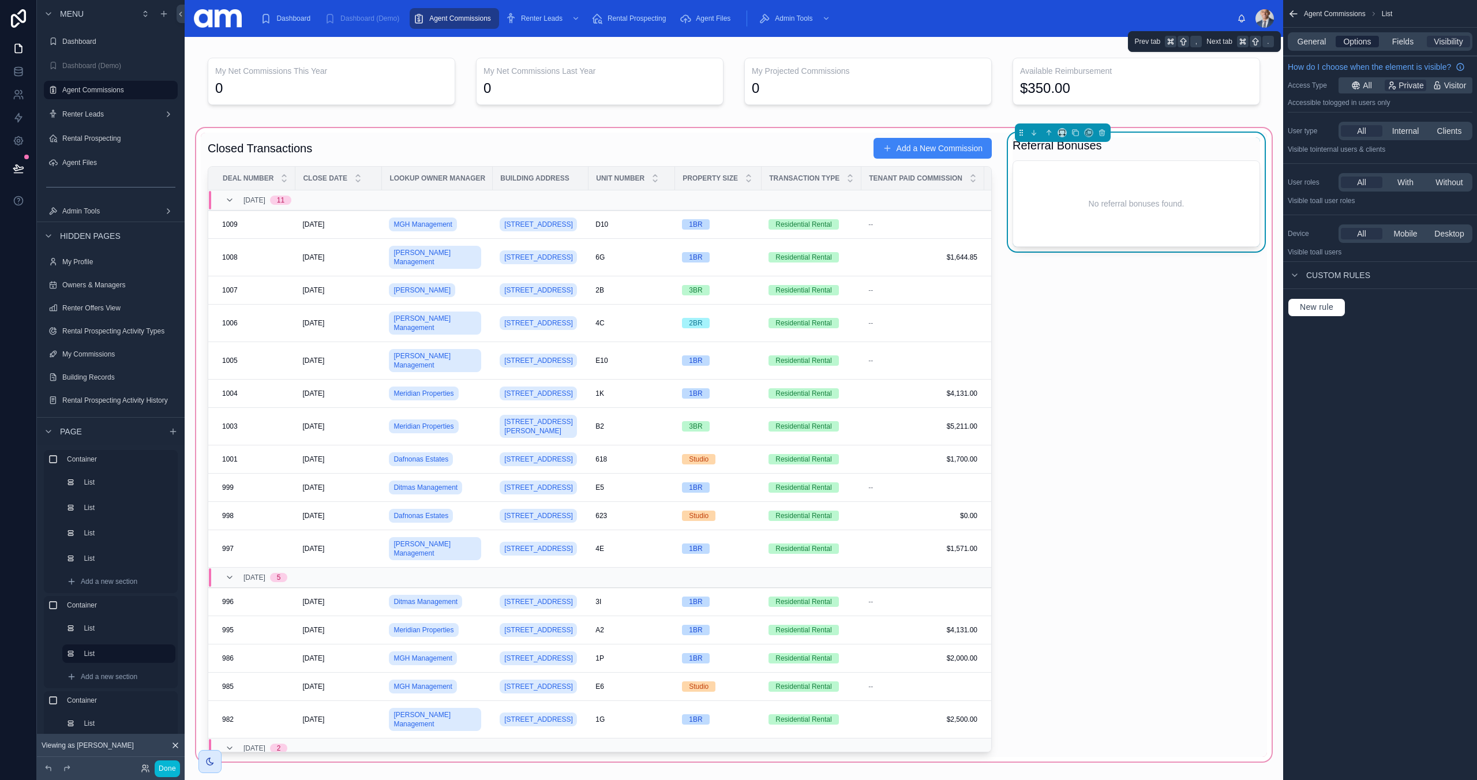
click at [1356, 49] on div "General Options Fields Visibility" at bounding box center [1380, 41] width 185 height 18
click at [1359, 40] on span "Options" at bounding box center [1357, 42] width 28 height 12
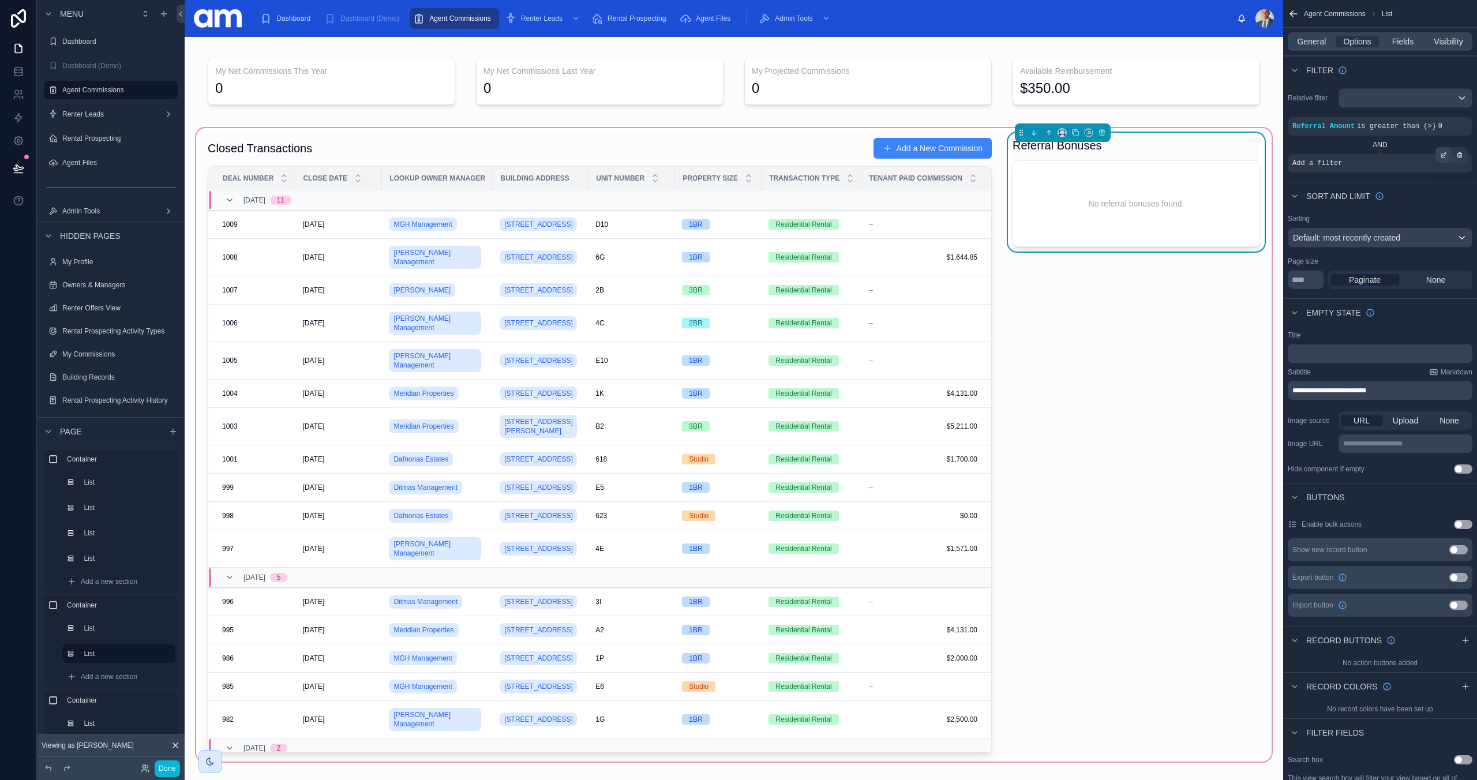
click at [1446, 156] on icon "scrollable content" at bounding box center [1443, 155] width 7 height 7
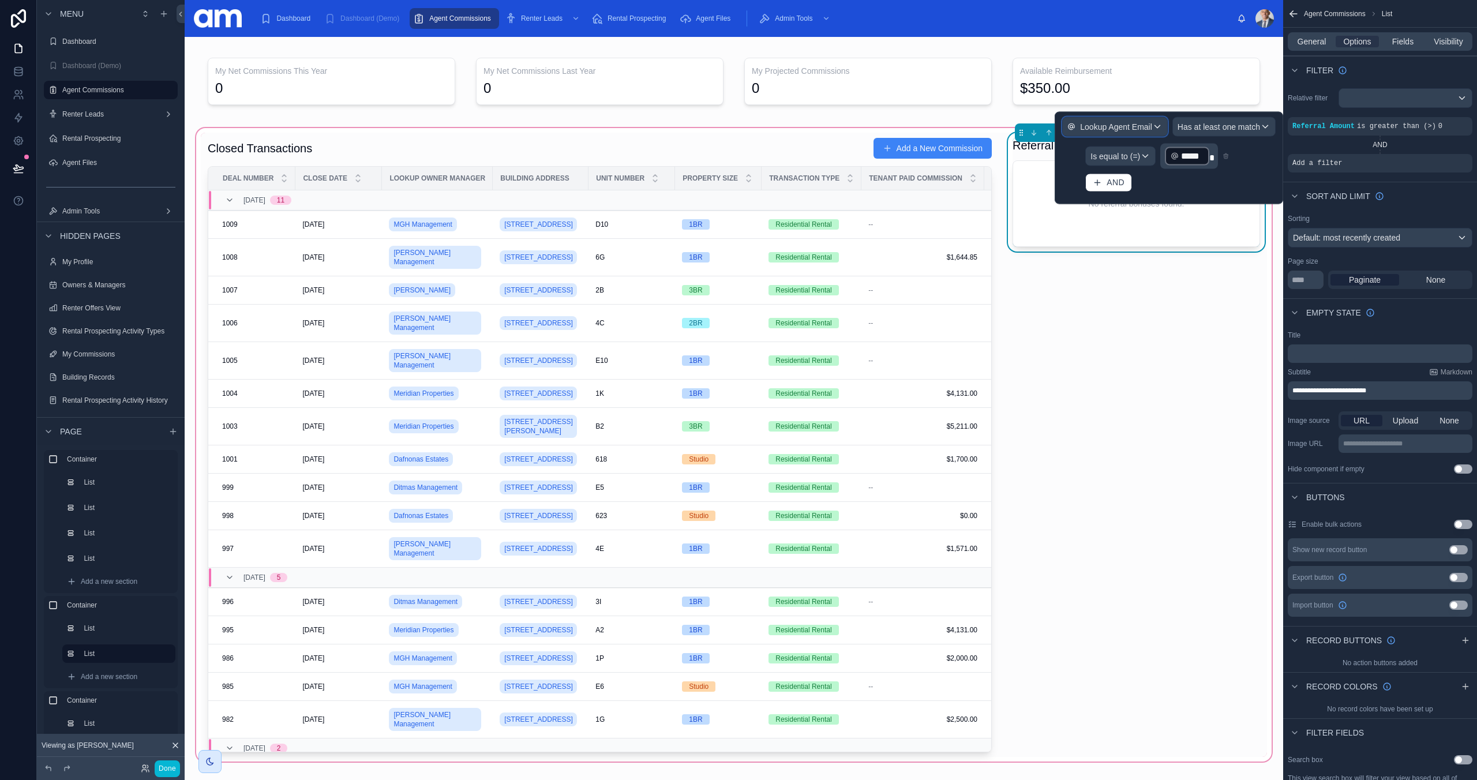
click at [1130, 132] on div "Lookup Agent Email" at bounding box center [1115, 127] width 104 height 18
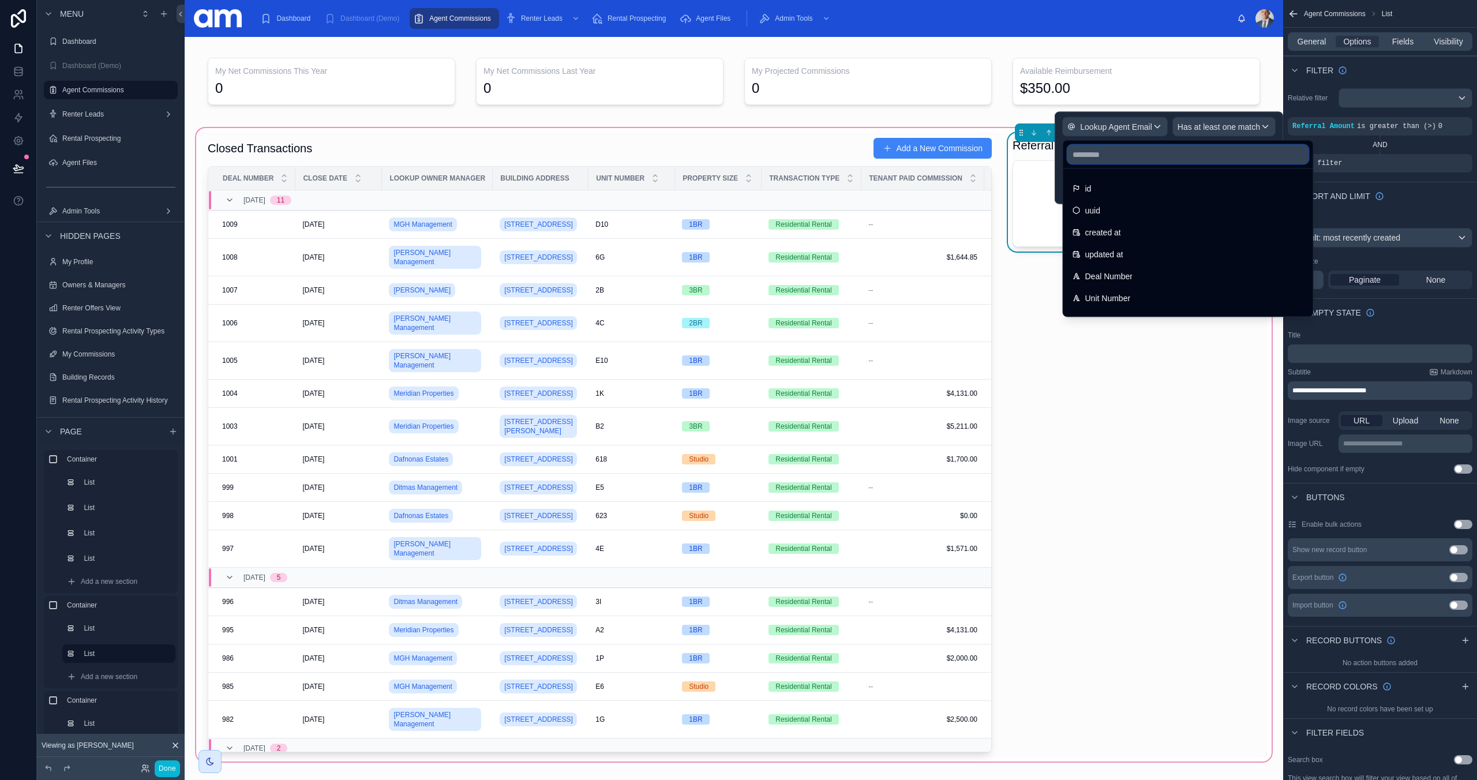
click at [1113, 154] on input "text" at bounding box center [1188, 154] width 241 height 18
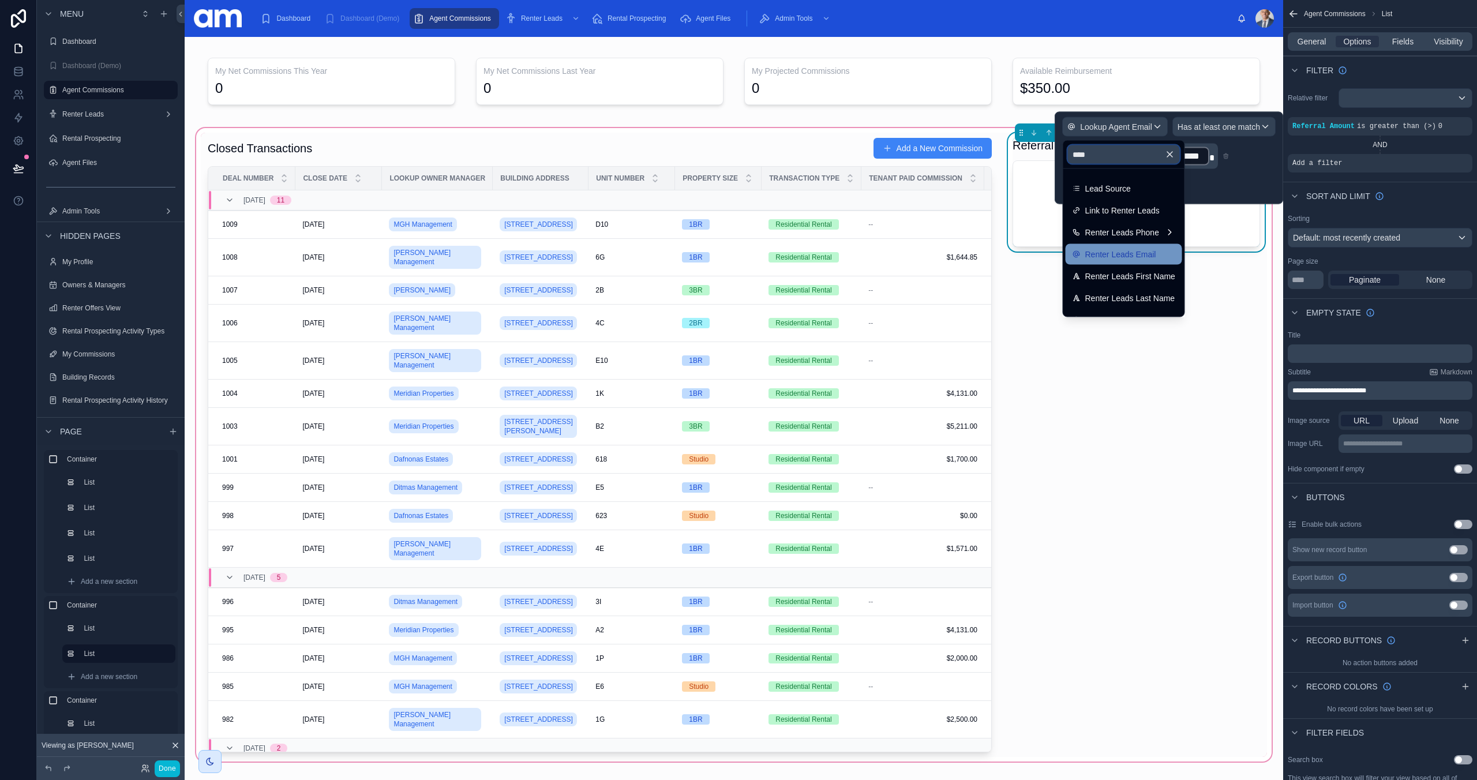
scroll to position [16, 0]
type input "****"
click at [1143, 304] on span "Lead Generated By" at bounding box center [1120, 304] width 70 height 14
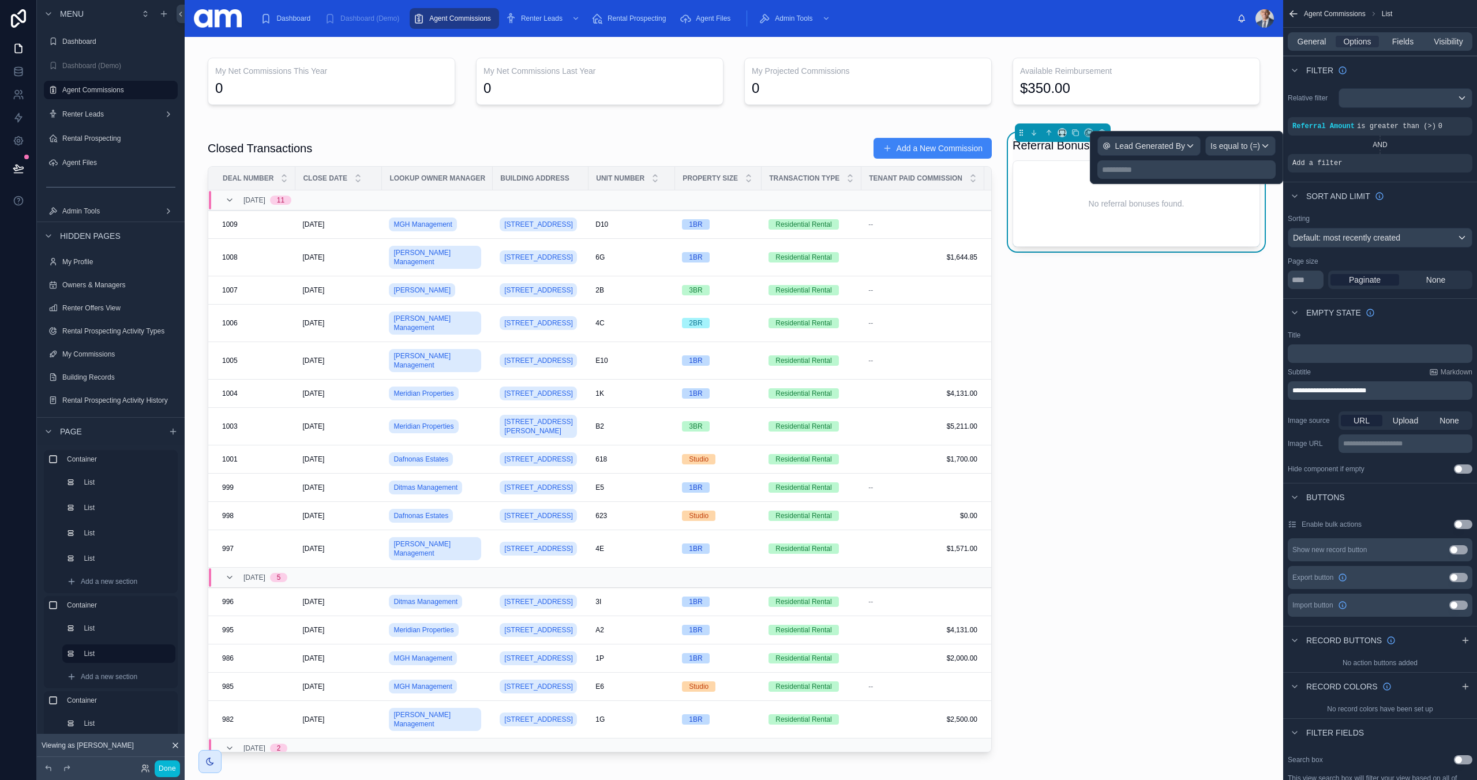
click at [1181, 168] on p "**********" at bounding box center [1187, 170] width 171 height 12
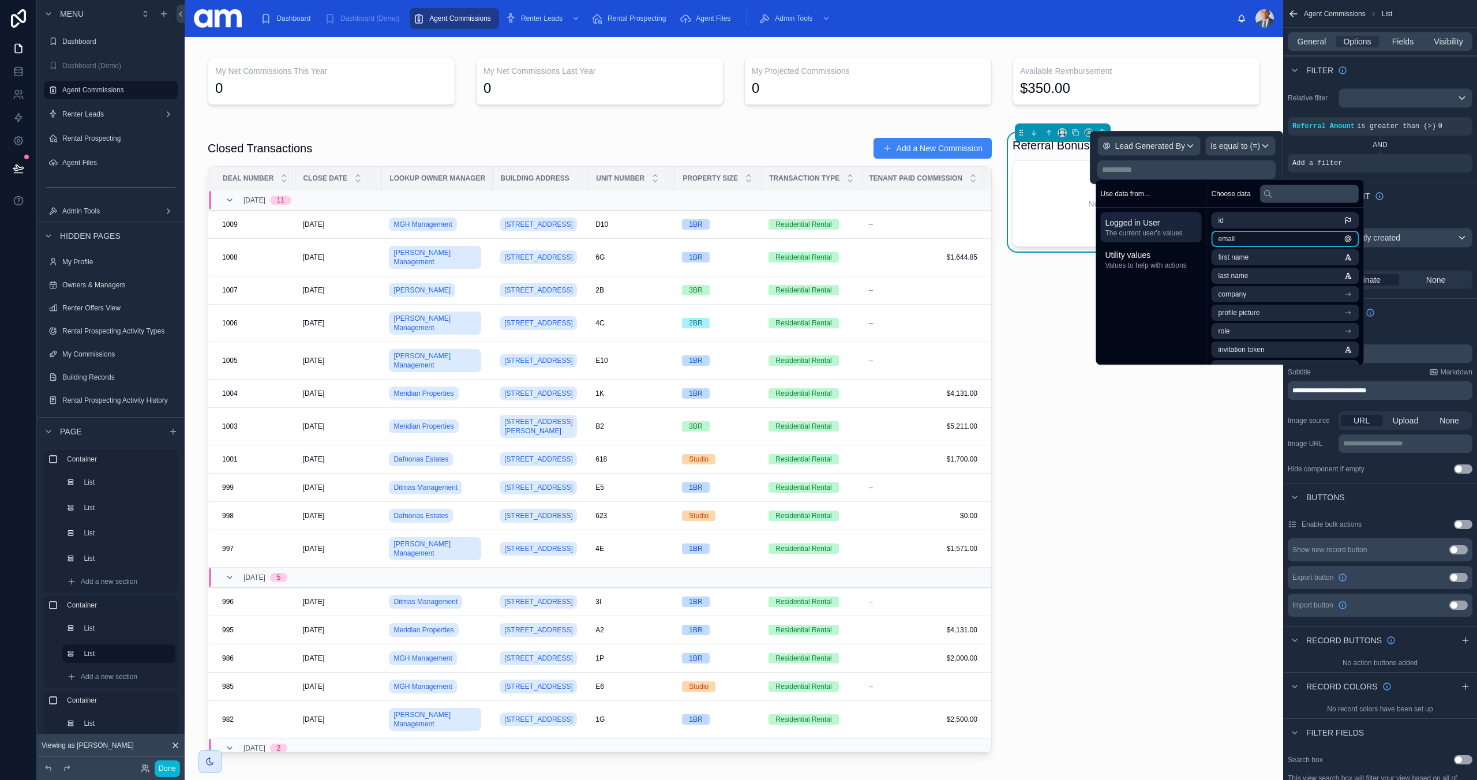
click at [1253, 242] on li "email" at bounding box center [1286, 239] width 148 height 16
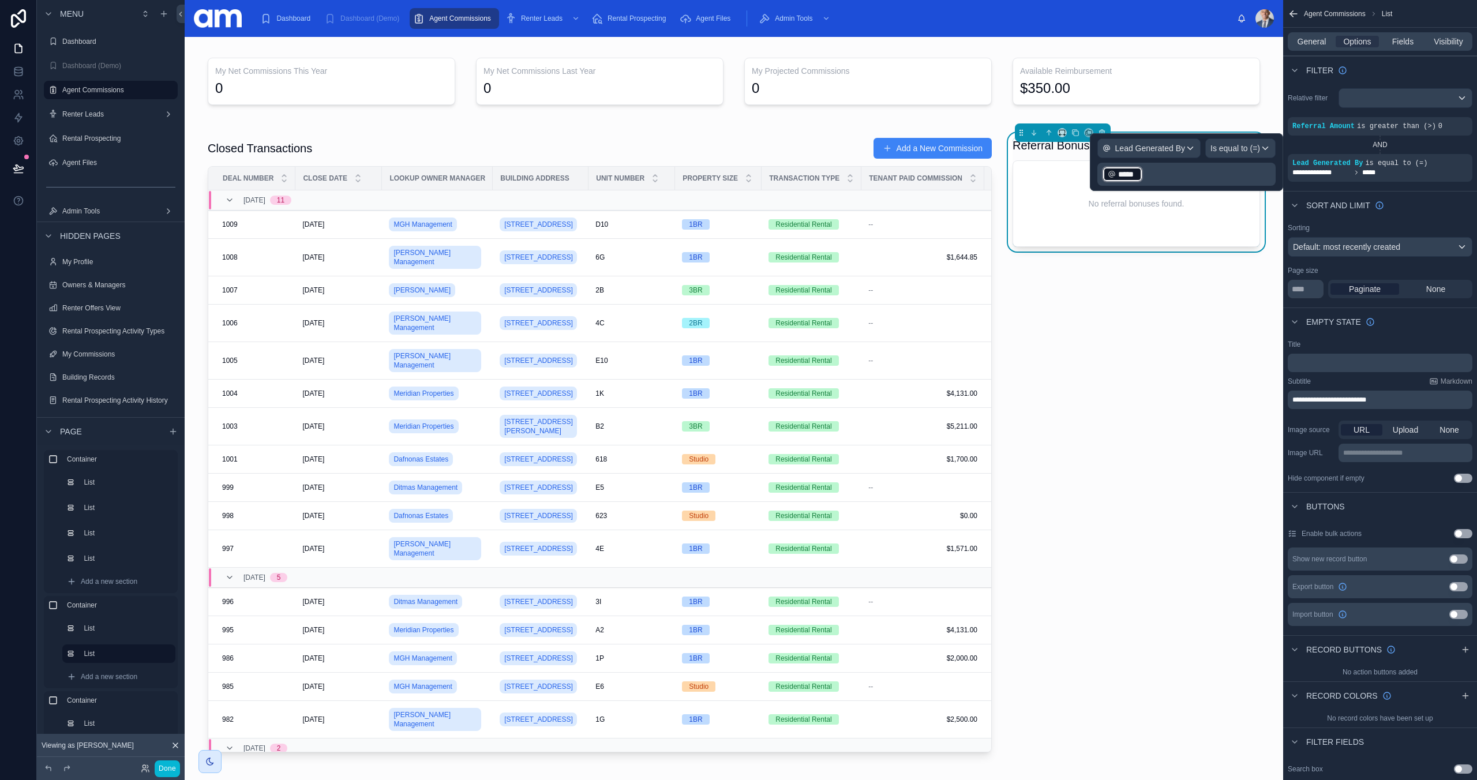
drag, startPoint x: 1253, startPoint y: 242, endPoint x: 1177, endPoint y: 168, distance: 106.1
click at [1177, 168] on p "﻿ ***** ﻿ ﻿" at bounding box center [1187, 174] width 171 height 18
click at [1428, 184] on div "**********" at bounding box center [1380, 135] width 194 height 103
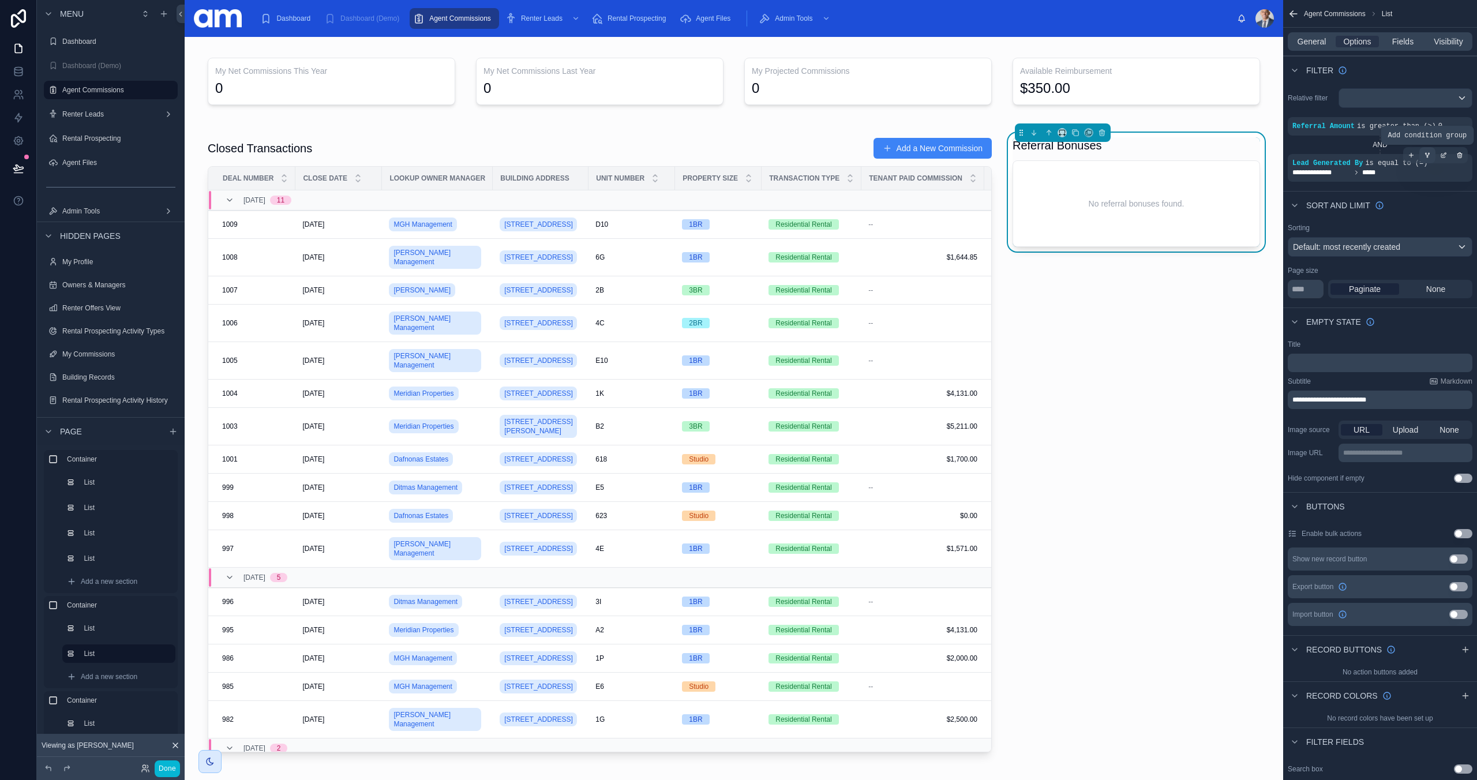
click at [1426, 156] on icon "scrollable content" at bounding box center [1427, 155] width 7 height 7
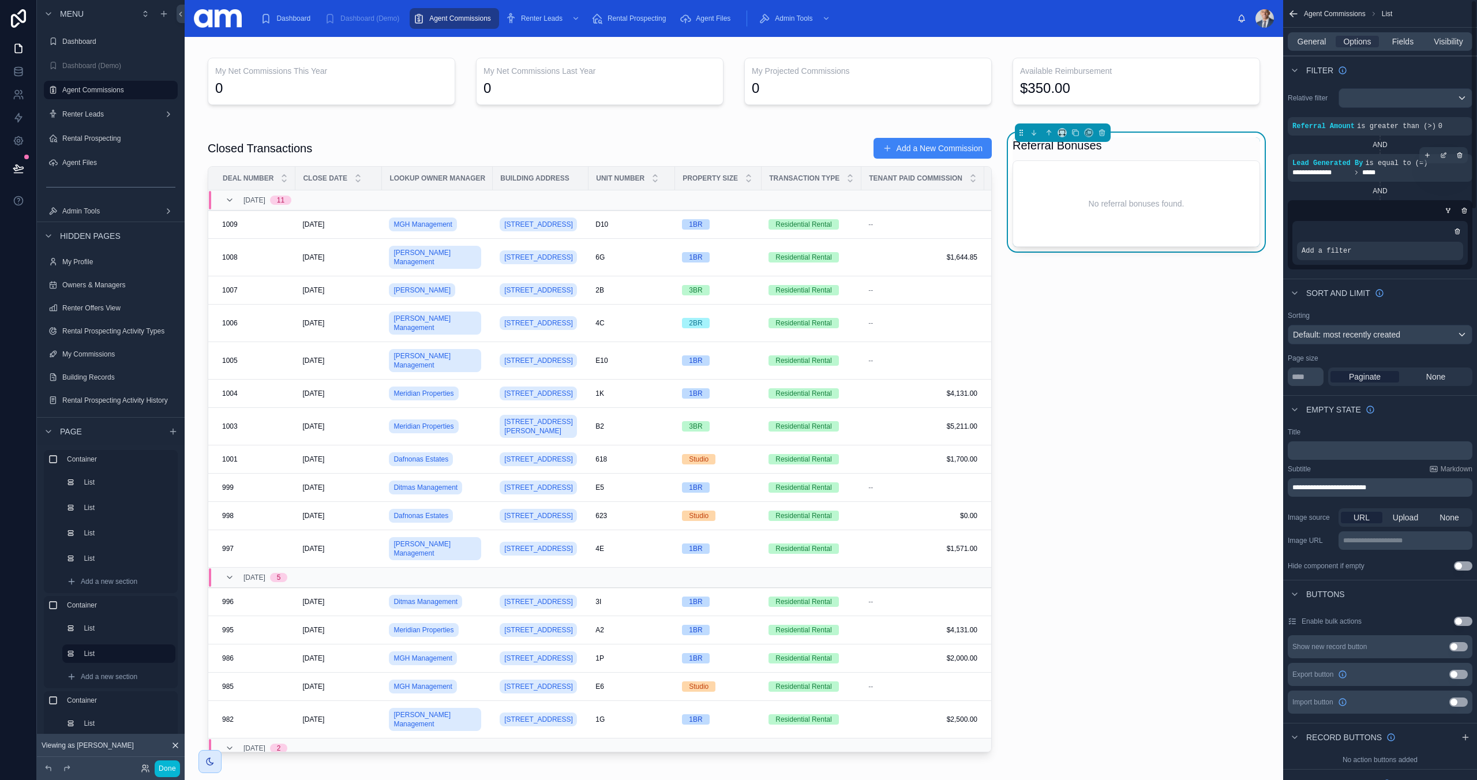
click at [1377, 190] on div "AND" at bounding box center [1380, 190] width 185 height 9
click at [1387, 191] on div "AND" at bounding box center [1380, 190] width 185 height 9
drag, startPoint x: 1464, startPoint y: 213, endPoint x: 1414, endPoint y: 168, distance: 67.0
click at [1464, 213] on icon "scrollable content" at bounding box center [1464, 211] width 4 height 4
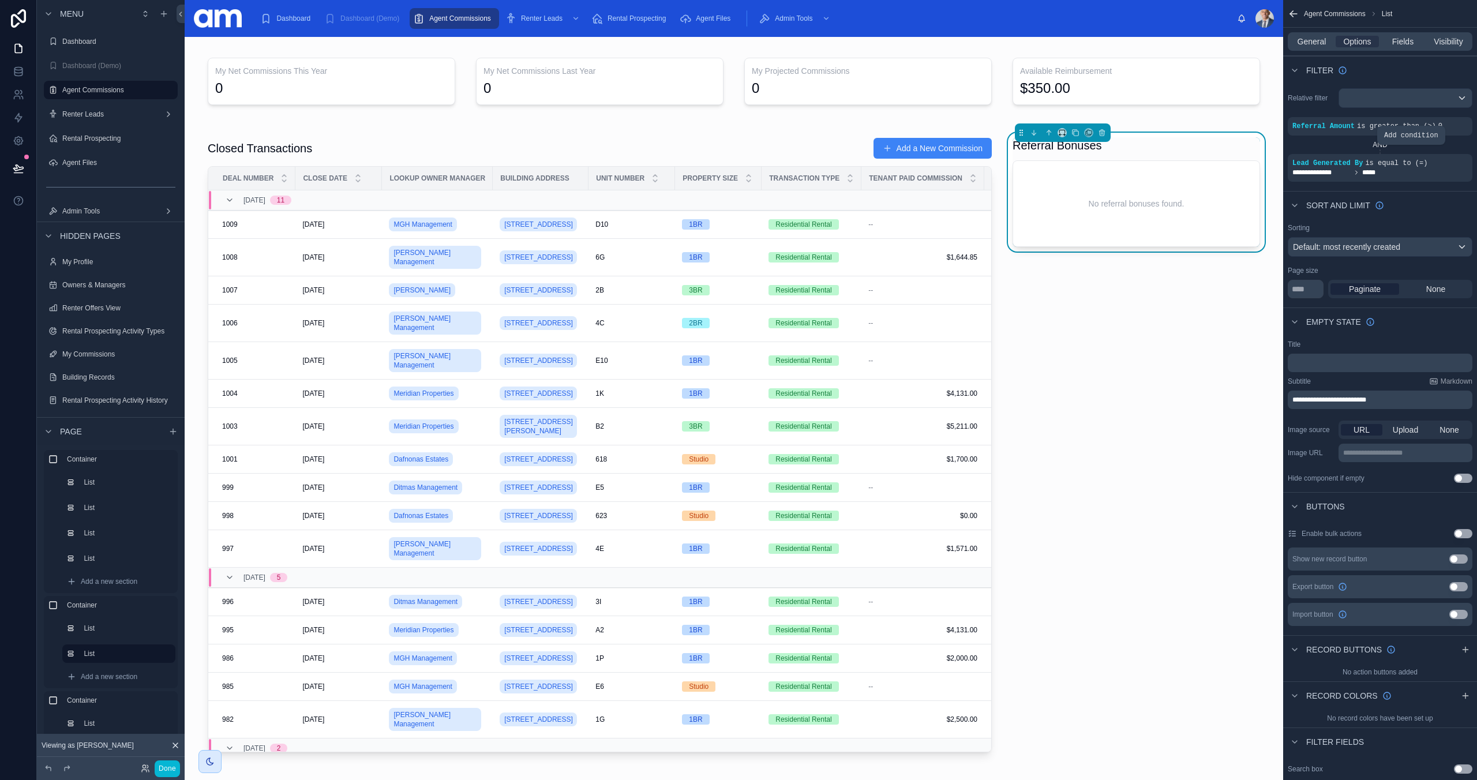
click at [0, 0] on icon "scrollable content" at bounding box center [0, 0] width 0 height 0
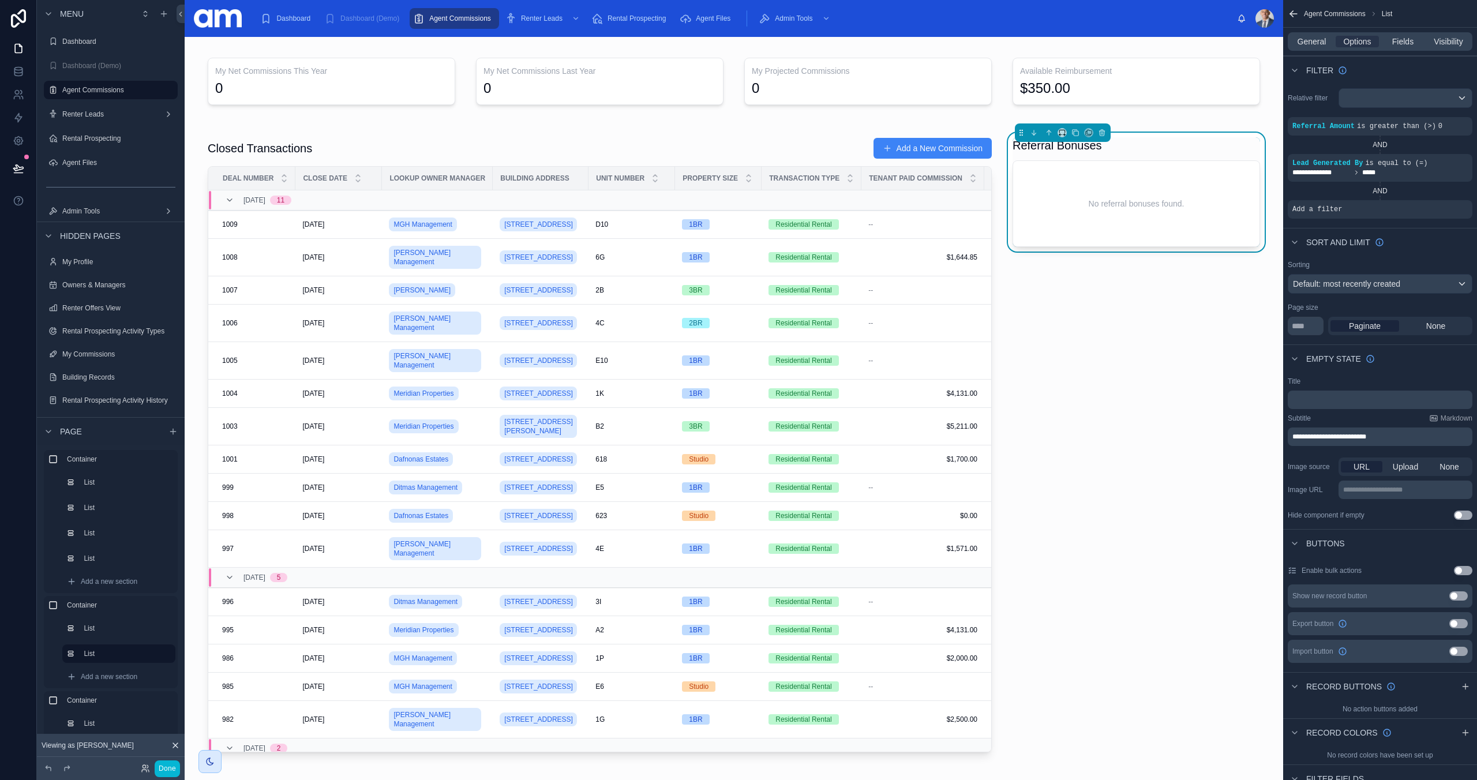
click at [0, 0] on icon "scrollable content" at bounding box center [0, 0] width 0 height 0
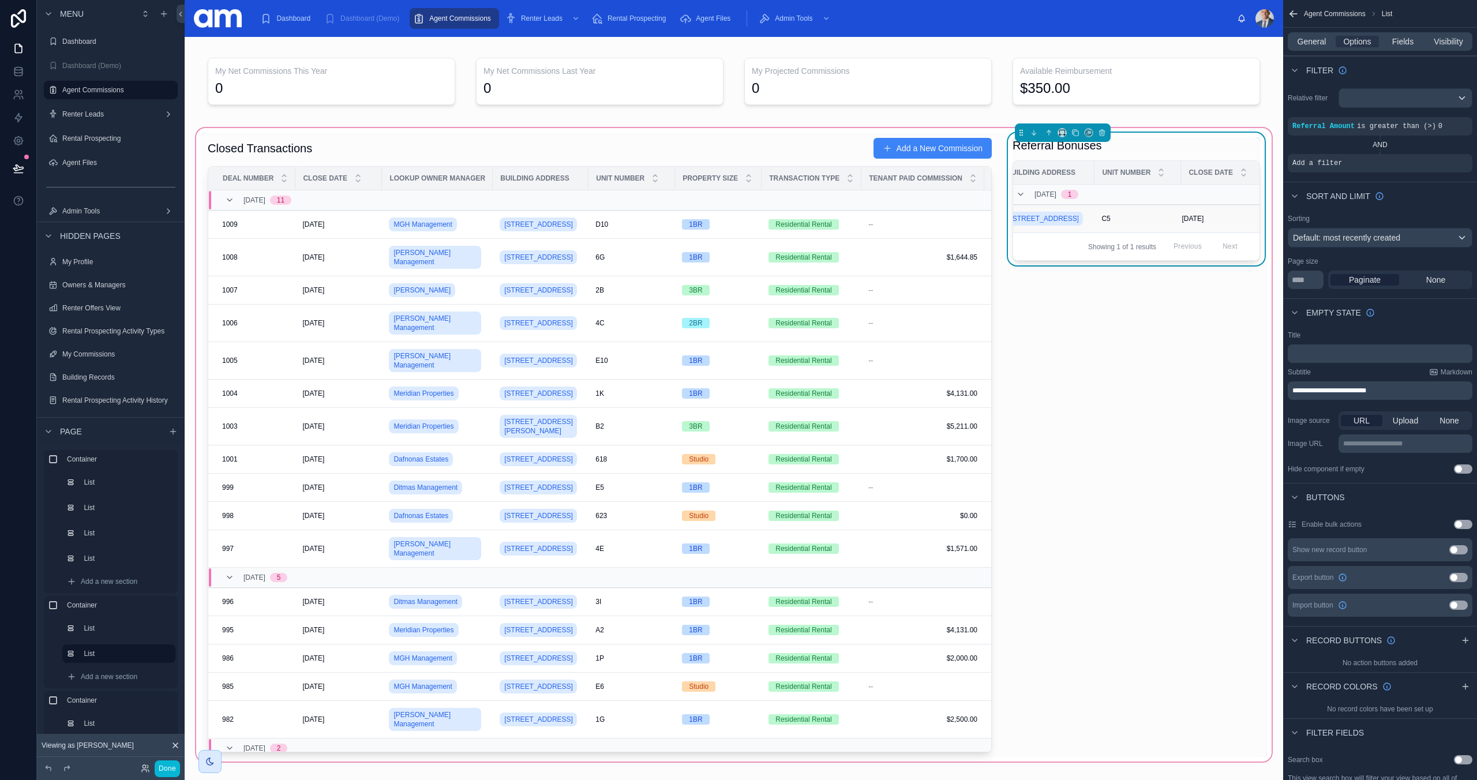
scroll to position [0, 0]
click at [1444, 157] on icon "scrollable content" at bounding box center [1443, 156] width 4 height 4
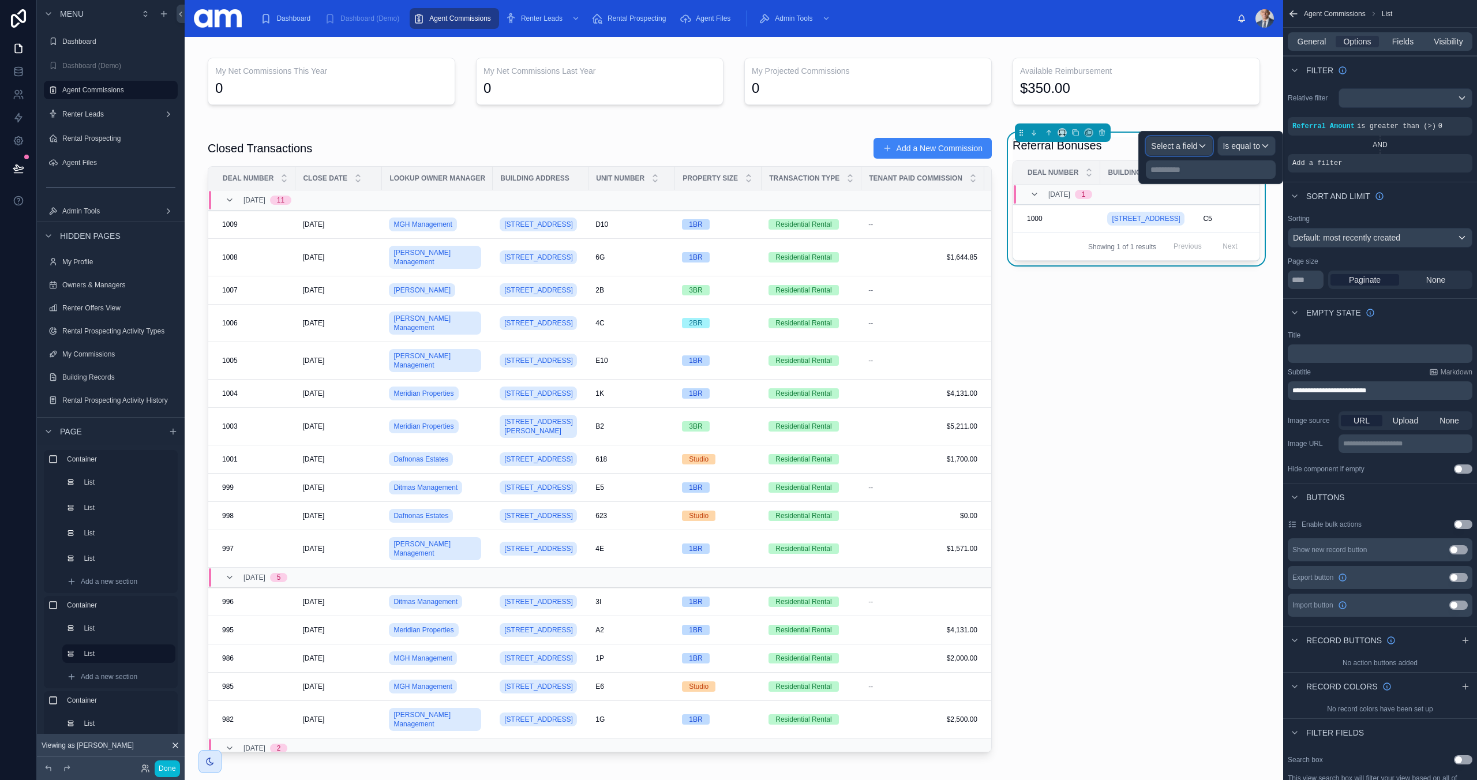
click at [1181, 149] on span "Select a field" at bounding box center [1174, 145] width 46 height 9
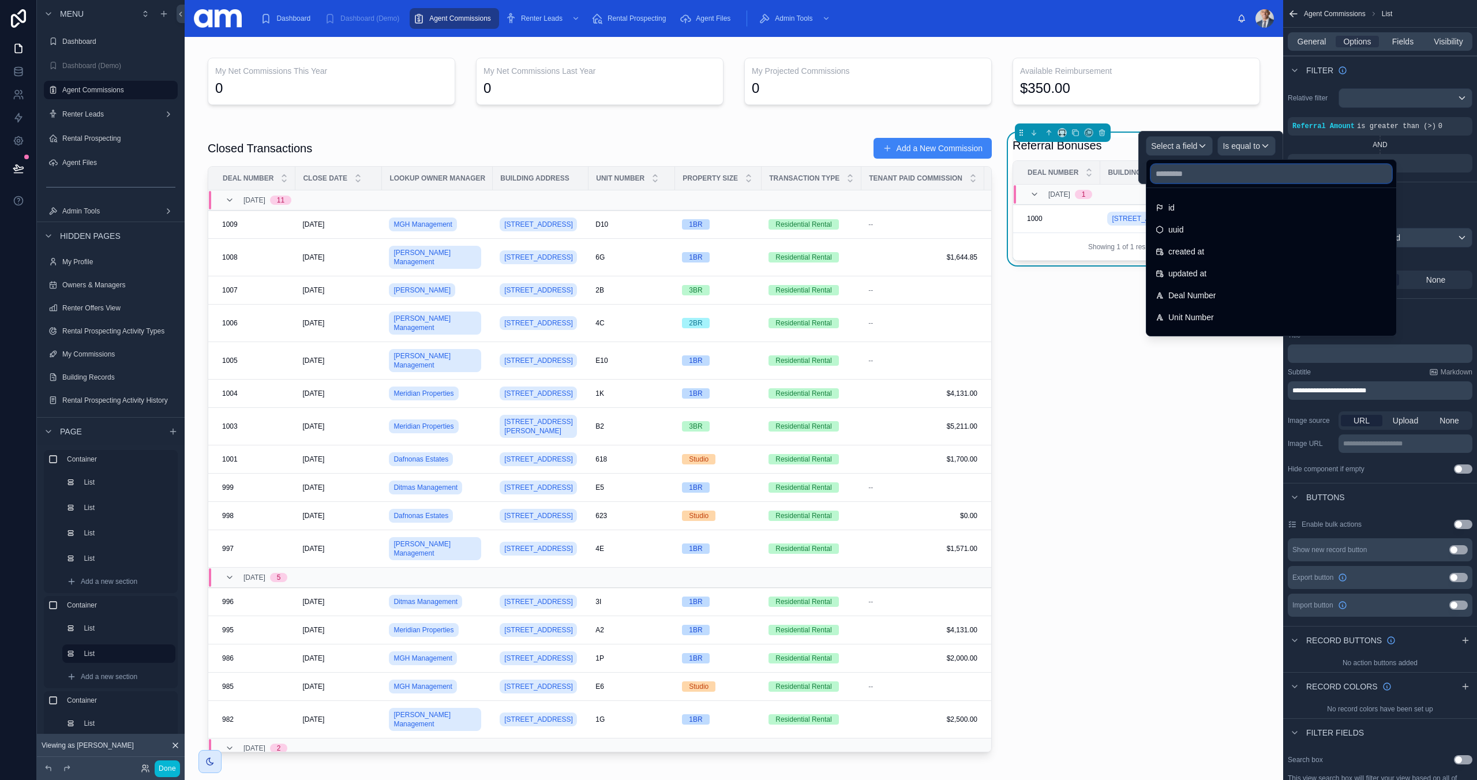
click at [1177, 177] on input "text" at bounding box center [1271, 173] width 241 height 18
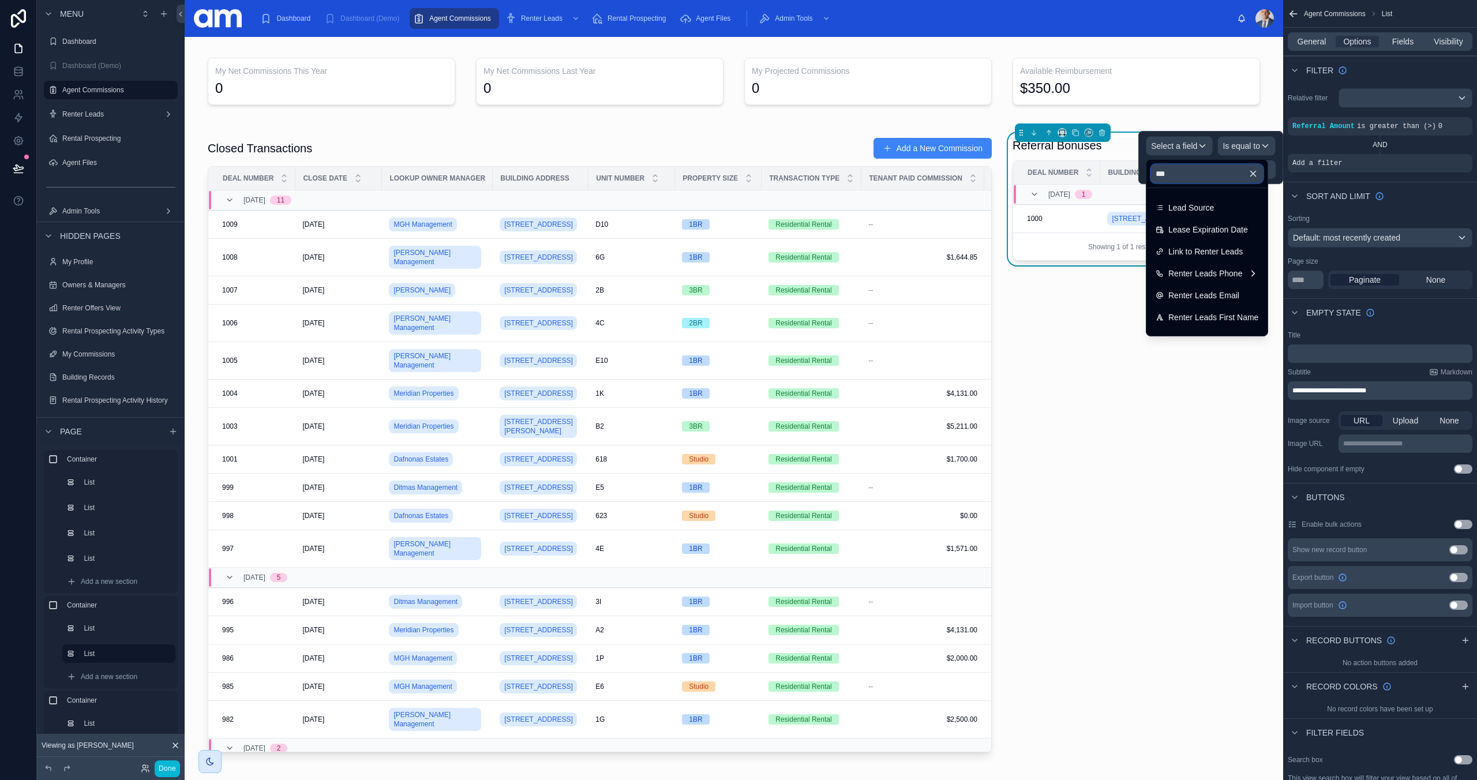
type input "****"
click at [1441, 149] on div "scrollable content" at bounding box center [1443, 155] width 16 height 16
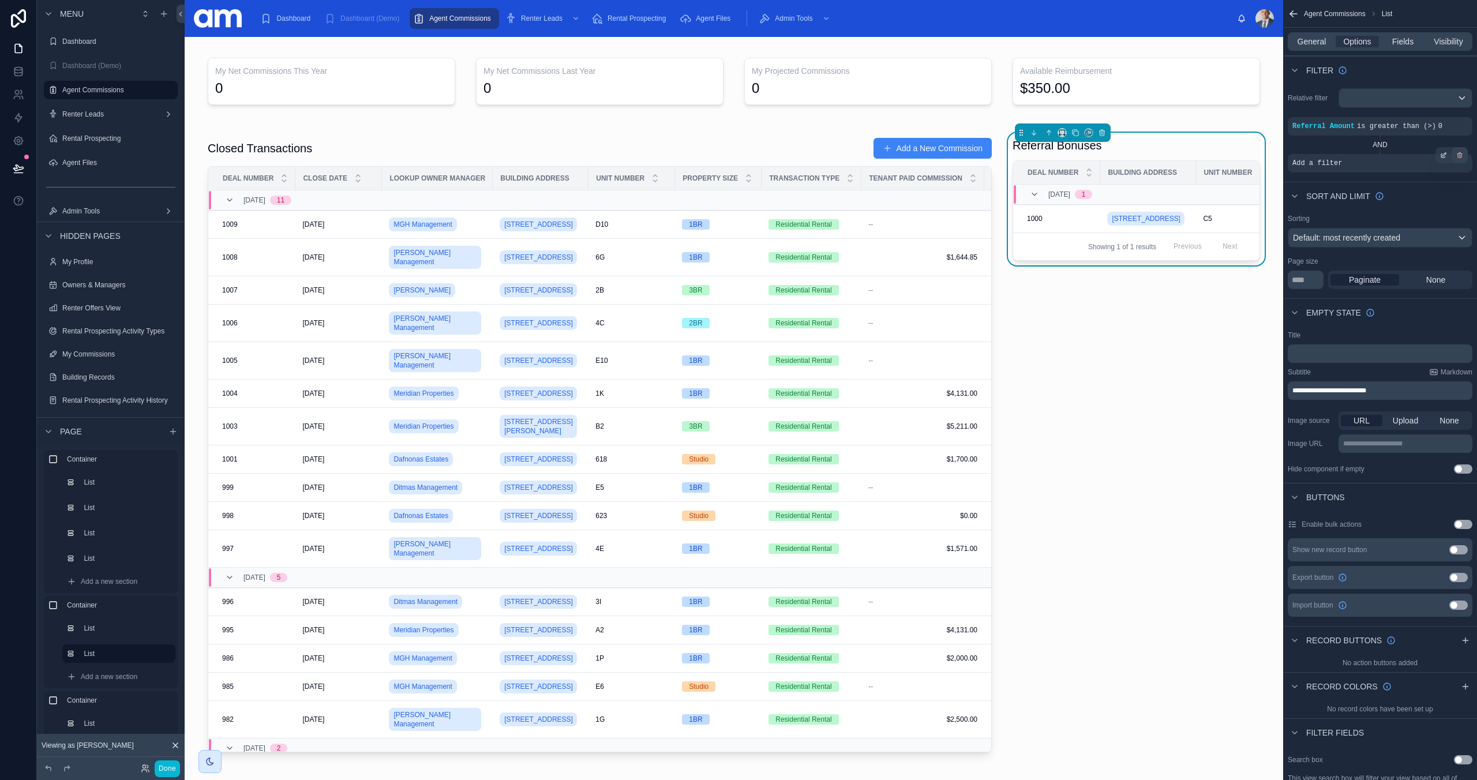
click at [1462, 155] on icon "scrollable content" at bounding box center [1459, 155] width 7 height 7
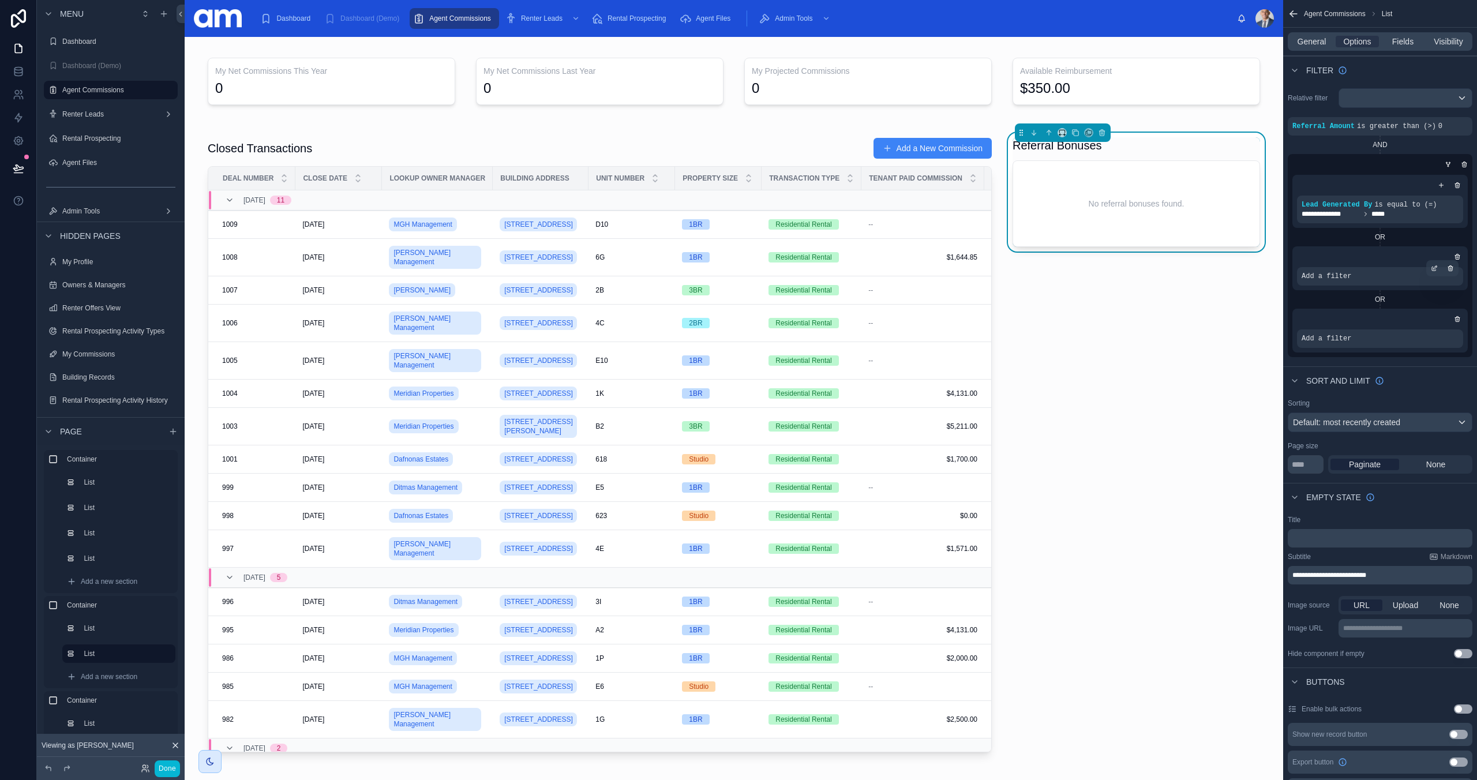
click at [1457, 317] on icon "scrollable content" at bounding box center [1458, 317] width 2 height 1
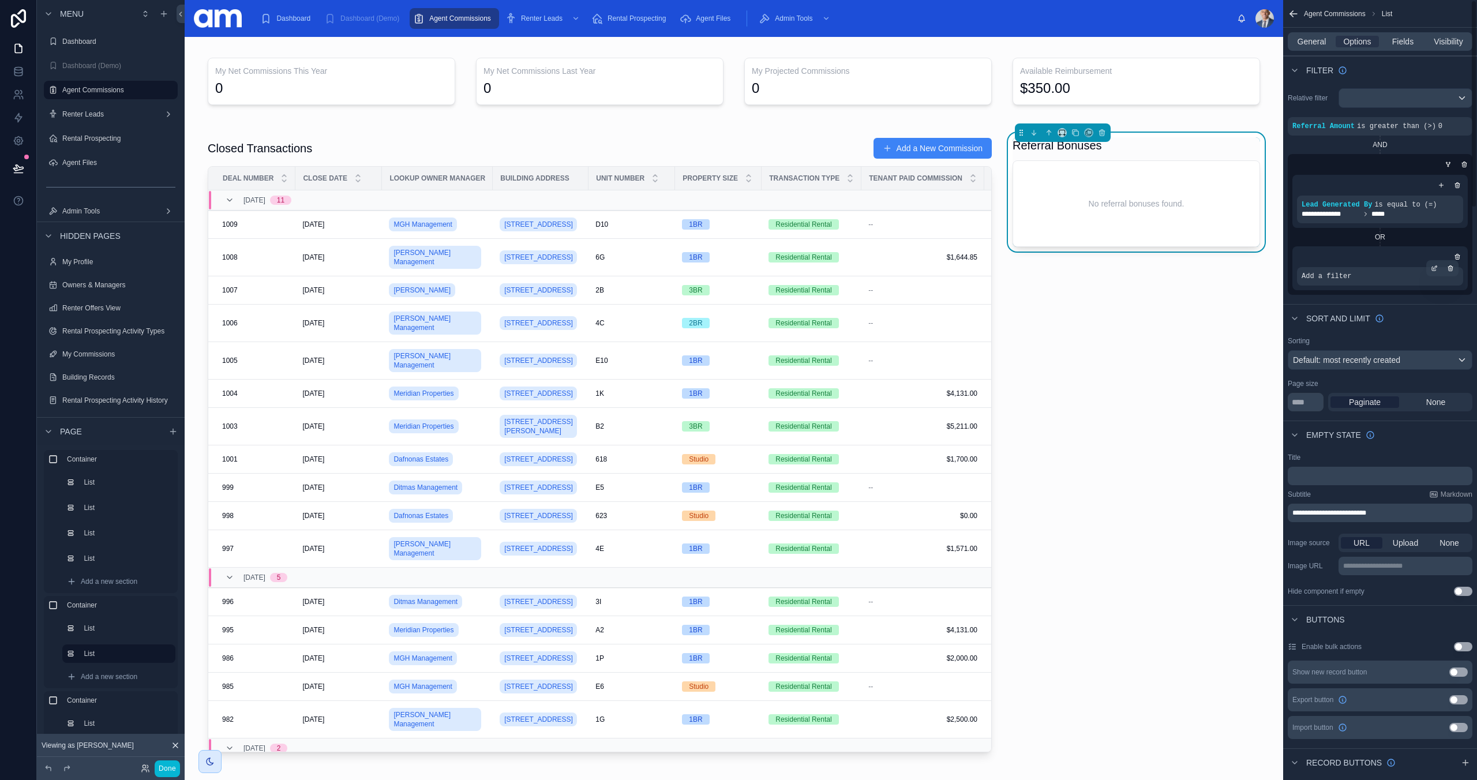
click at [1347, 275] on span "Add a filter" at bounding box center [1327, 276] width 50 height 9
click at [1439, 267] on div "scrollable content" at bounding box center [1434, 268] width 16 height 16
click at [1201, 259] on span "Select a field" at bounding box center [1183, 258] width 46 height 9
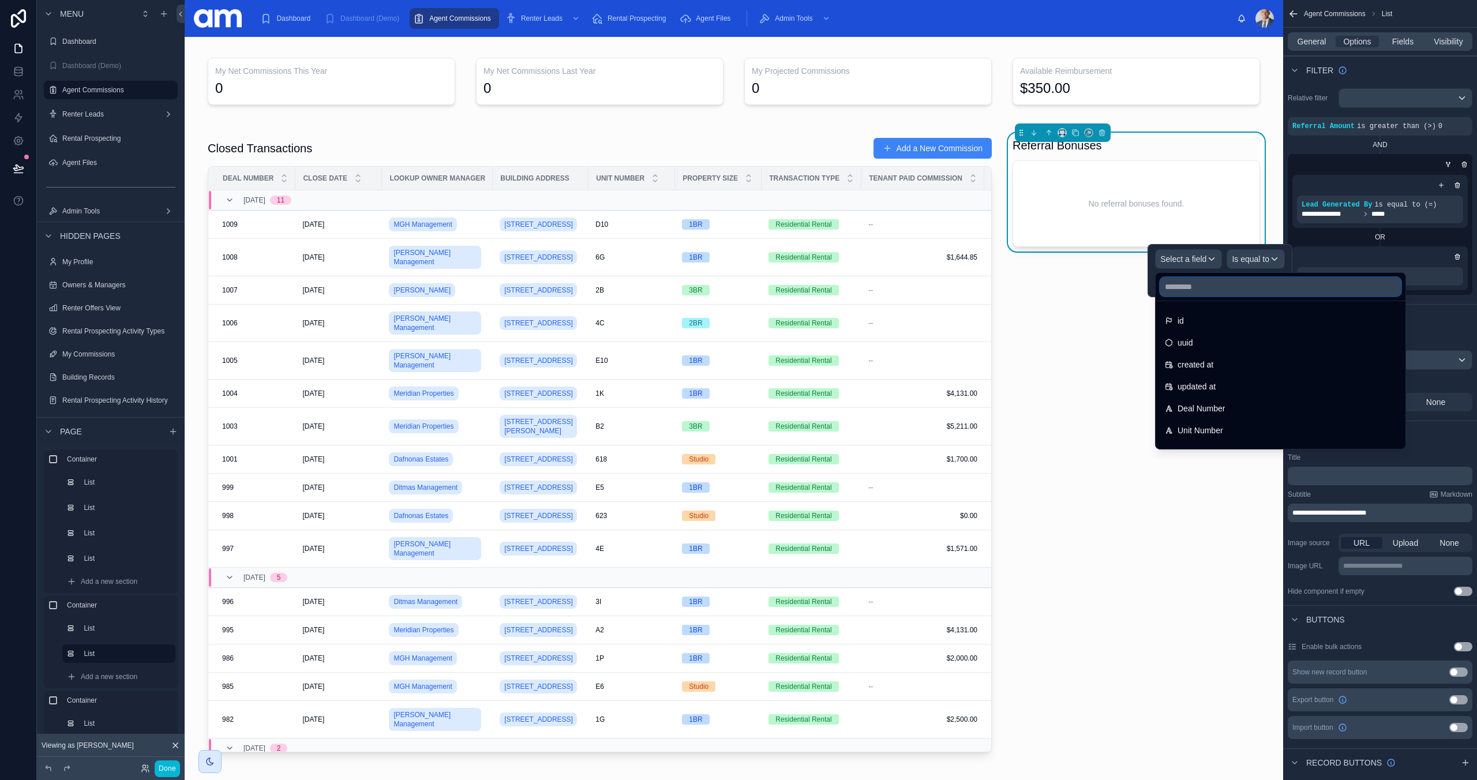
click at [1202, 288] on input "text" at bounding box center [1280, 286] width 241 height 18
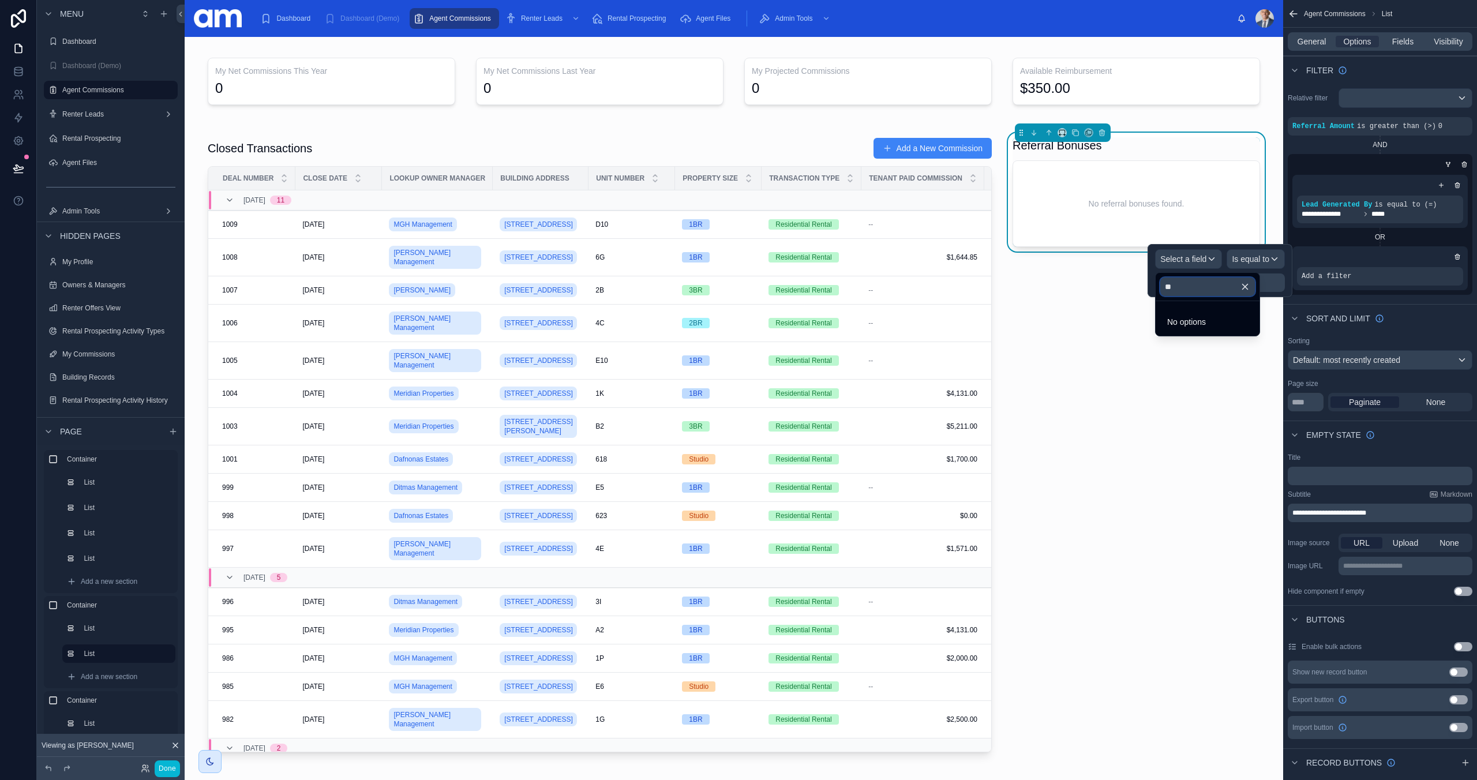
type input "*"
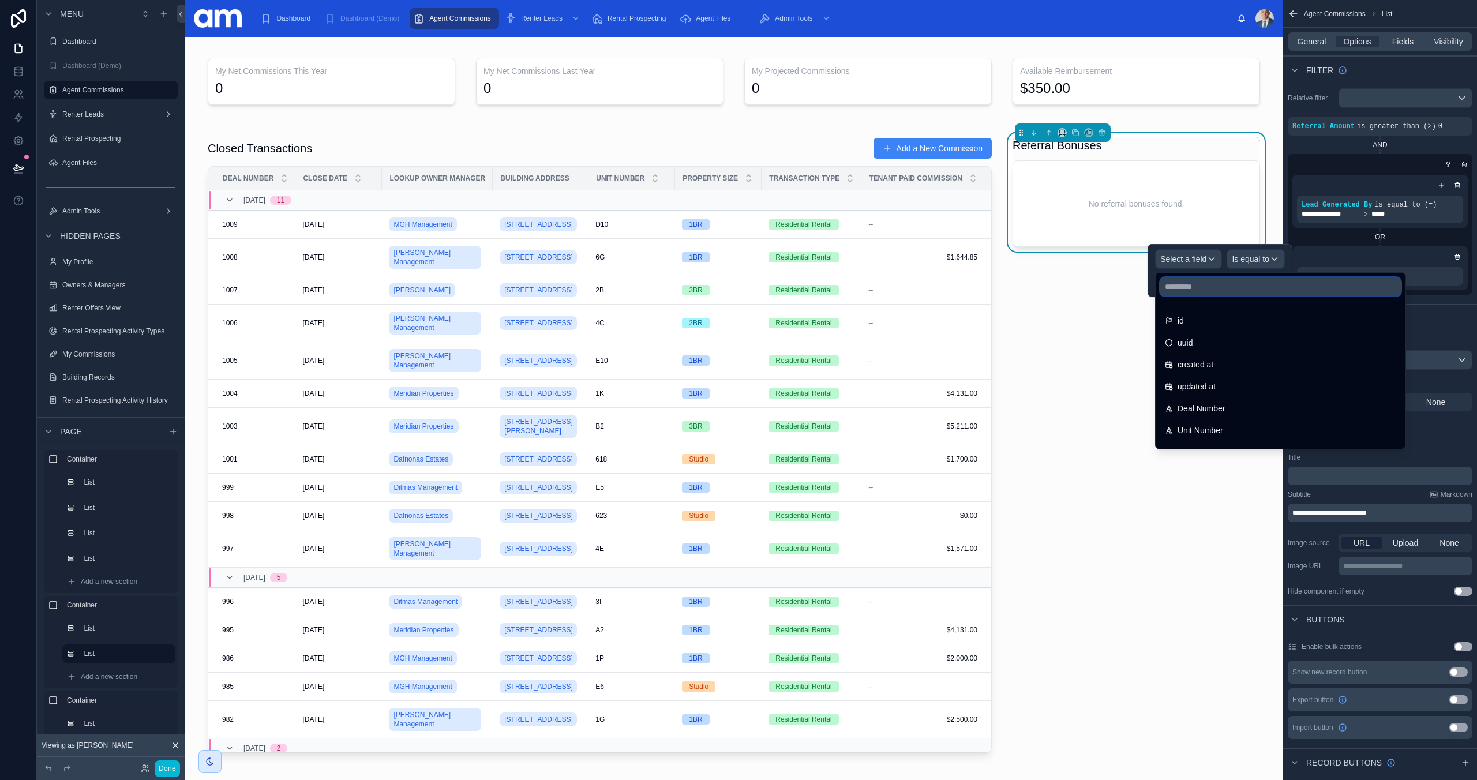
type input "*"
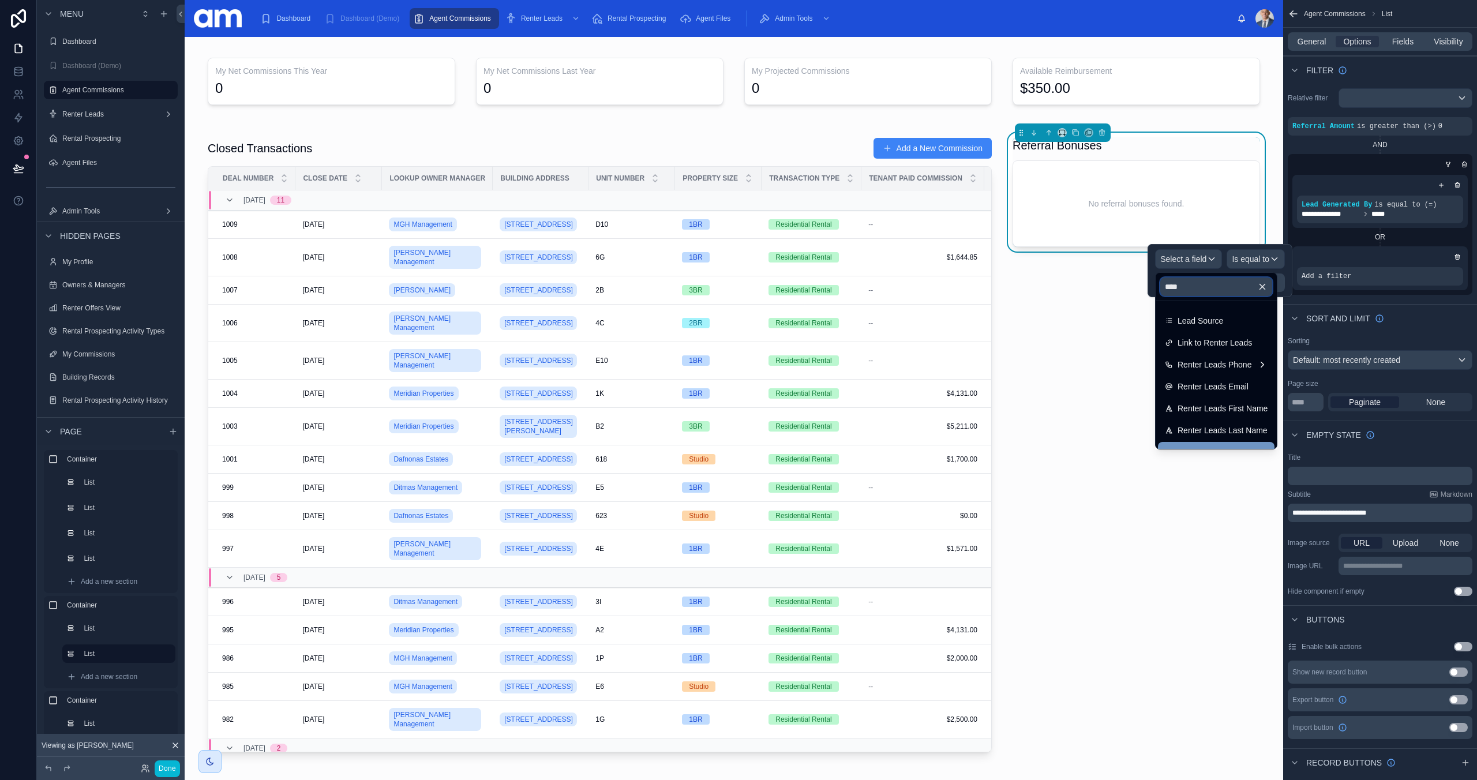
scroll to position [16, 0]
type input "****"
click at [1231, 439] on span "Lead Generated By" at bounding box center [1212, 436] width 70 height 14
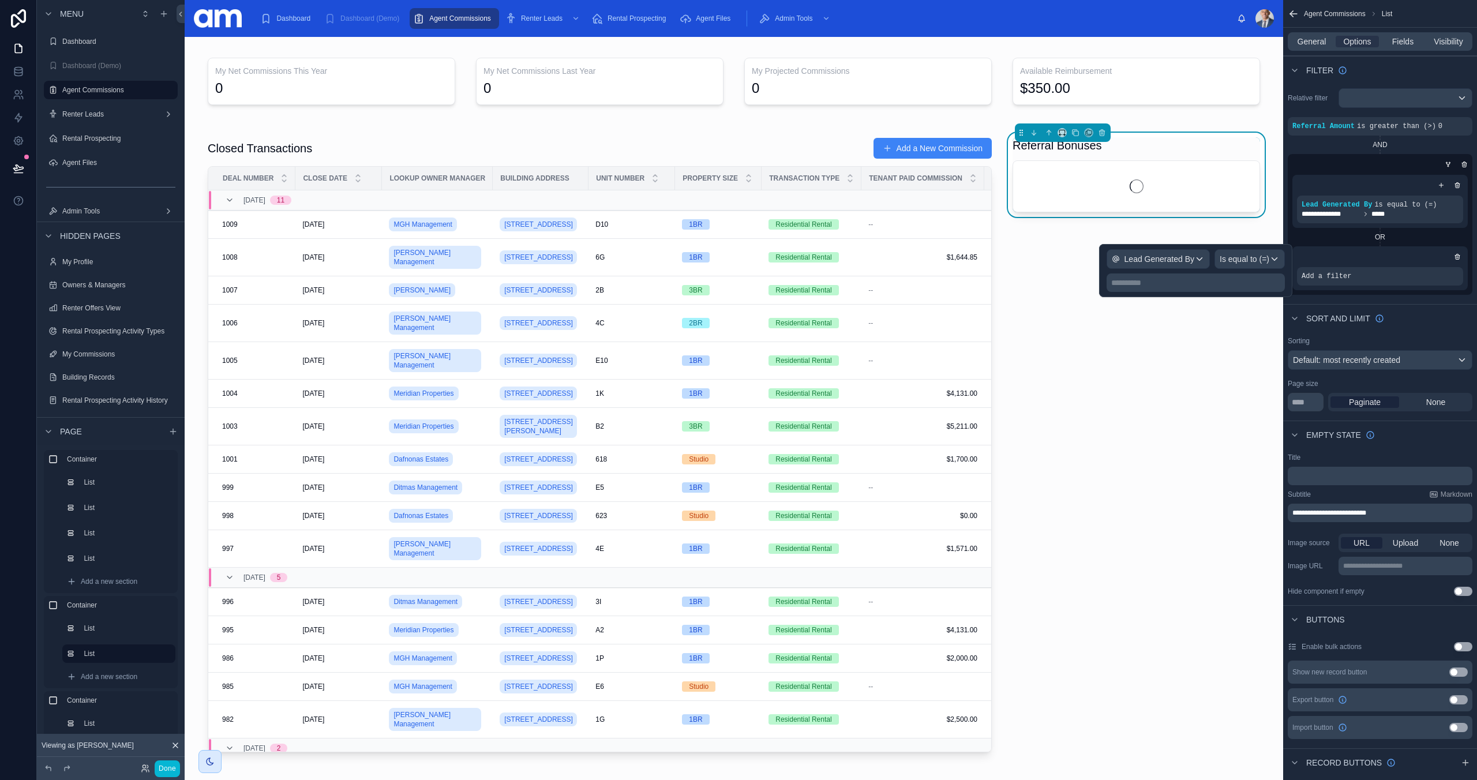
click at [1203, 285] on p "**********" at bounding box center [1196, 283] width 171 height 12
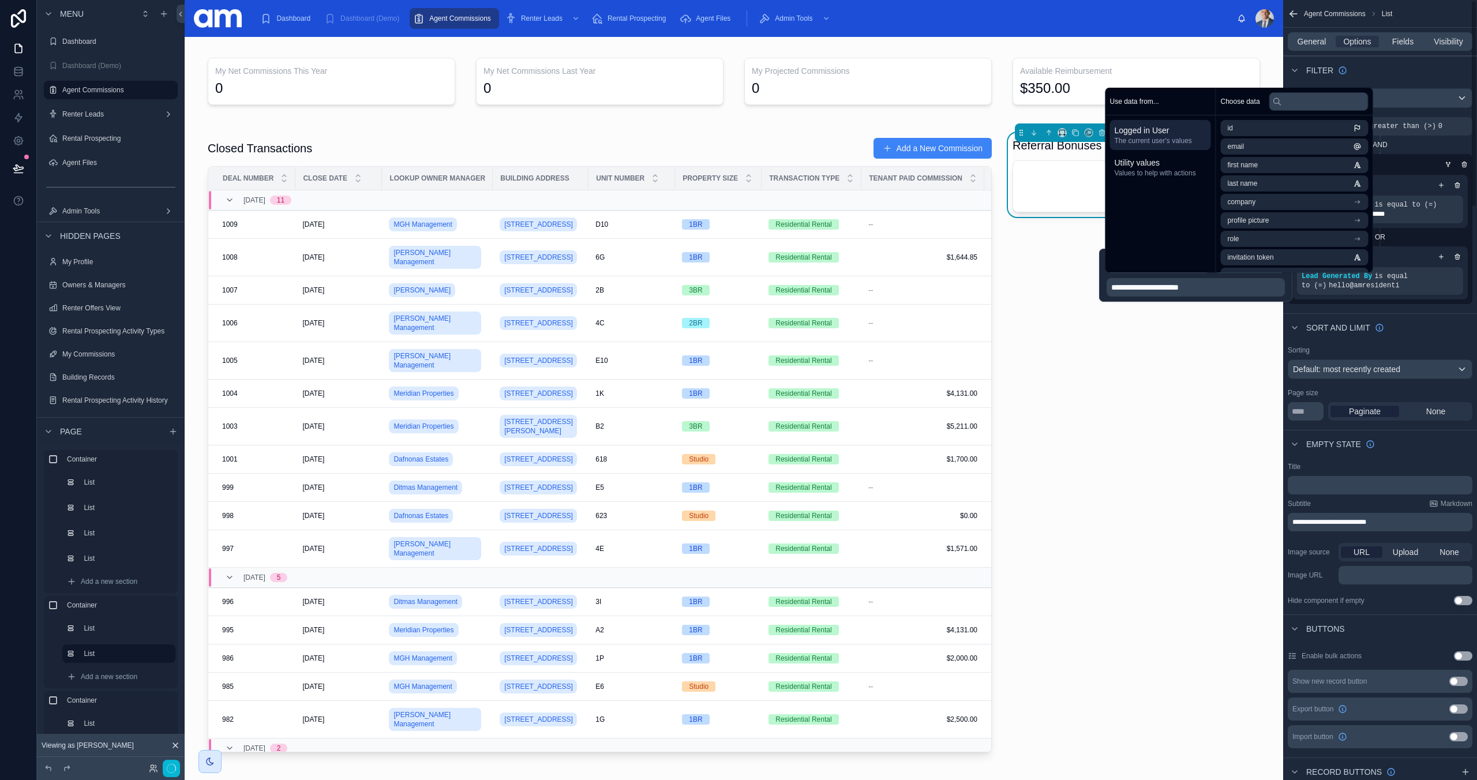
click at [1423, 236] on div "OR" at bounding box center [1379, 236] width 175 height 9
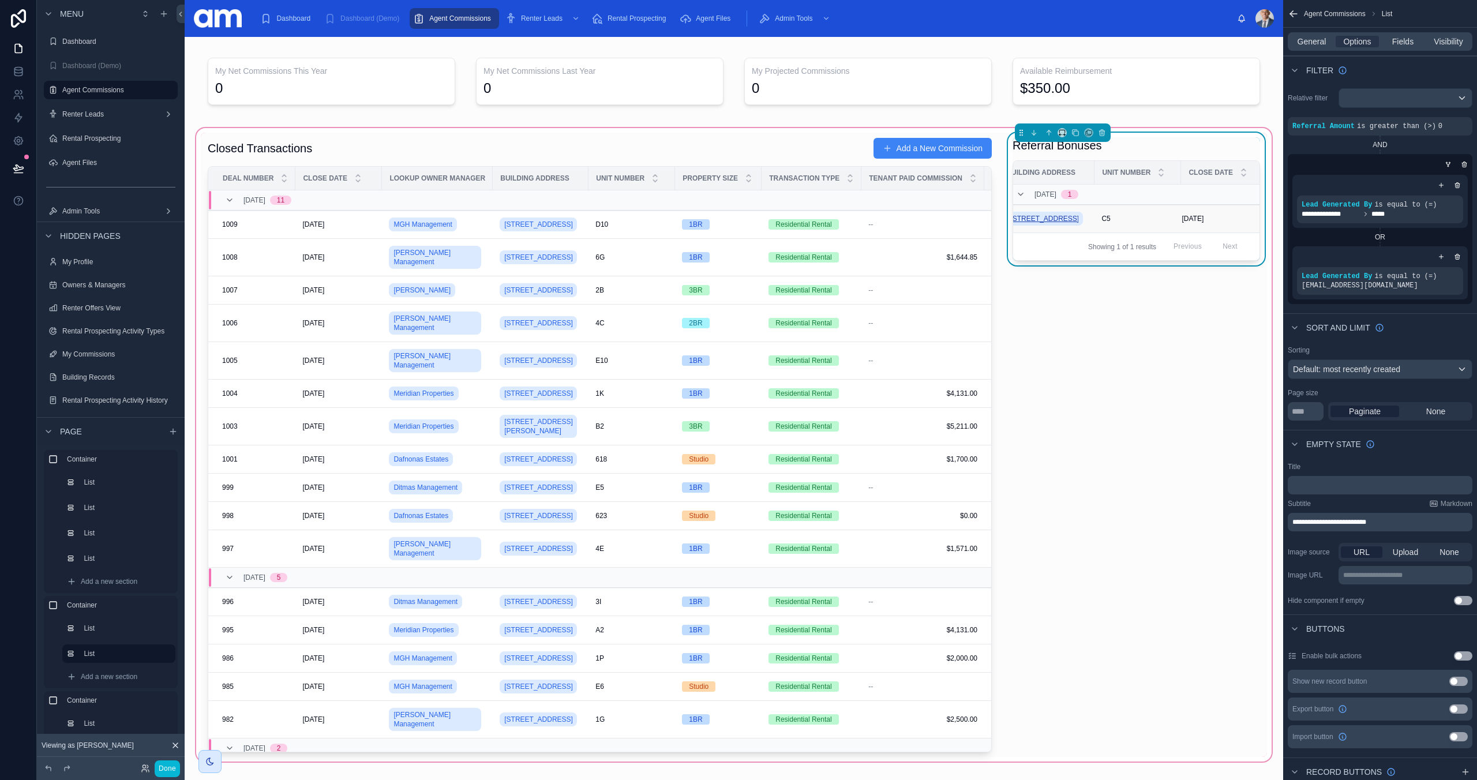
scroll to position [0, 0]
click at [1071, 132] on icon at bounding box center [1075, 133] width 8 height 8
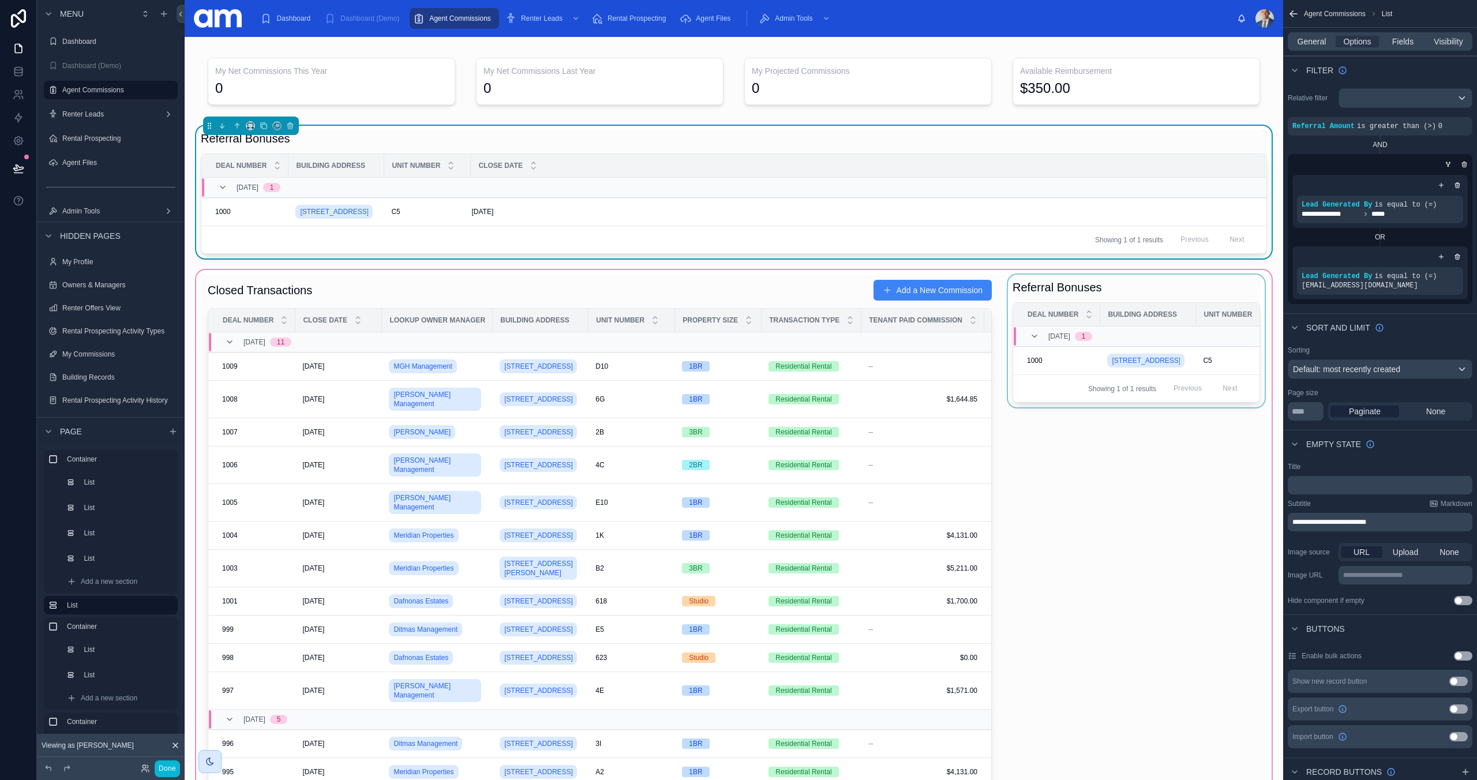
click at [1088, 301] on div at bounding box center [734, 587] width 1080 height 638
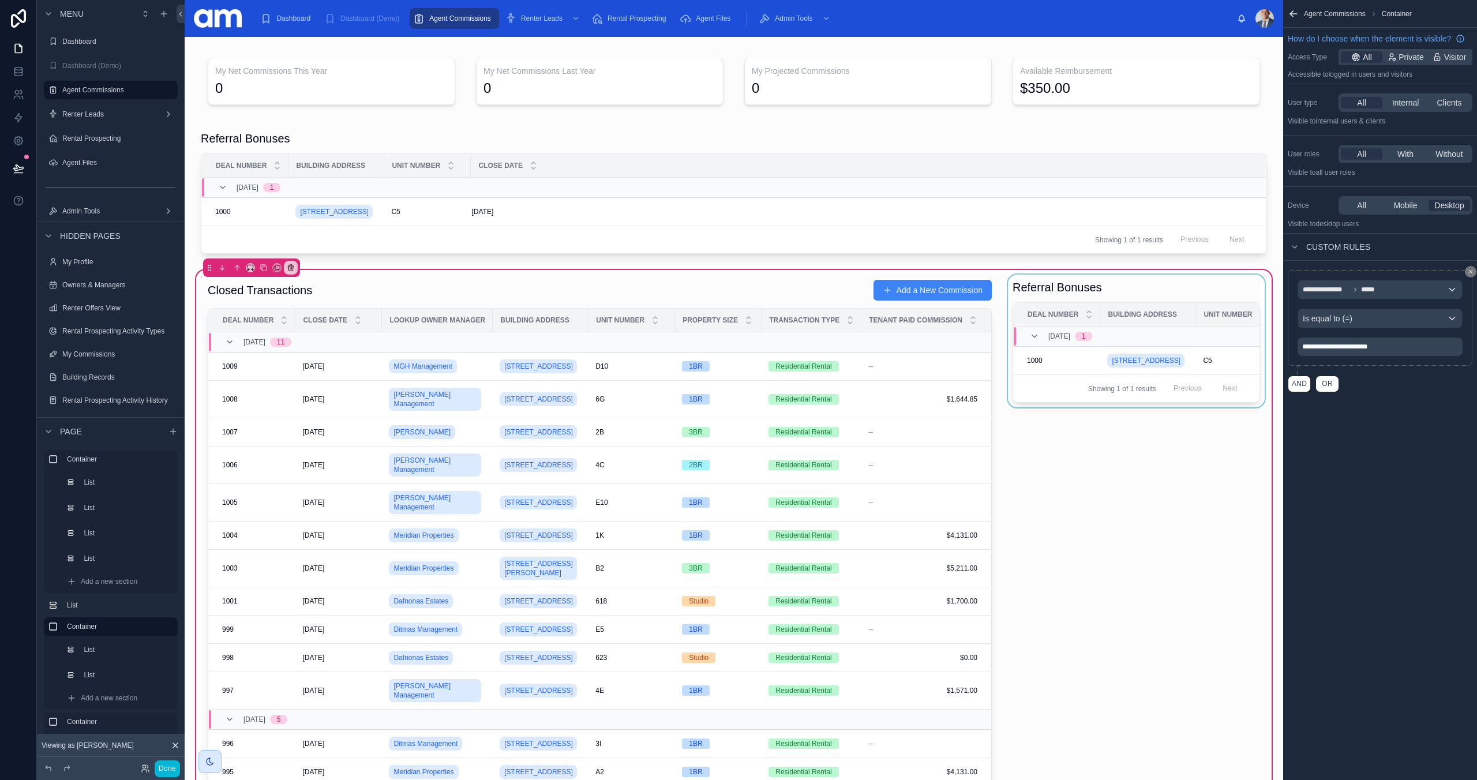
click at [1171, 302] on div at bounding box center [1136, 587] width 261 height 624
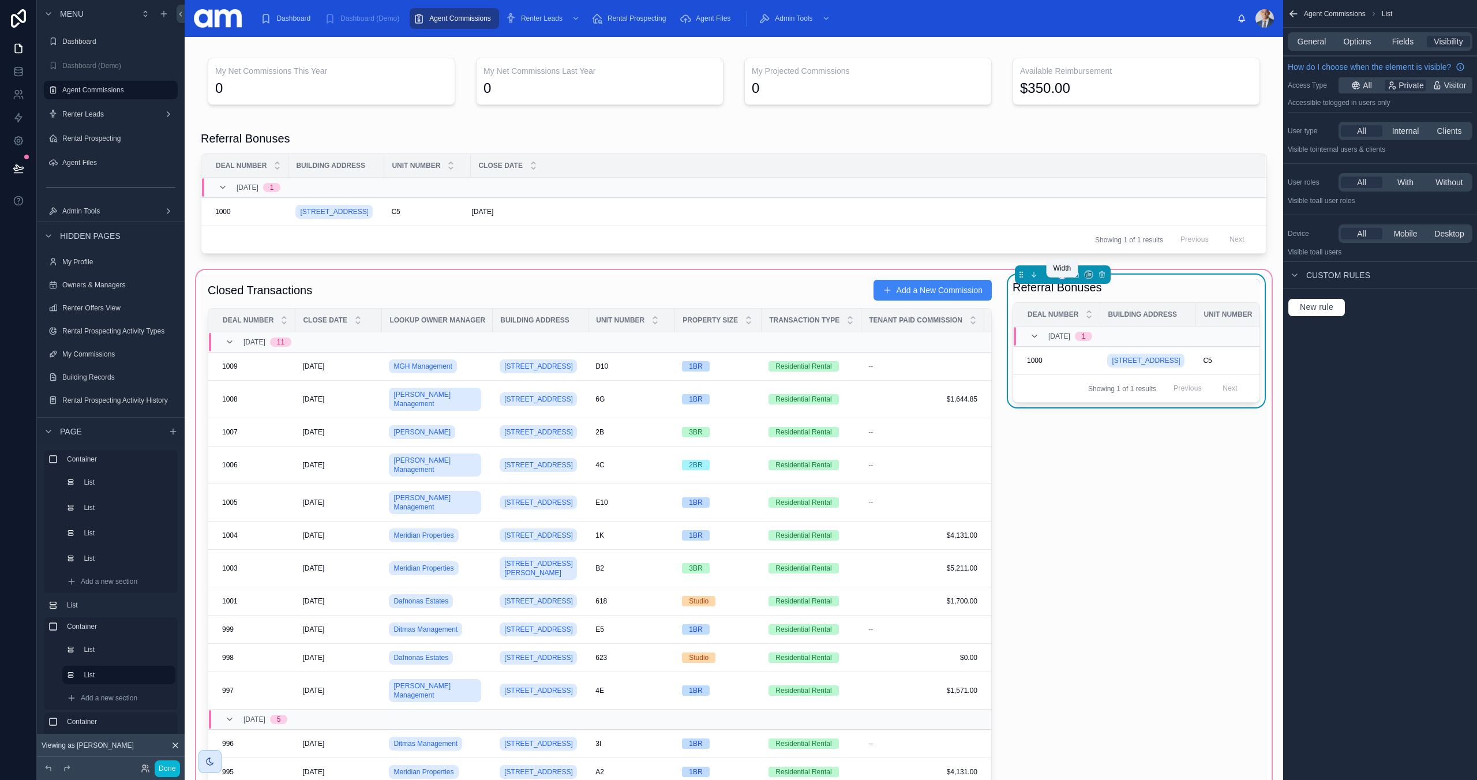
click at [1062, 279] on icon at bounding box center [1062, 275] width 8 height 8
click at [1156, 294] on div at bounding box center [738, 390] width 1477 height 780
drag, startPoint x: 260, startPoint y: 147, endPoint x: 261, endPoint y: 136, distance: 10.4
click at [260, 147] on div at bounding box center [734, 192] width 1080 height 133
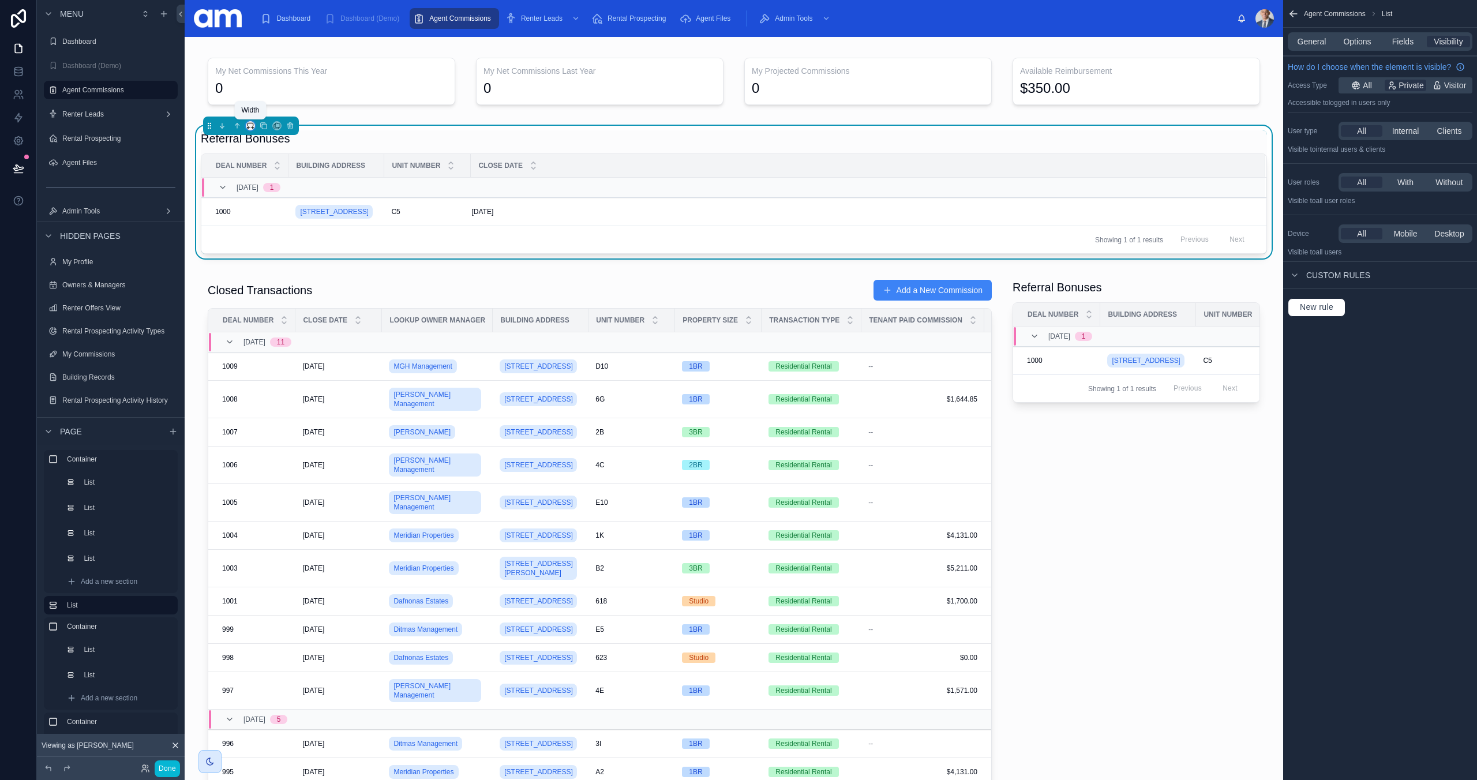
click at [249, 125] on icon at bounding box center [250, 126] width 8 height 8
click at [269, 168] on span "25%" at bounding box center [264, 169] width 16 height 14
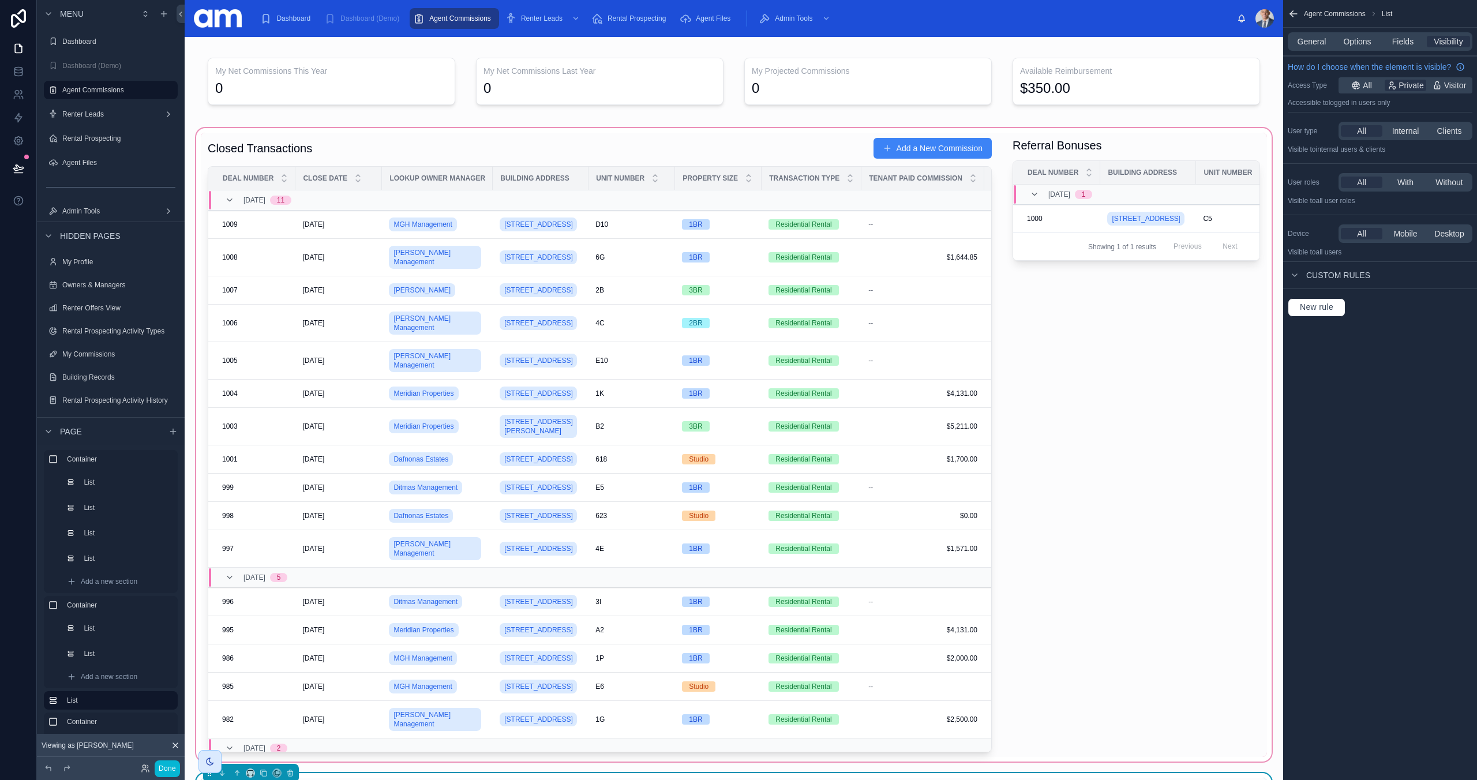
scroll to position [238, 0]
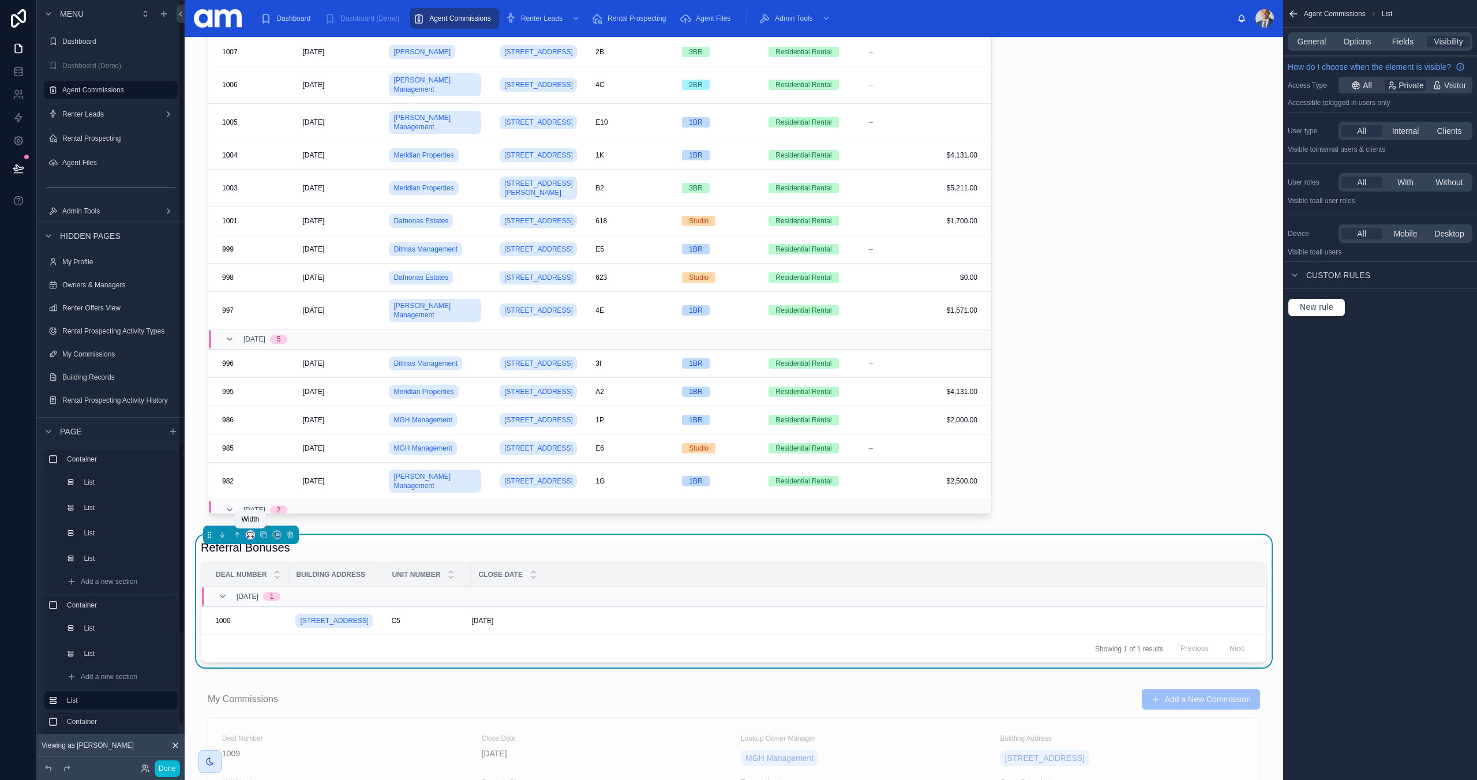
click at [249, 536] on icon at bounding box center [250, 535] width 8 height 8
click at [279, 581] on div "25%" at bounding box center [274, 578] width 37 height 14
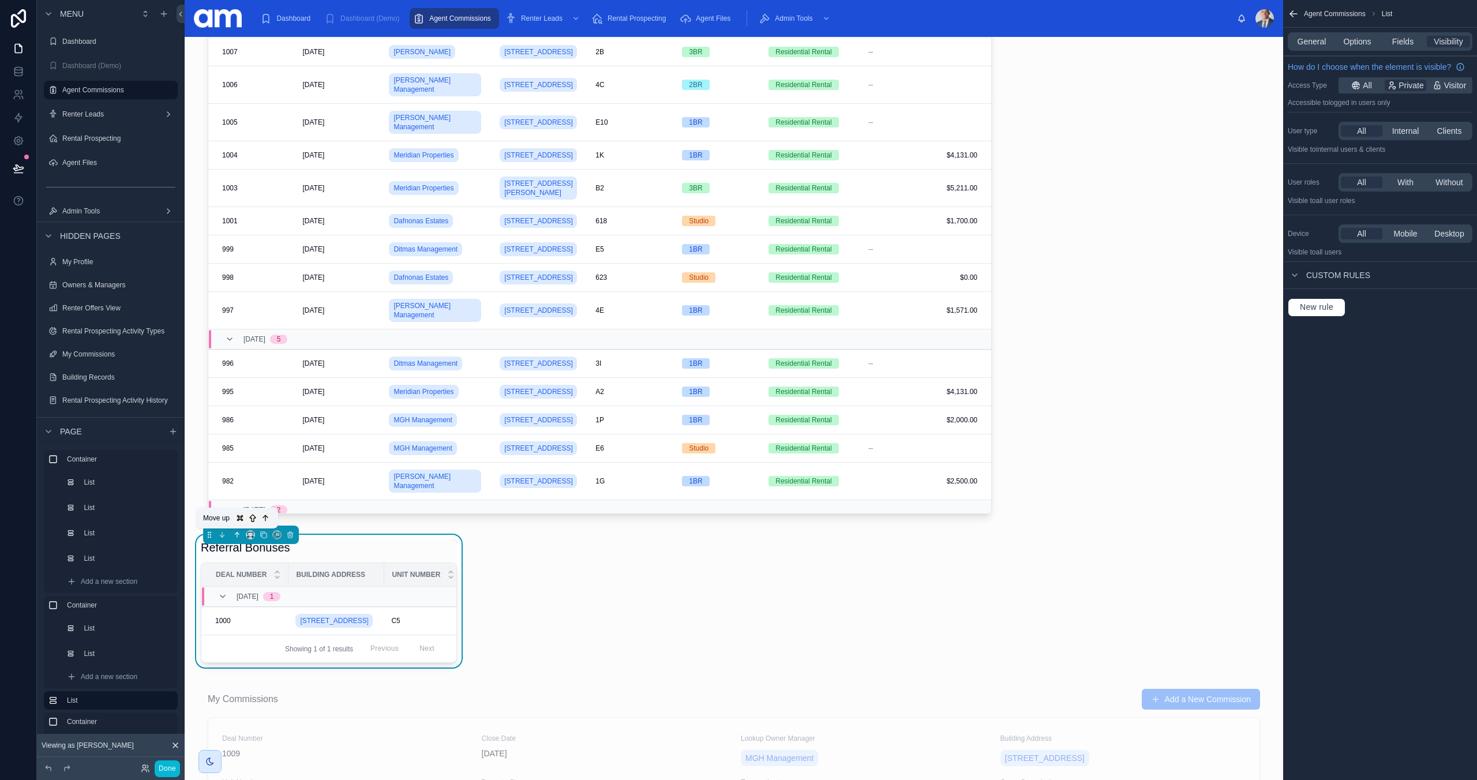
click at [235, 534] on icon at bounding box center [236, 533] width 2 height 2
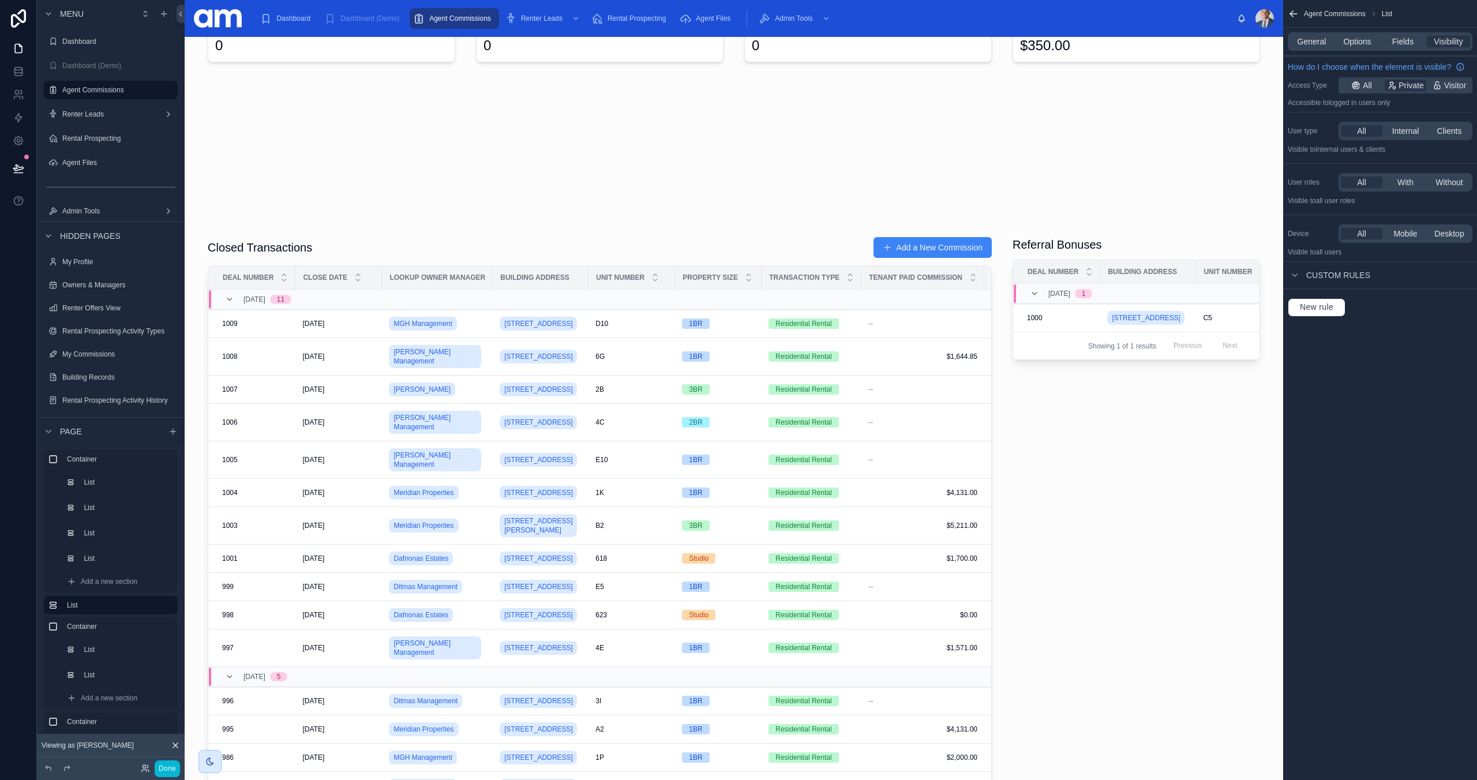
scroll to position [43, 0]
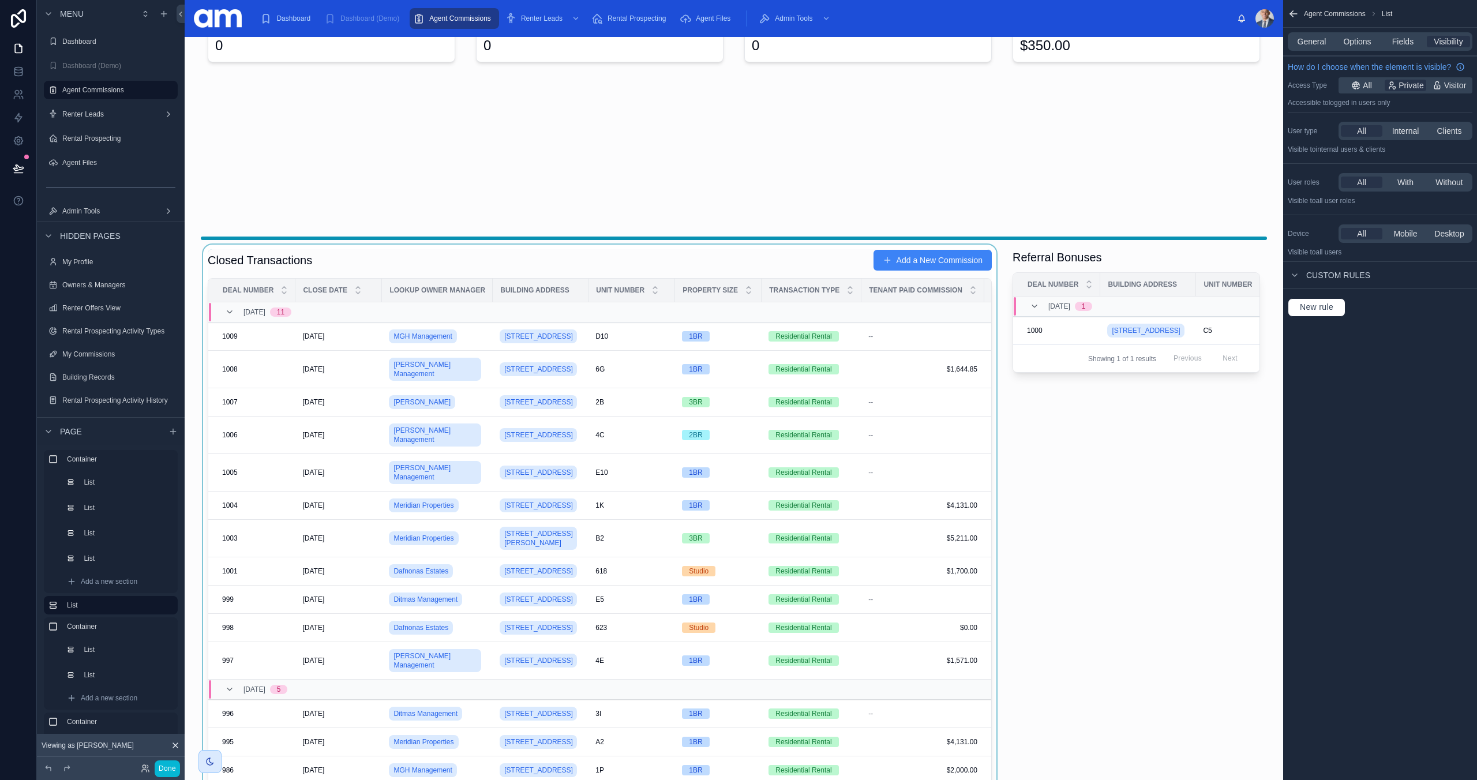
click at [749, 257] on div at bounding box center [734, 550] width 1080 height 651
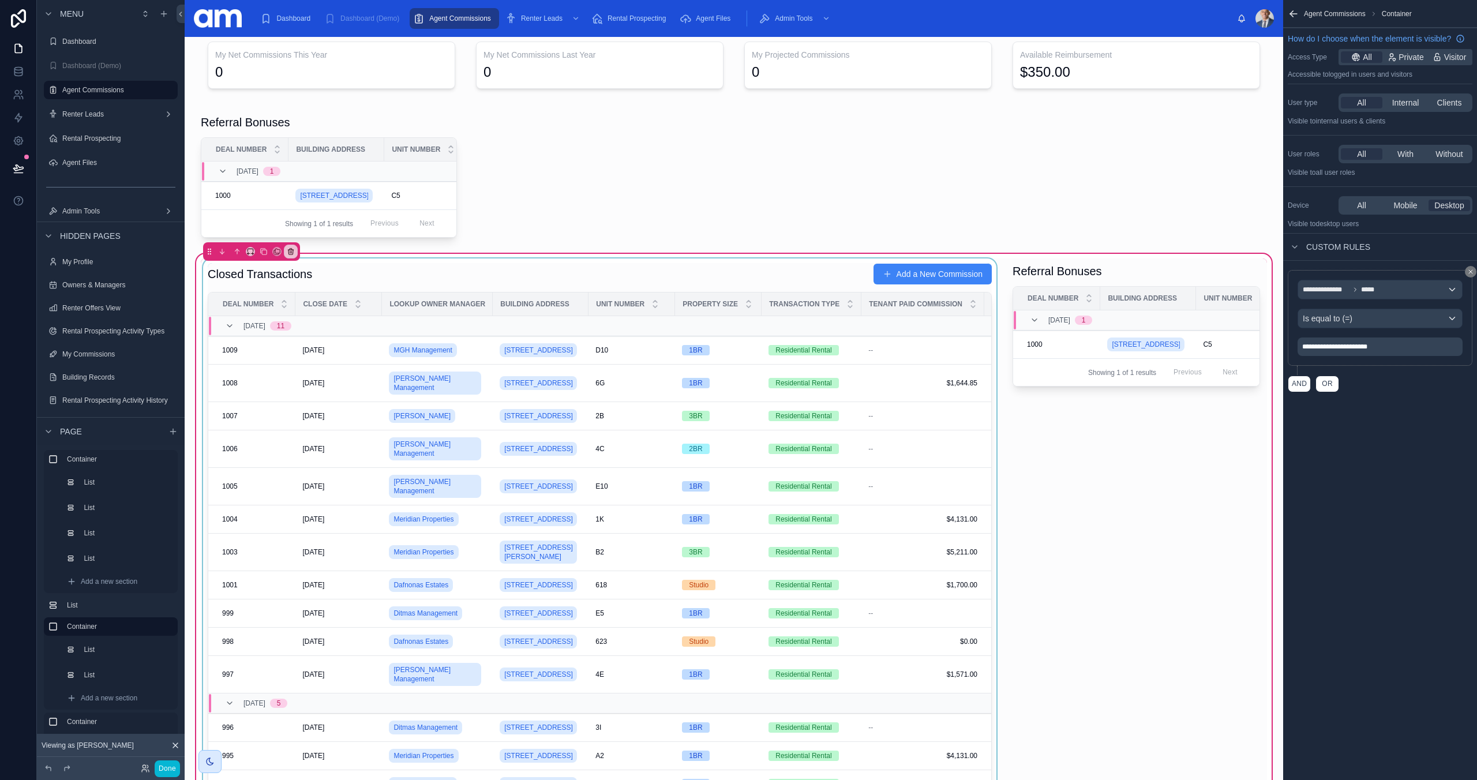
scroll to position [0, 0]
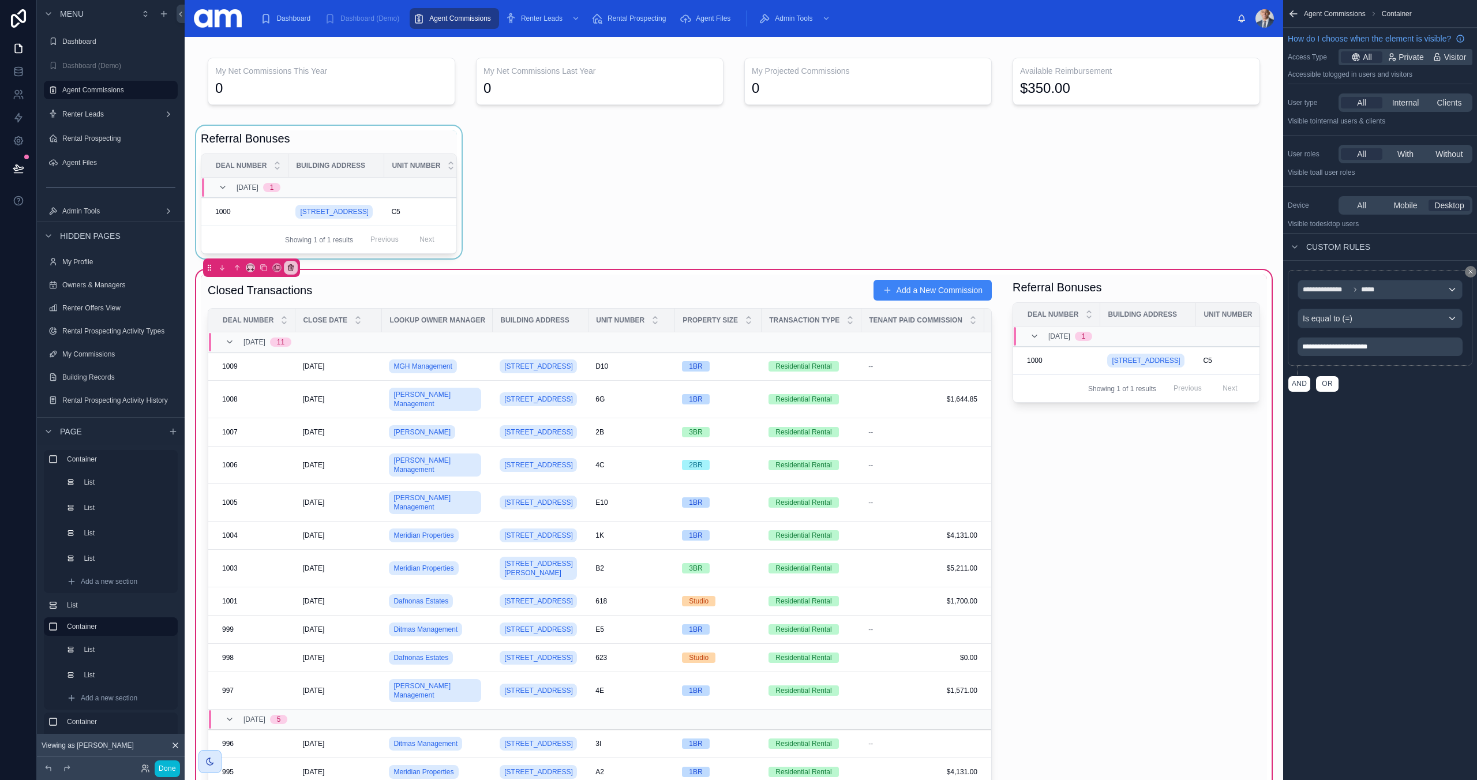
drag, startPoint x: 343, startPoint y: 134, endPoint x: 280, endPoint y: 139, distance: 63.1
click at [343, 134] on div at bounding box center [329, 192] width 270 height 133
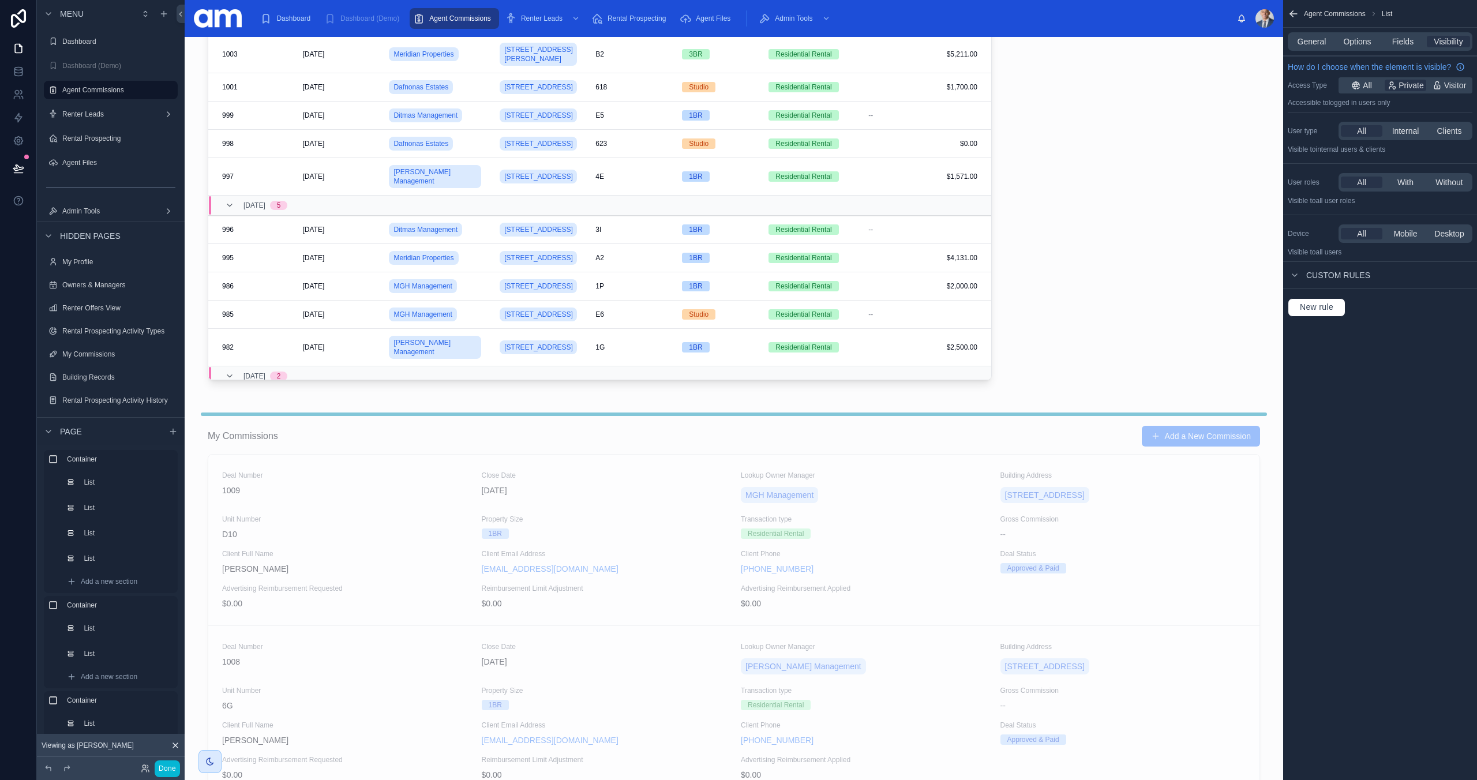
scroll to position [373, 0]
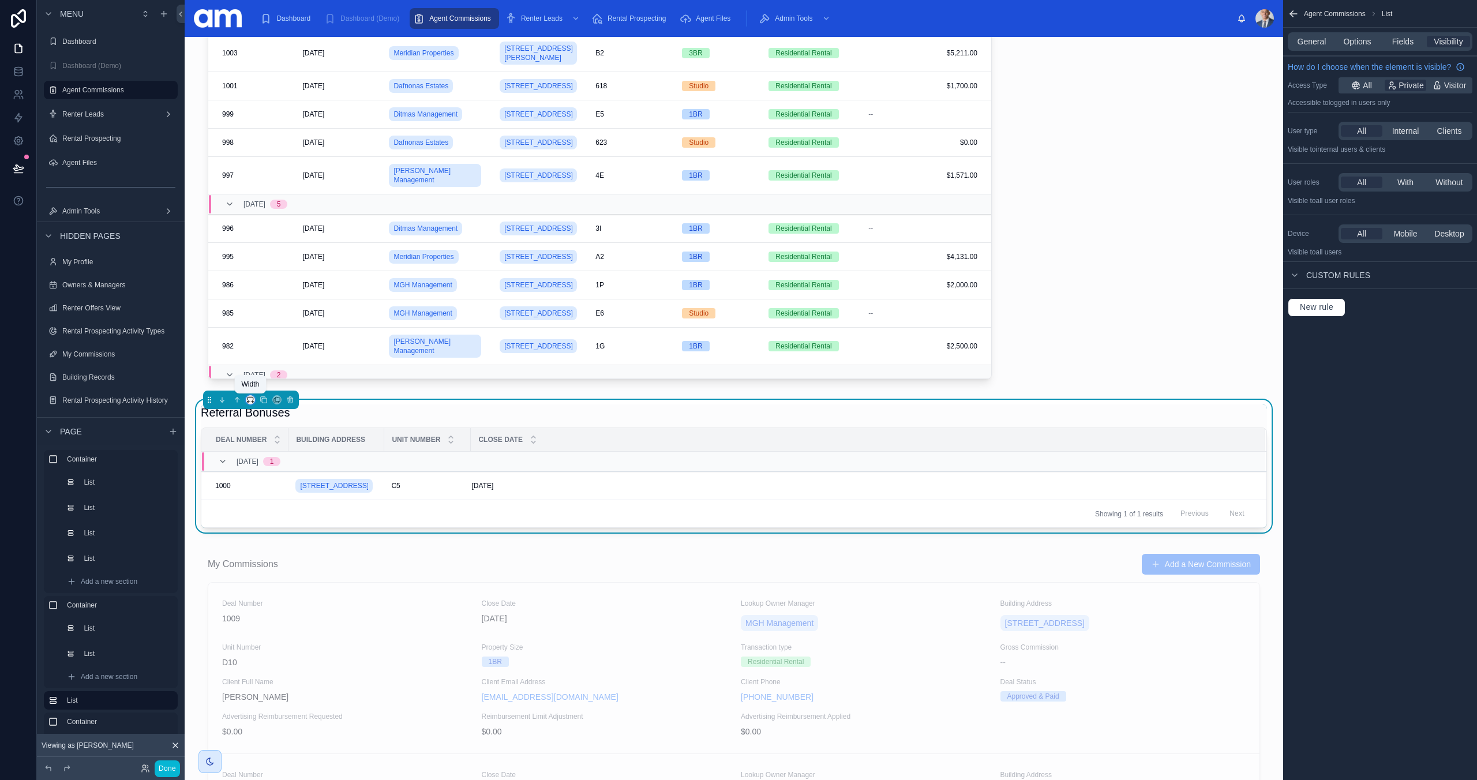
click at [248, 398] on icon at bounding box center [250, 400] width 8 height 8
click at [287, 442] on div "25%" at bounding box center [274, 443] width 37 height 14
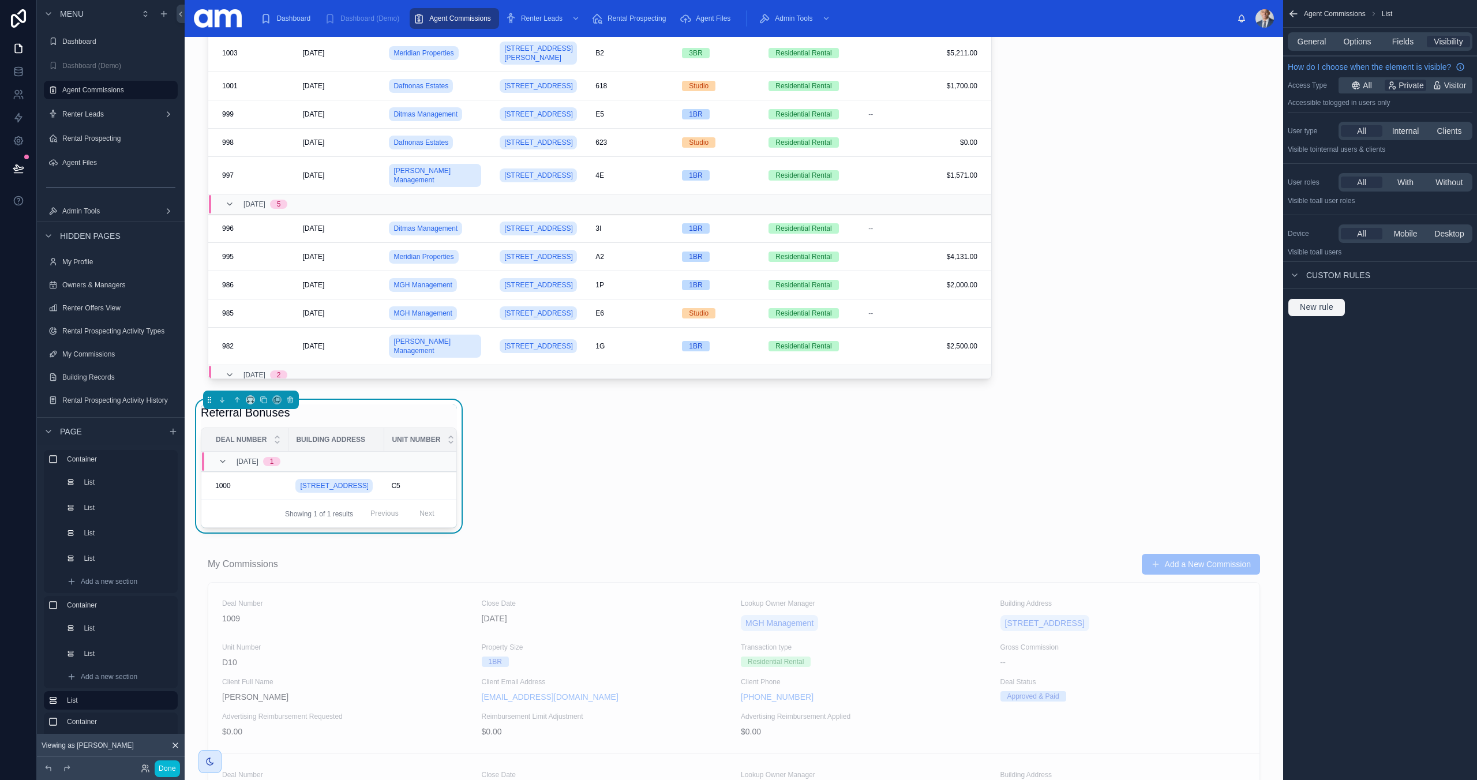
click at [1321, 306] on span "New rule" at bounding box center [1316, 307] width 43 height 10
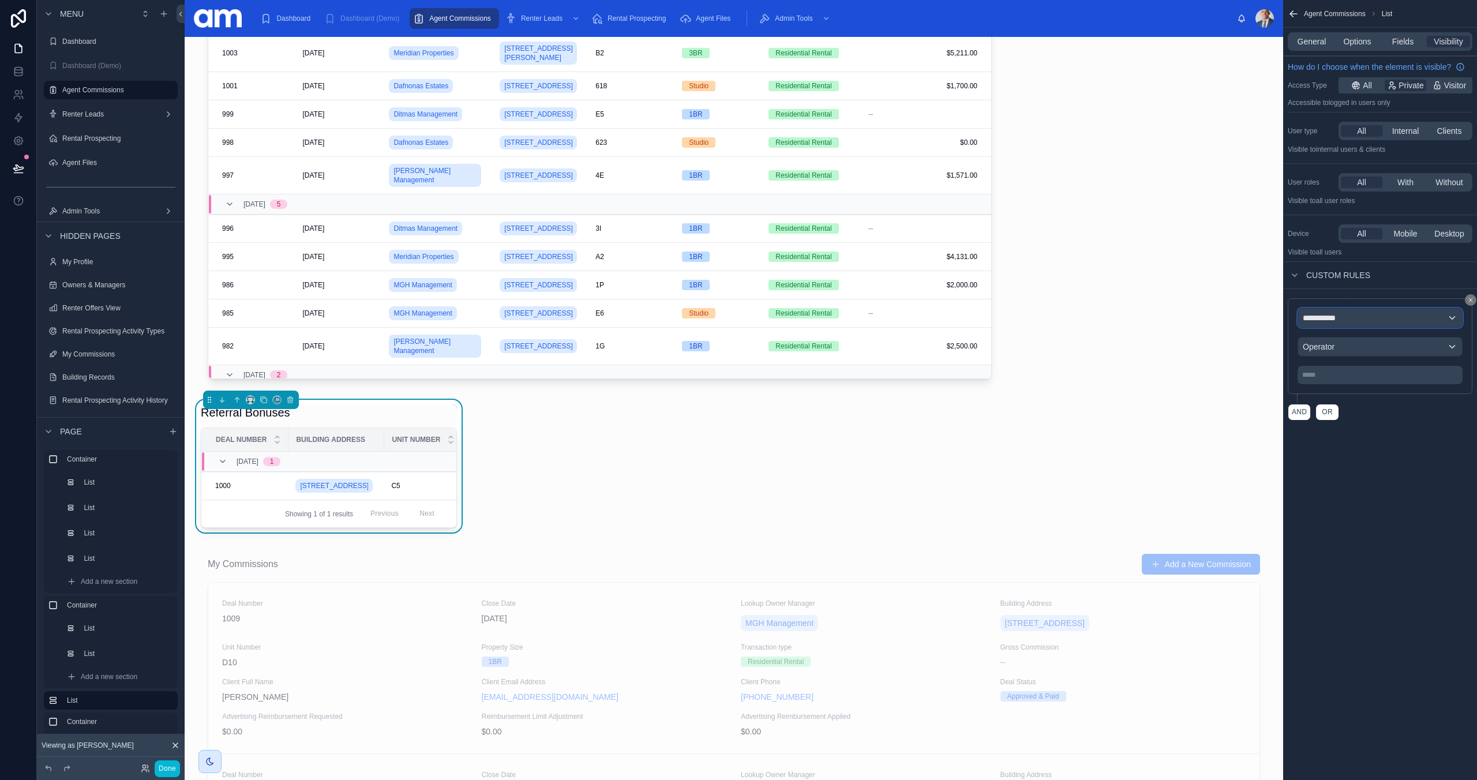
click at [1336, 321] on span "**********" at bounding box center [1323, 318] width 40 height 12
click at [1362, 386] on span "Logged in User" at bounding box center [1352, 380] width 91 height 14
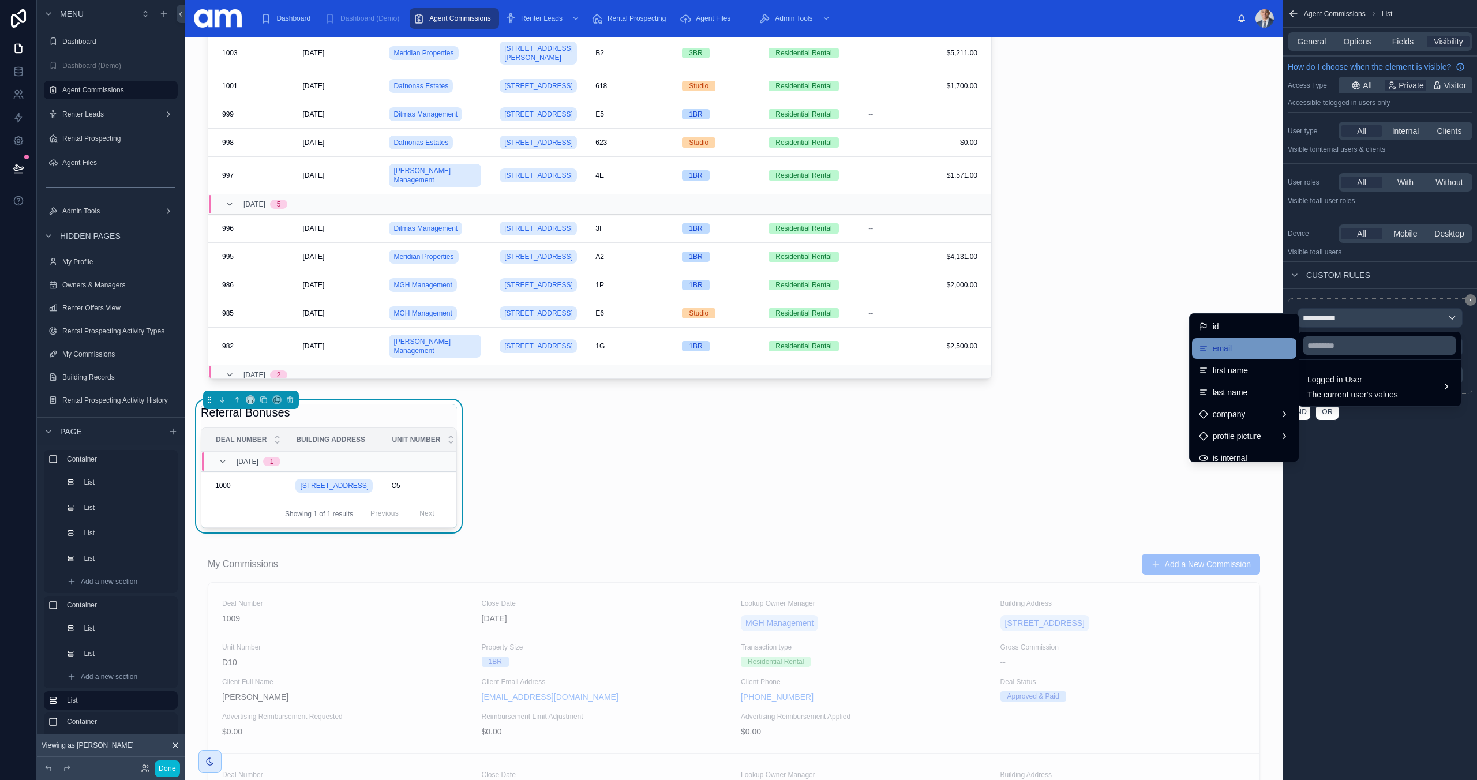
click at [1239, 348] on div "email" at bounding box center [1244, 349] width 91 height 14
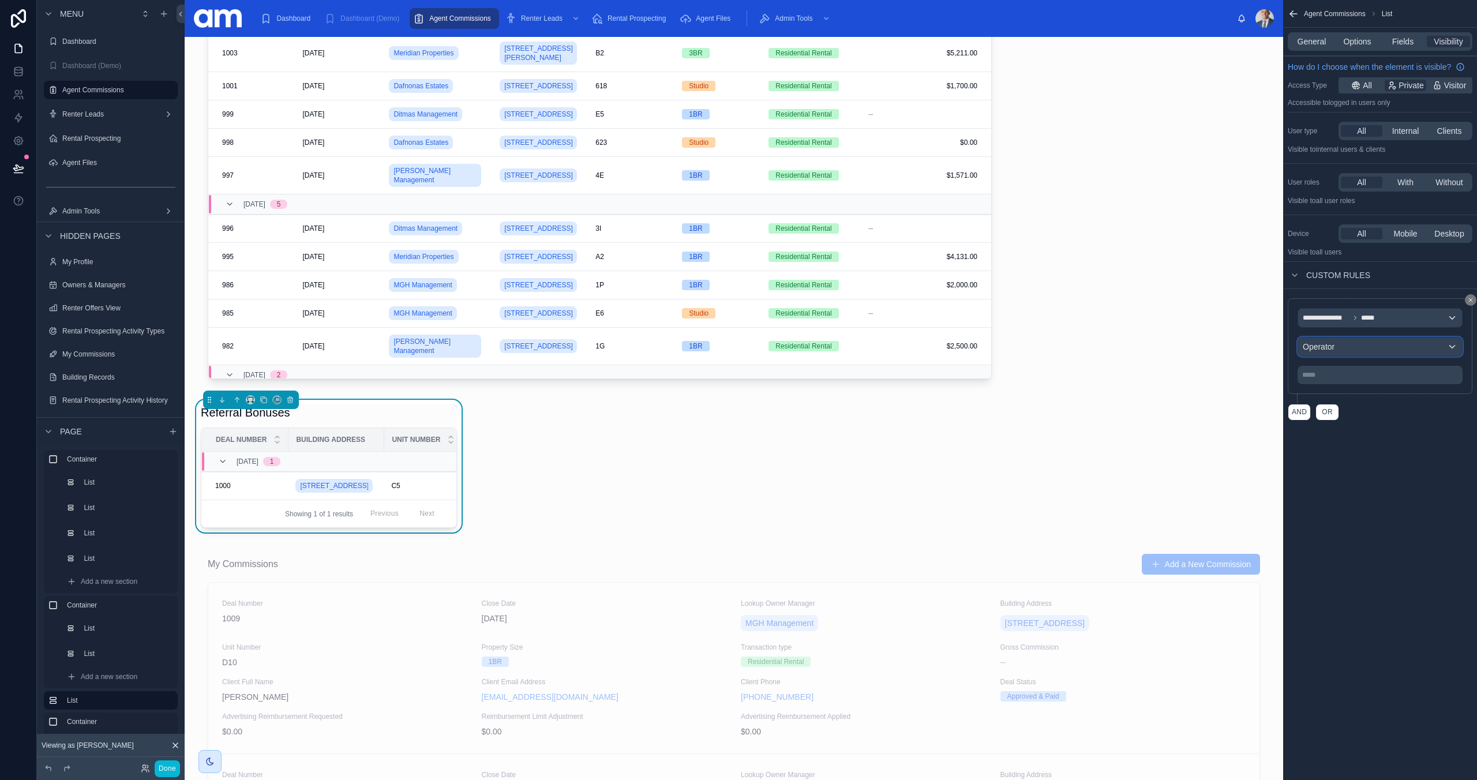
click at [1344, 346] on div "Operator" at bounding box center [1380, 346] width 164 height 18
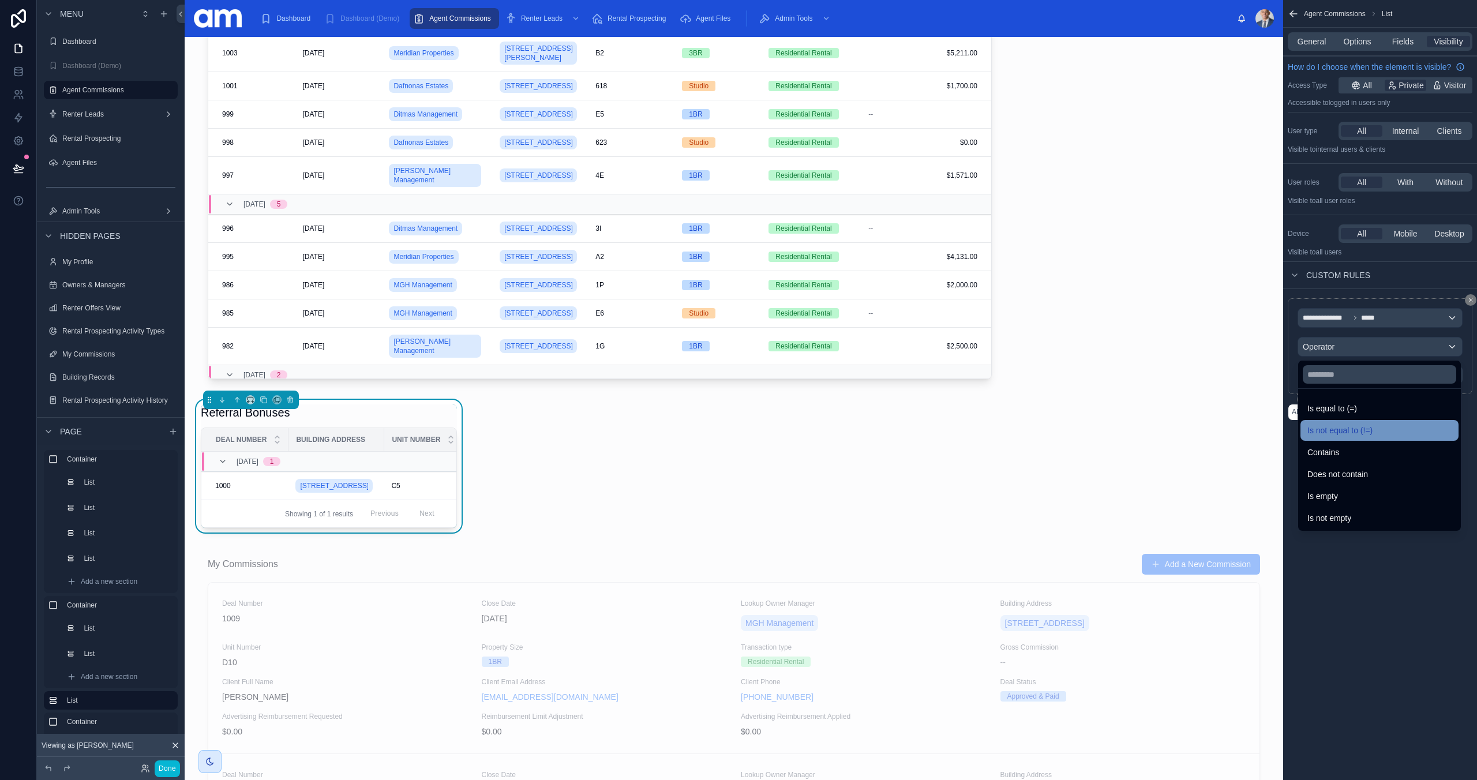
click at [1364, 434] on span "Is not equal to (!=)" at bounding box center [1339, 430] width 65 height 14
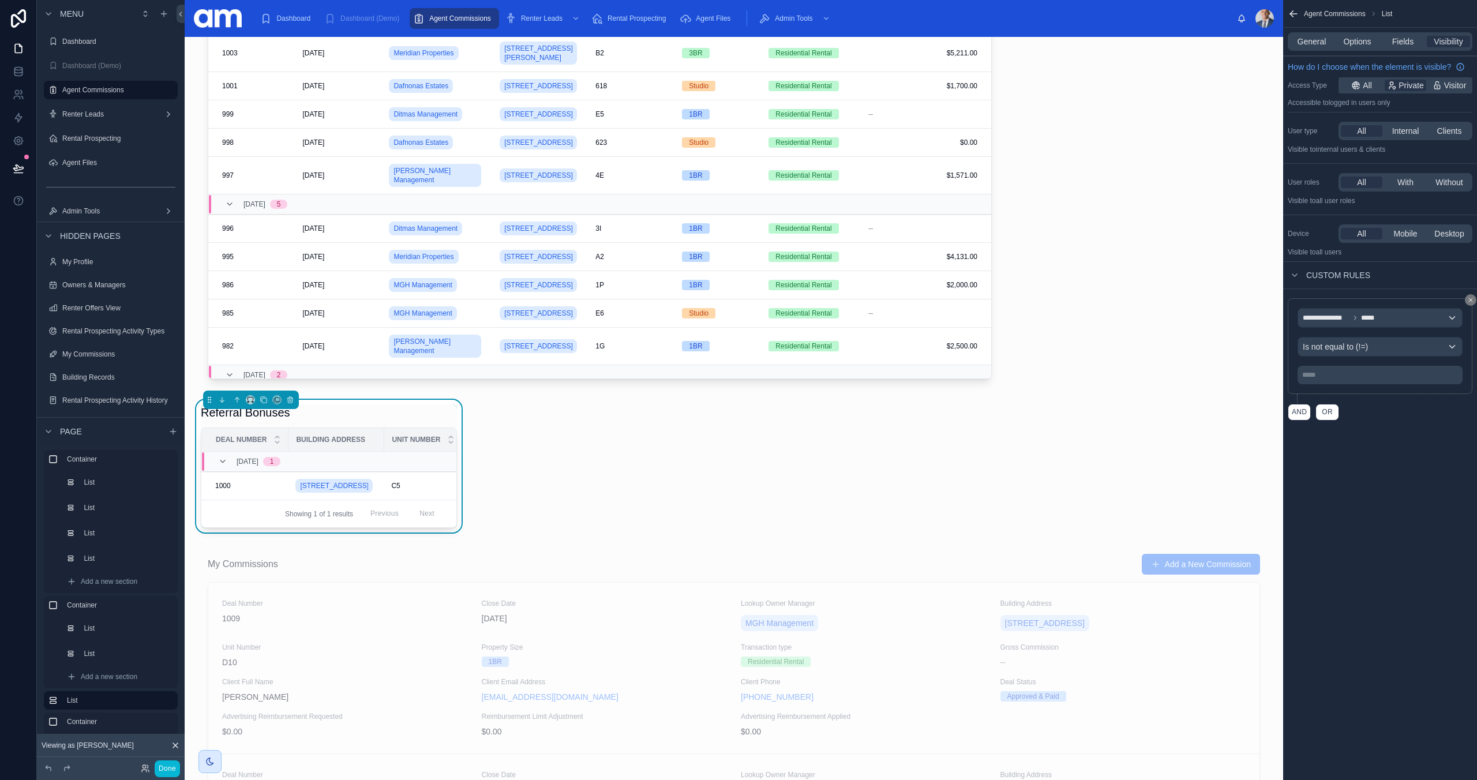
click at [1334, 378] on p "***** ﻿" at bounding box center [1381, 374] width 158 height 9
click at [1392, 490] on div "**********" at bounding box center [1380, 390] width 194 height 780
click at [374, 410] on div "Referral Bonuses" at bounding box center [329, 412] width 256 height 16
click at [1356, 47] on div "General Options Fields Visibility" at bounding box center [1380, 41] width 185 height 18
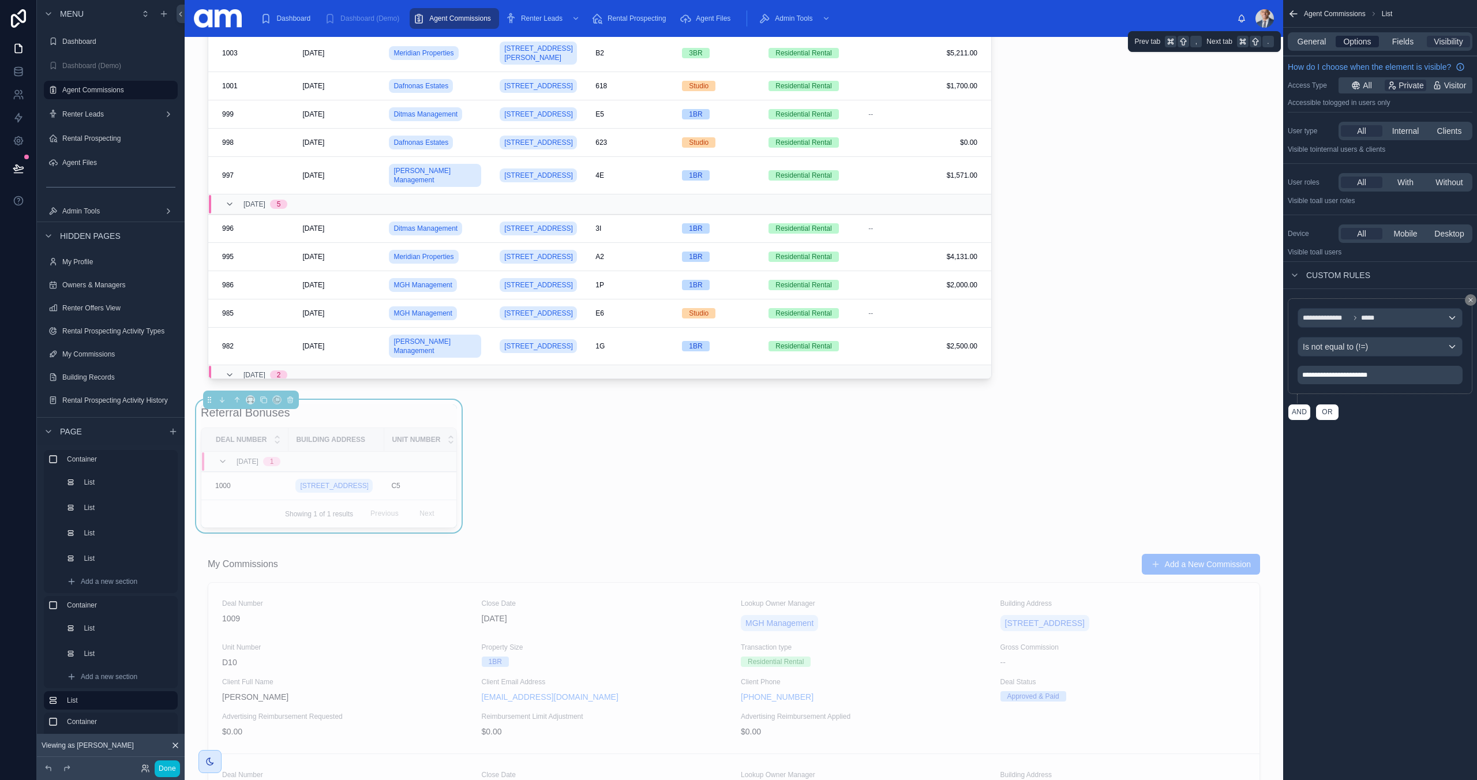
click at [1357, 40] on span "Options" at bounding box center [1357, 42] width 28 height 12
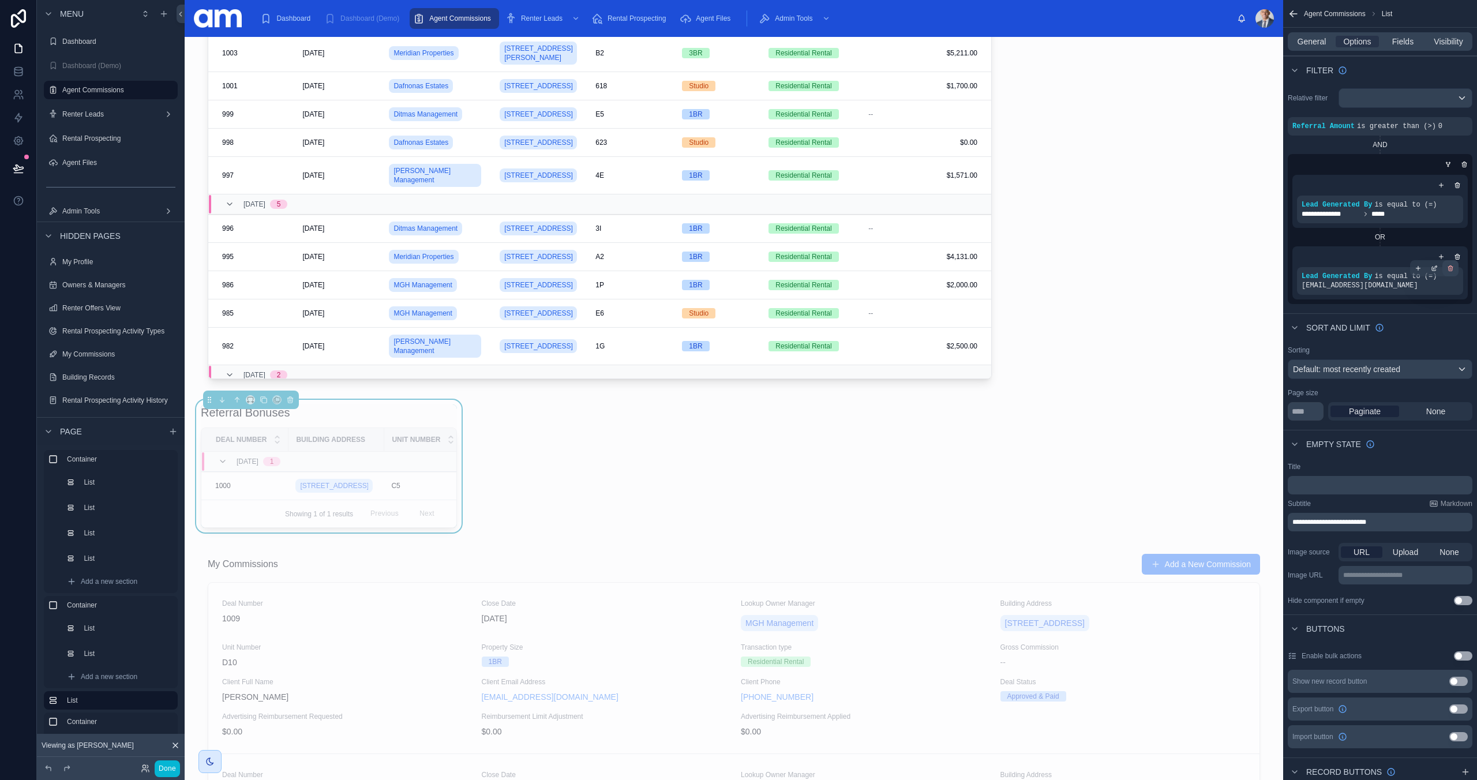
click at [1450, 269] on icon "scrollable content" at bounding box center [1450, 269] width 0 height 2
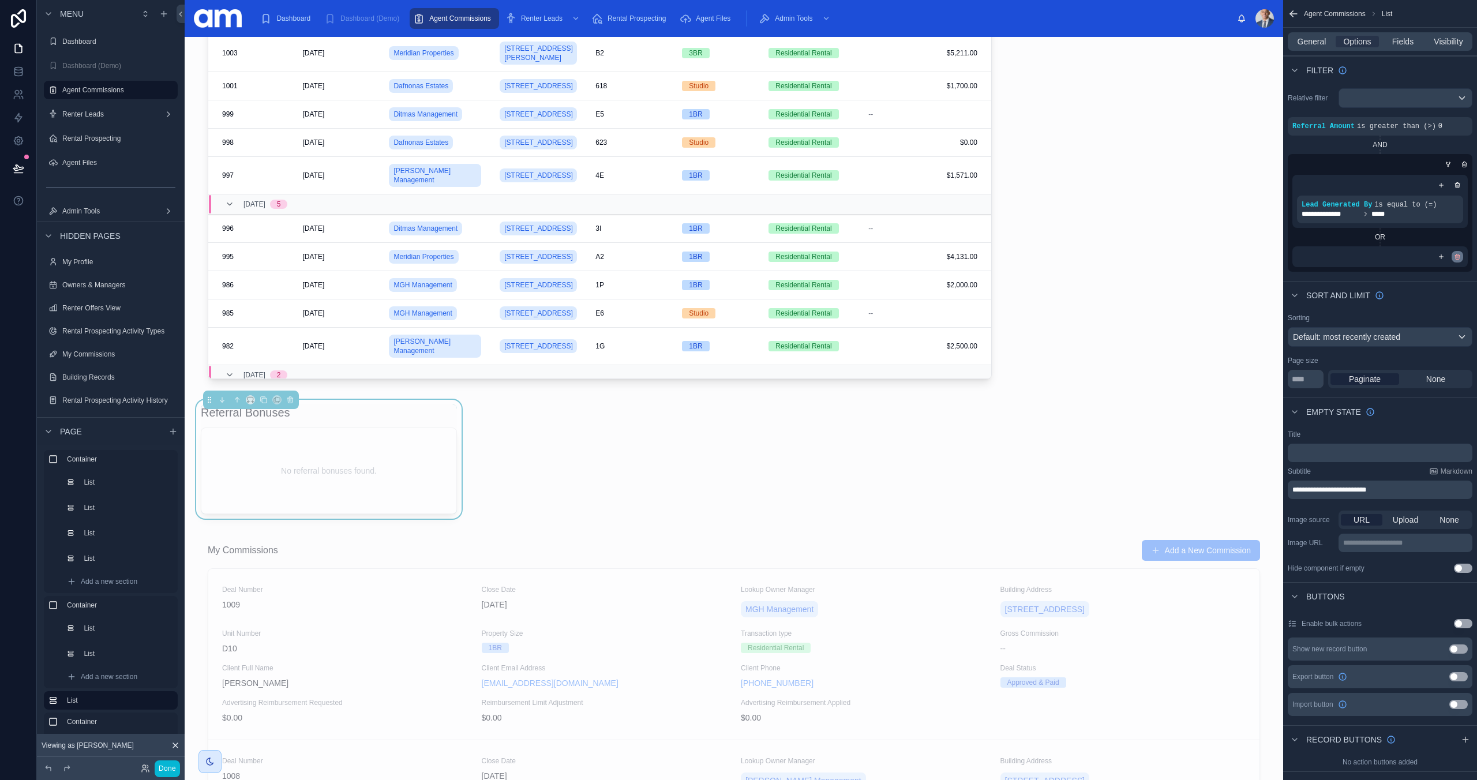
click at [1458, 257] on icon "scrollable content" at bounding box center [1458, 258] width 4 height 4
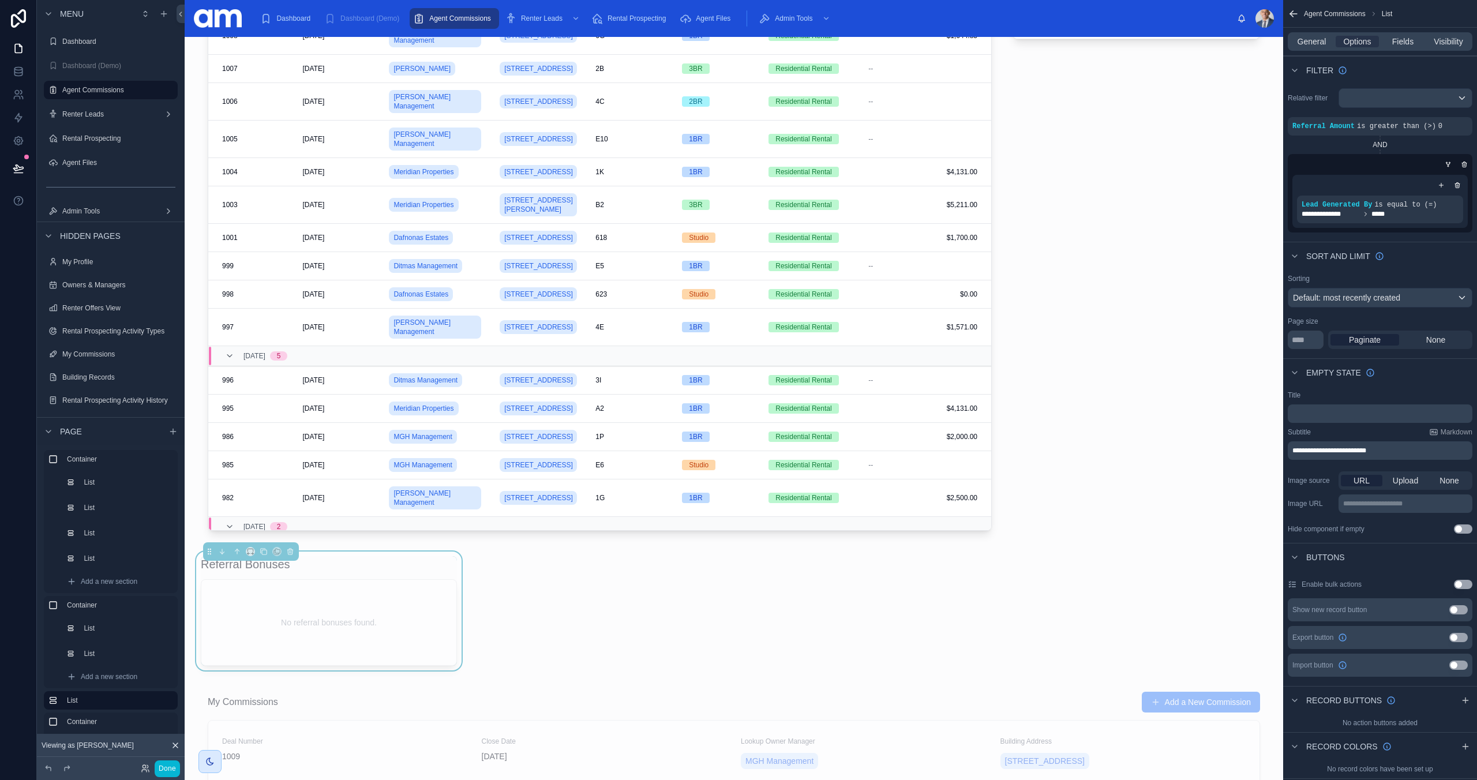
scroll to position [0, 0]
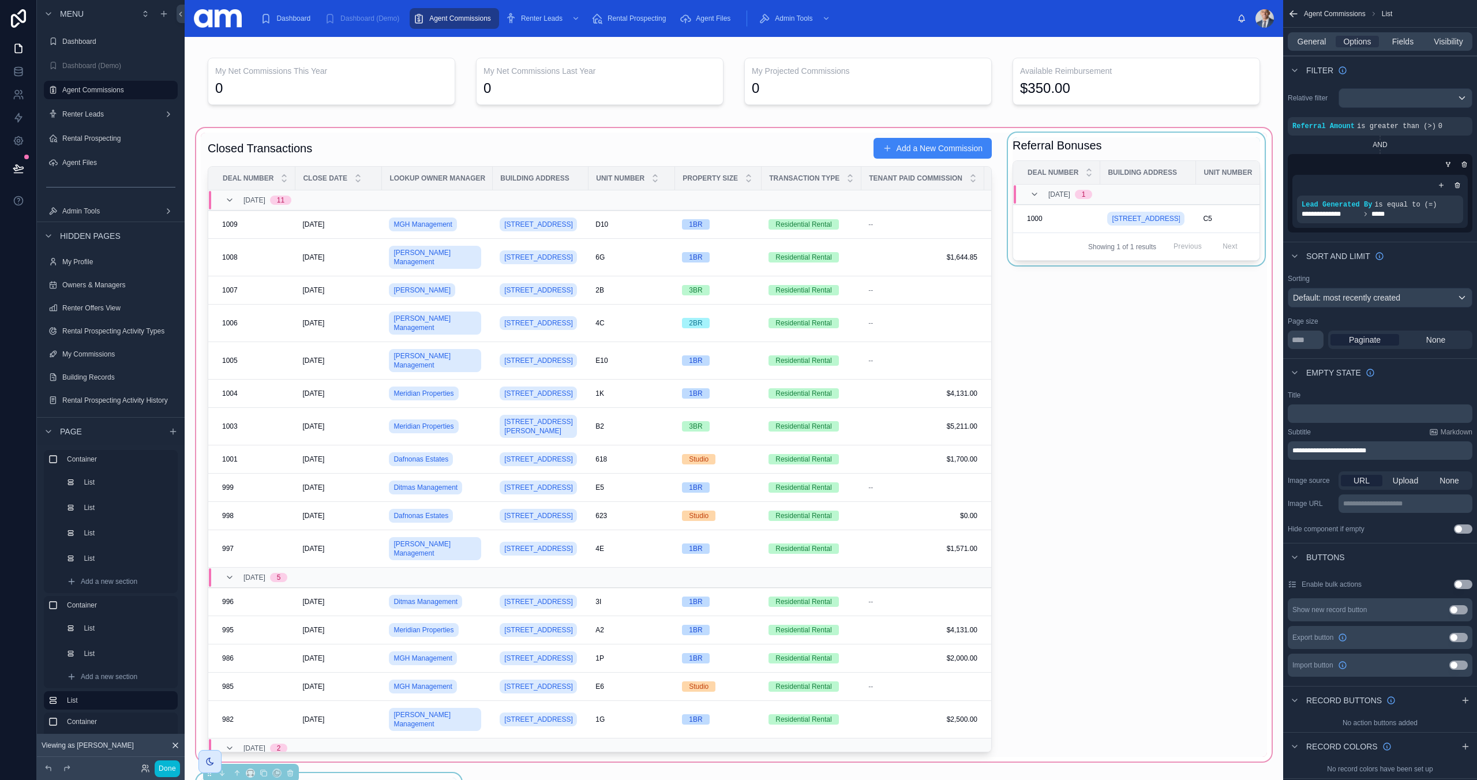
drag, startPoint x: 1154, startPoint y: 148, endPoint x: 1122, endPoint y: 151, distance: 32.5
click at [1154, 148] on div at bounding box center [734, 445] width 1080 height 638
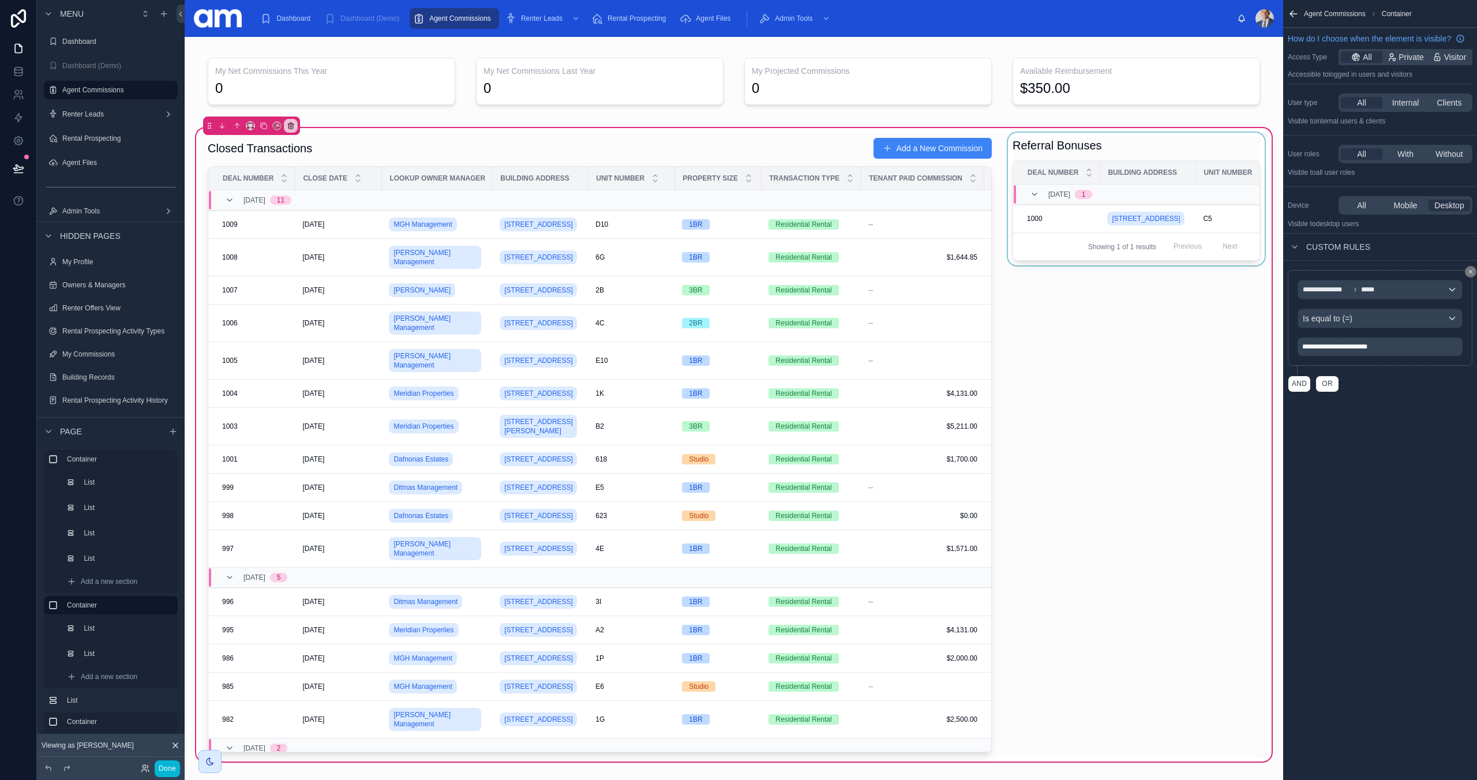
click at [1122, 151] on div at bounding box center [1136, 445] width 261 height 624
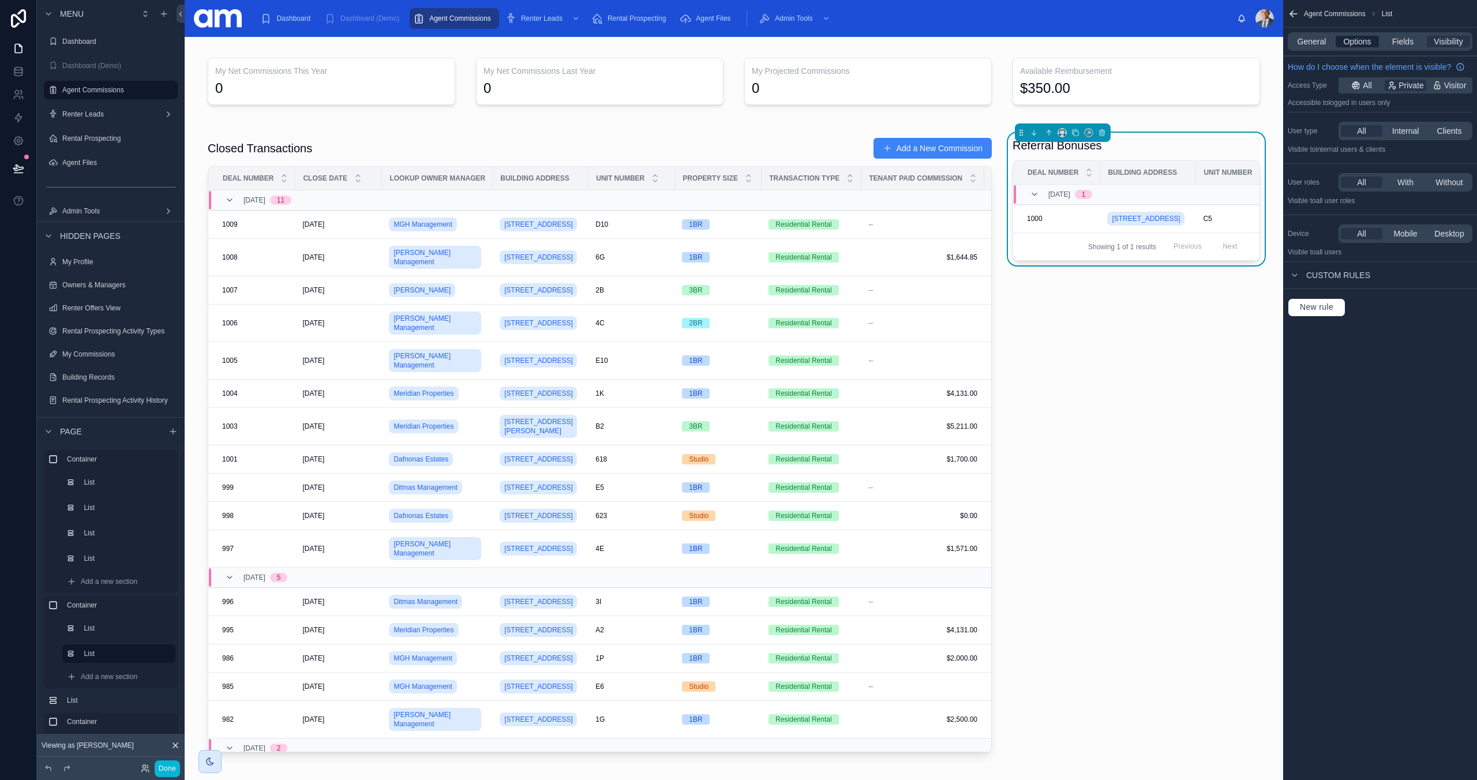
click at [1360, 41] on span "Options" at bounding box center [1357, 42] width 28 height 12
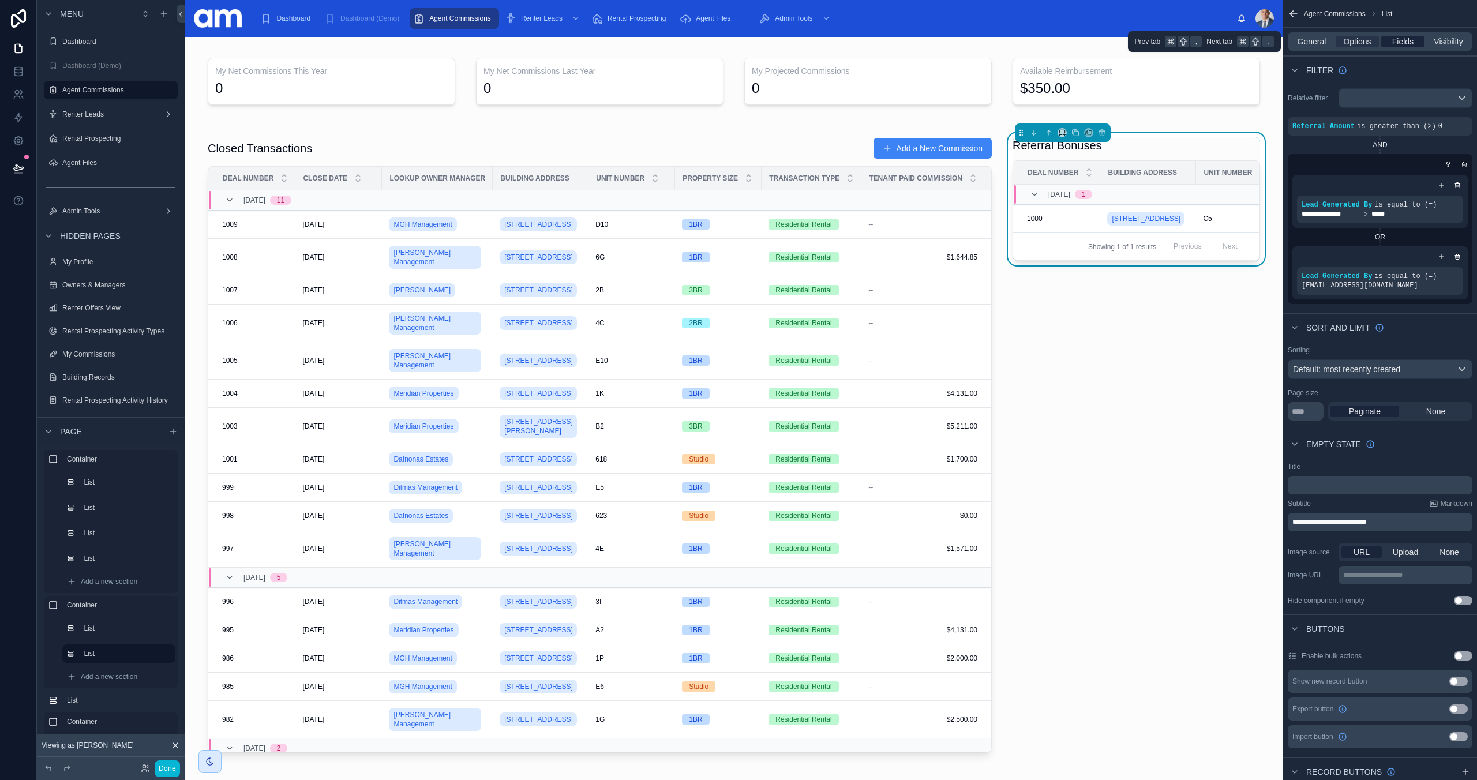
click at [1392, 40] on span "Fields" at bounding box center [1402, 42] width 21 height 12
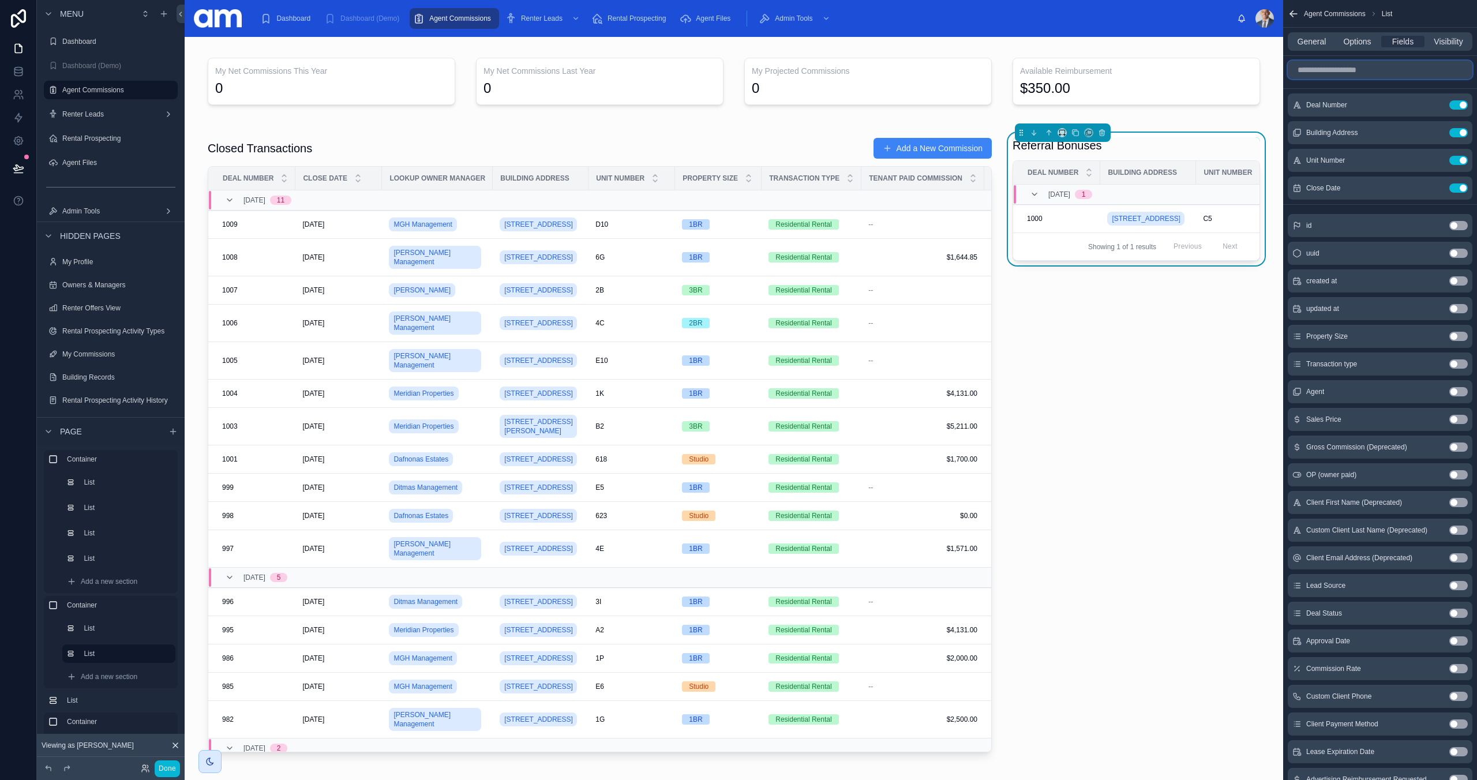
click at [1374, 72] on input "scrollable content" at bounding box center [1380, 70] width 185 height 18
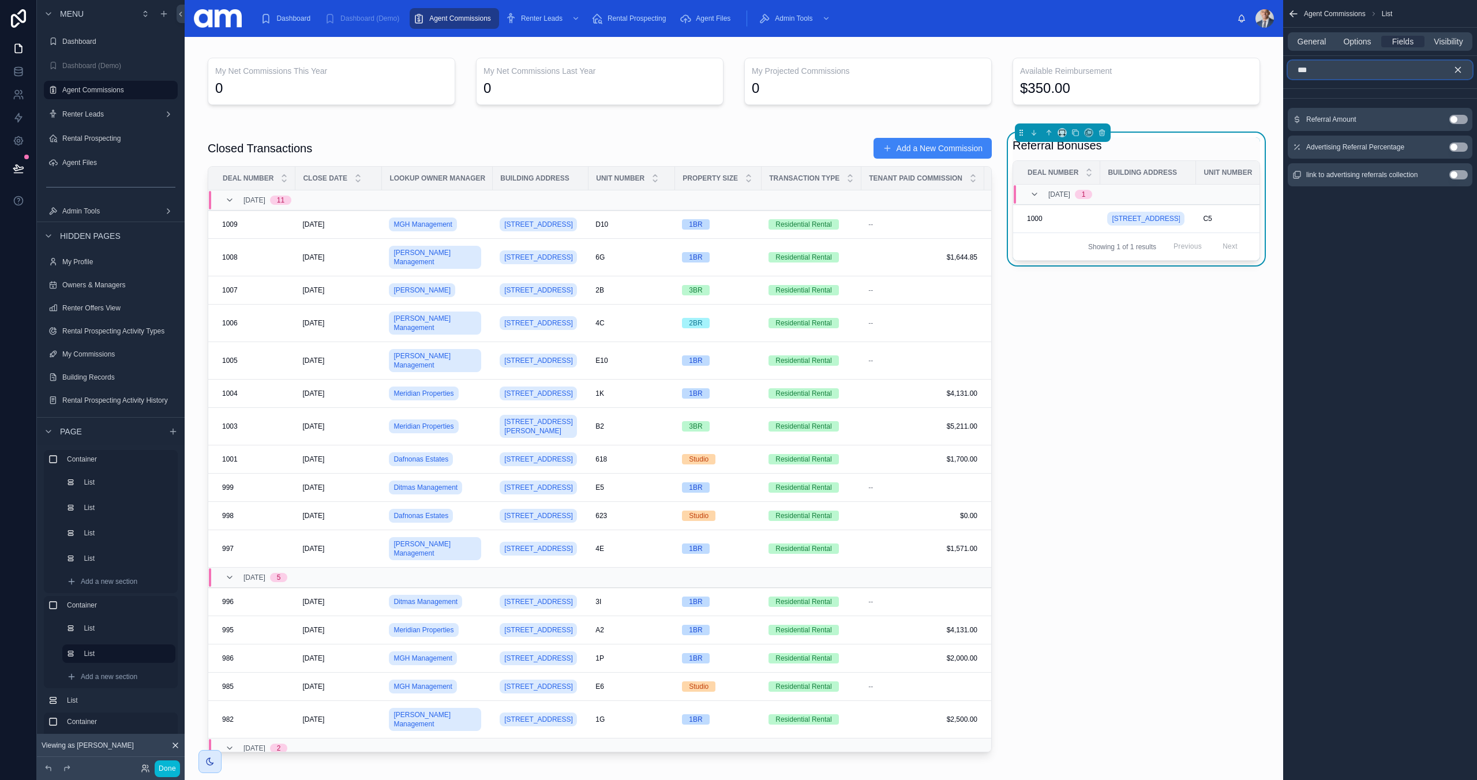
type input "***"
click at [1457, 121] on button "Use setting" at bounding box center [1458, 119] width 18 height 9
click at [1456, 70] on icon "scrollable content" at bounding box center [1458, 70] width 10 height 10
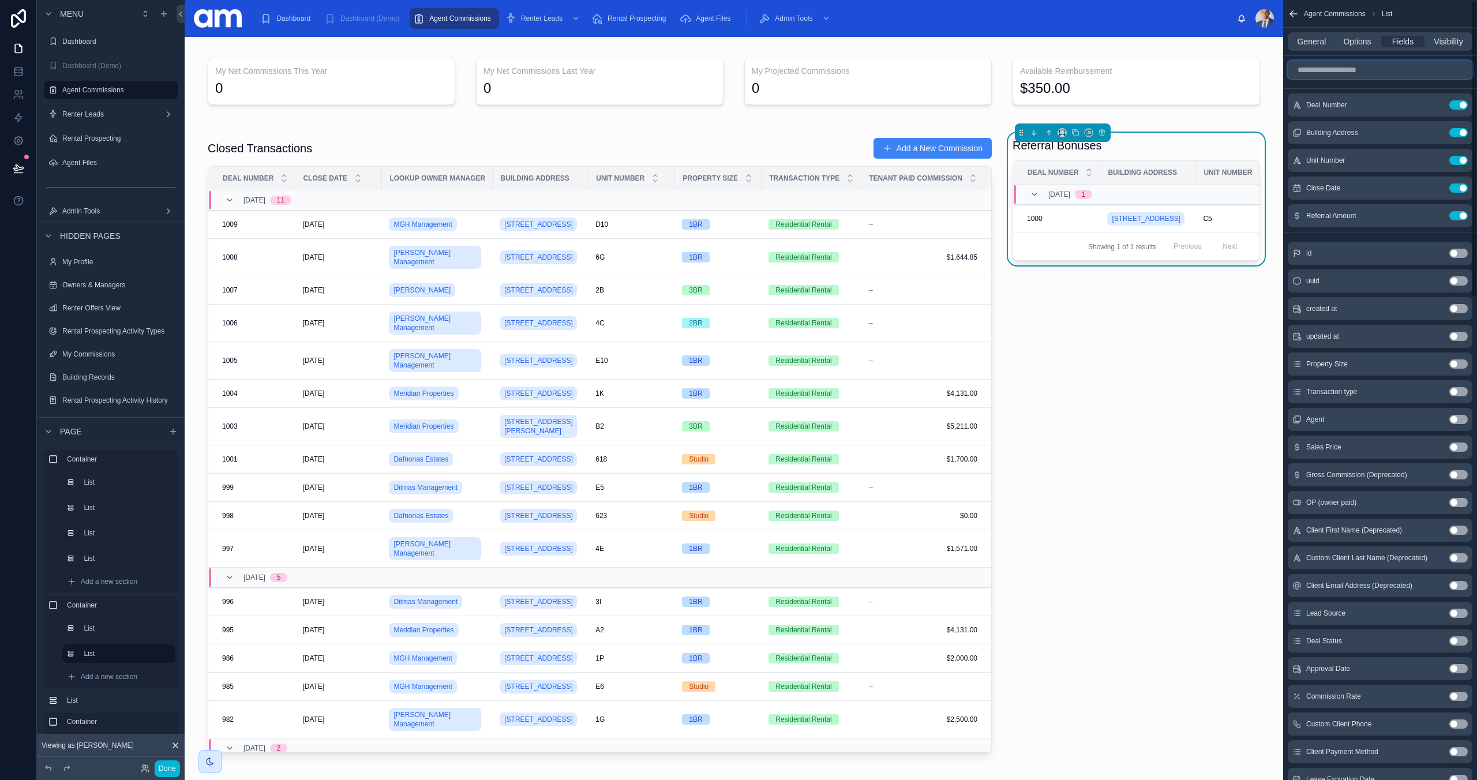
click at [1375, 66] on input "scrollable content" at bounding box center [1380, 70] width 185 height 18
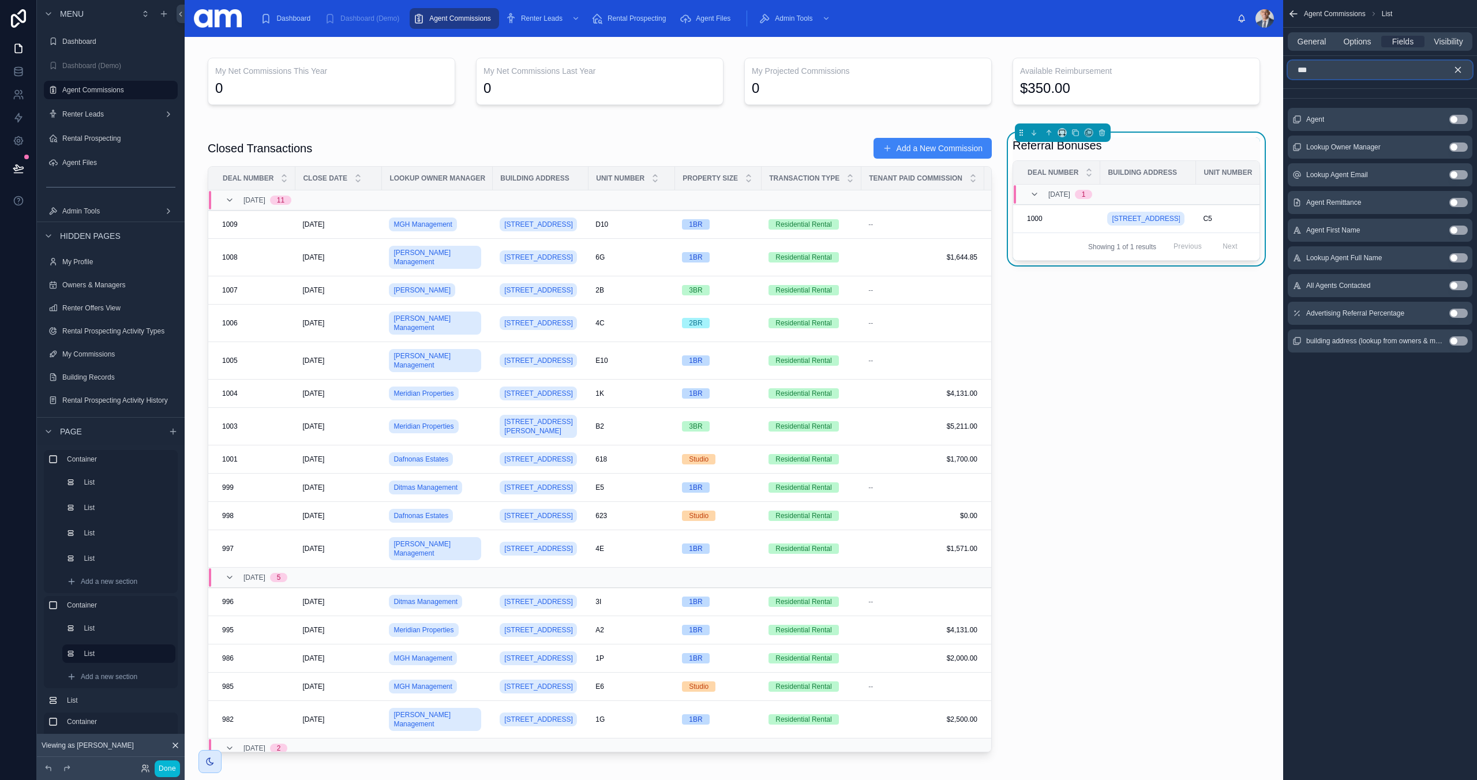
type input "***"
click at [1457, 115] on button "Use setting" at bounding box center [1458, 119] width 18 height 9
click at [1434, 103] on icon "scrollable content" at bounding box center [1434, 105] width 5 height 5
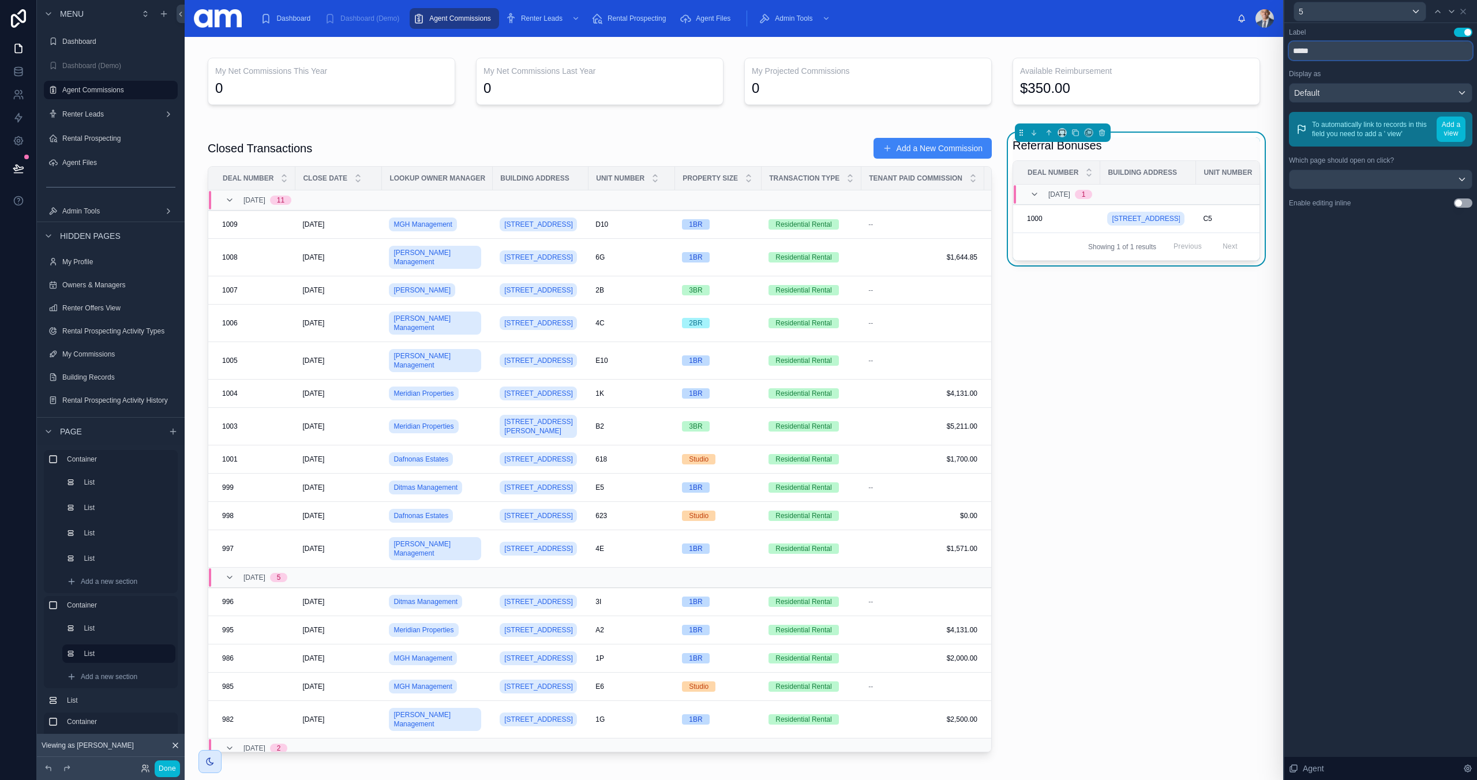
click at [1341, 51] on input "*****" at bounding box center [1380, 51] width 183 height 18
drag, startPoint x: 1291, startPoint y: 50, endPoint x: 1273, endPoint y: 49, distance: 17.9
click at [1273, 49] on div "5 Label Use setting ***** Display as Default To automatically link to records i…" at bounding box center [738, 390] width 1477 height 780
type input "**********"
click at [1317, 287] on div "**********" at bounding box center [1380, 401] width 193 height 757
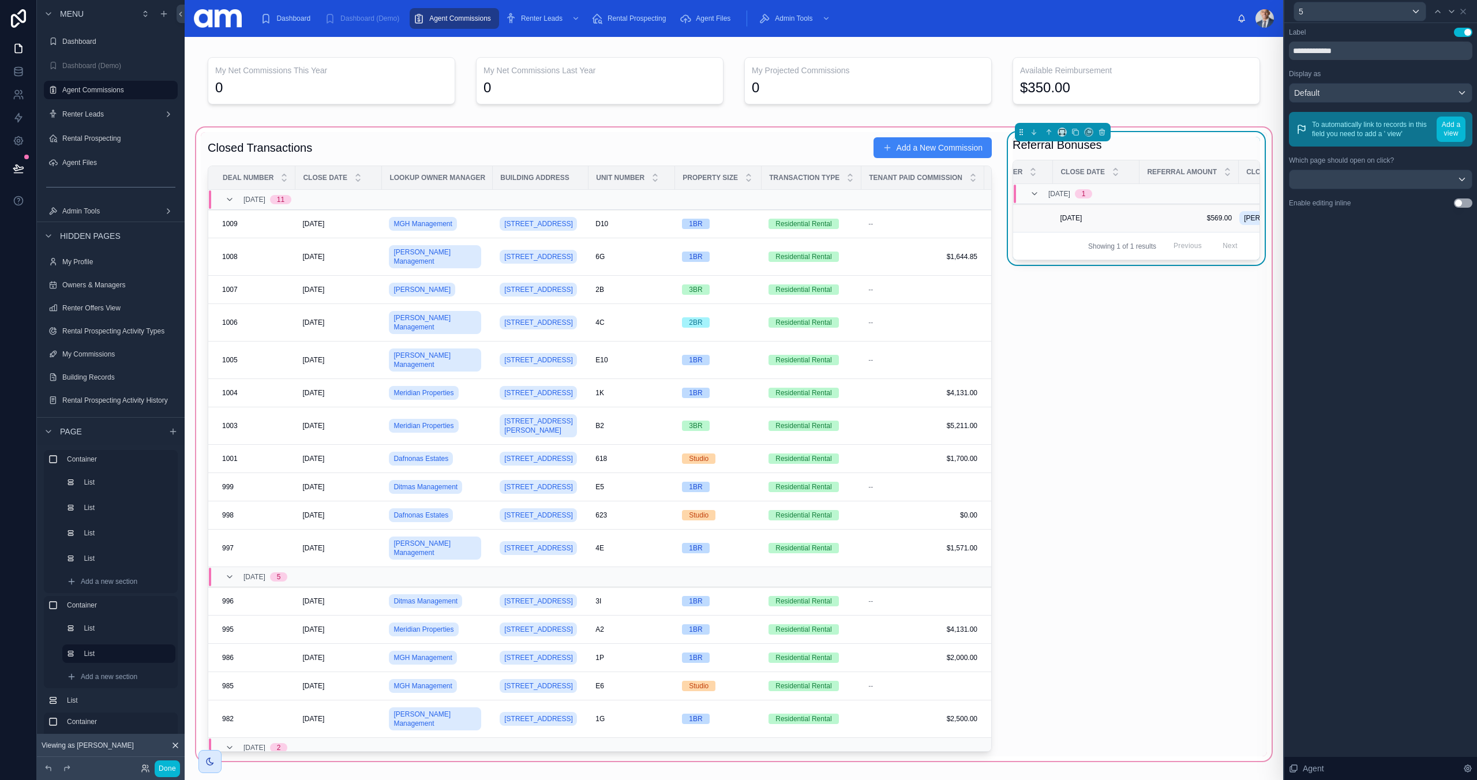
scroll to position [0, 287]
click at [1332, 483] on div "**********" at bounding box center [1380, 401] width 193 height 757
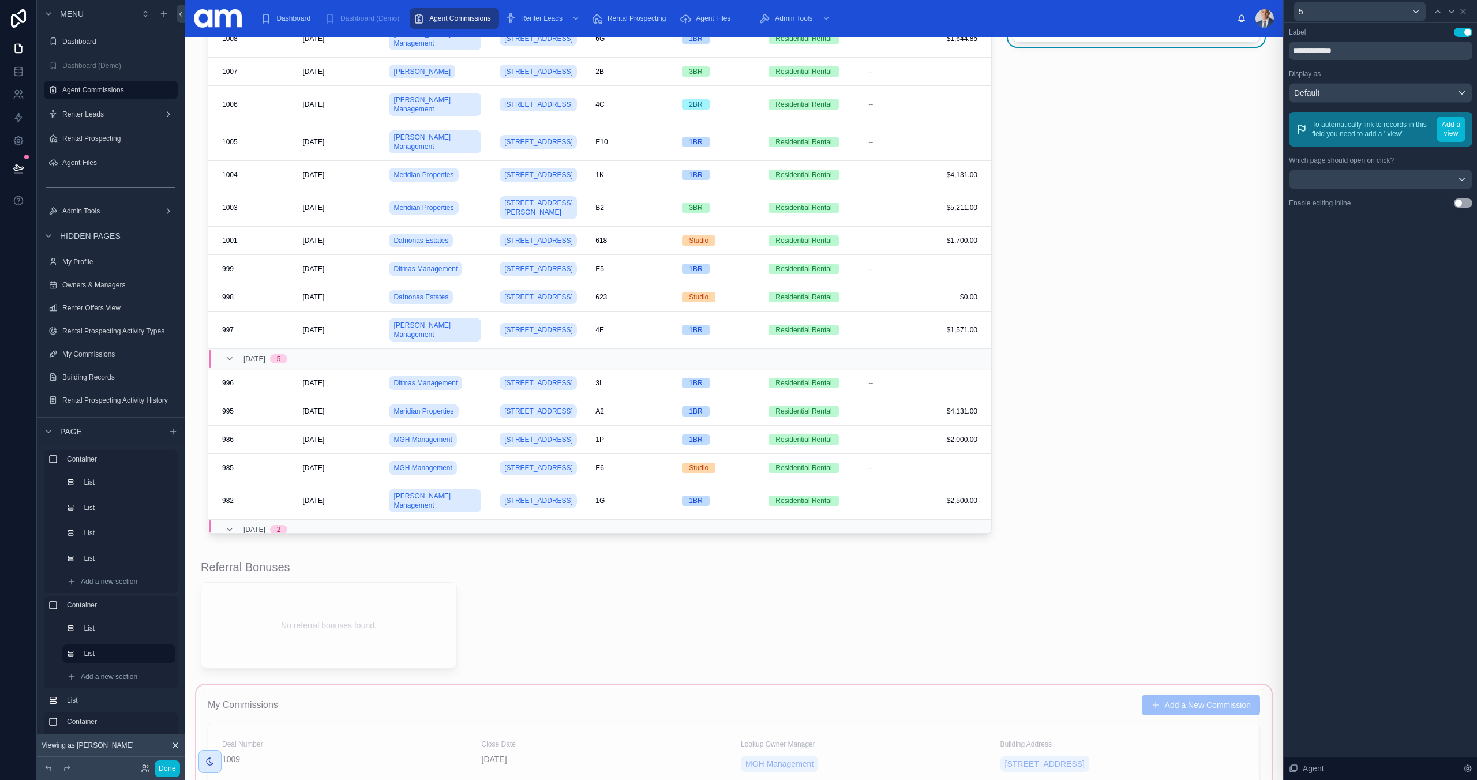
scroll to position [515, 0]
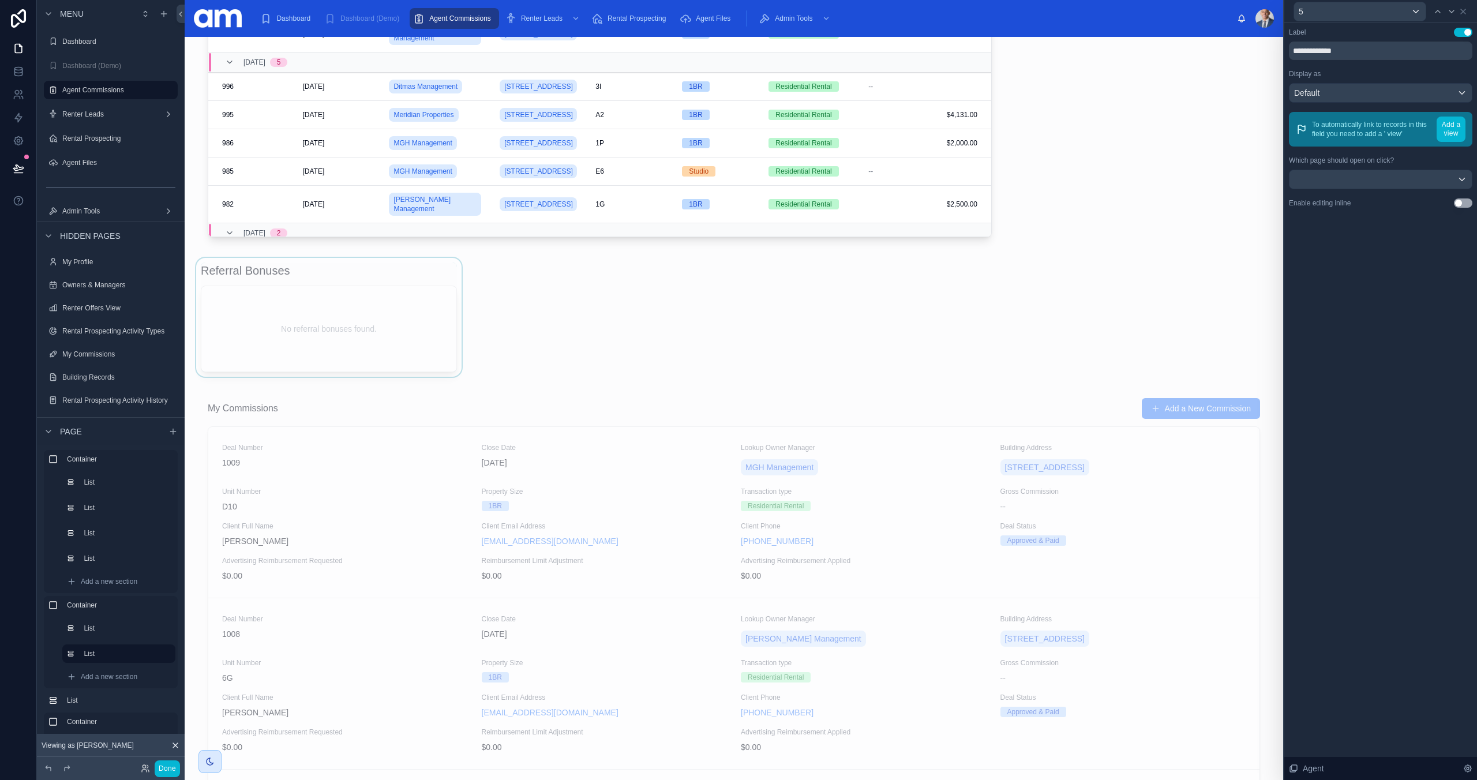
click at [433, 306] on div at bounding box center [329, 317] width 270 height 119
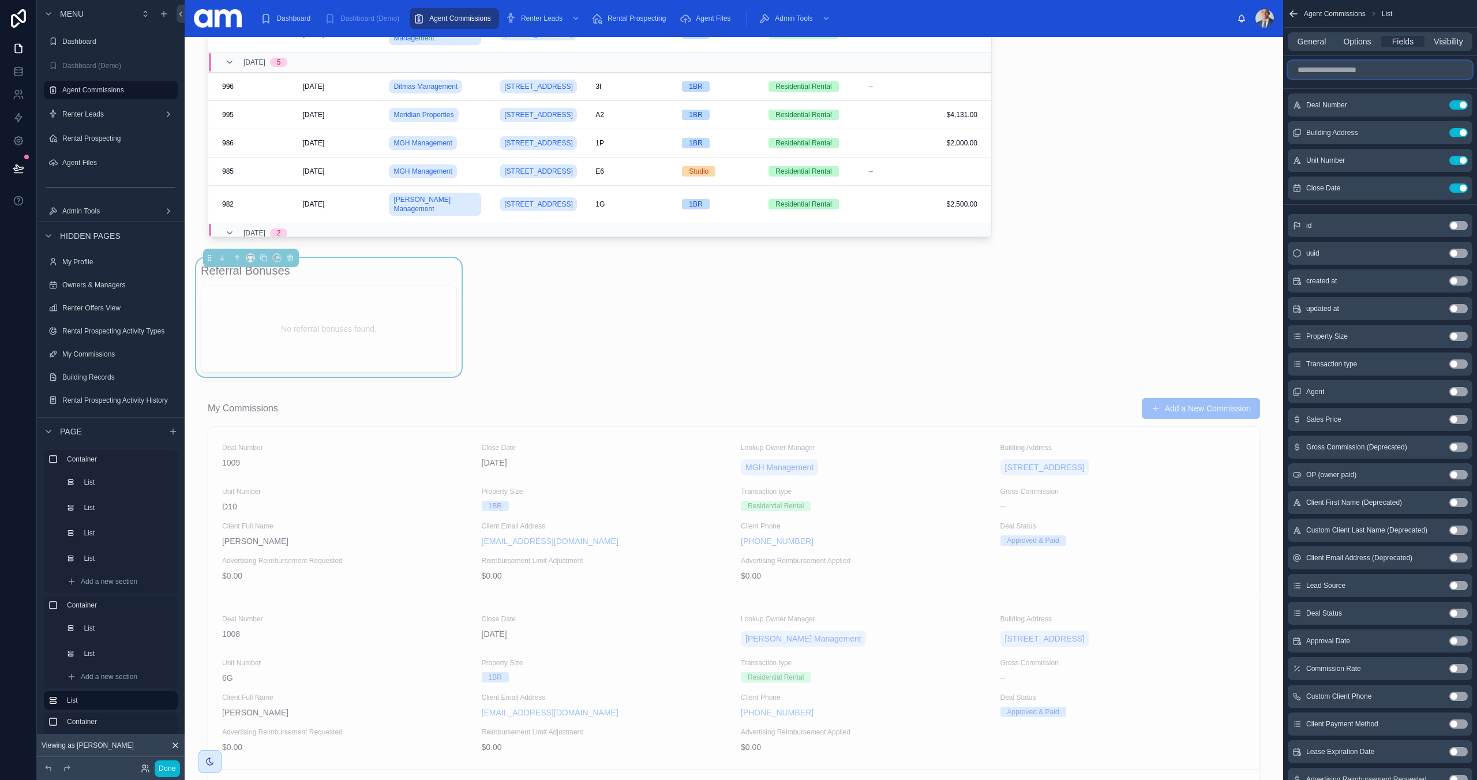
click at [1405, 72] on input "scrollable content" at bounding box center [1380, 70] width 185 height 18
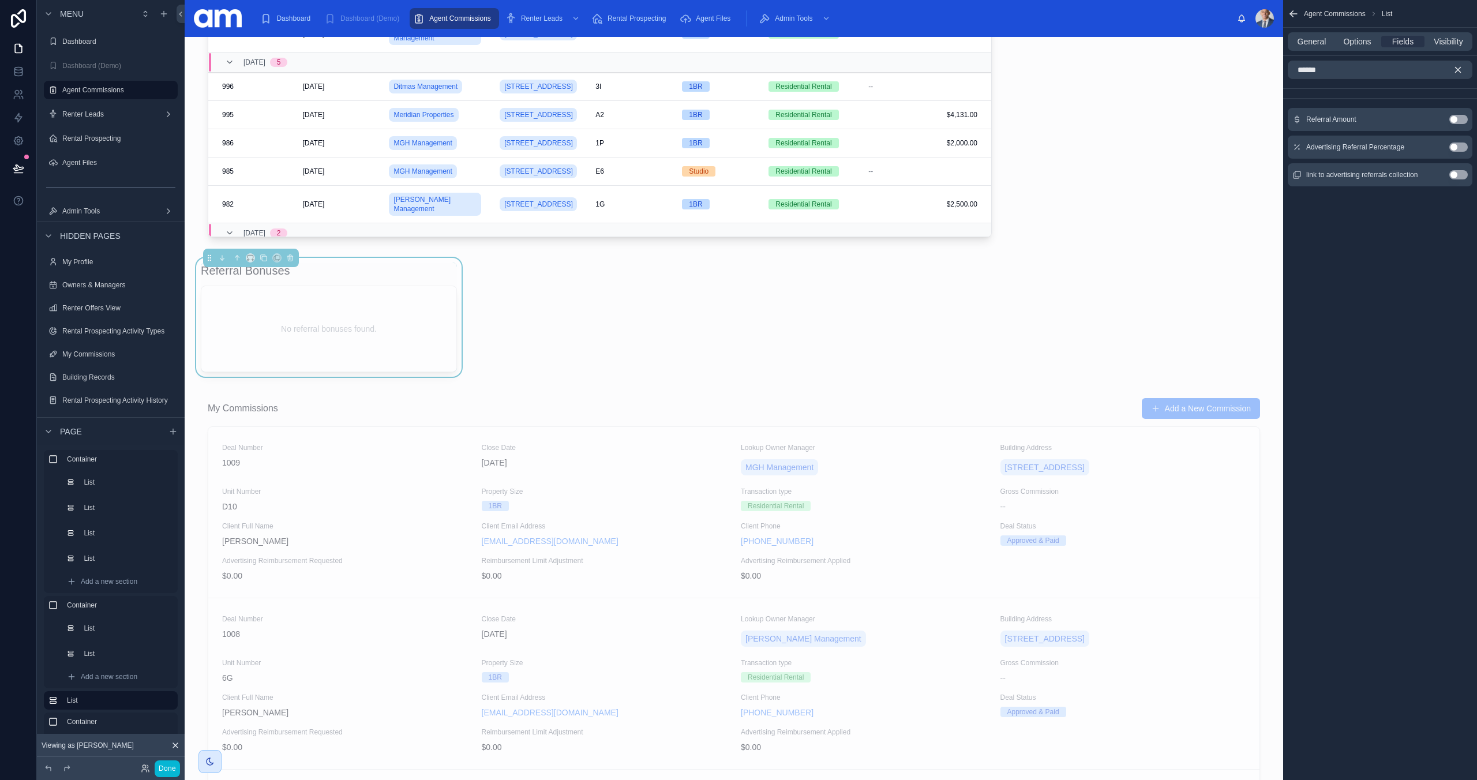
click at [1459, 119] on button "Use setting" at bounding box center [1458, 119] width 18 height 9
click at [1366, 74] on input "******" at bounding box center [1380, 70] width 185 height 18
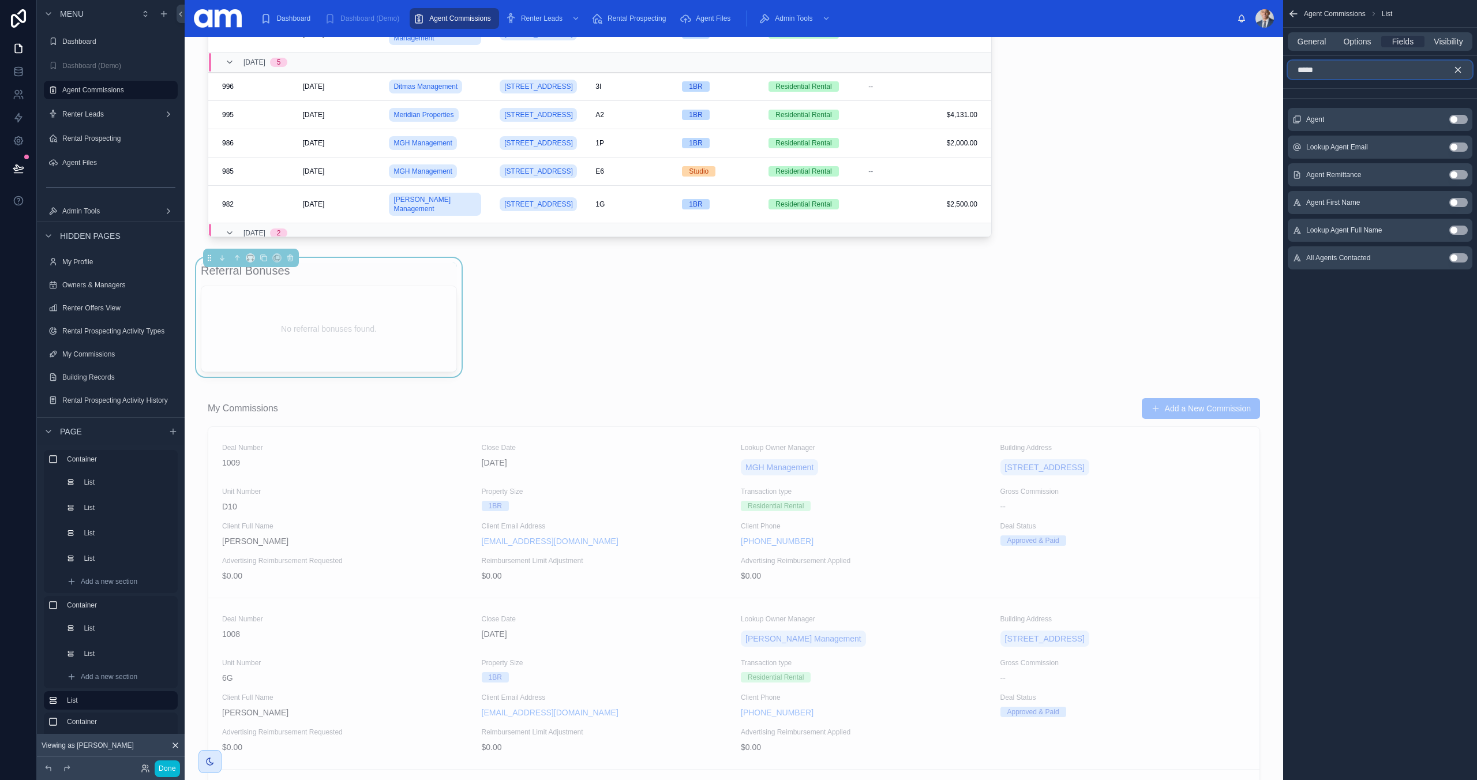
type input "*****"
click at [1452, 119] on button "Use setting" at bounding box center [1458, 119] width 18 height 9
click at [1362, 44] on span "Options" at bounding box center [1357, 42] width 28 height 12
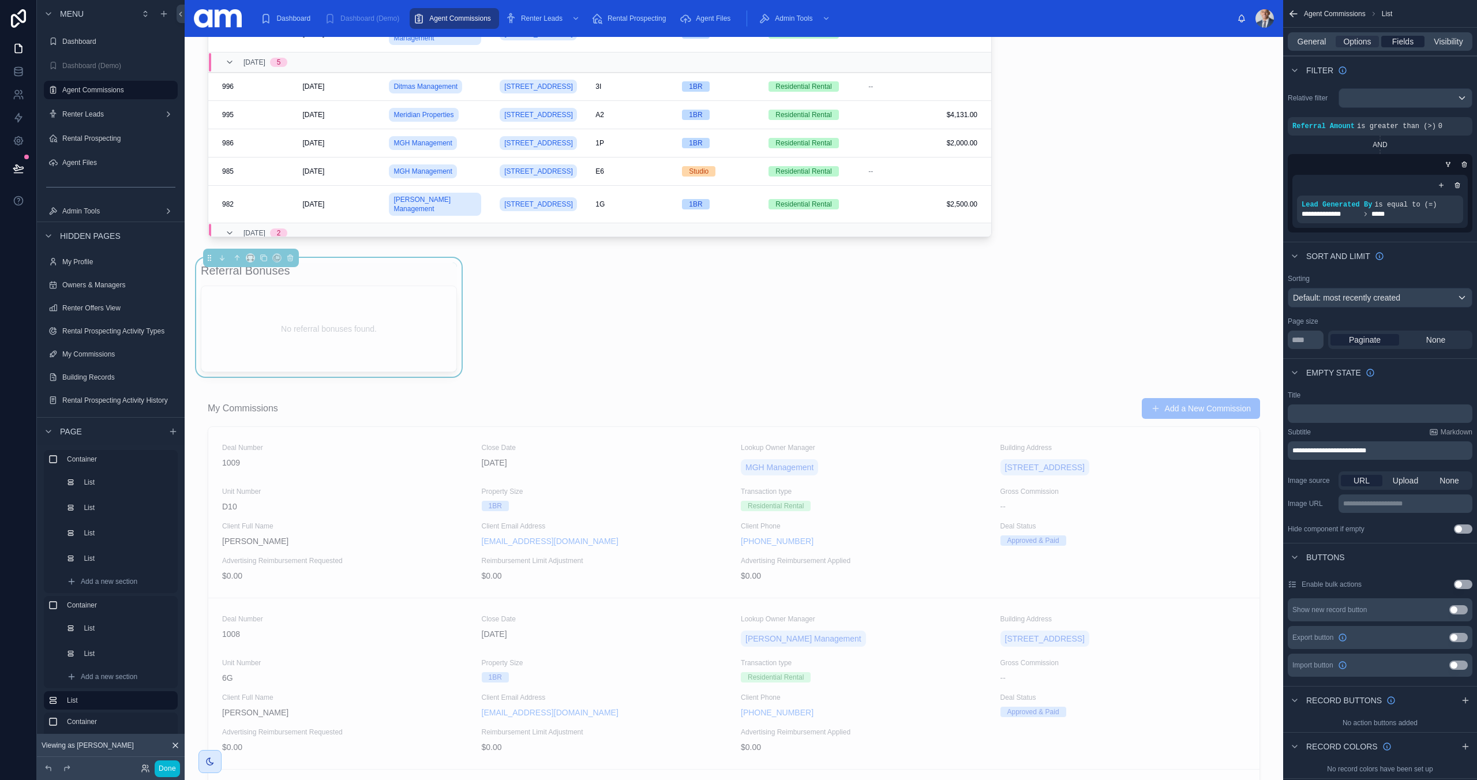
click at [1403, 40] on span "Fields" at bounding box center [1402, 42] width 21 height 12
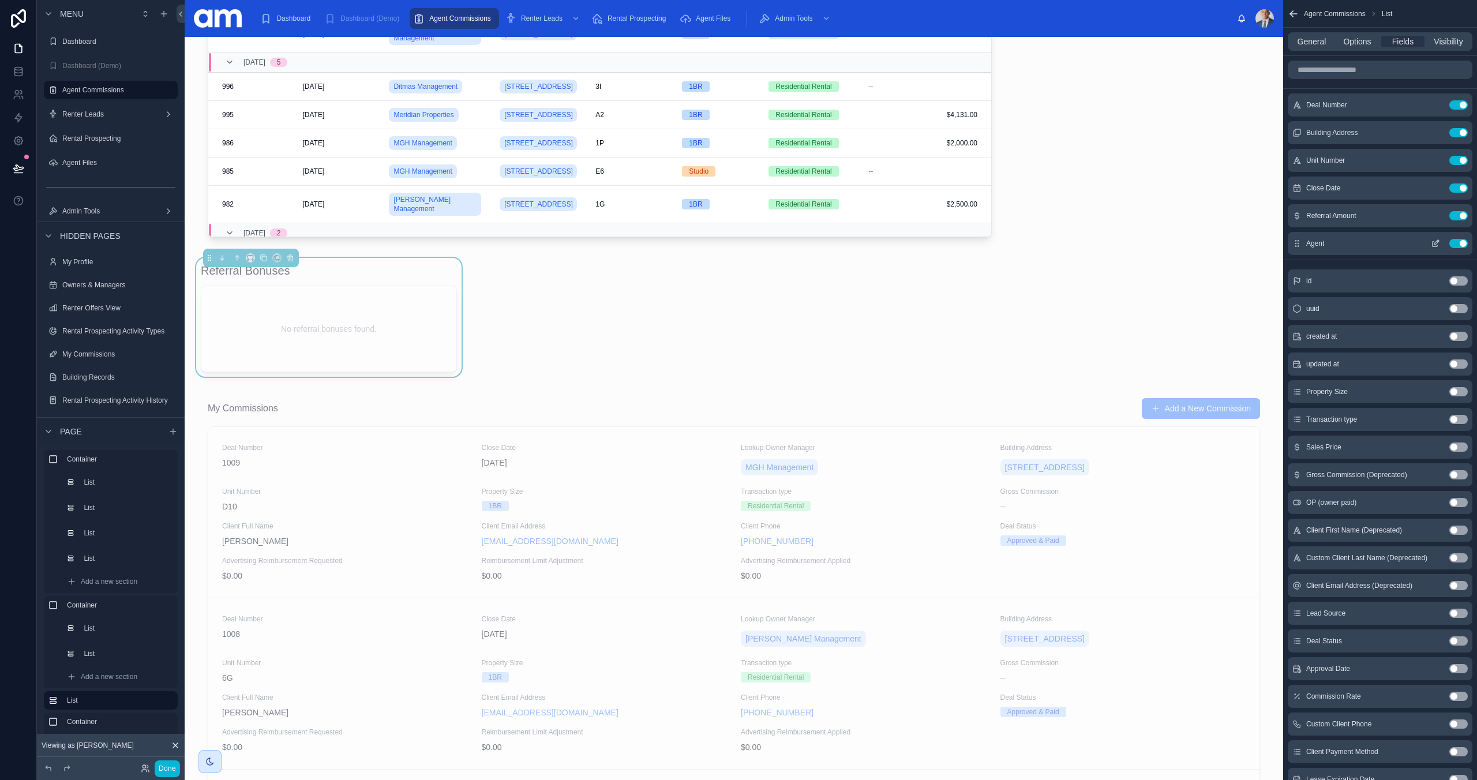
click at [1438, 240] on icon "scrollable content" at bounding box center [1436, 242] width 5 height 5
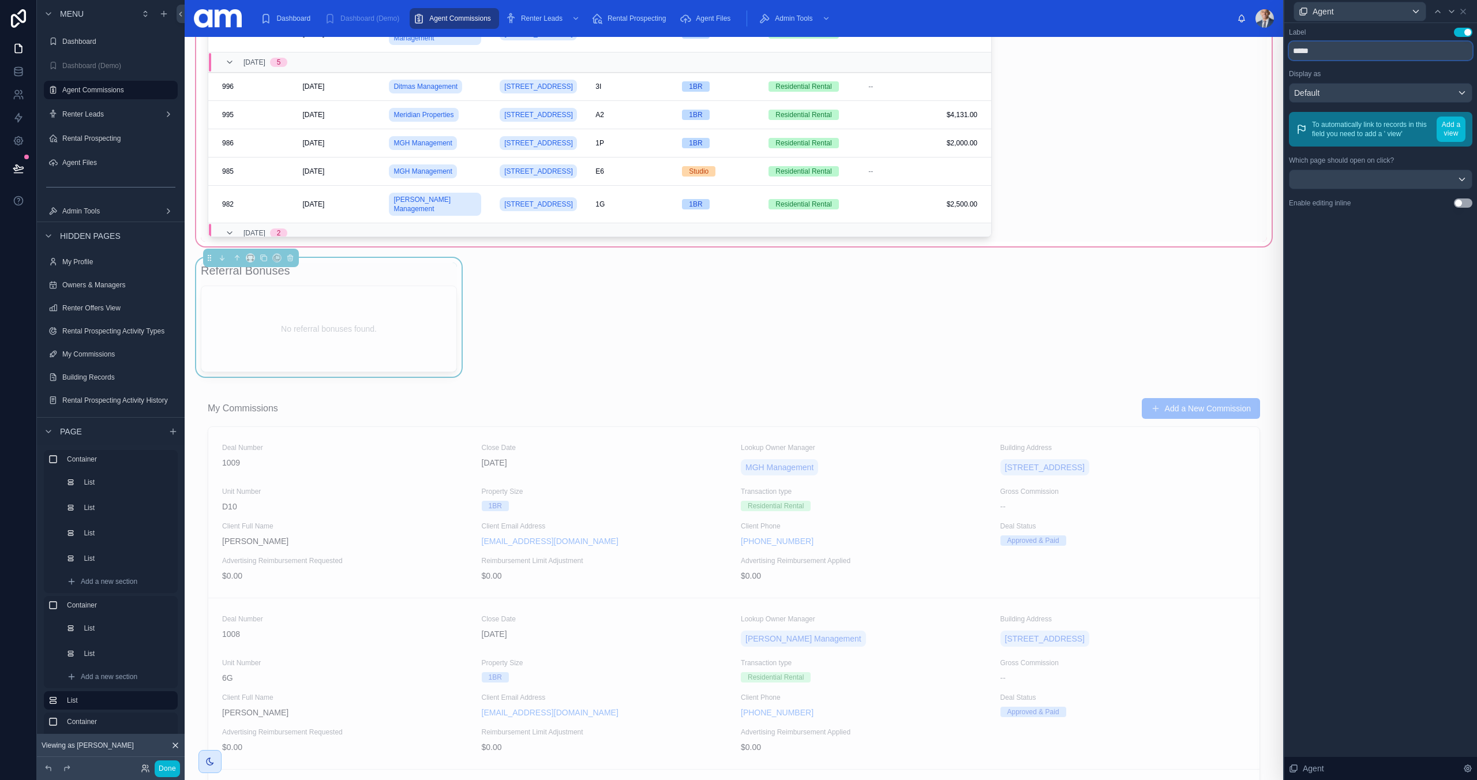
drag, startPoint x: 1397, startPoint y: 56, endPoint x: 1229, endPoint y: 44, distance: 167.7
click at [1229, 44] on div "Agent Label Use setting ***** Display as Default To automatically link to recor…" at bounding box center [738, 390] width 1477 height 780
type input "**********"
click at [1367, 405] on div "**********" at bounding box center [1380, 401] width 193 height 757
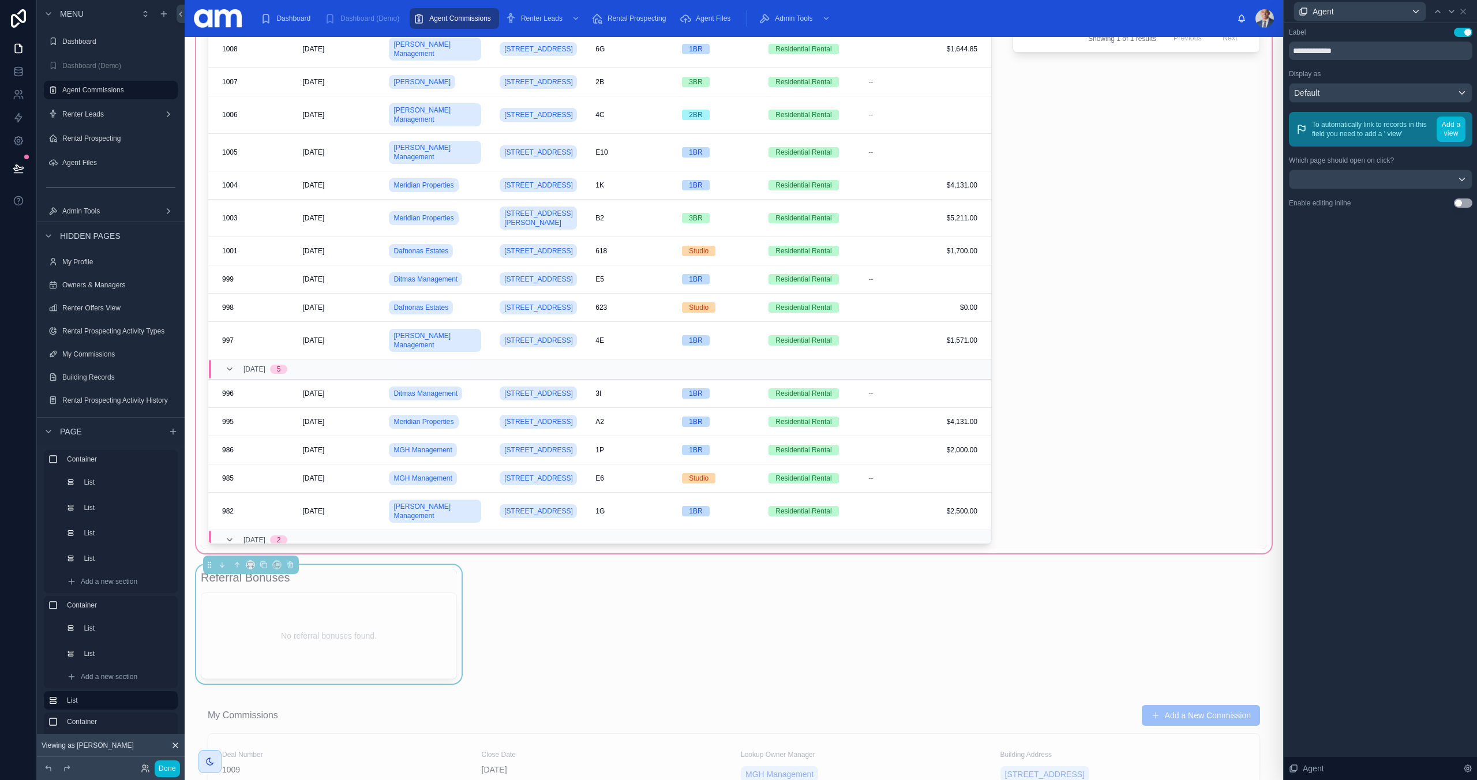
scroll to position [0, 0]
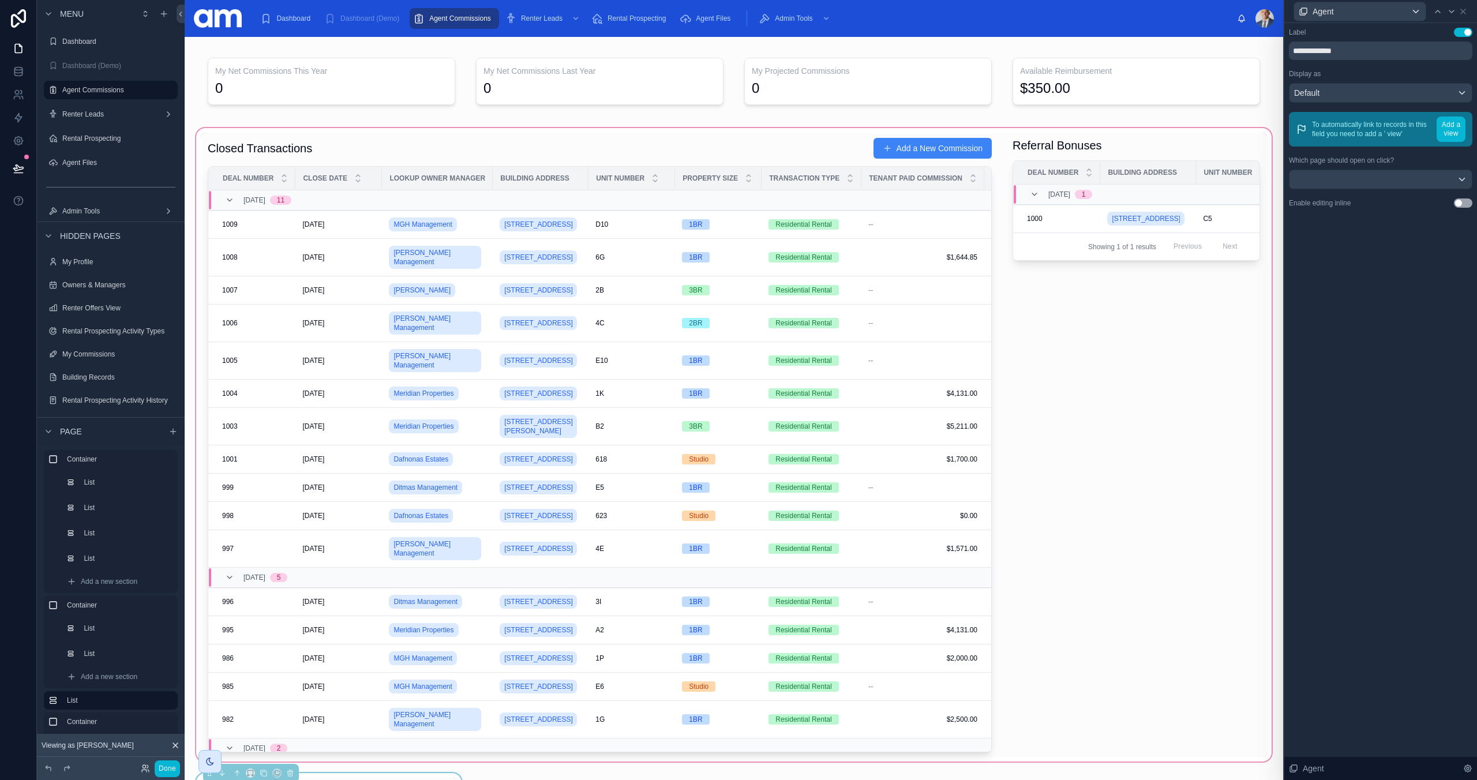
click at [1187, 150] on div at bounding box center [734, 445] width 1080 height 638
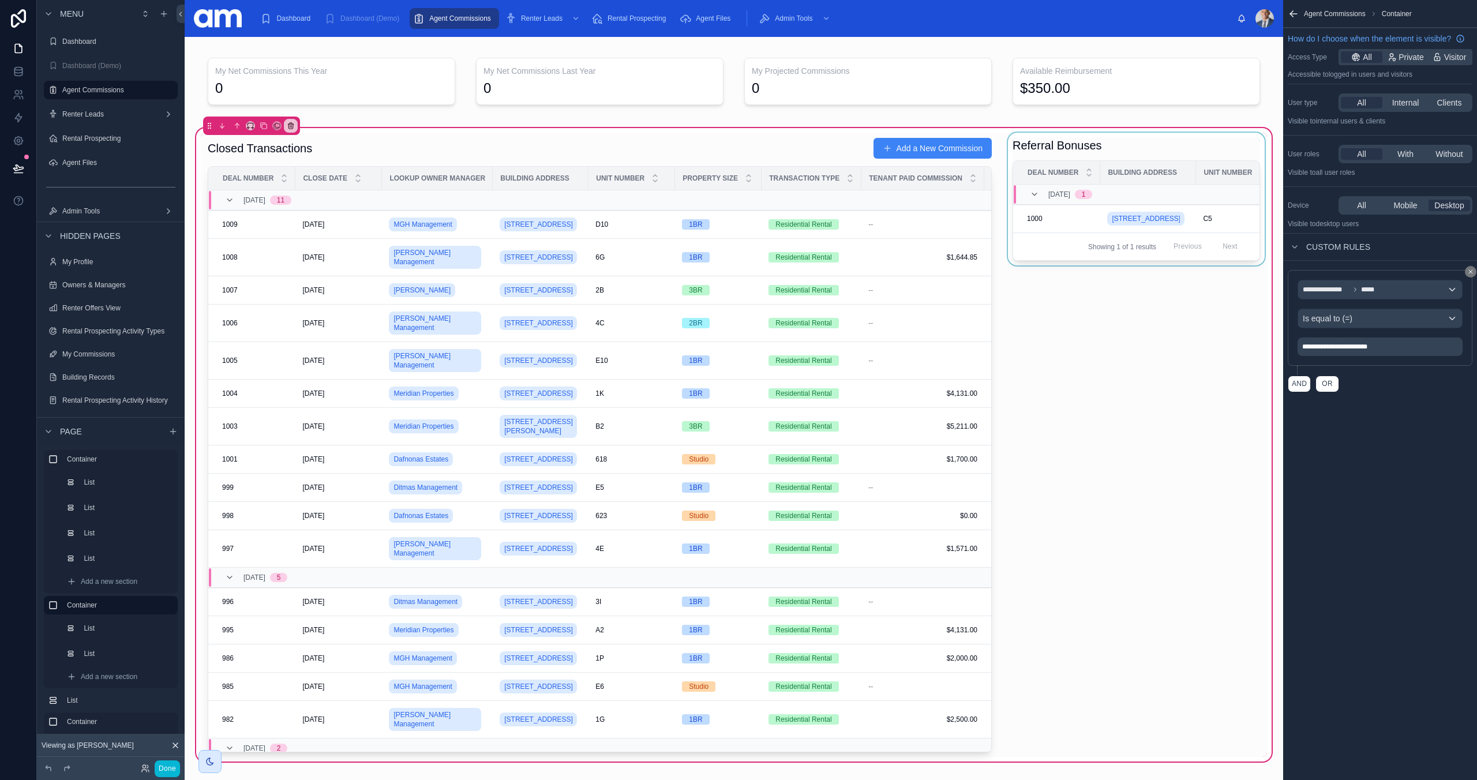
click at [1176, 221] on div at bounding box center [1136, 445] width 261 height 624
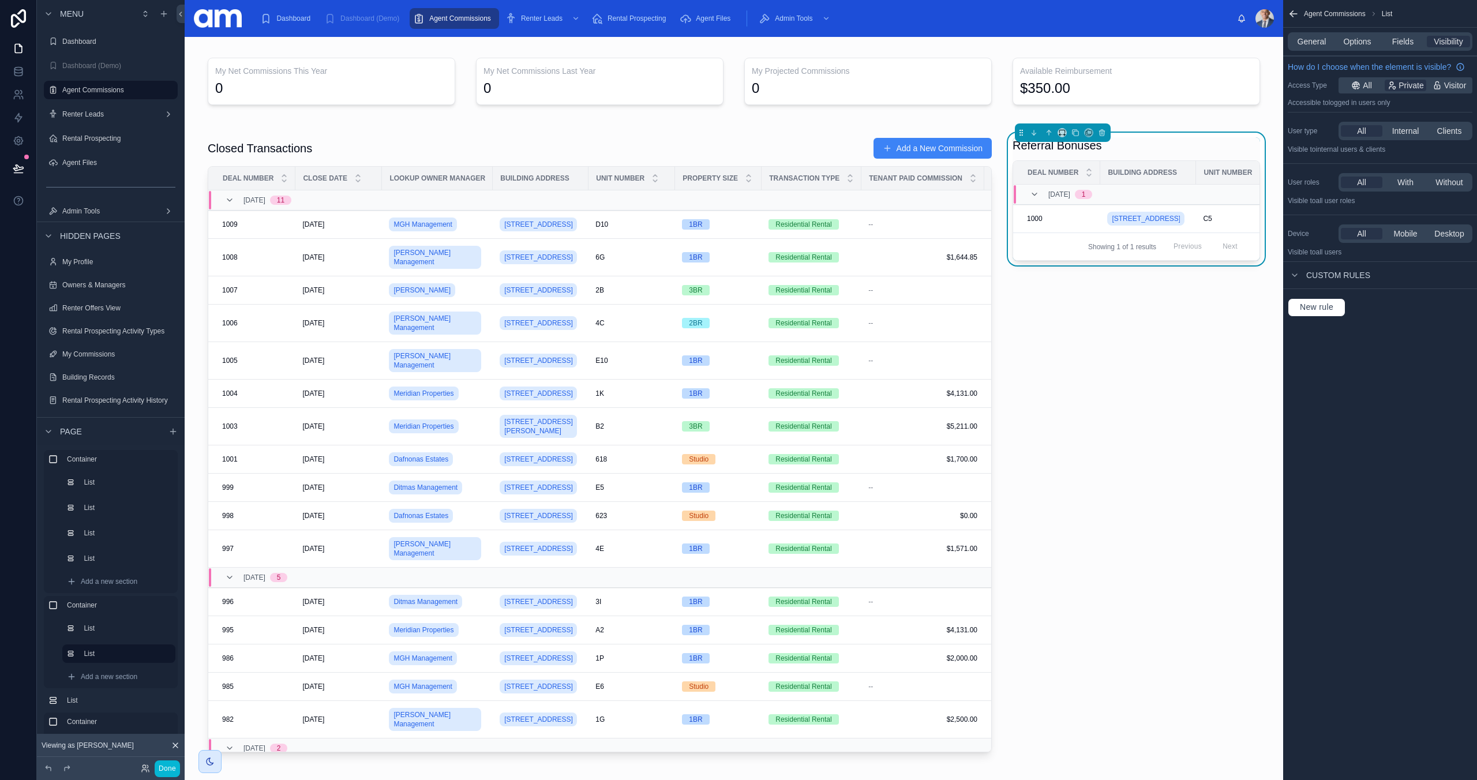
click at [1382, 472] on div "Agent Commissions List General Options Fields Visibility How do I choose when t…" at bounding box center [1380, 390] width 194 height 780
click at [11, 168] on button at bounding box center [18, 168] width 25 height 32
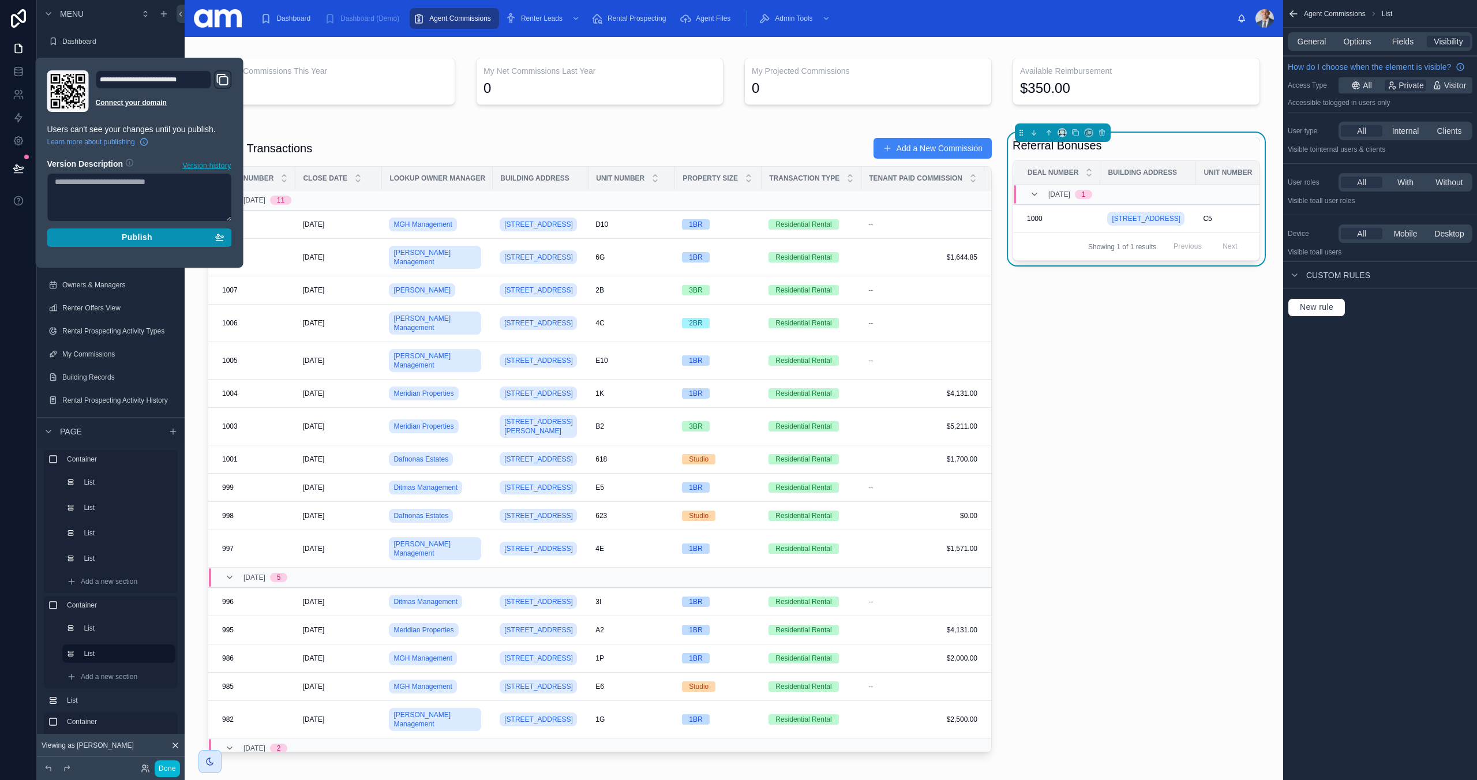
click at [139, 236] on span "Publish" at bounding box center [137, 237] width 31 height 10
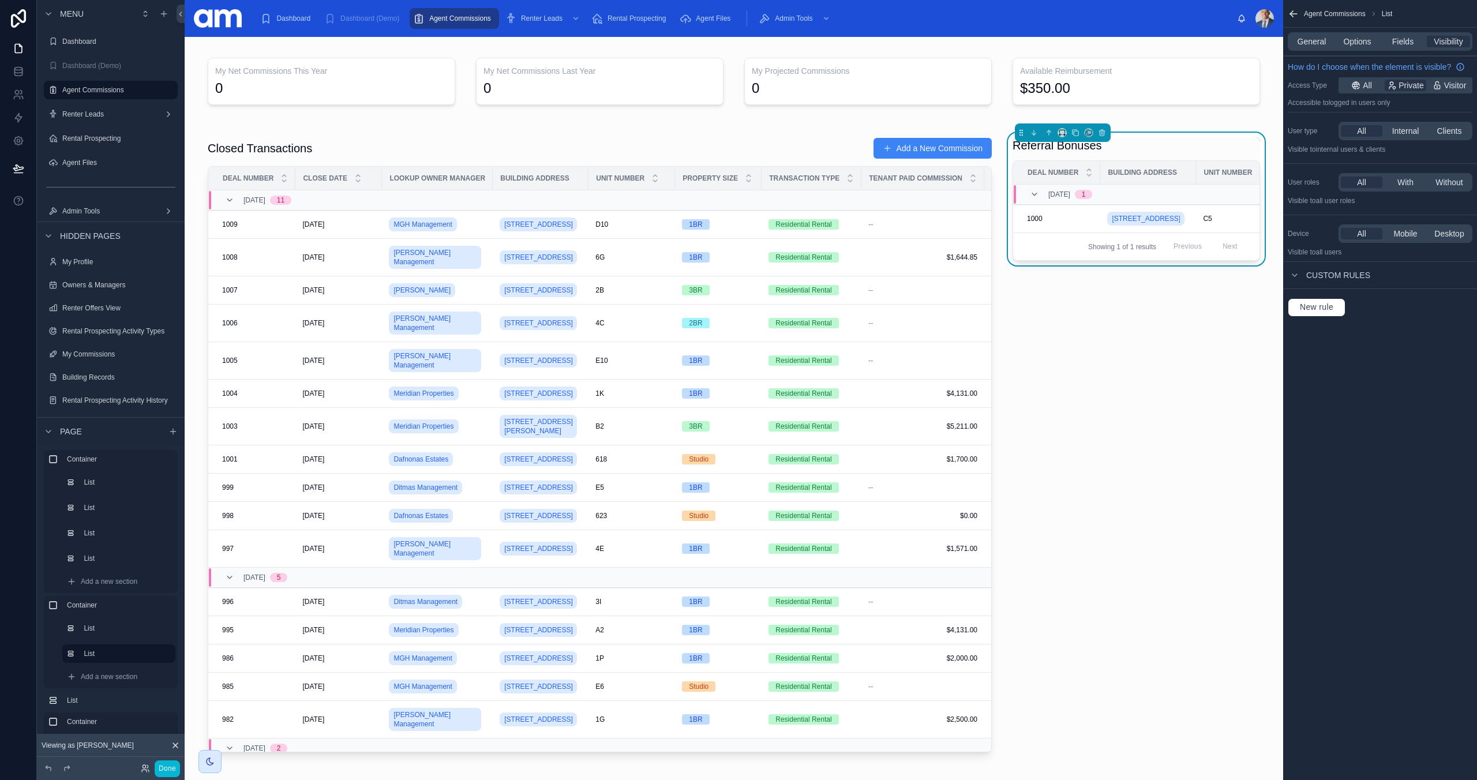
click at [140, 770] on div "Done" at bounding box center [157, 768] width 46 height 17
click at [145, 767] on icon at bounding box center [145, 768] width 9 height 9
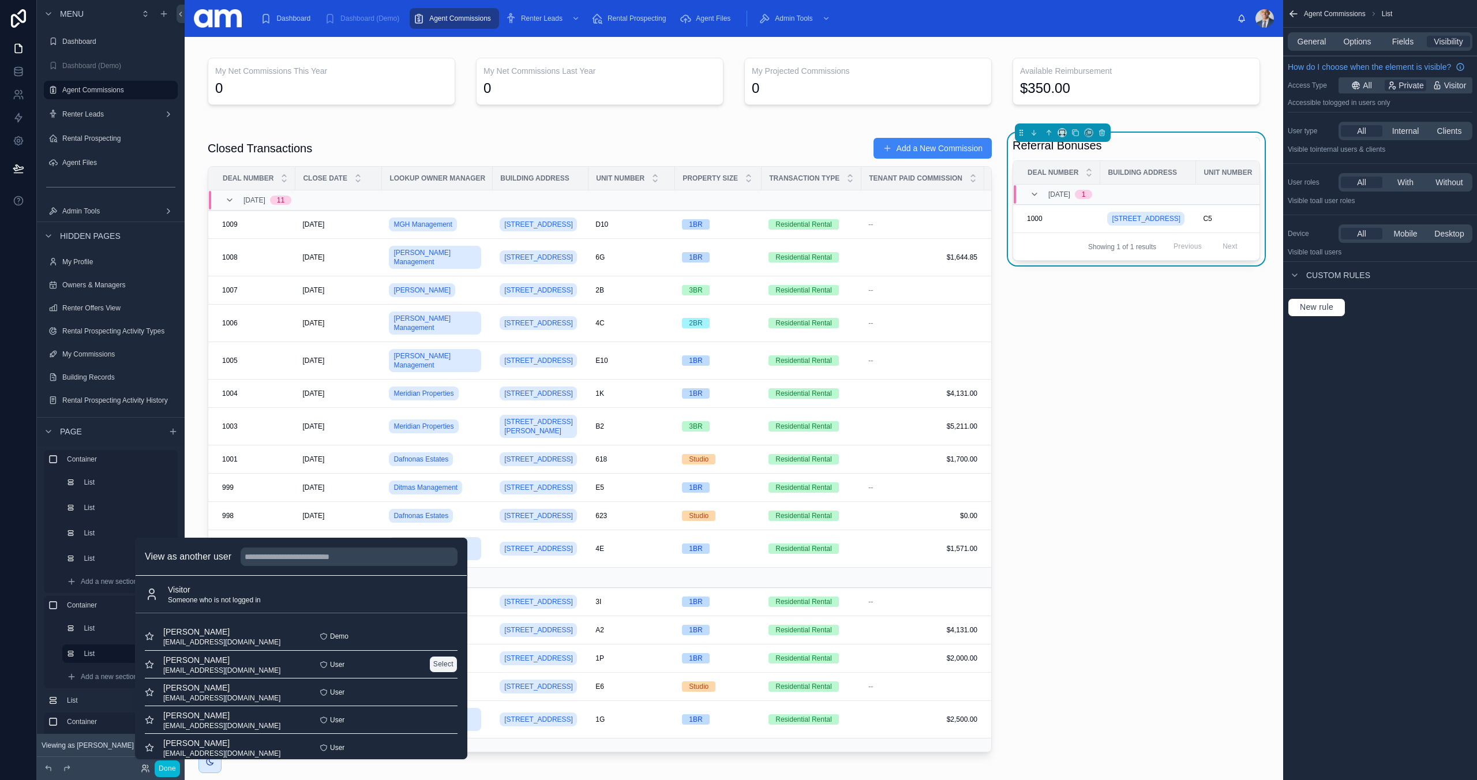
click at [445, 663] on button "Select" at bounding box center [443, 664] width 28 height 17
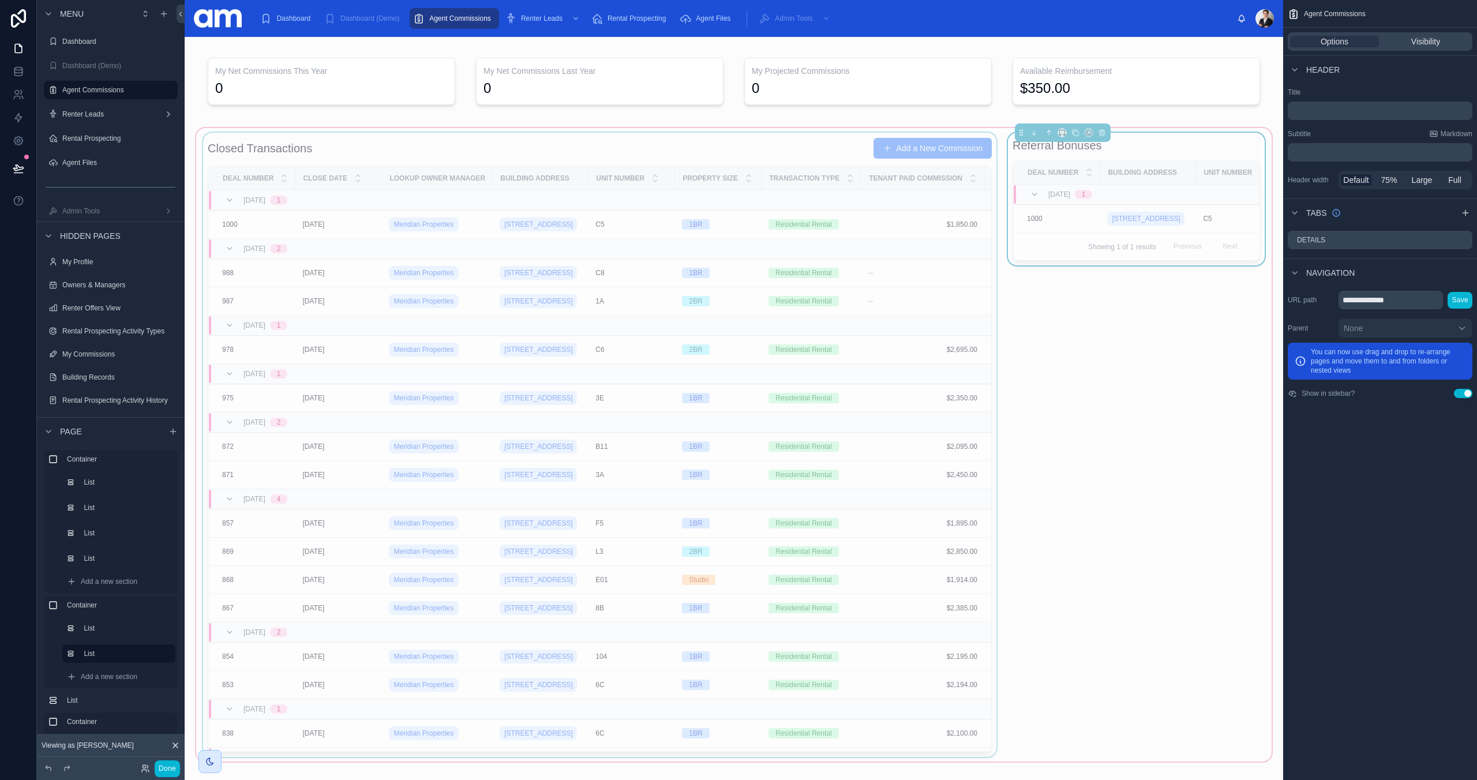
click at [767, 235] on div at bounding box center [600, 445] width 798 height 624
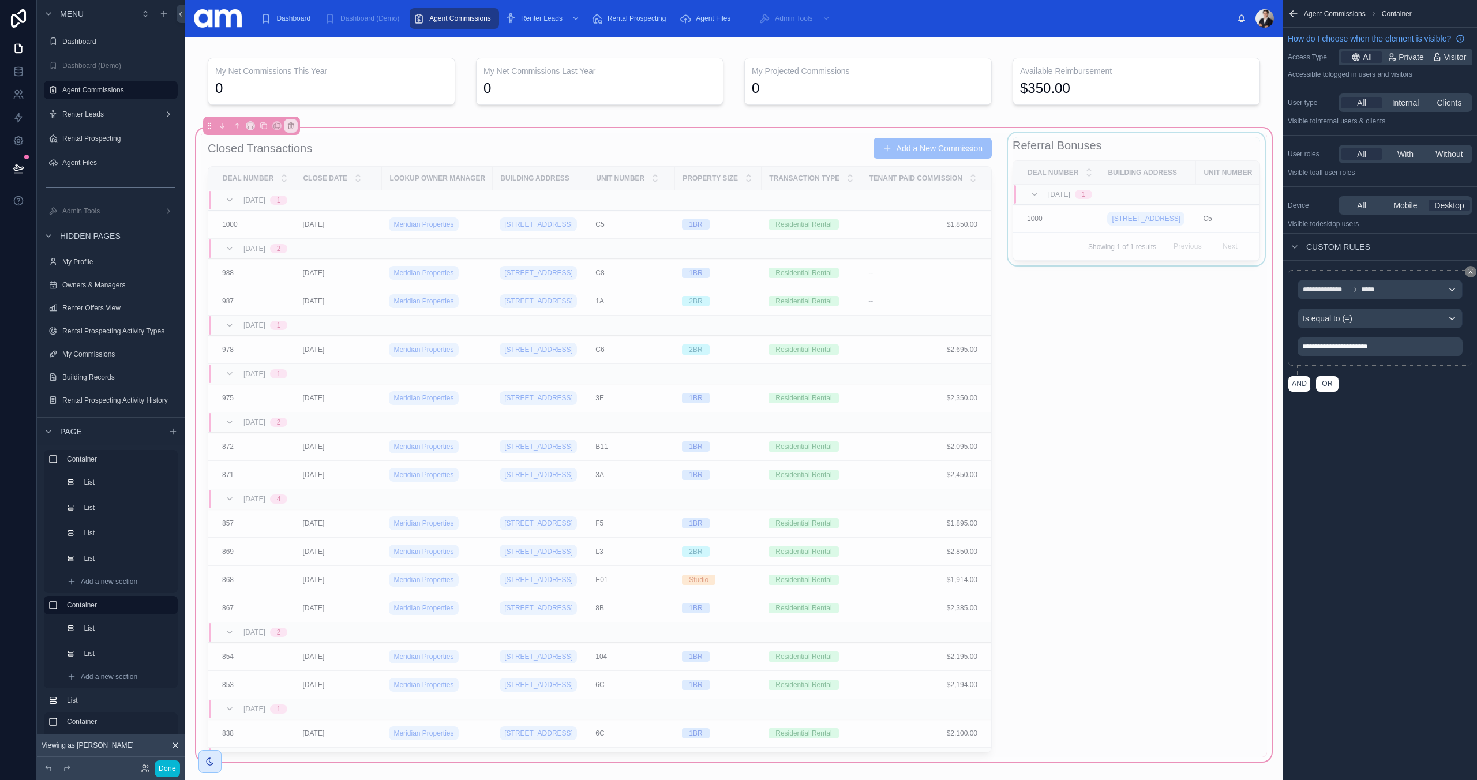
click at [1094, 237] on div at bounding box center [1136, 445] width 261 height 624
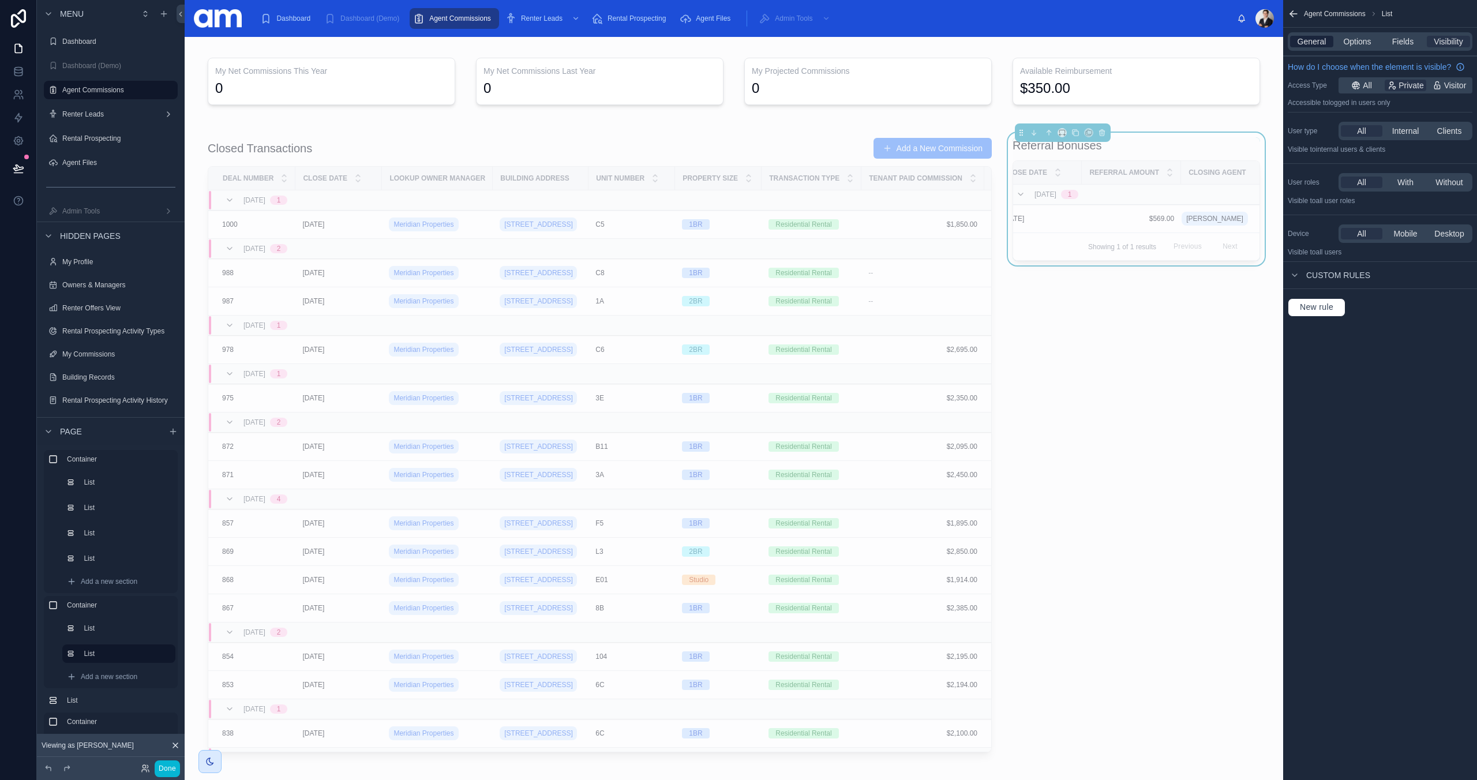
click at [1315, 39] on span "General" at bounding box center [1311, 42] width 29 height 12
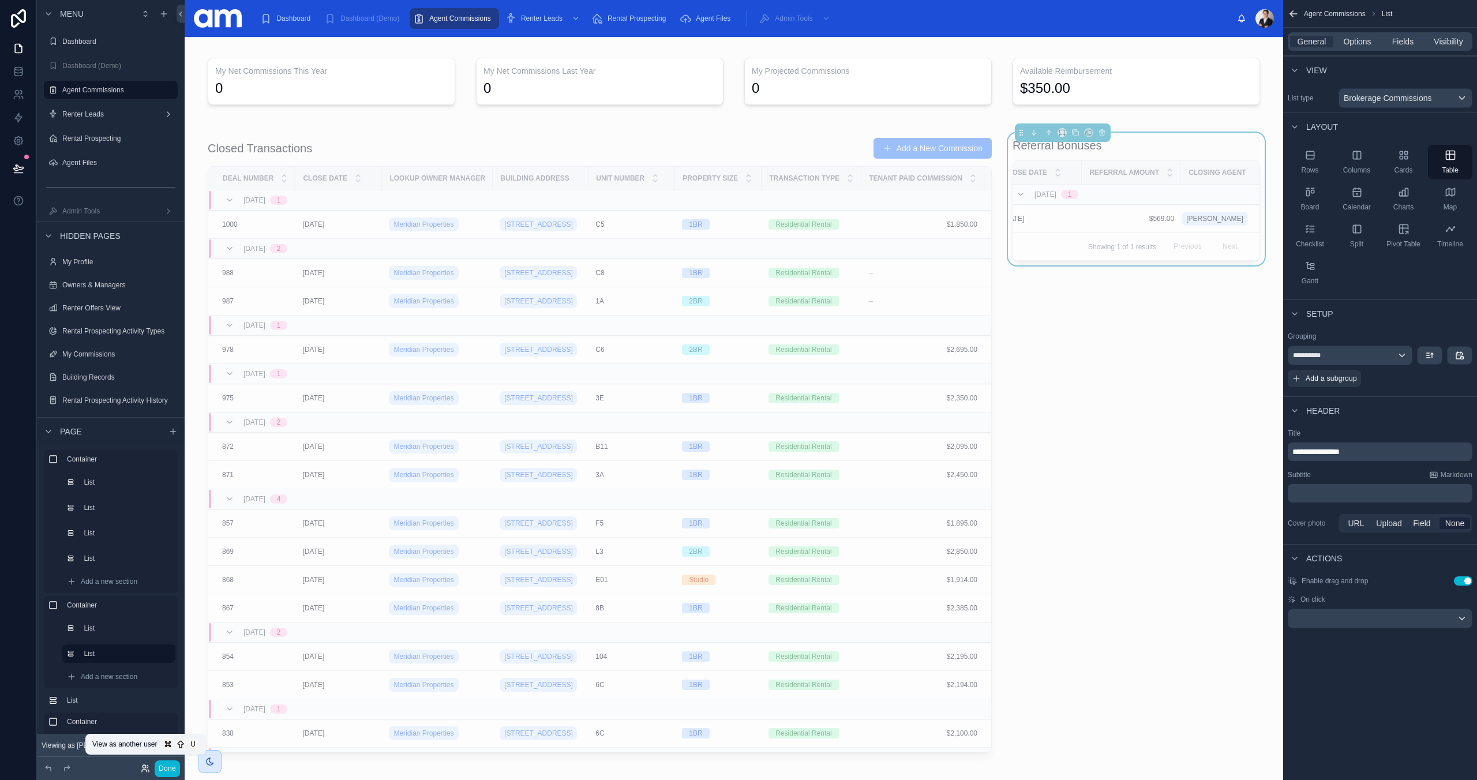
click at [148, 771] on icon at bounding box center [145, 768] width 9 height 9
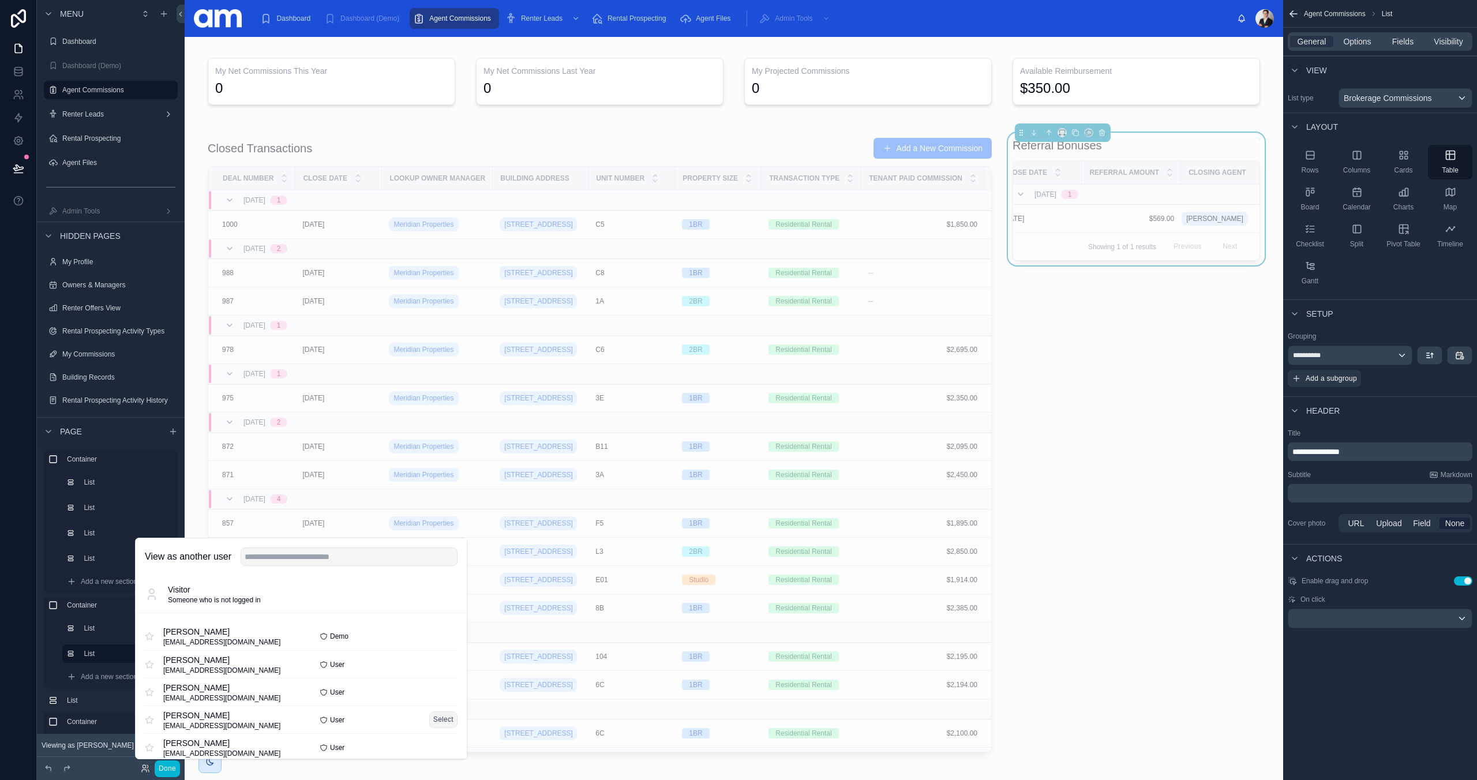
click at [439, 720] on button "Select" at bounding box center [443, 719] width 28 height 17
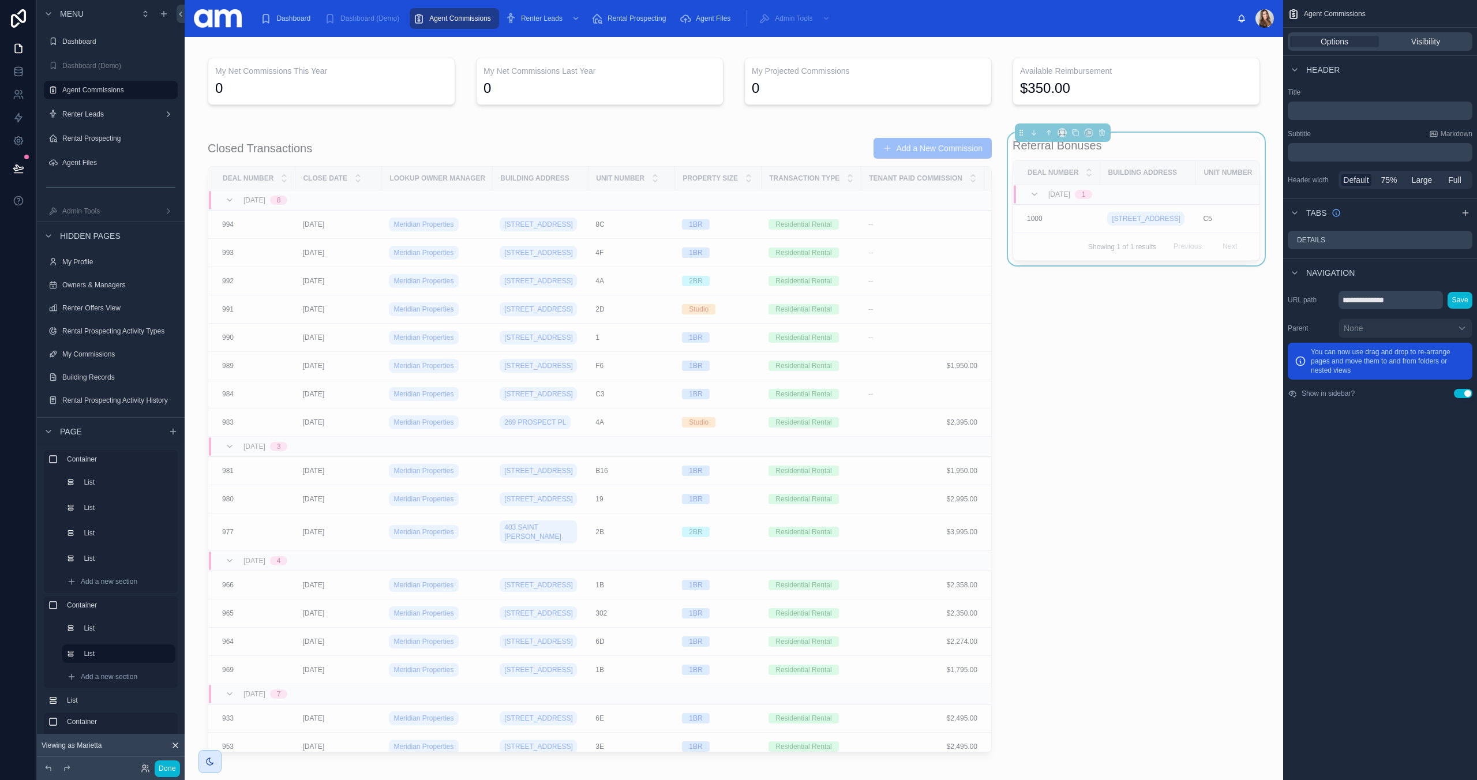
scroll to position [1, 0]
click at [1443, 64] on div "Header" at bounding box center [1380, 69] width 194 height 28
click at [1431, 44] on span "Visibility" at bounding box center [1425, 42] width 29 height 12
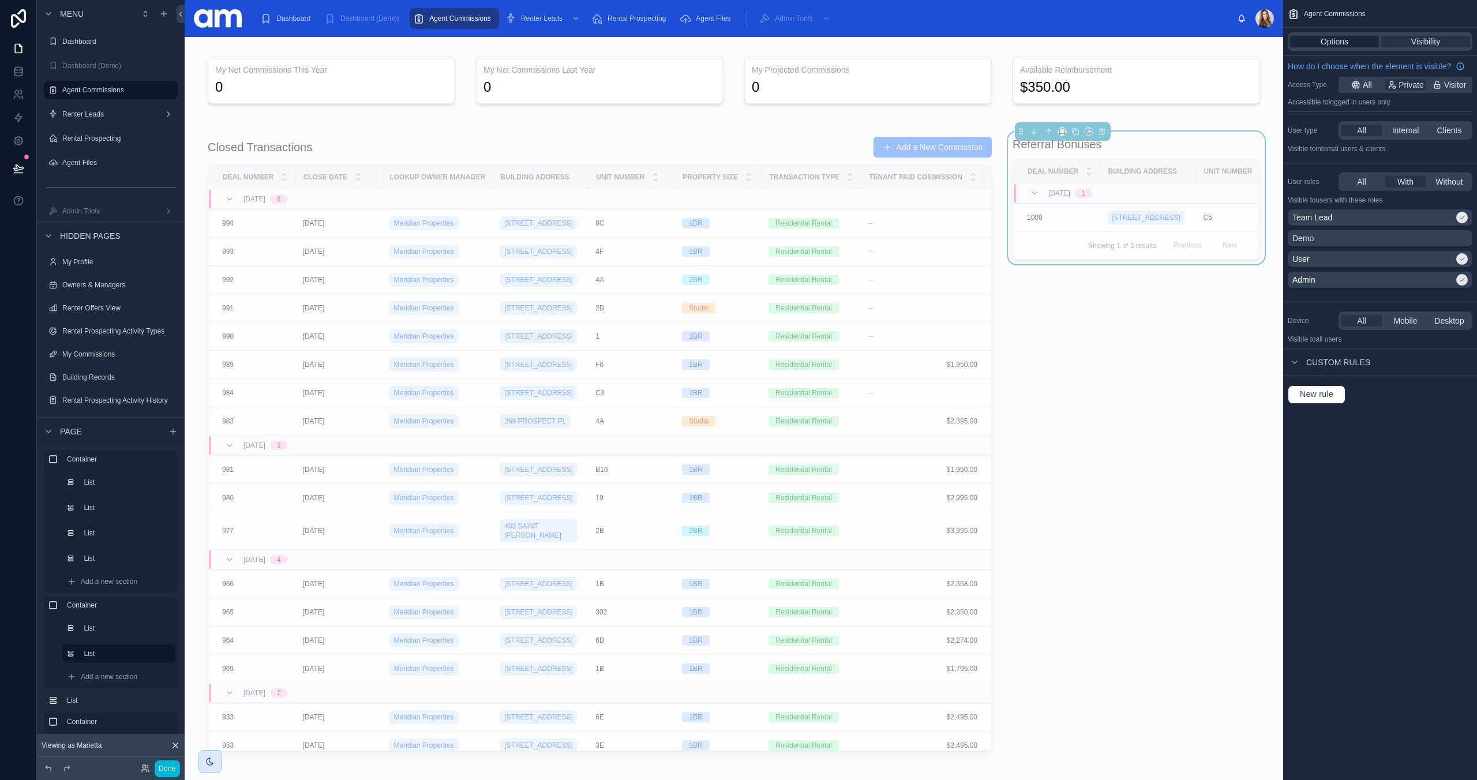
click at [1332, 40] on span "Options" at bounding box center [1335, 42] width 28 height 12
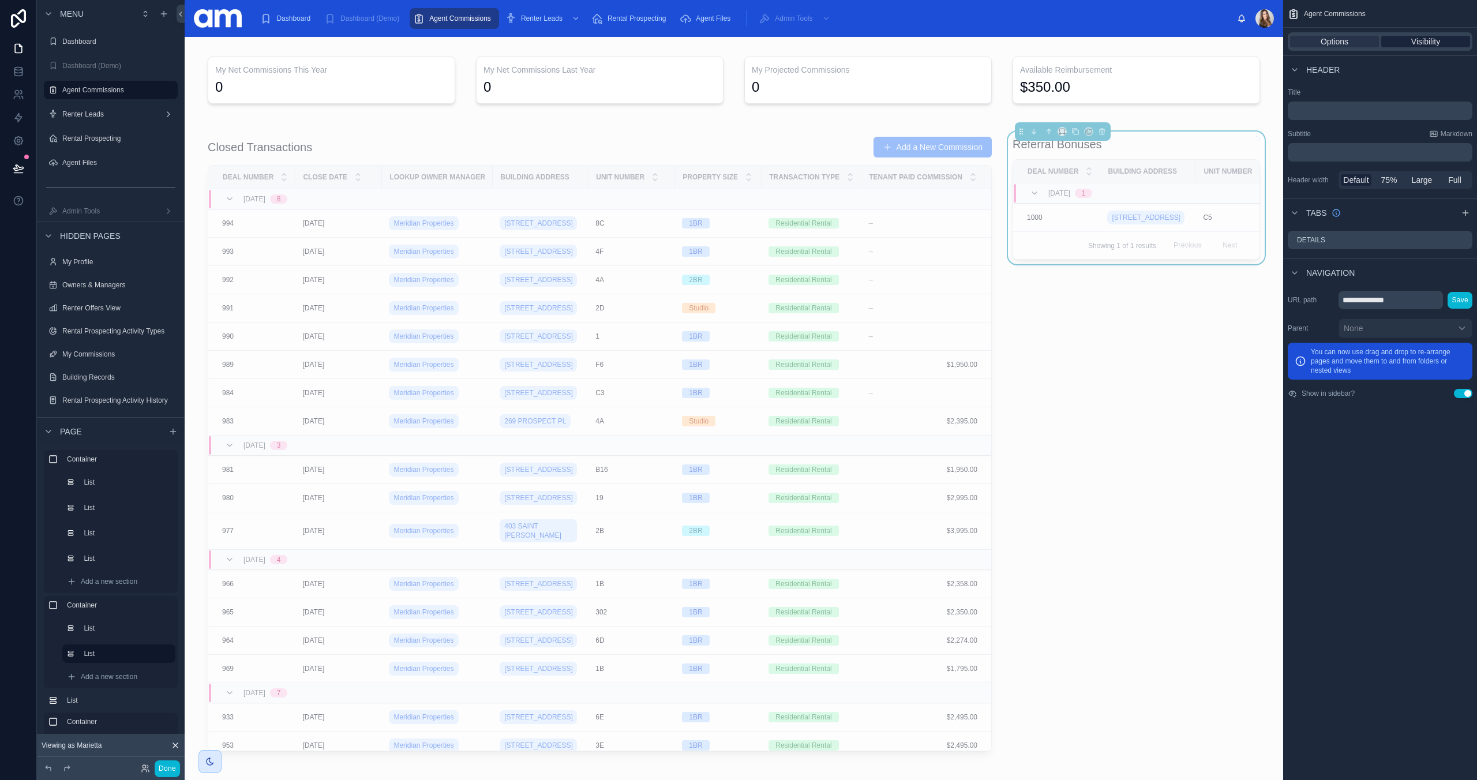
click at [1419, 44] on span "Visibility" at bounding box center [1425, 42] width 29 height 12
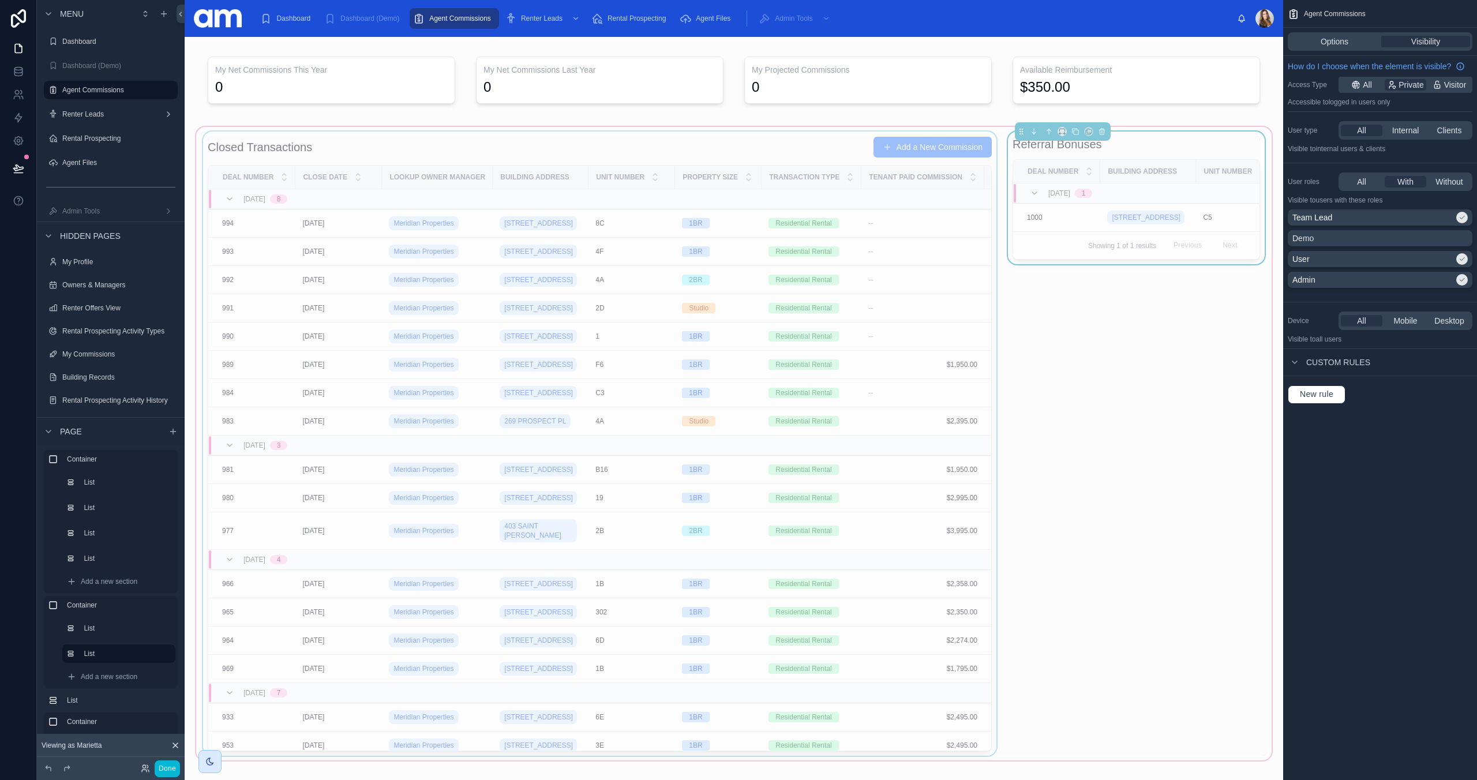
click at [726, 148] on div at bounding box center [600, 444] width 798 height 624
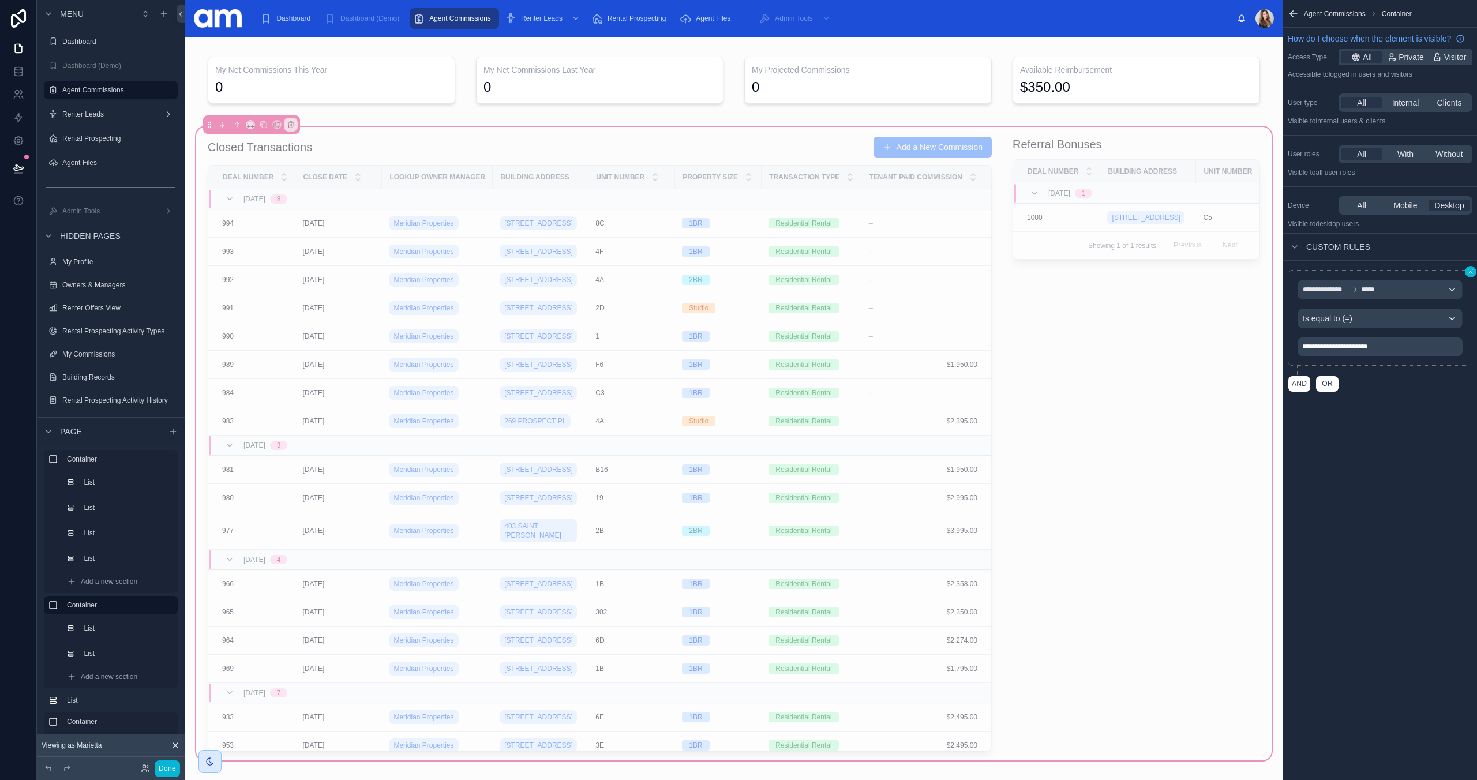
click at [1471, 273] on icon "scrollable content" at bounding box center [1470, 271] width 7 height 7
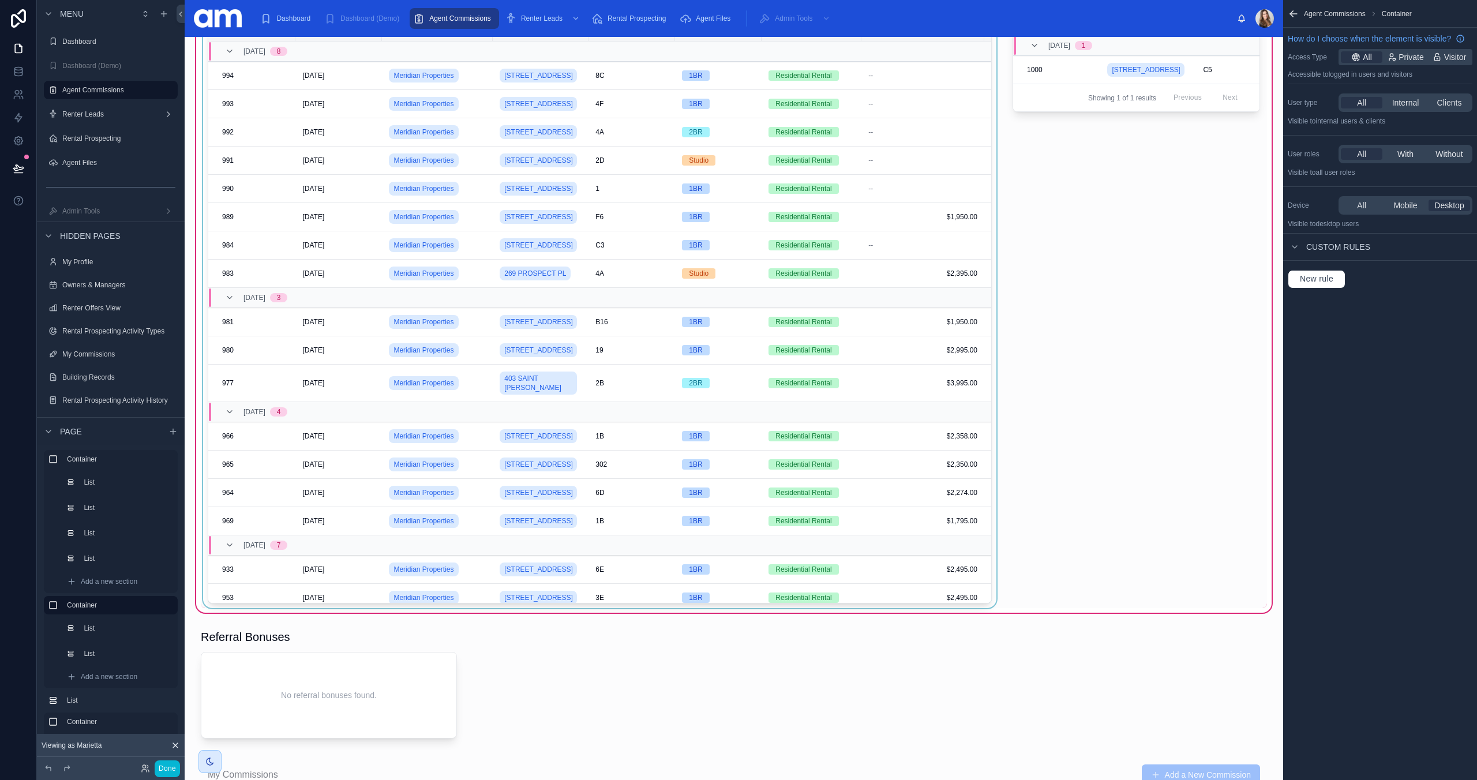
scroll to position [321, 0]
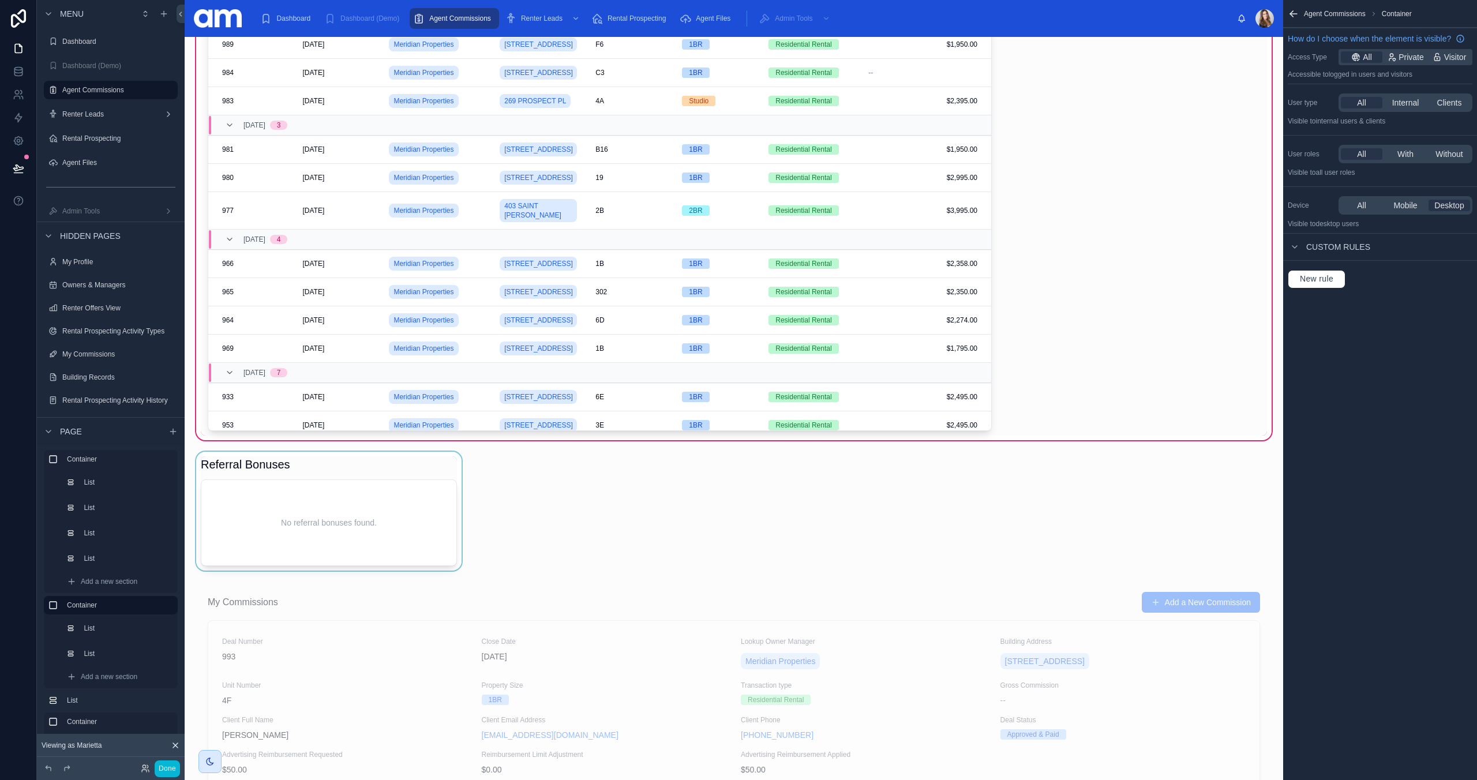
click at [360, 472] on div at bounding box center [329, 511] width 270 height 119
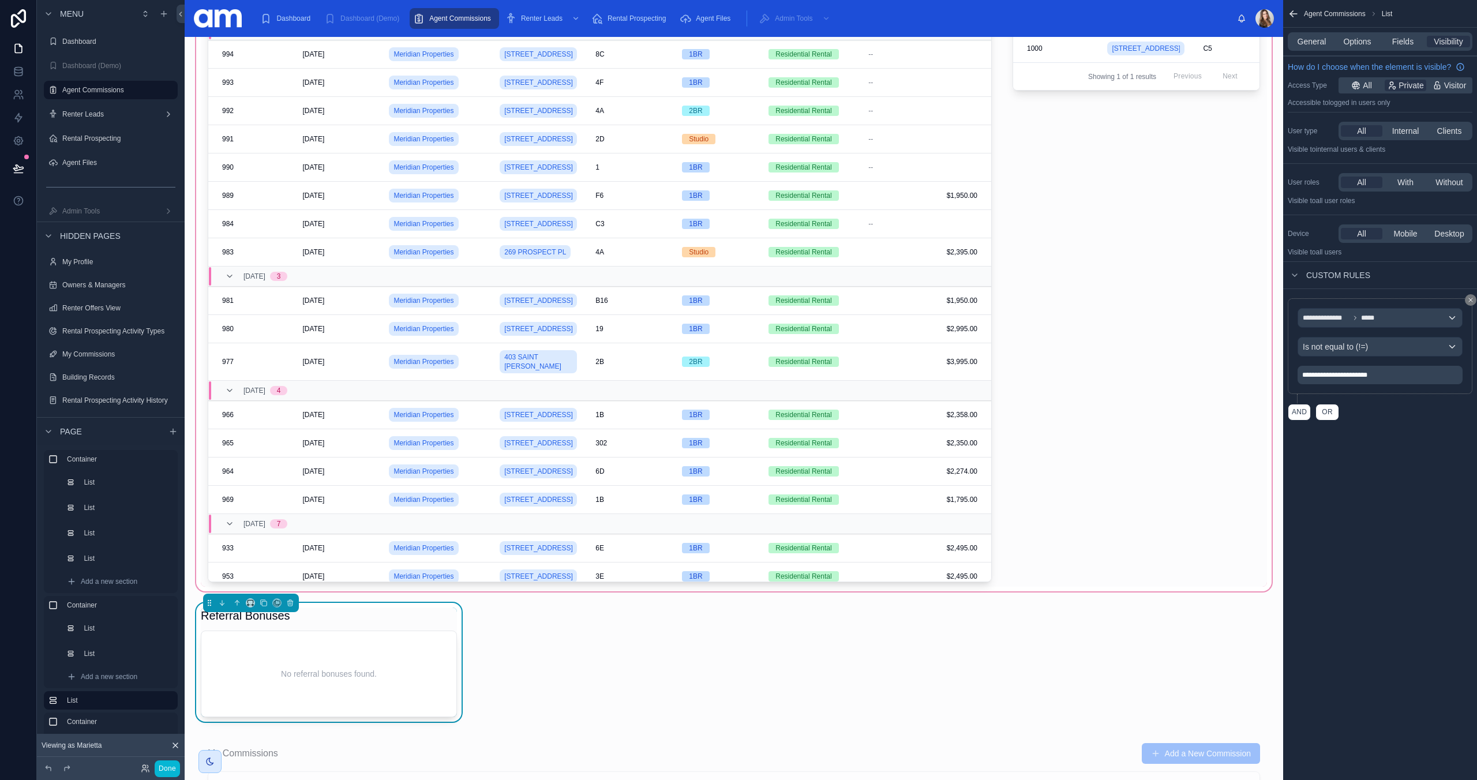
scroll to position [0, 0]
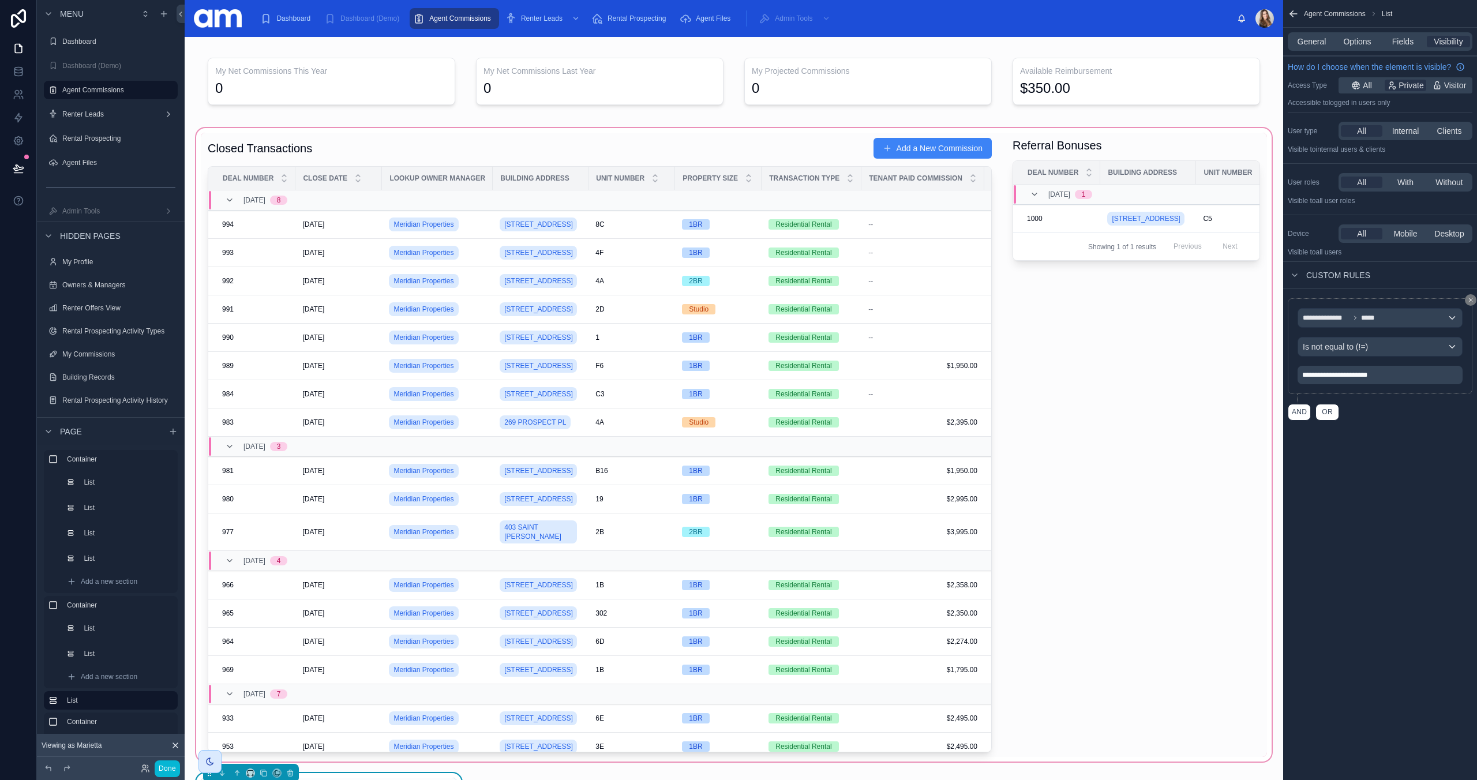
click at [1141, 155] on div at bounding box center [734, 445] width 1080 height 638
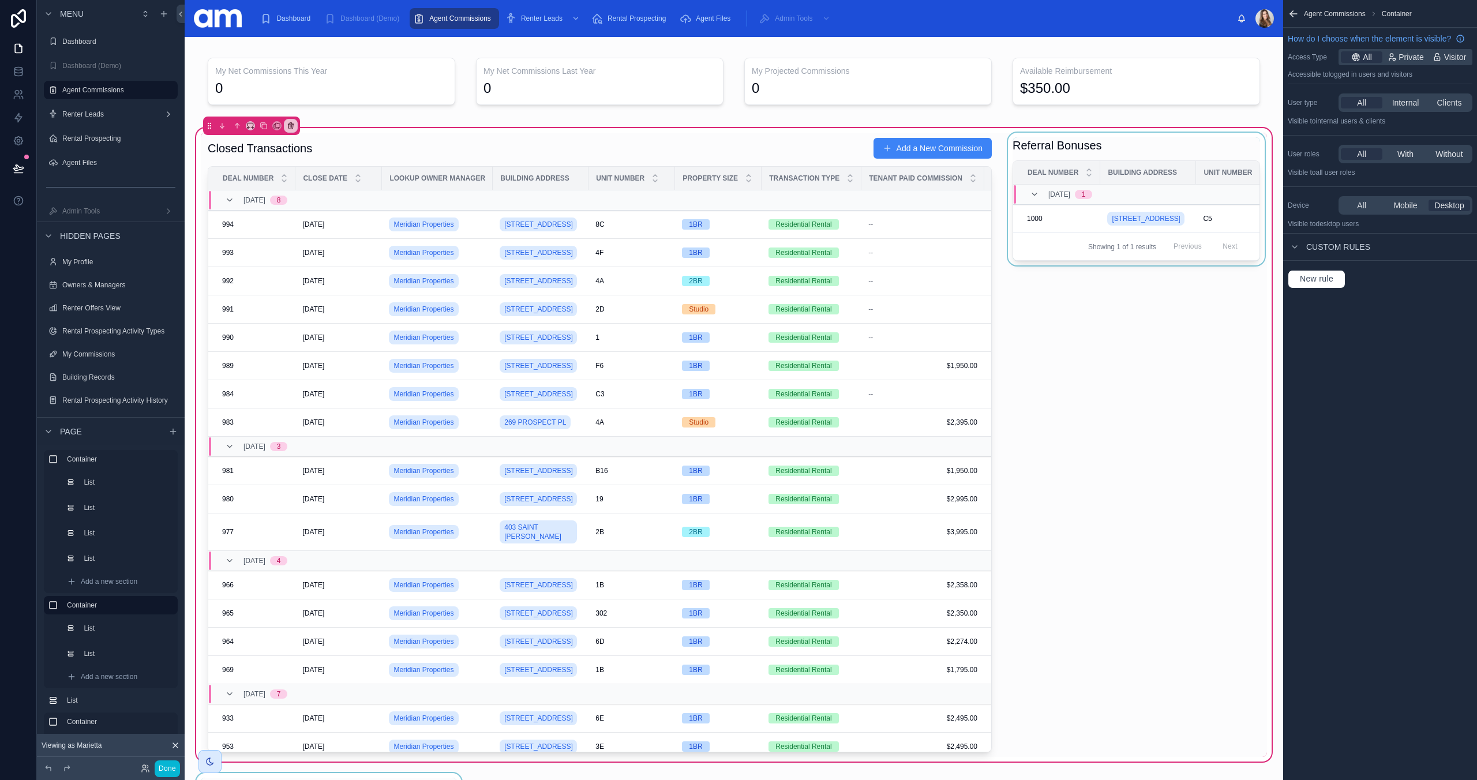
click at [1113, 145] on div at bounding box center [1136, 445] width 261 height 624
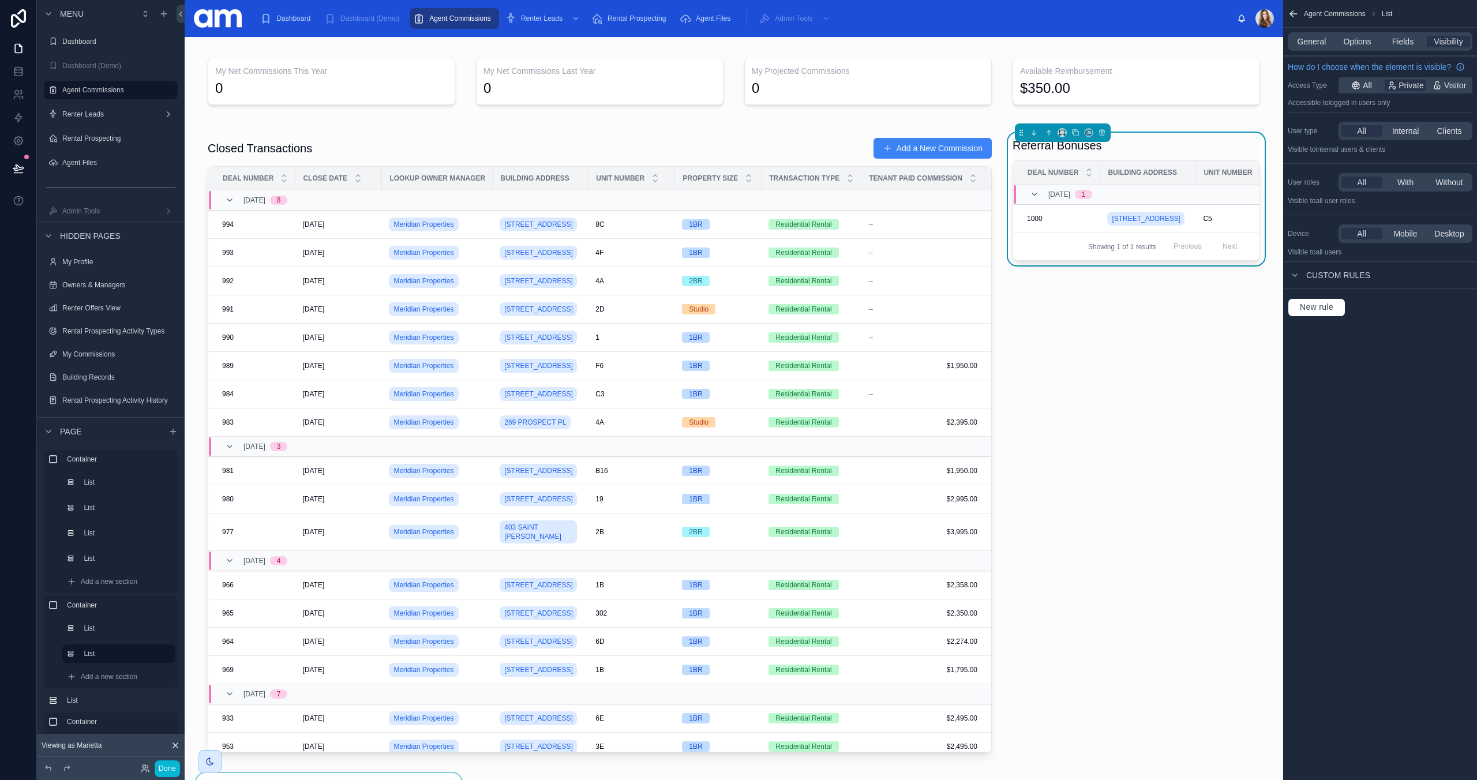
click at [1321, 273] on span "Custom rules" at bounding box center [1338, 275] width 64 height 12
click at [1293, 276] on icon "scrollable content" at bounding box center [1294, 275] width 9 height 9
click at [1318, 311] on span "New rule" at bounding box center [1316, 307] width 43 height 10
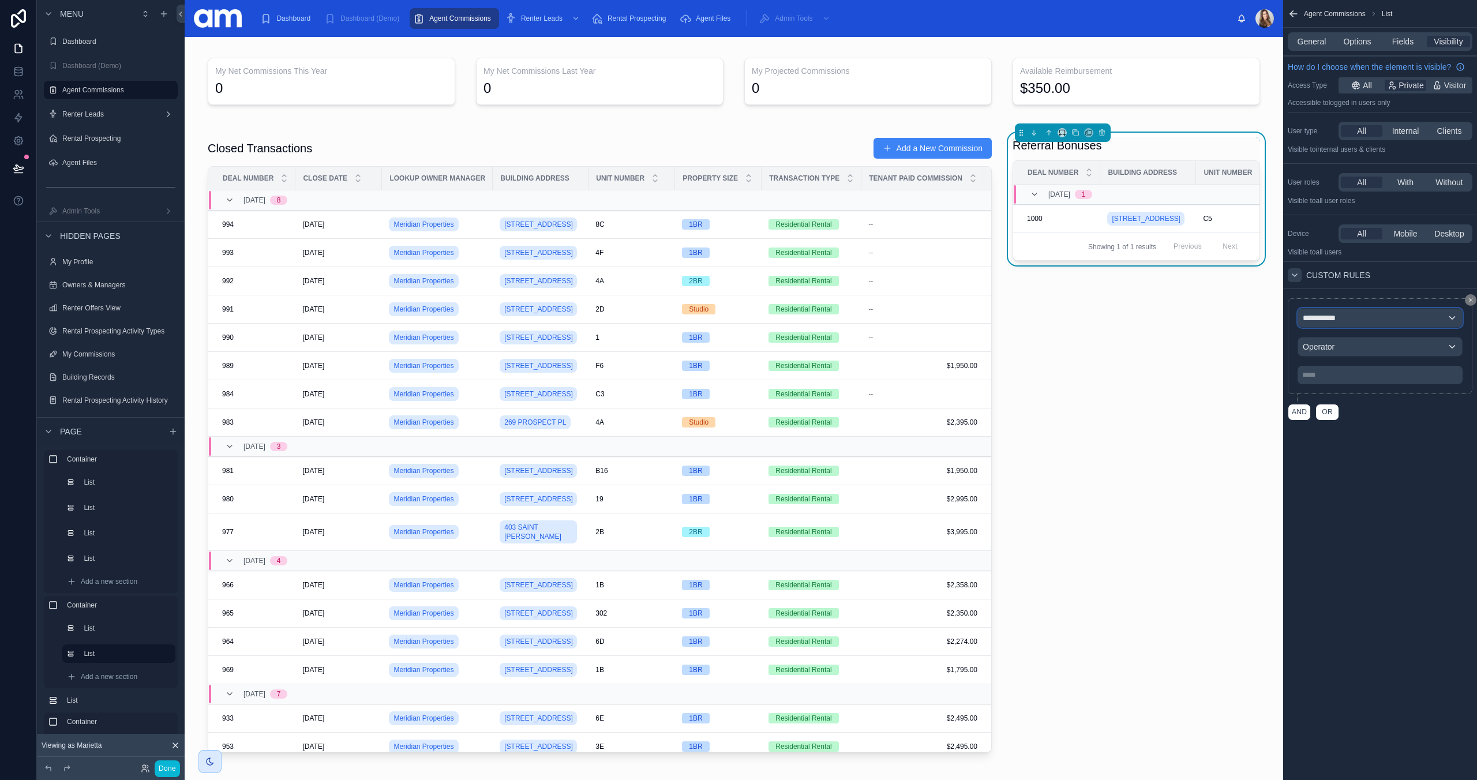
click at [1353, 319] on div "**********" at bounding box center [1380, 318] width 164 height 18
click at [1345, 384] on span "Logged in User" at bounding box center [1352, 380] width 91 height 14
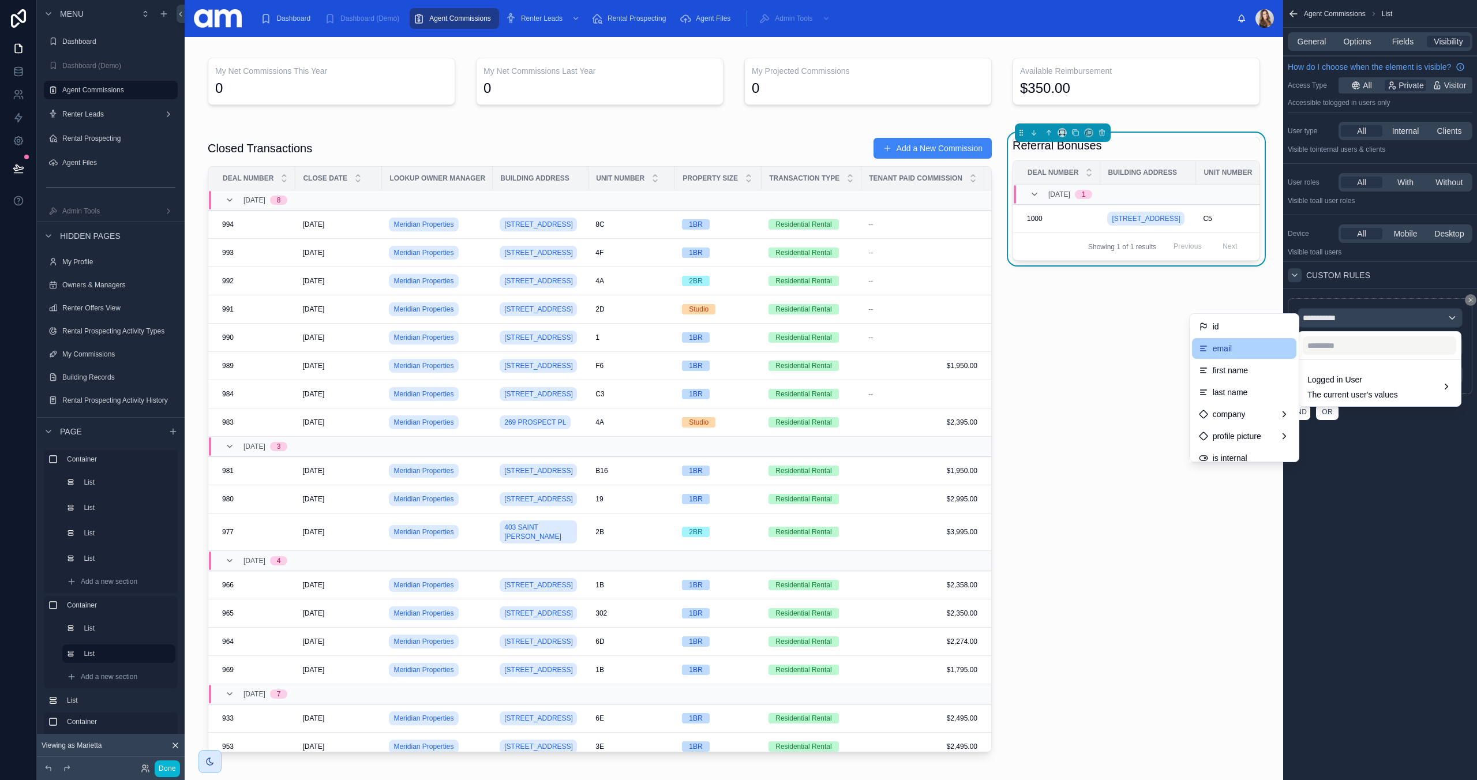
click at [1234, 350] on div "email" at bounding box center [1244, 349] width 91 height 14
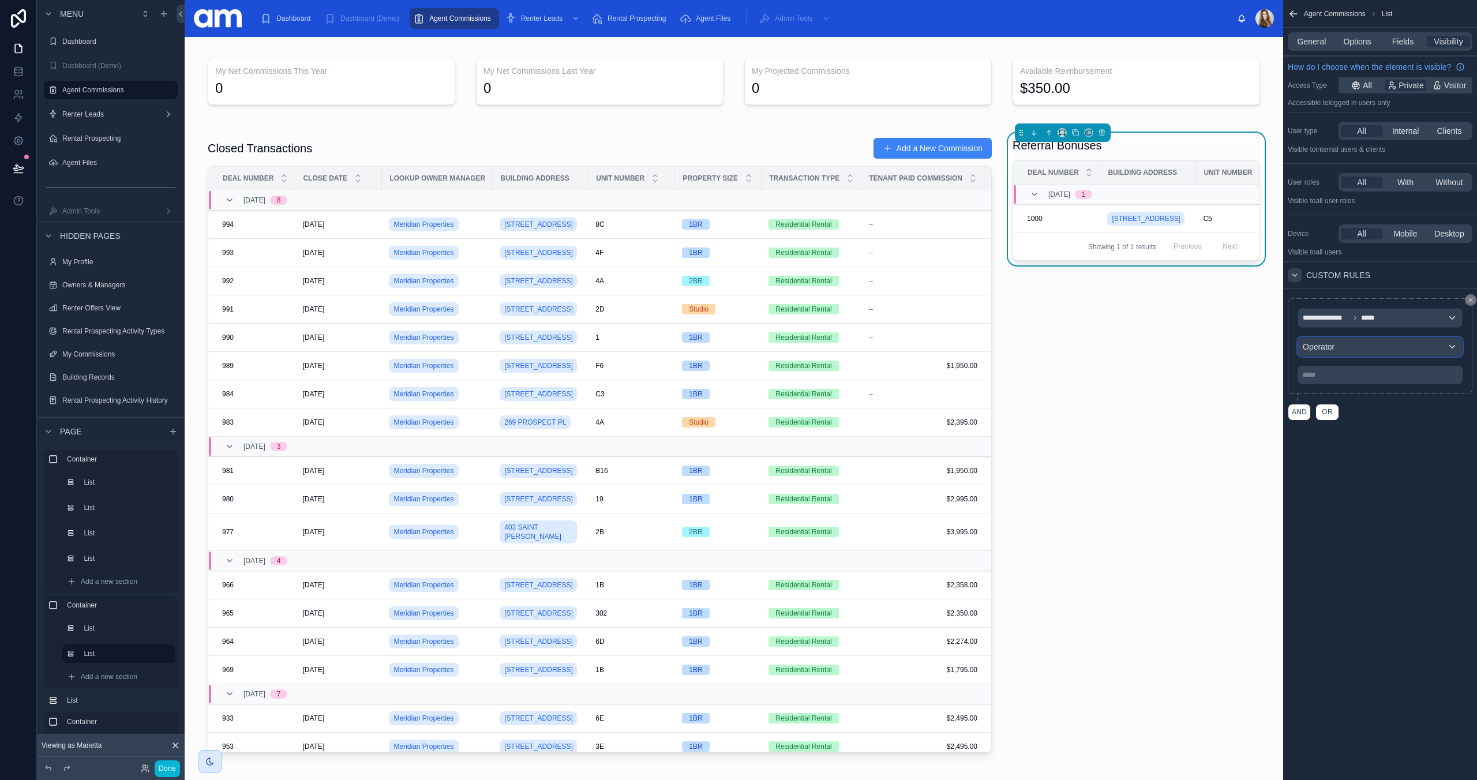
click at [1356, 344] on div "Operator" at bounding box center [1380, 346] width 164 height 18
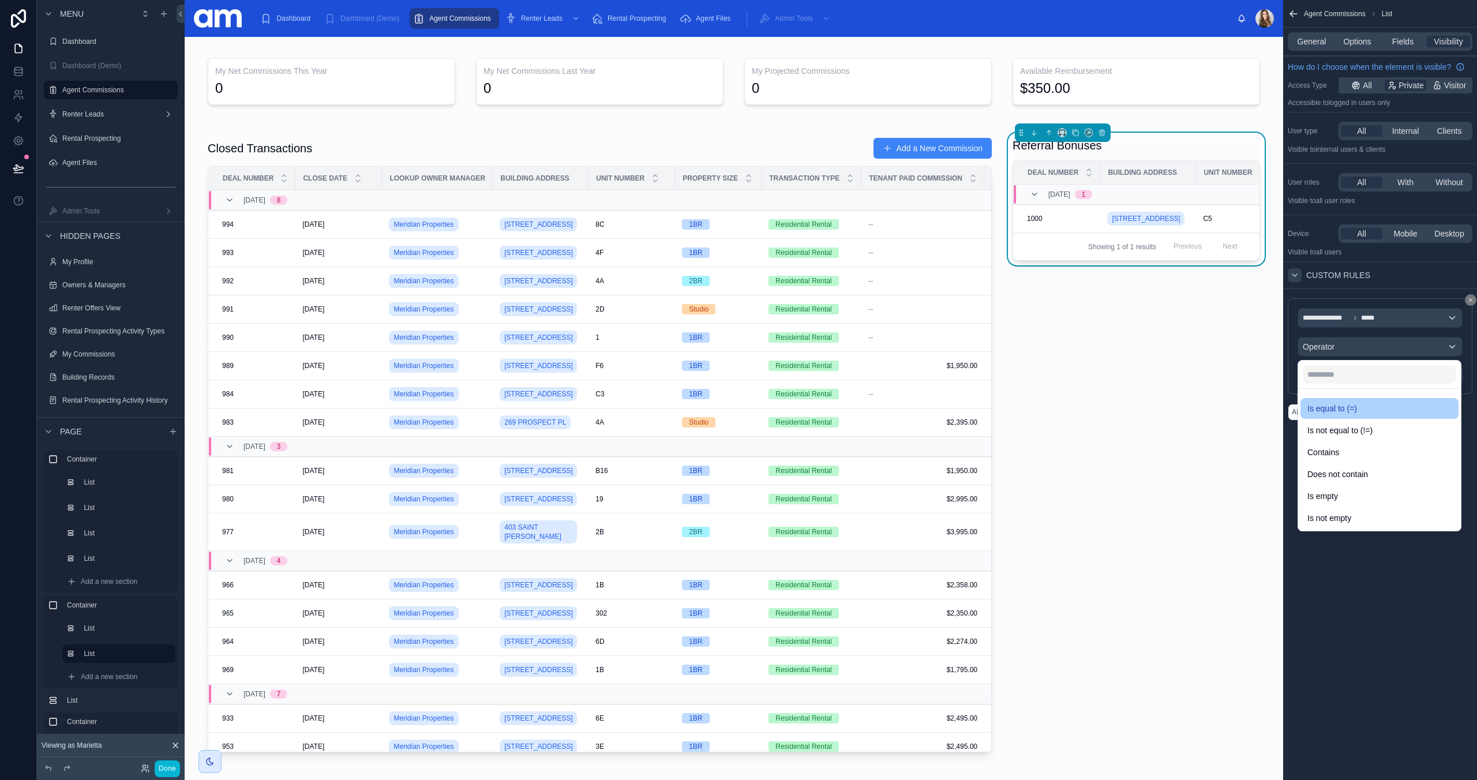
click at [1329, 411] on span "Is equal to (=)" at bounding box center [1332, 409] width 50 height 14
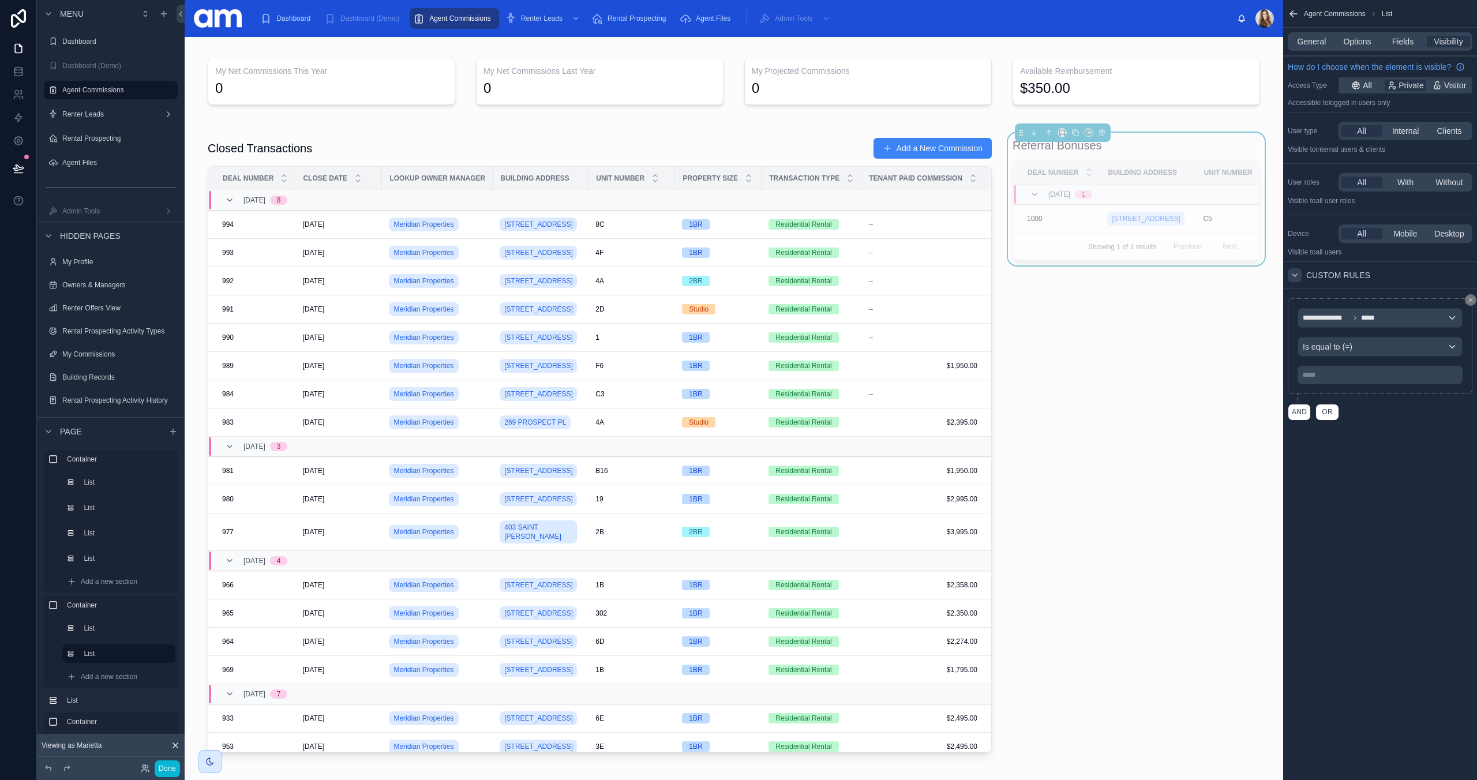
click at [1334, 380] on div "***** ﻿" at bounding box center [1379, 375] width 165 height 18
click at [1335, 371] on p "***** ﻿" at bounding box center [1381, 374] width 158 height 9
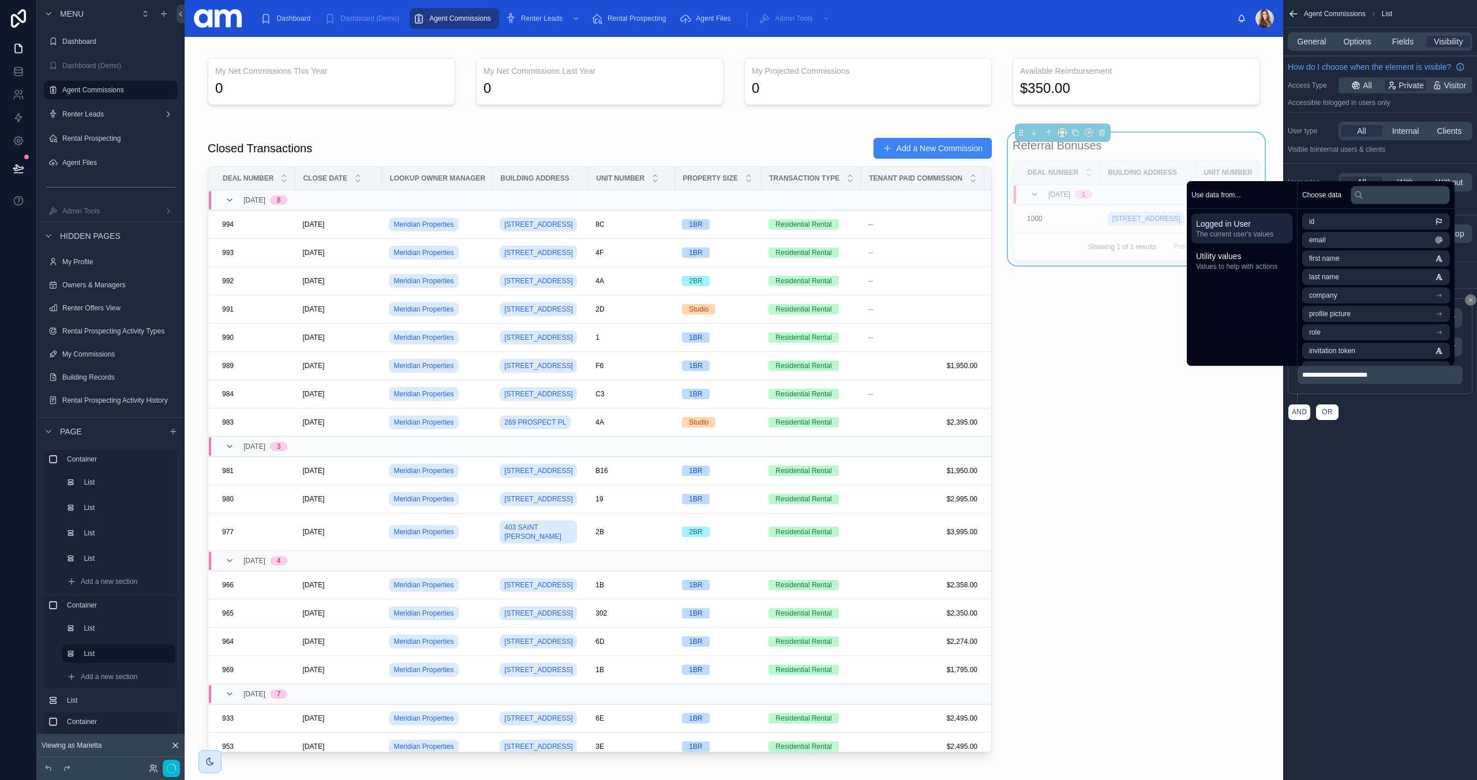
click at [1355, 522] on div "**********" at bounding box center [1380, 390] width 194 height 780
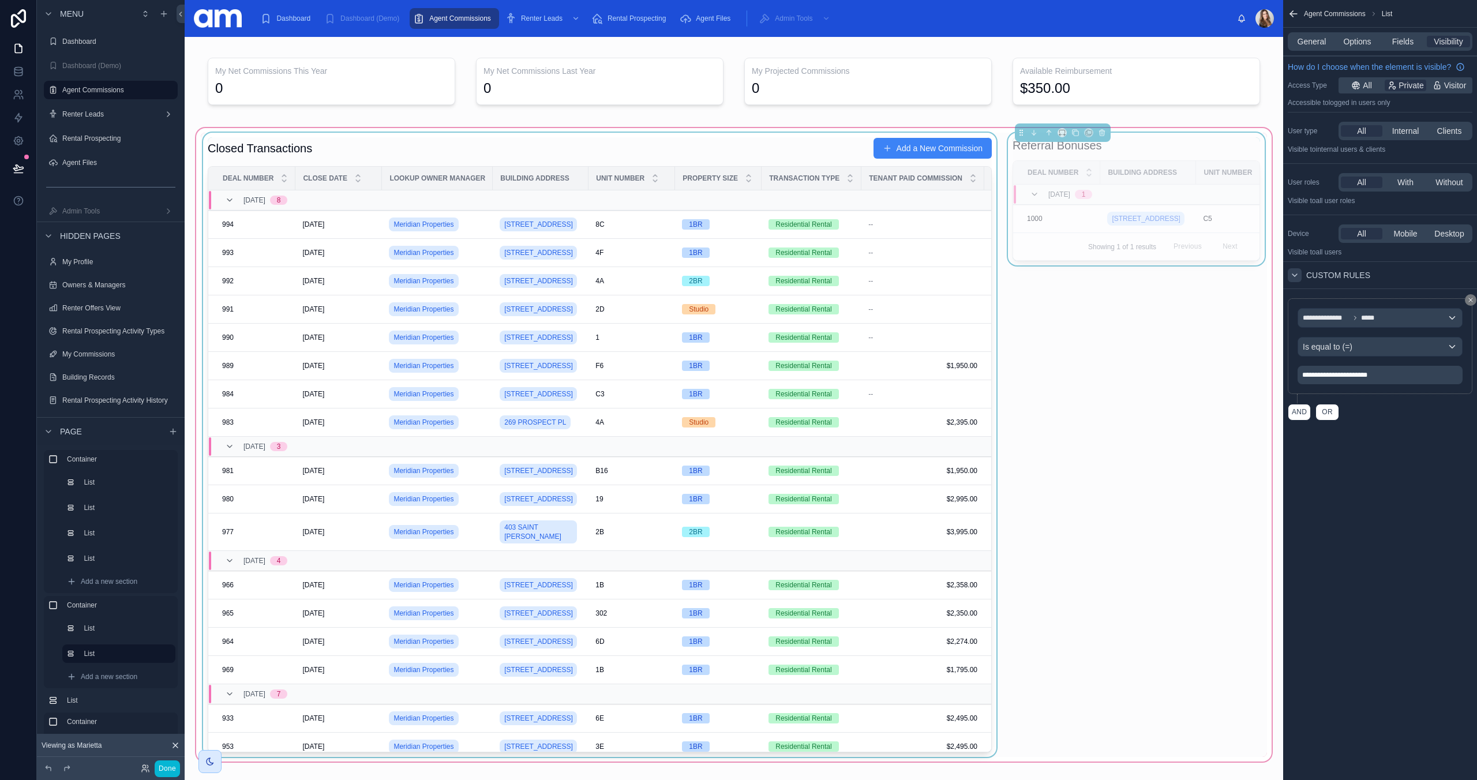
scroll to position [332, 0]
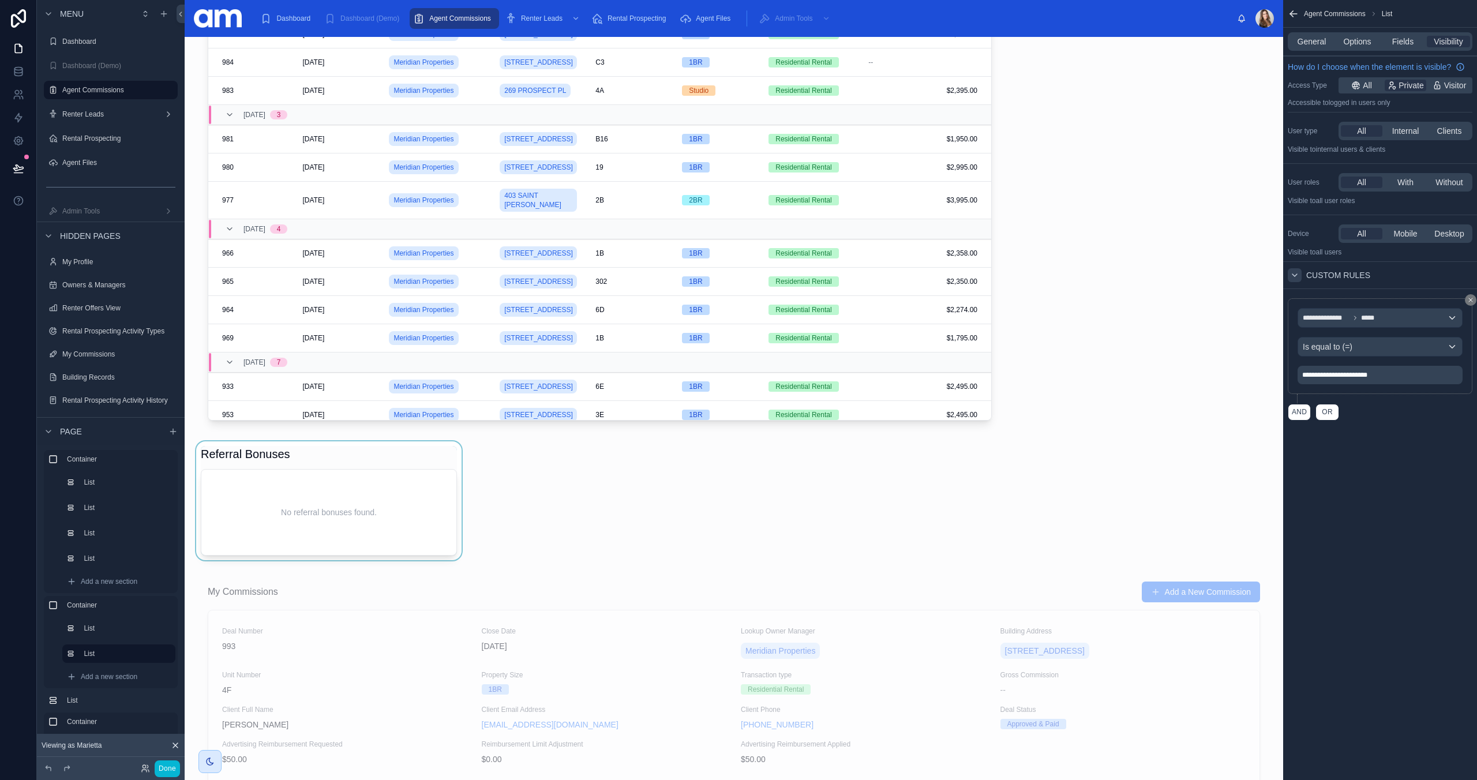
click at [367, 502] on div at bounding box center [329, 500] width 270 height 119
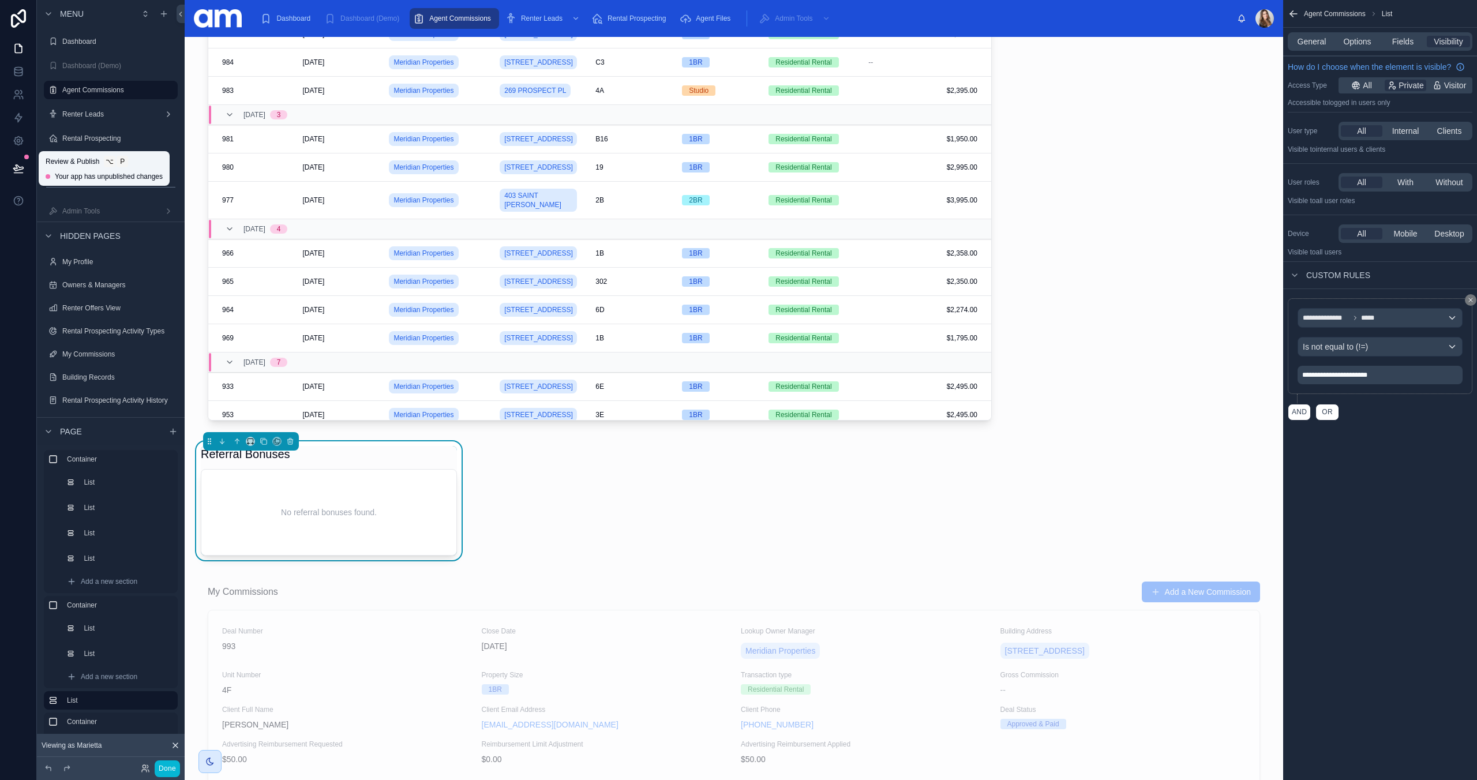
click at [24, 172] on button at bounding box center [18, 168] width 25 height 32
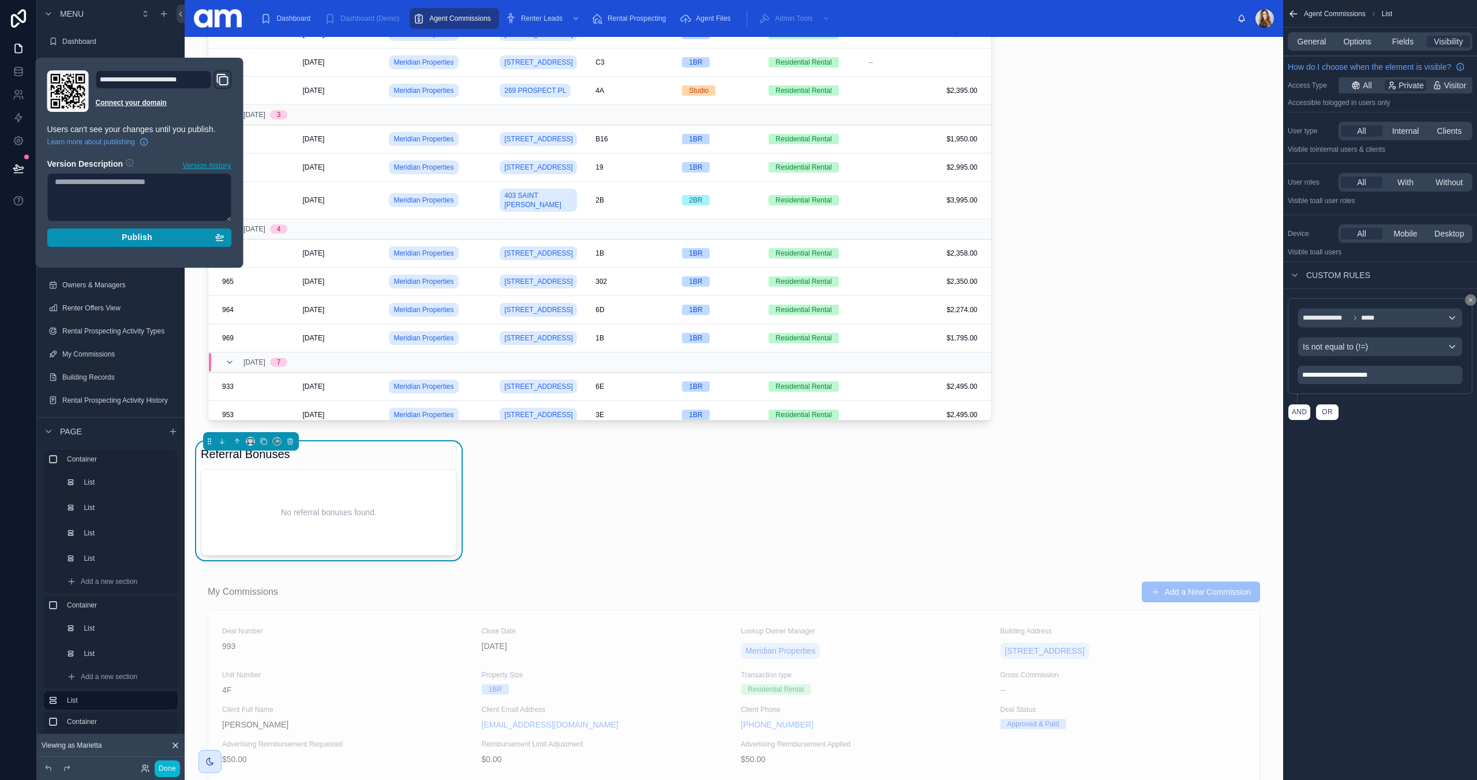
click at [123, 232] on span "Publish" at bounding box center [137, 237] width 31 height 10
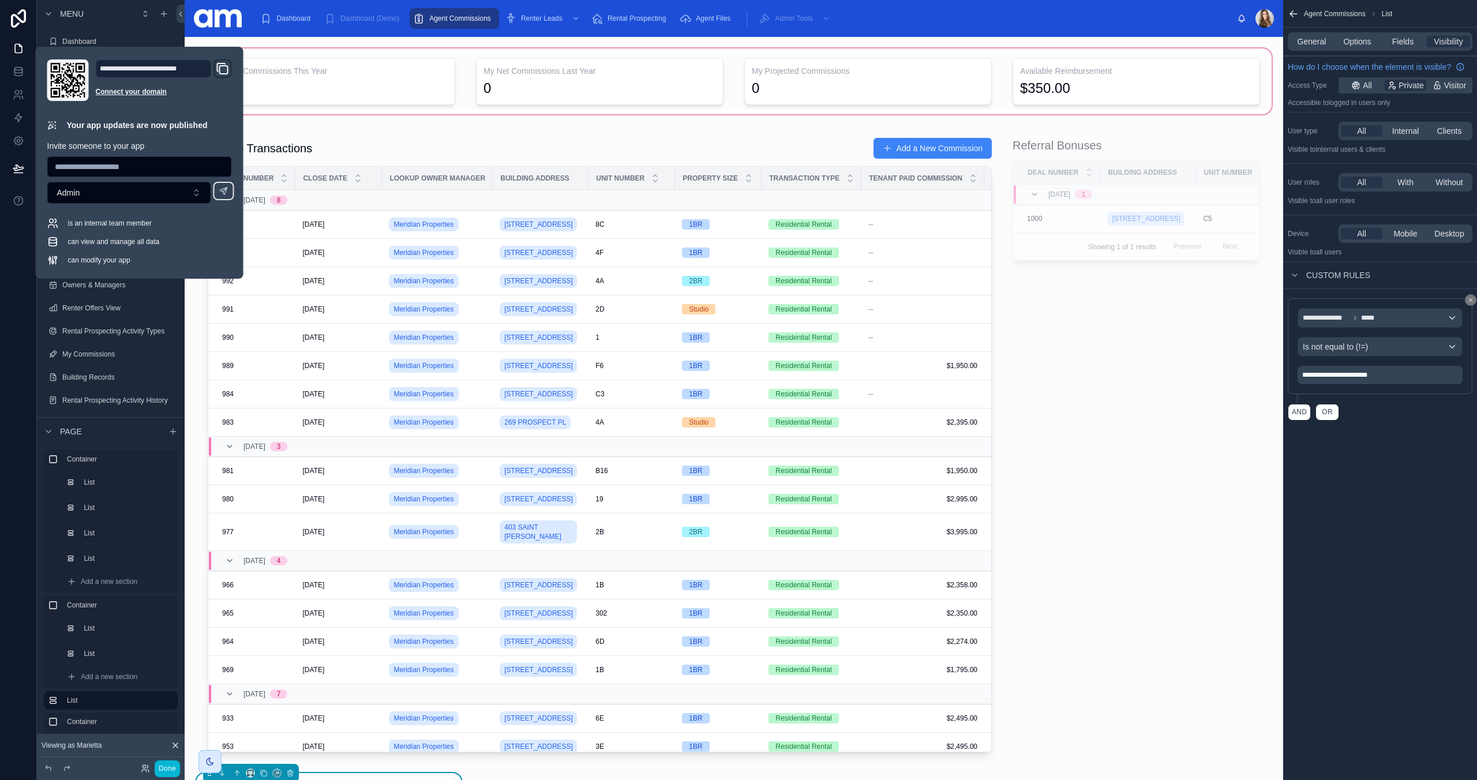
click at [547, 78] on div at bounding box center [734, 81] width 1080 height 70
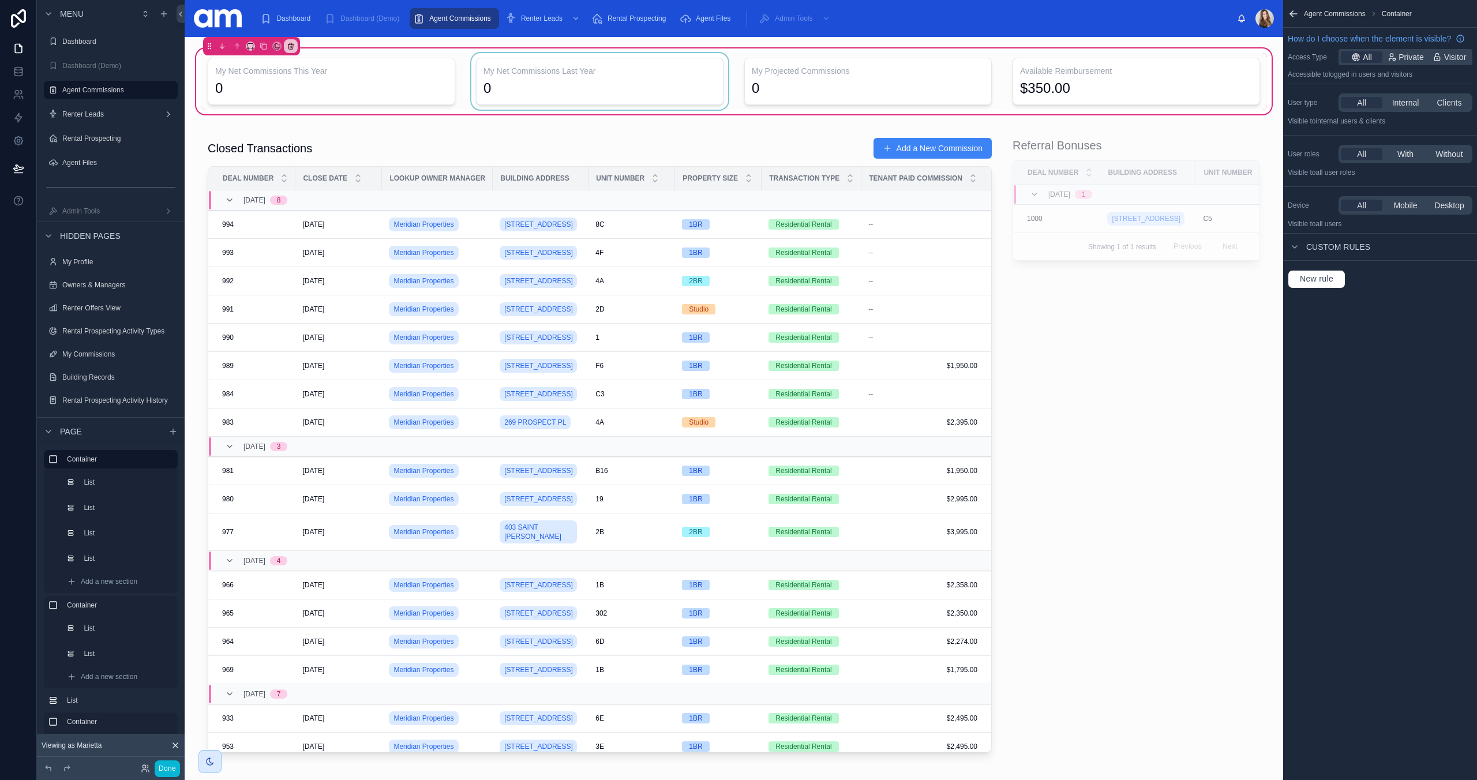
click at [543, 81] on div at bounding box center [599, 81] width 261 height 57
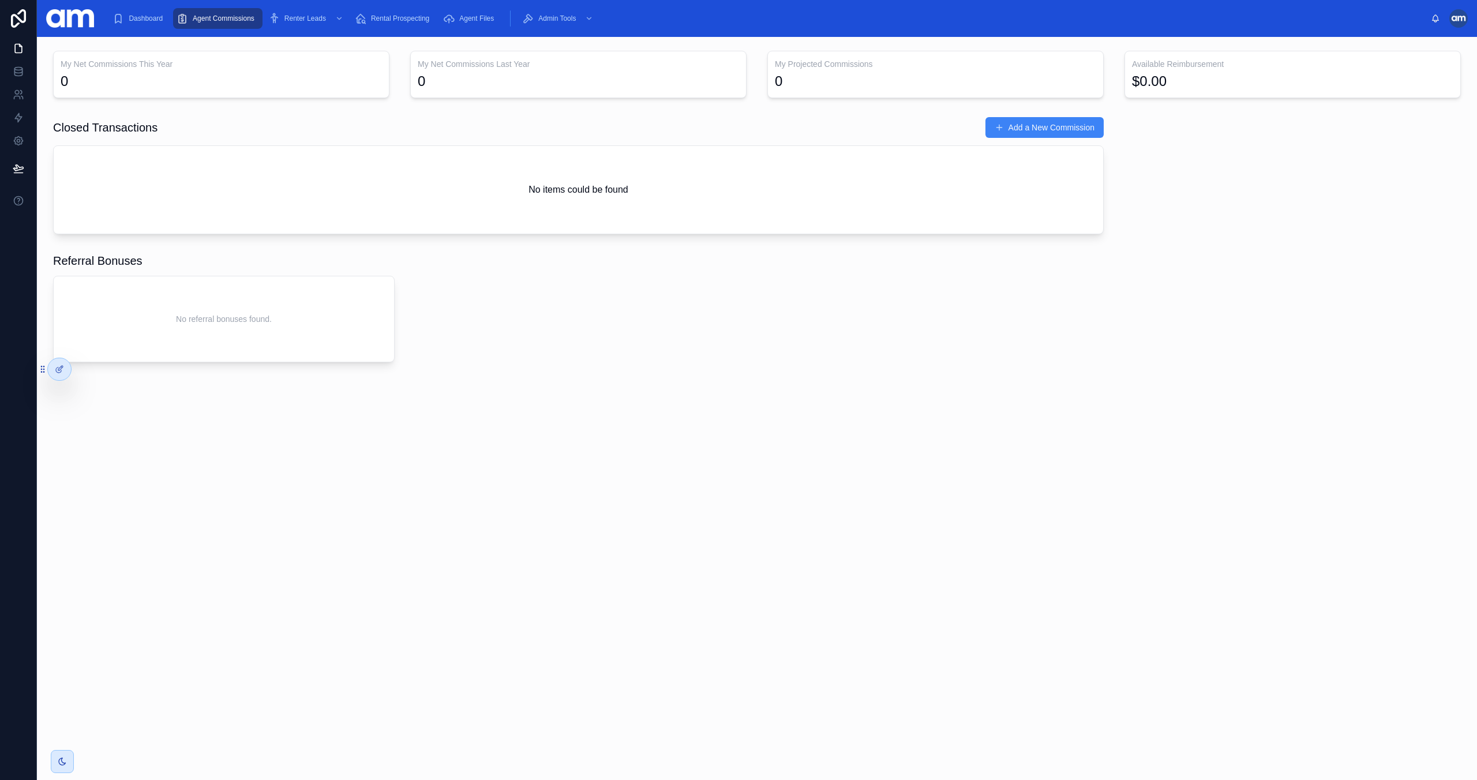
click at [1461, 20] on div at bounding box center [1458, 18] width 18 height 18
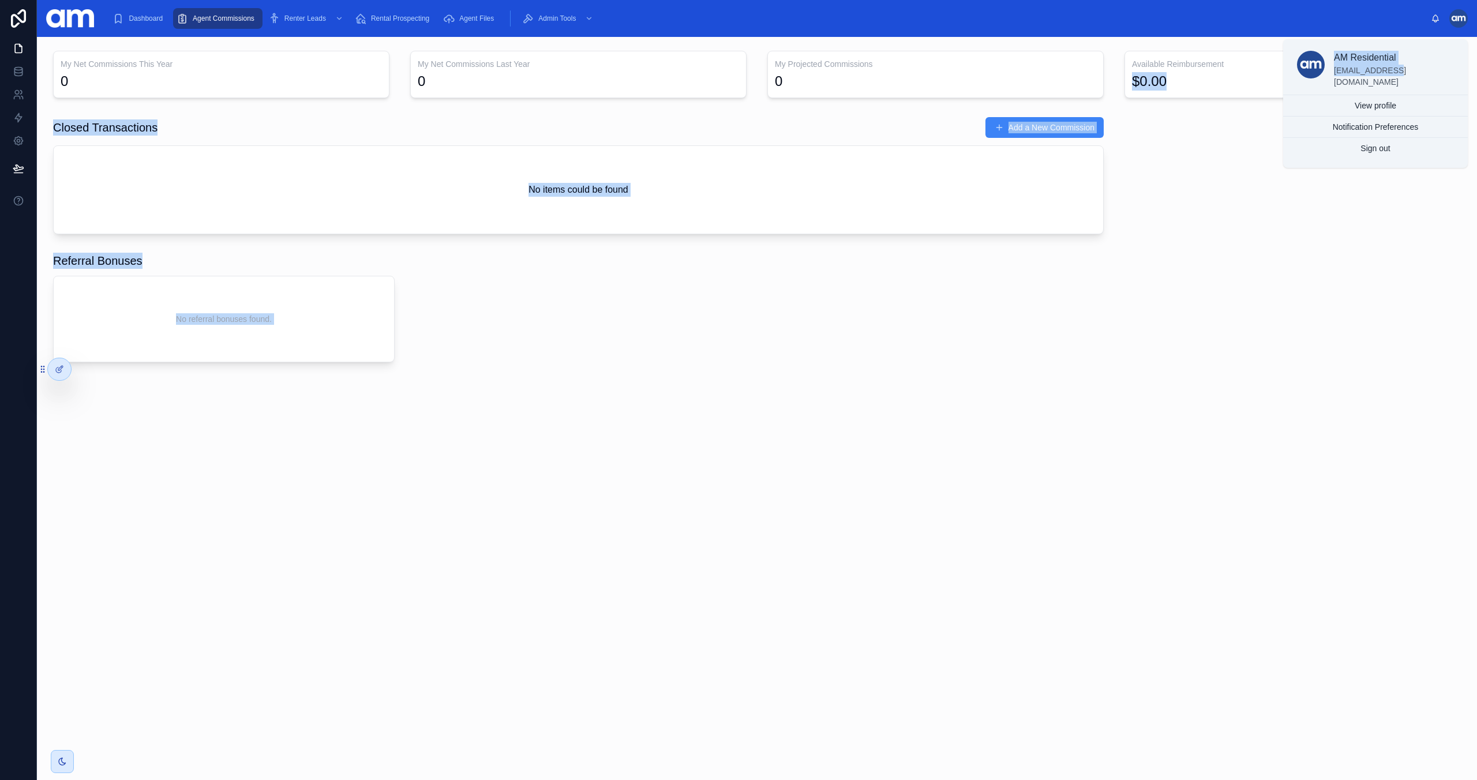
drag, startPoint x: 1388, startPoint y: 67, endPoint x: 1469, endPoint y: 71, distance: 80.9
click at [1469, 71] on div "Dashboard Agent Commissions Renter Leads Rental Prospecting Agent Files Admin T…" at bounding box center [757, 390] width 1440 height 780
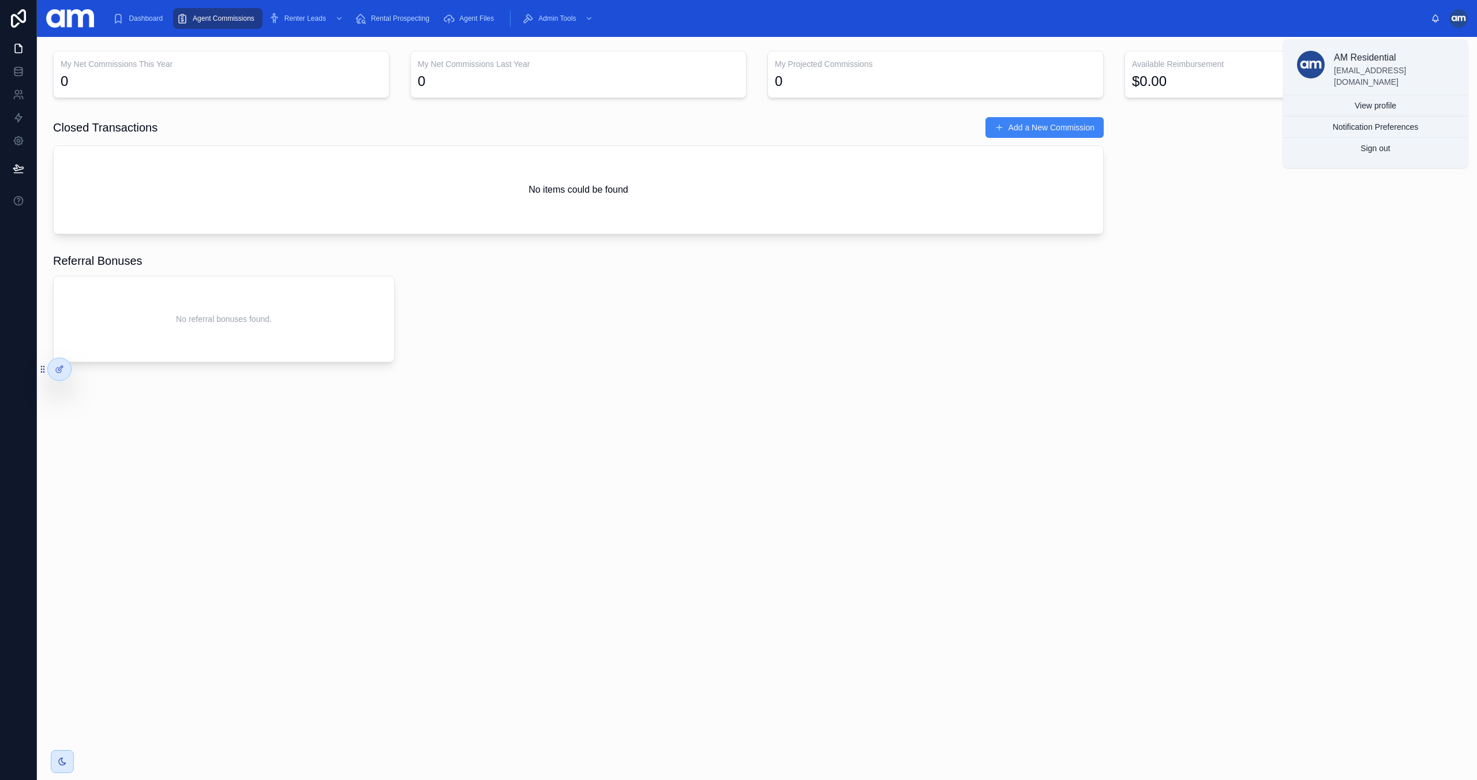
click at [1439, 67] on p "[EMAIL_ADDRESS][DOMAIN_NAME]" at bounding box center [1394, 76] width 120 height 23
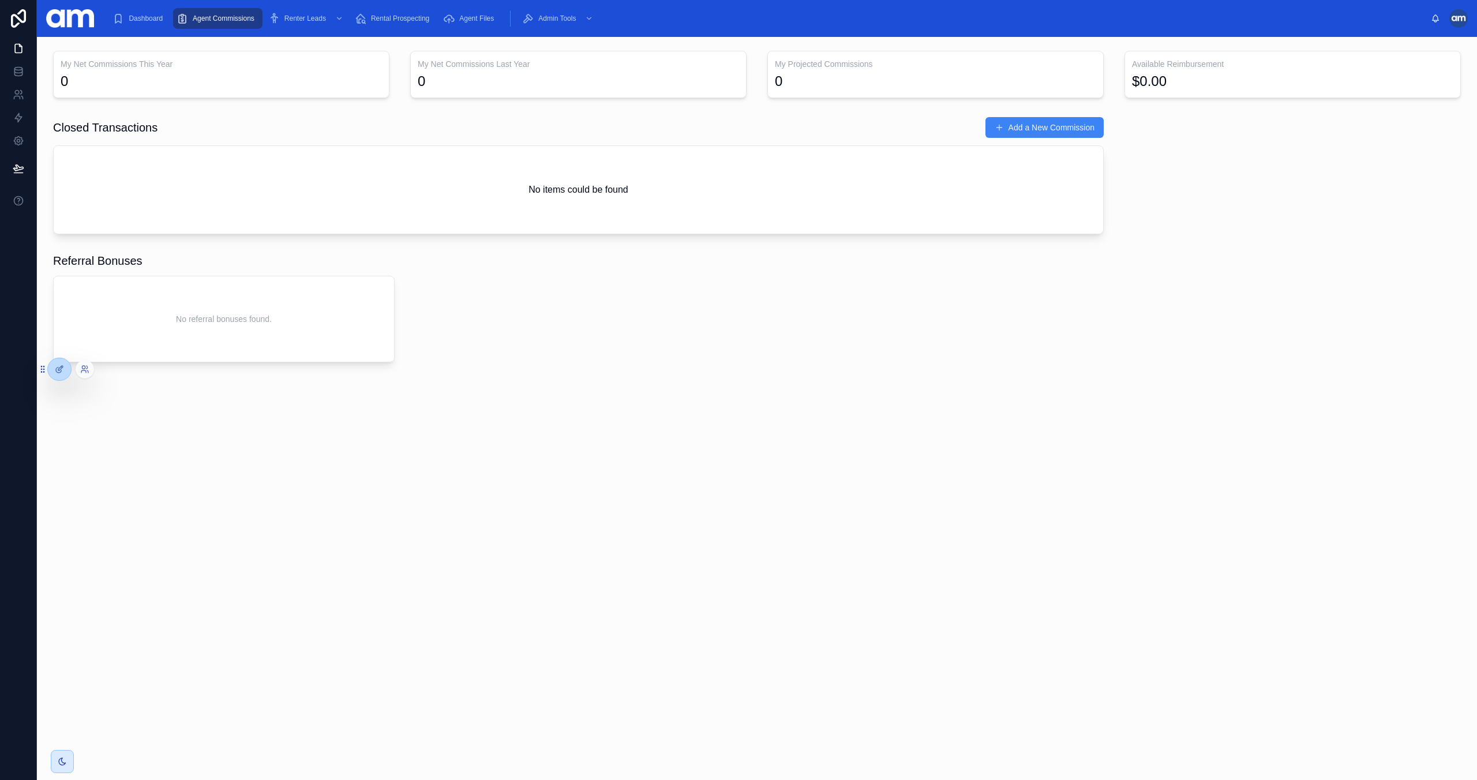
click at [89, 363] on div at bounding box center [85, 369] width 18 height 18
click at [87, 370] on icon at bounding box center [84, 369] width 9 height 9
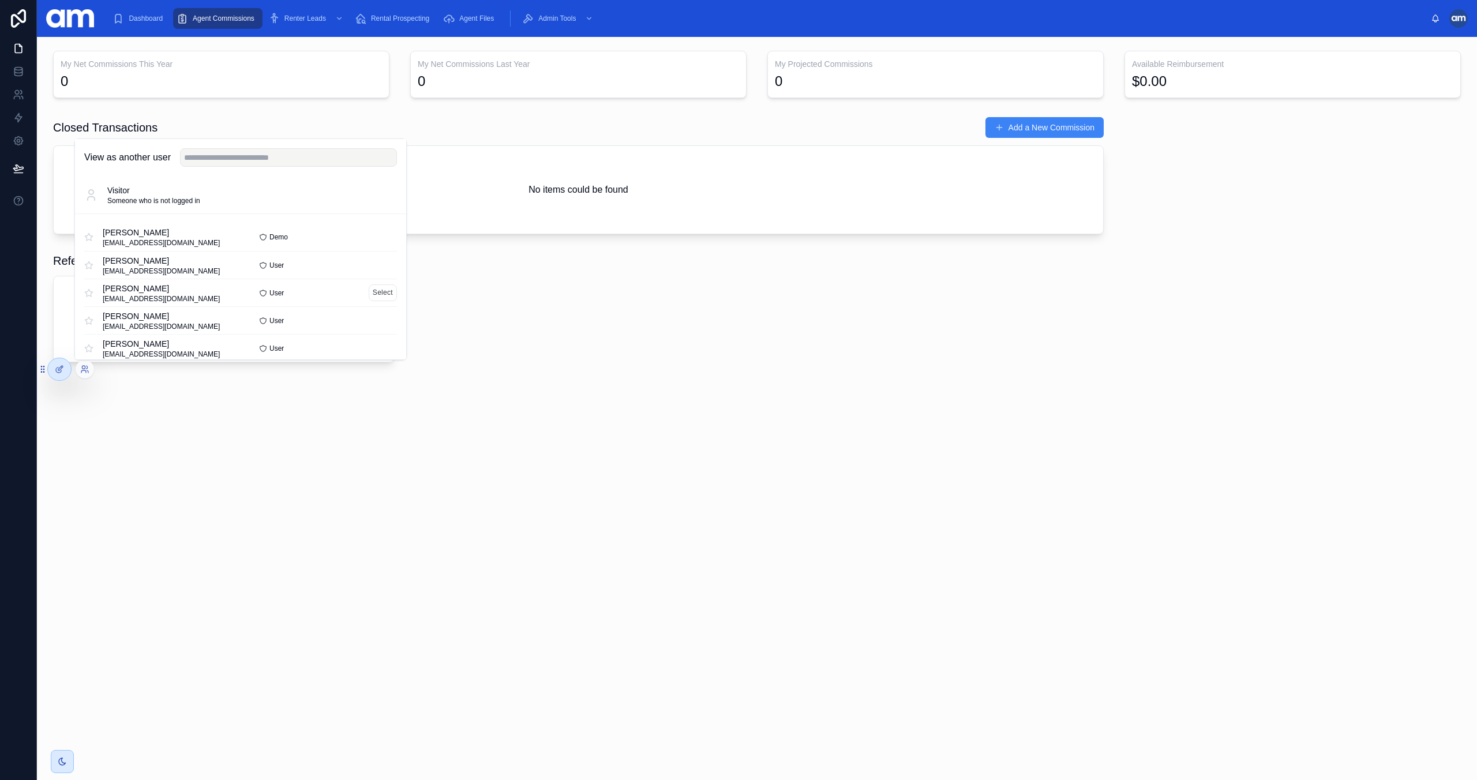
scroll to position [67, 0]
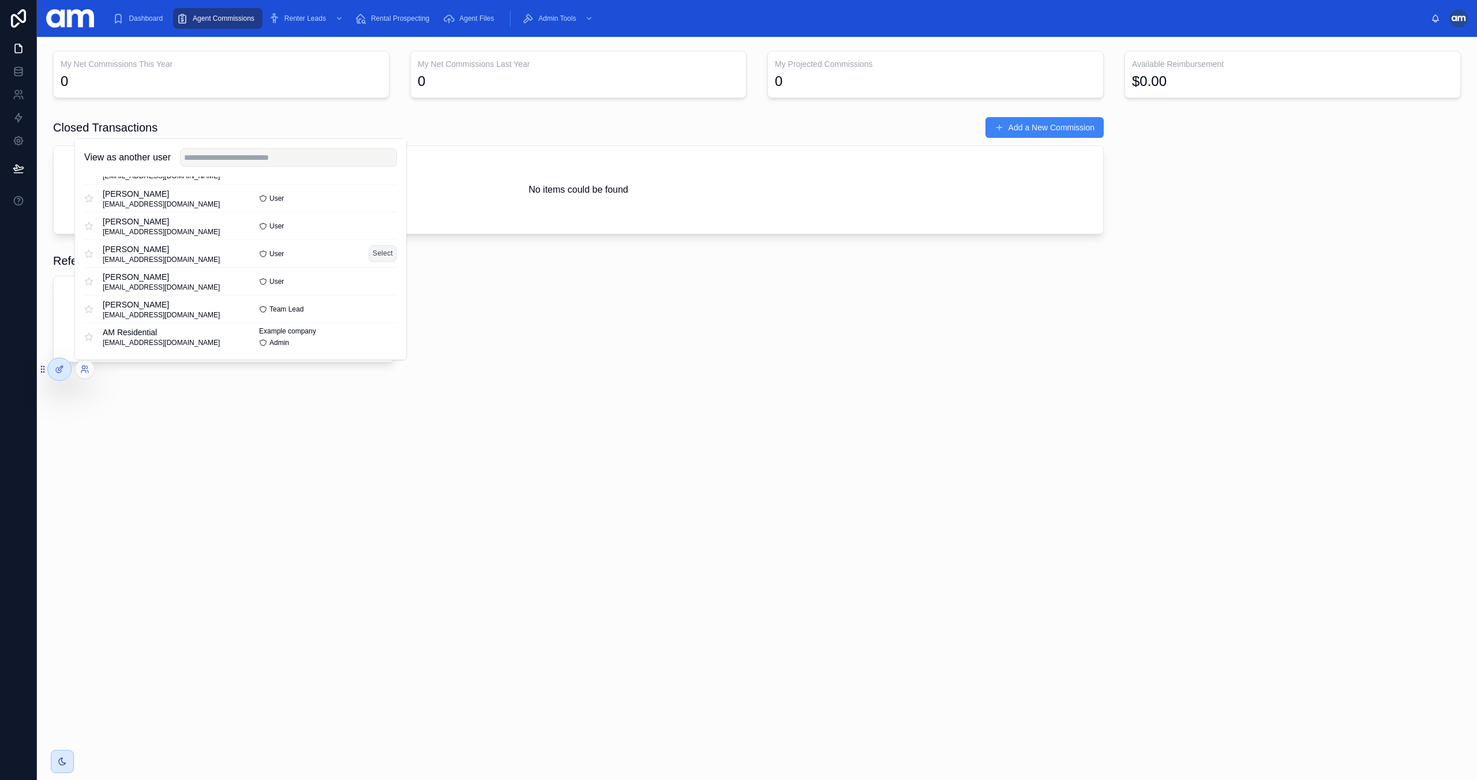
click at [381, 257] on button "Select" at bounding box center [383, 253] width 28 height 17
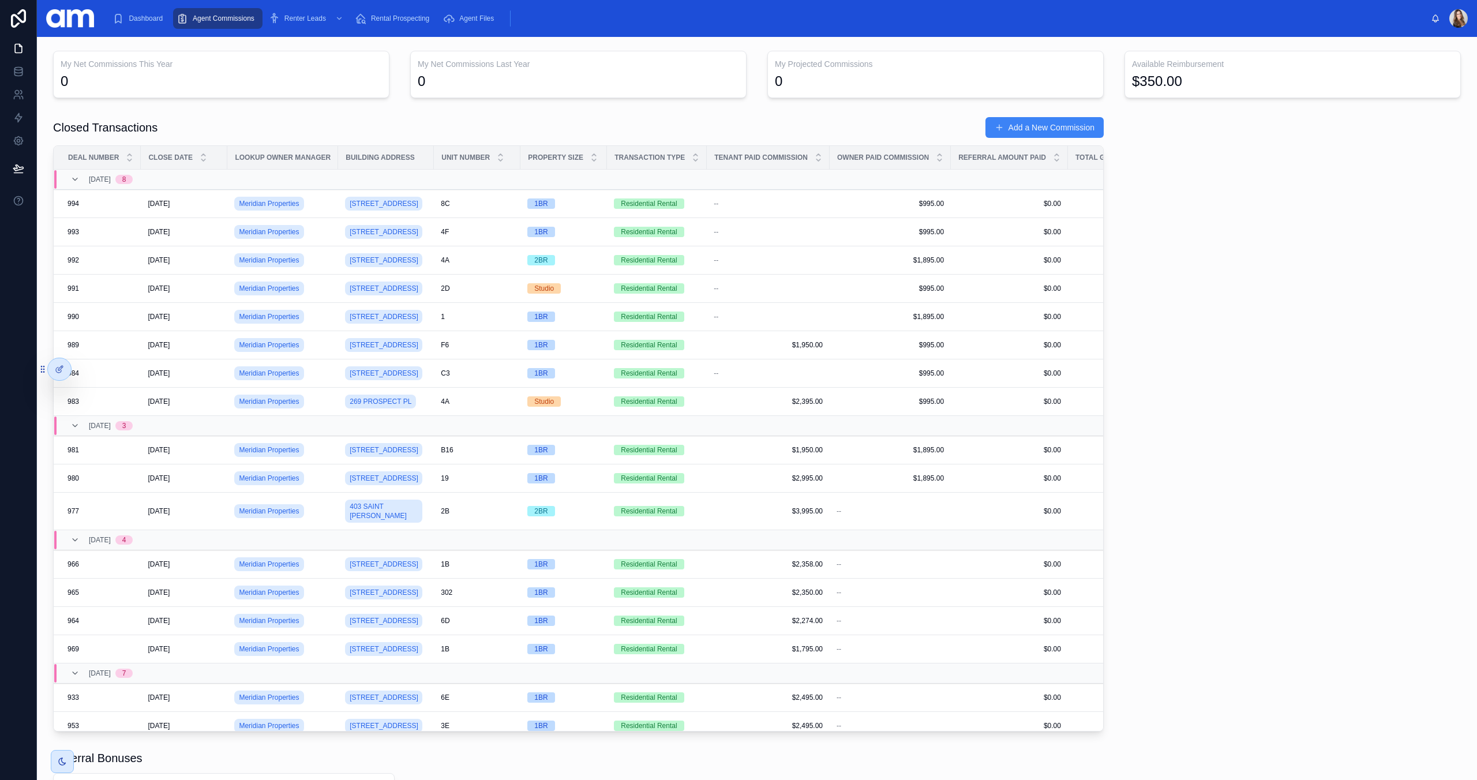
click at [107, 83] on div "0" at bounding box center [221, 81] width 321 height 18
drag, startPoint x: 115, startPoint y: 67, endPoint x: 231, endPoint y: 68, distance: 115.4
click at [231, 68] on h3 "My Net Commissions This Year" at bounding box center [221, 64] width 321 height 12
drag, startPoint x: 430, startPoint y: 63, endPoint x: 1304, endPoint y: 91, distance: 874.4
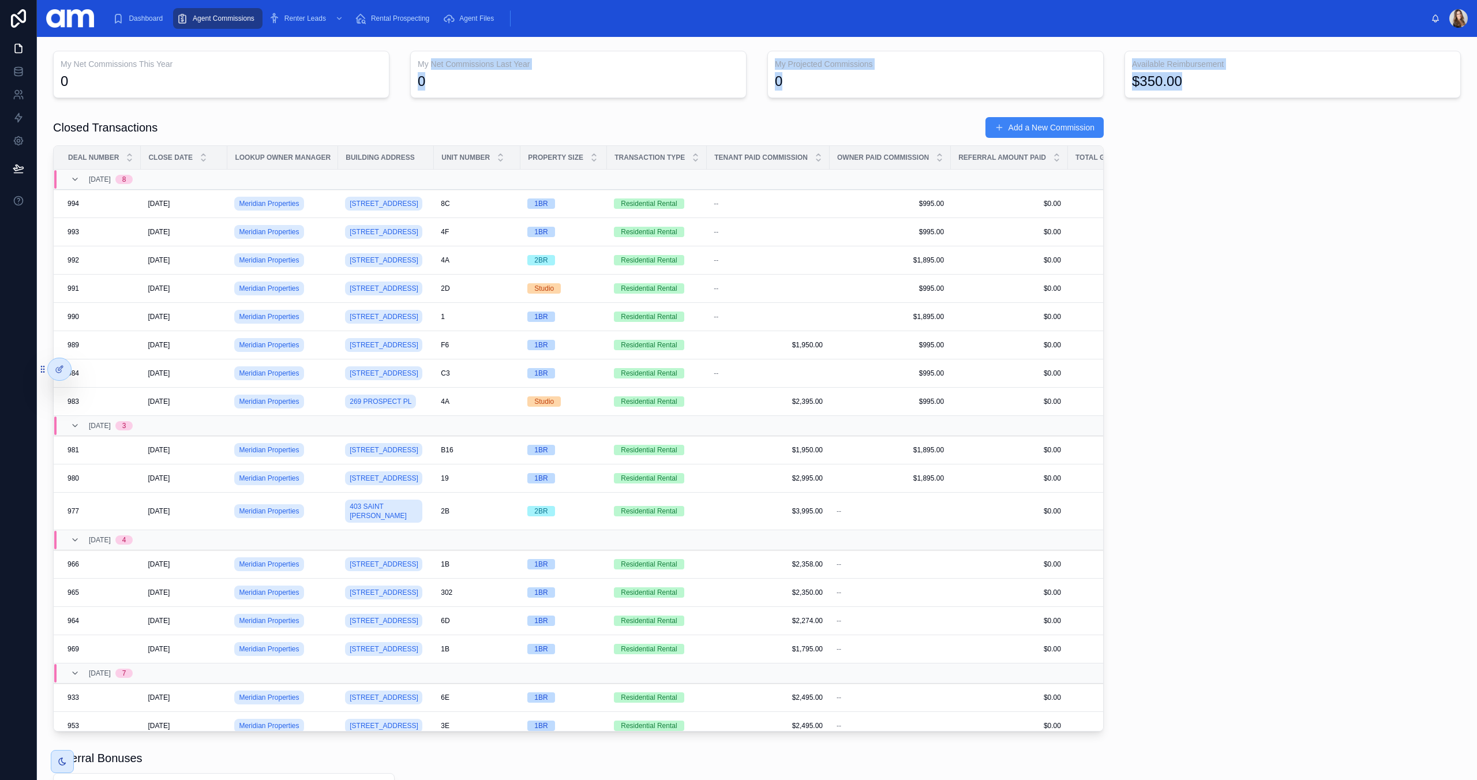
click at [1306, 92] on div "My Net Commissions This Year 0 My Net Commissions Last Year 0 My Projected Comm…" at bounding box center [757, 74] width 1422 height 57
click at [1302, 88] on div "$350.00" at bounding box center [1292, 81] width 321 height 18
drag, startPoint x: 1247, startPoint y: 90, endPoint x: 50, endPoint y: 62, distance: 1197.4
click at [50, 62] on div "My Net Commissions This Year 0 My Net Commissions Last Year 0 My Projected Comm…" at bounding box center [757, 74] width 1422 height 57
click at [50, 62] on div "My Net Commissions This Year 0" at bounding box center [221, 74] width 350 height 57
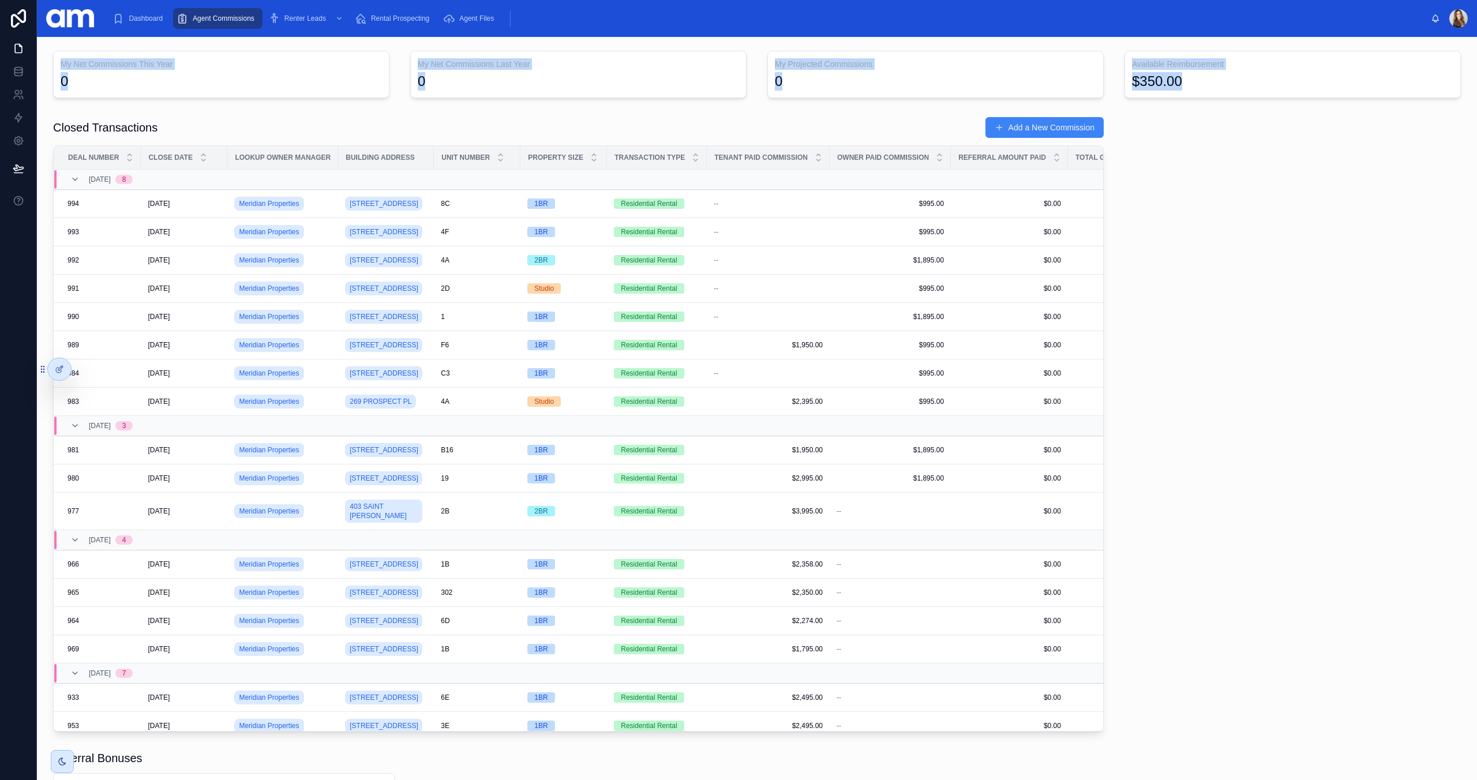
drag, startPoint x: 77, startPoint y: 65, endPoint x: 1265, endPoint y: 85, distance: 1187.5
click at [1265, 85] on div "My Net Commissions This Year 0 My Net Commissions Last Year 0 My Projected Comm…" at bounding box center [757, 74] width 1422 height 57
click at [1265, 85] on div "$350.00" at bounding box center [1292, 81] width 321 height 18
click at [797, 86] on div "0" at bounding box center [935, 81] width 321 height 18
click at [802, 65] on h3 "My Projected Commissions" at bounding box center [935, 64] width 321 height 12
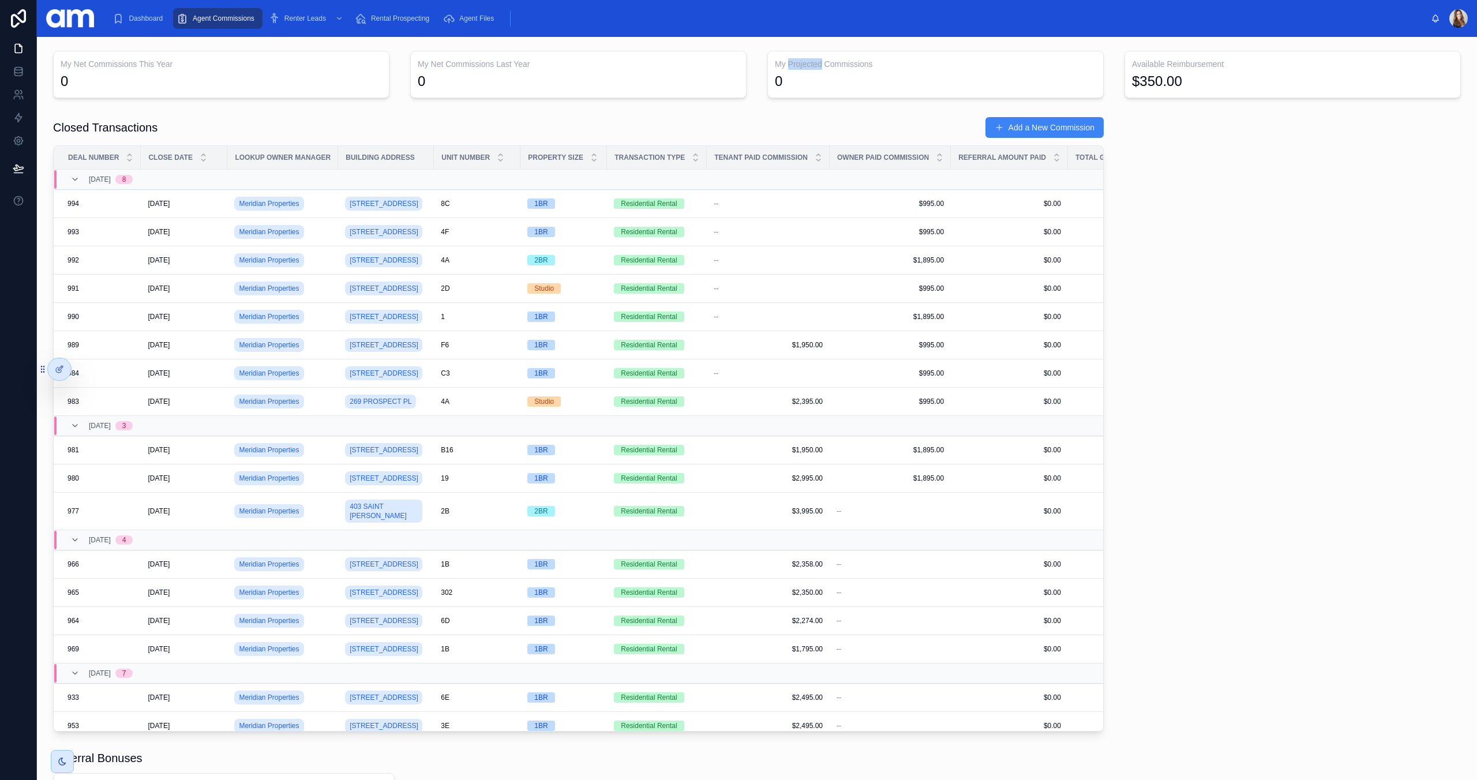
click at [802, 65] on h3 "My Projected Commissions" at bounding box center [935, 64] width 321 height 12
click at [782, 82] on div "0" at bounding box center [778, 81] width 7 height 18
click at [134, 20] on span "Dashboard" at bounding box center [146, 18] width 34 height 9
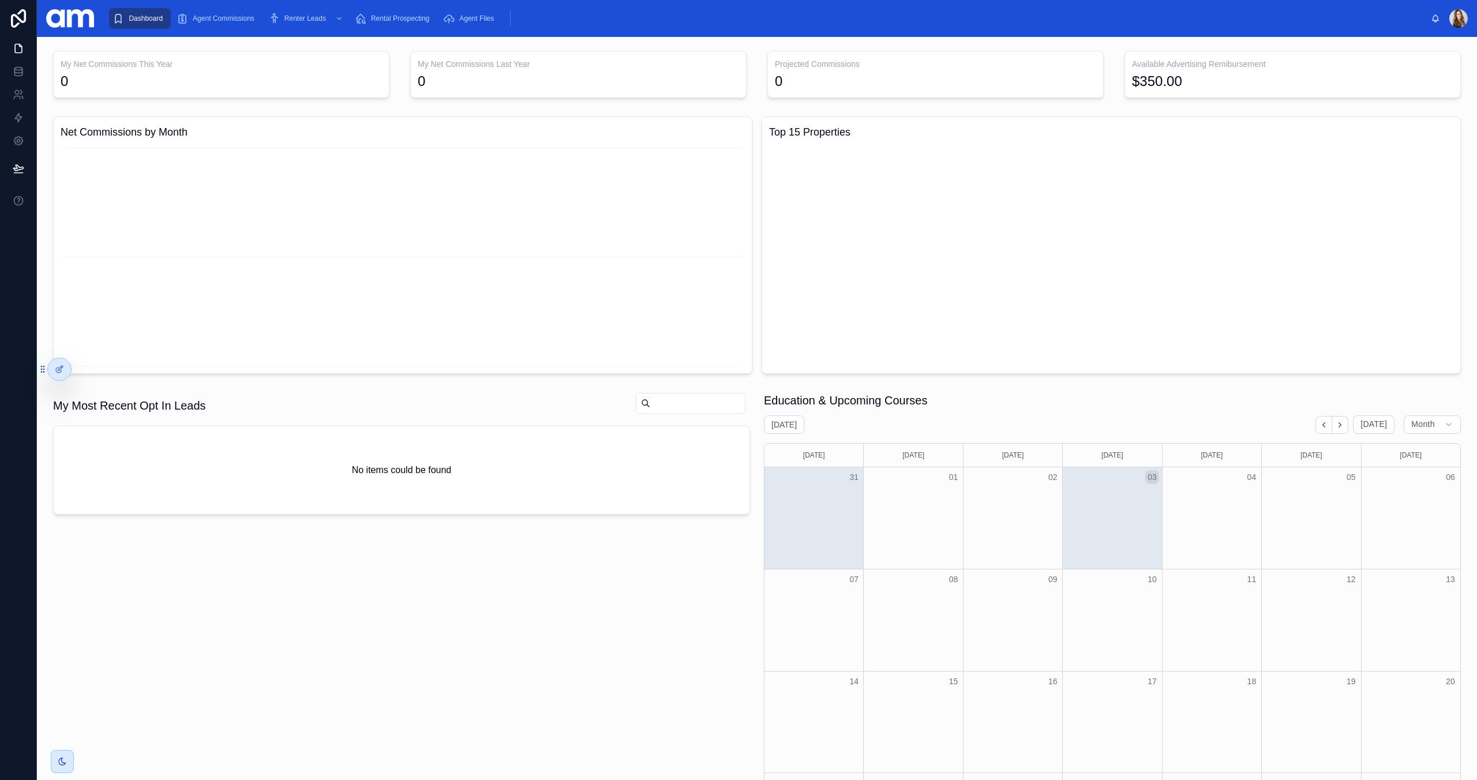
click at [1461, 16] on div at bounding box center [1458, 18] width 18 height 18
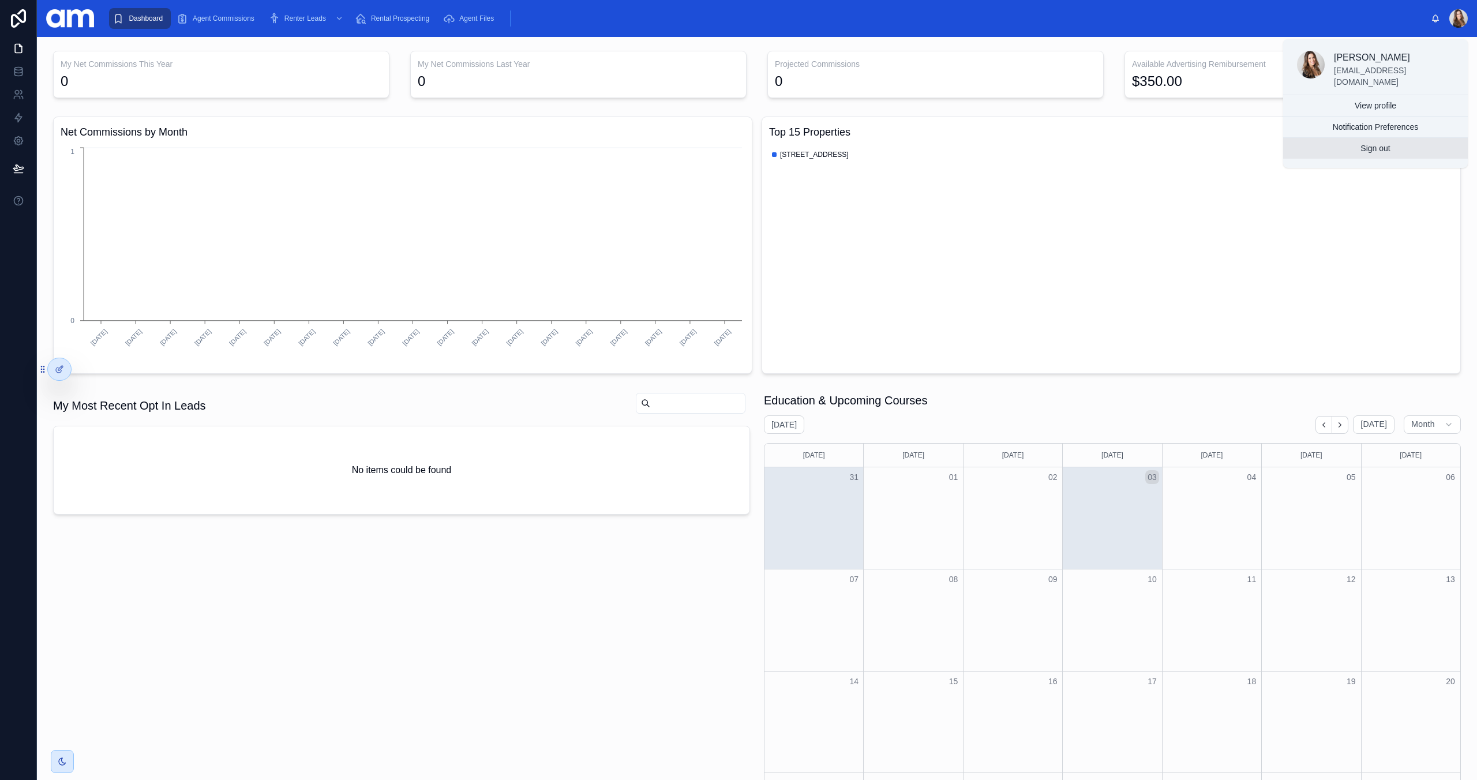
click at [1383, 152] on button "Sign out" at bounding box center [1375, 148] width 185 height 21
